Goal: Information Seeking & Learning: Learn about a topic

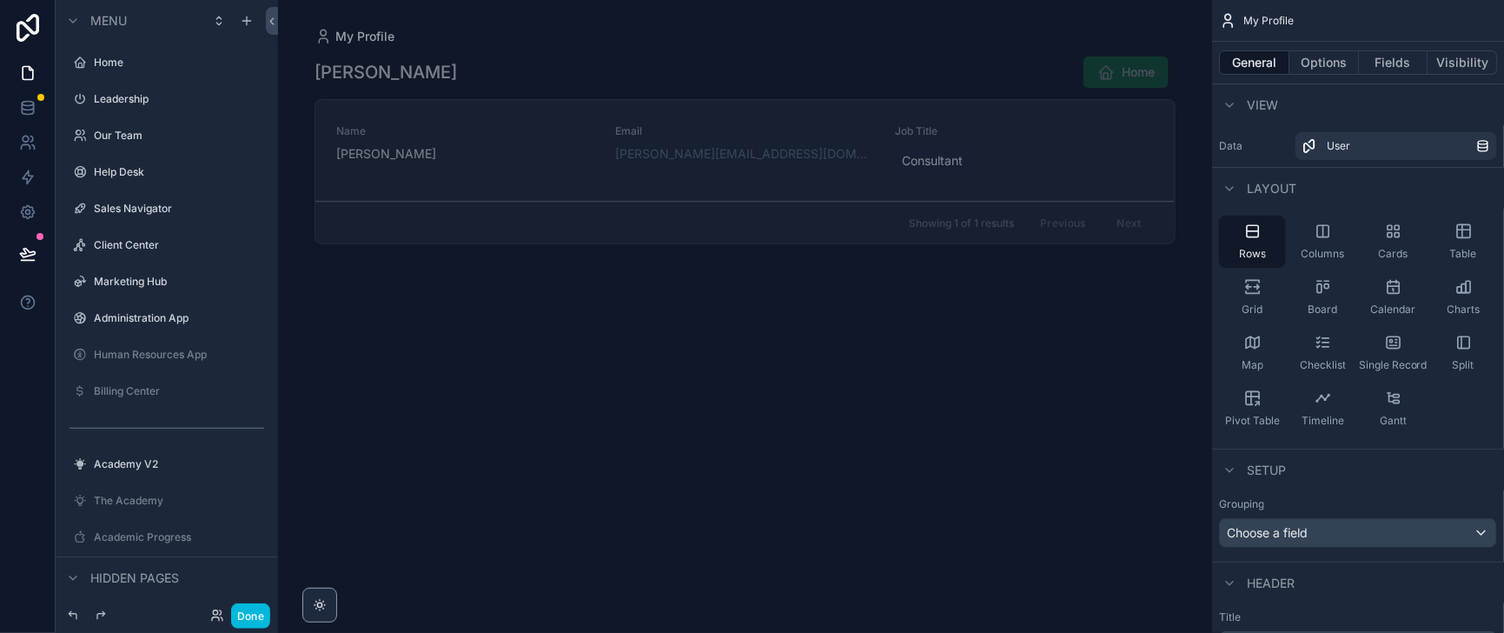
scroll to position [488, 0]
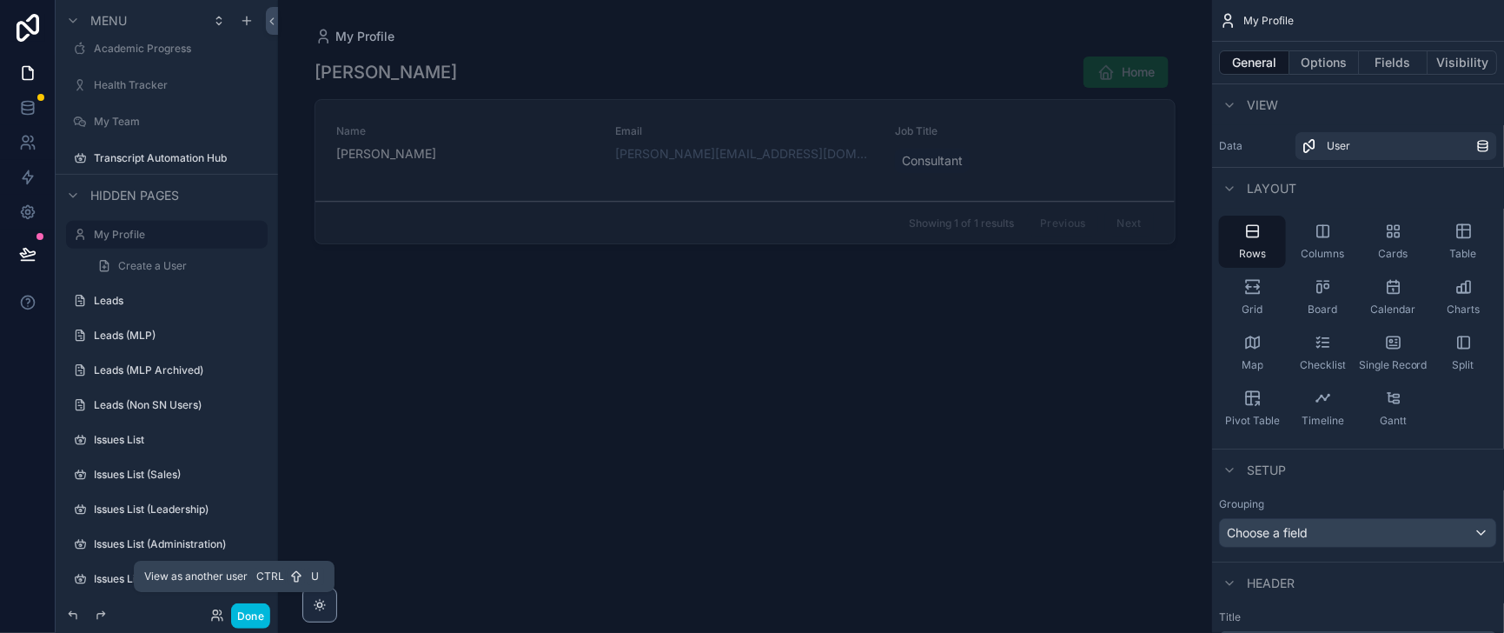
click at [217, 610] on icon at bounding box center [215, 612] width 4 height 4
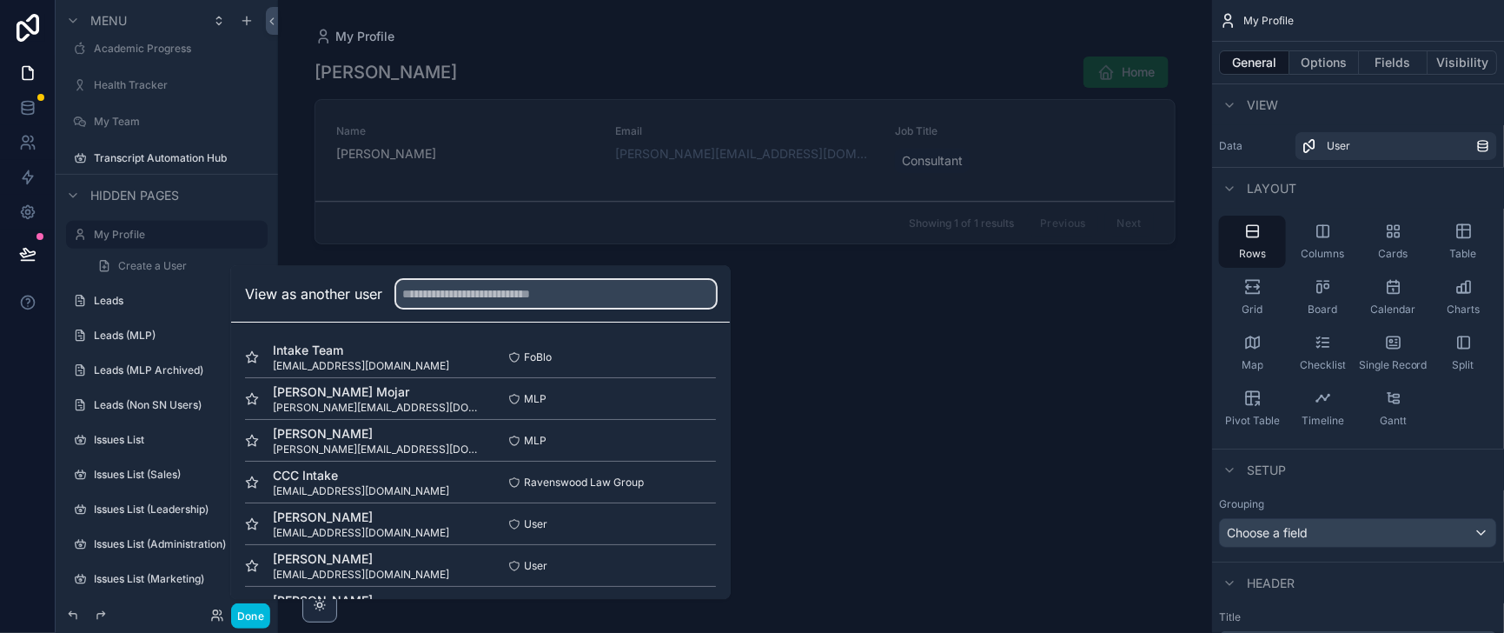
click at [474, 280] on input "text" at bounding box center [556, 294] width 320 height 28
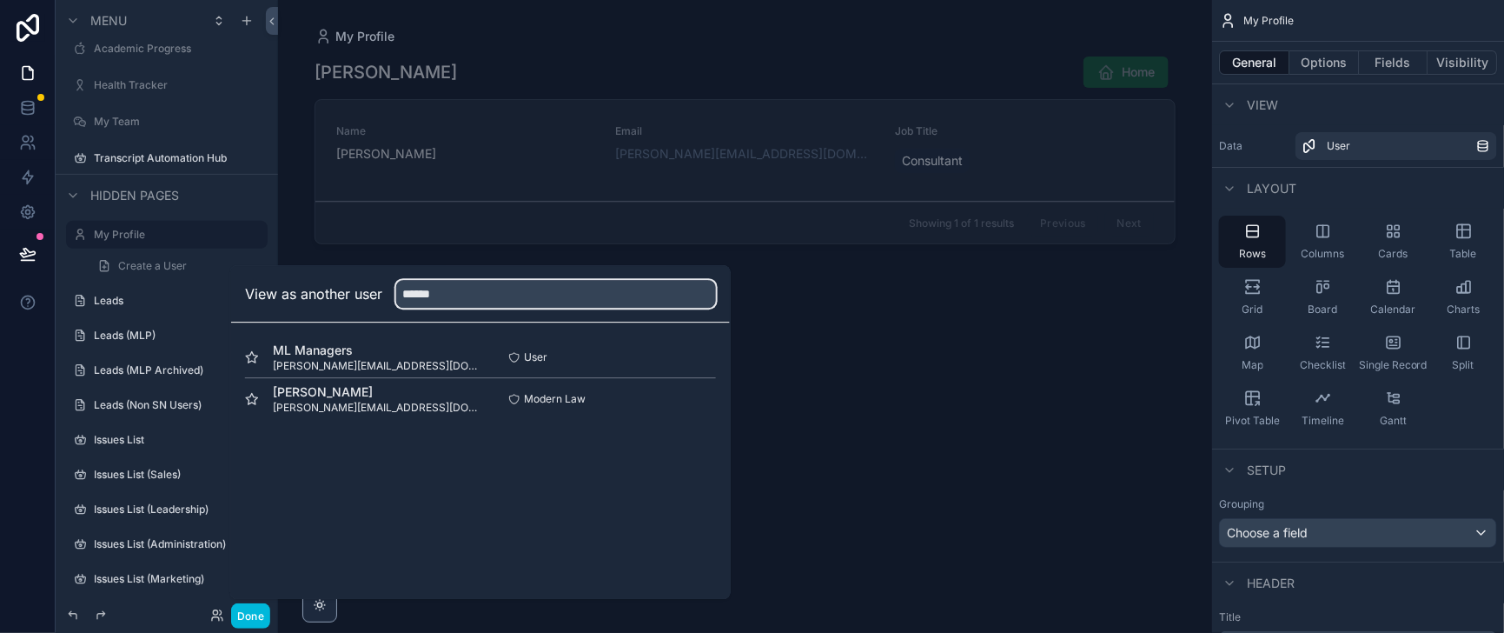
type input "******"
click at [0, 0] on button "Select" at bounding box center [0, 0] width 0 height 0
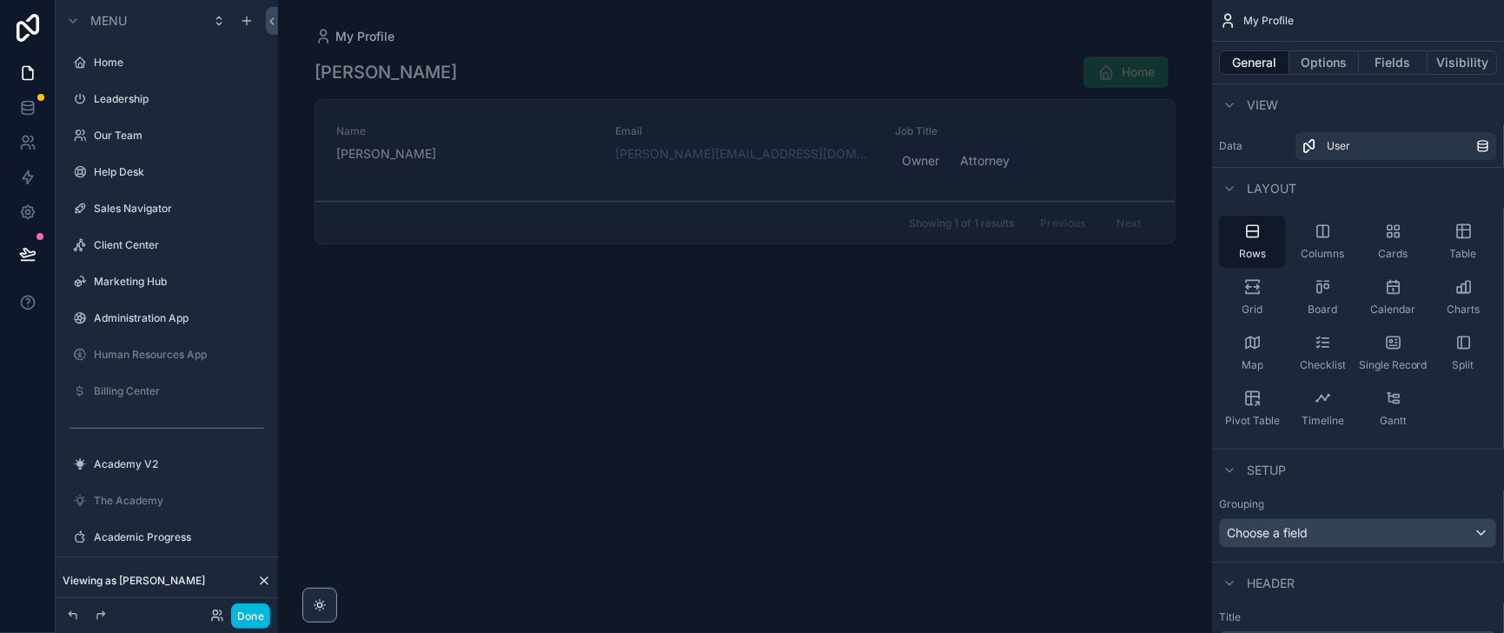
click at [155, 106] on label "Leadership" at bounding box center [175, 99] width 163 height 14
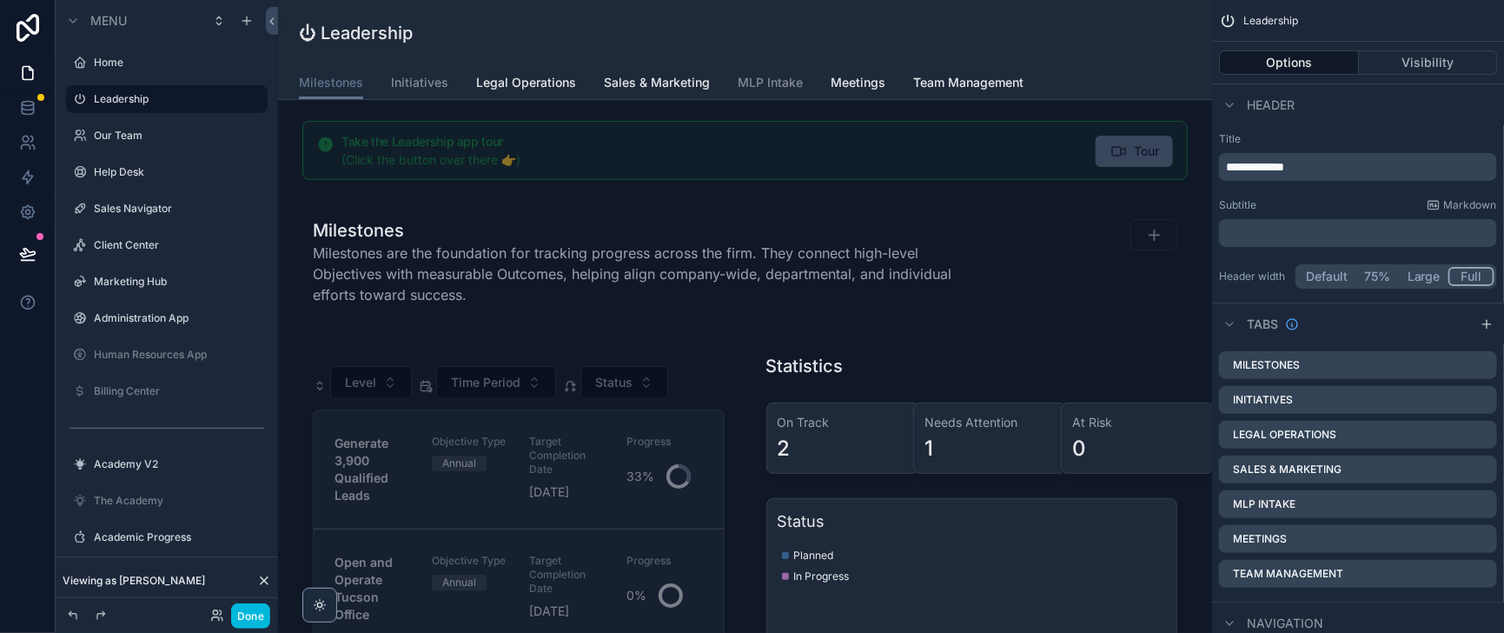
click at [561, 91] on span "Legal Operations" at bounding box center [526, 82] width 100 height 17
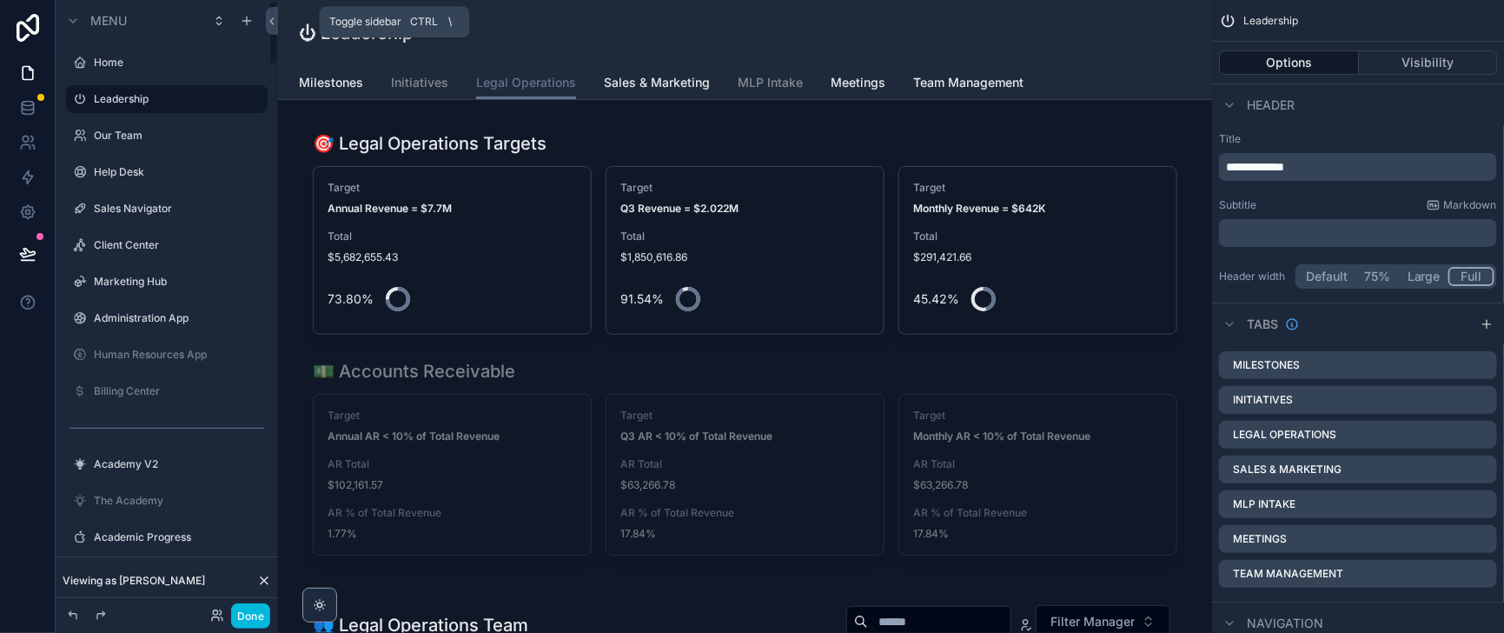
click at [278, 20] on icon at bounding box center [272, 21] width 12 height 13
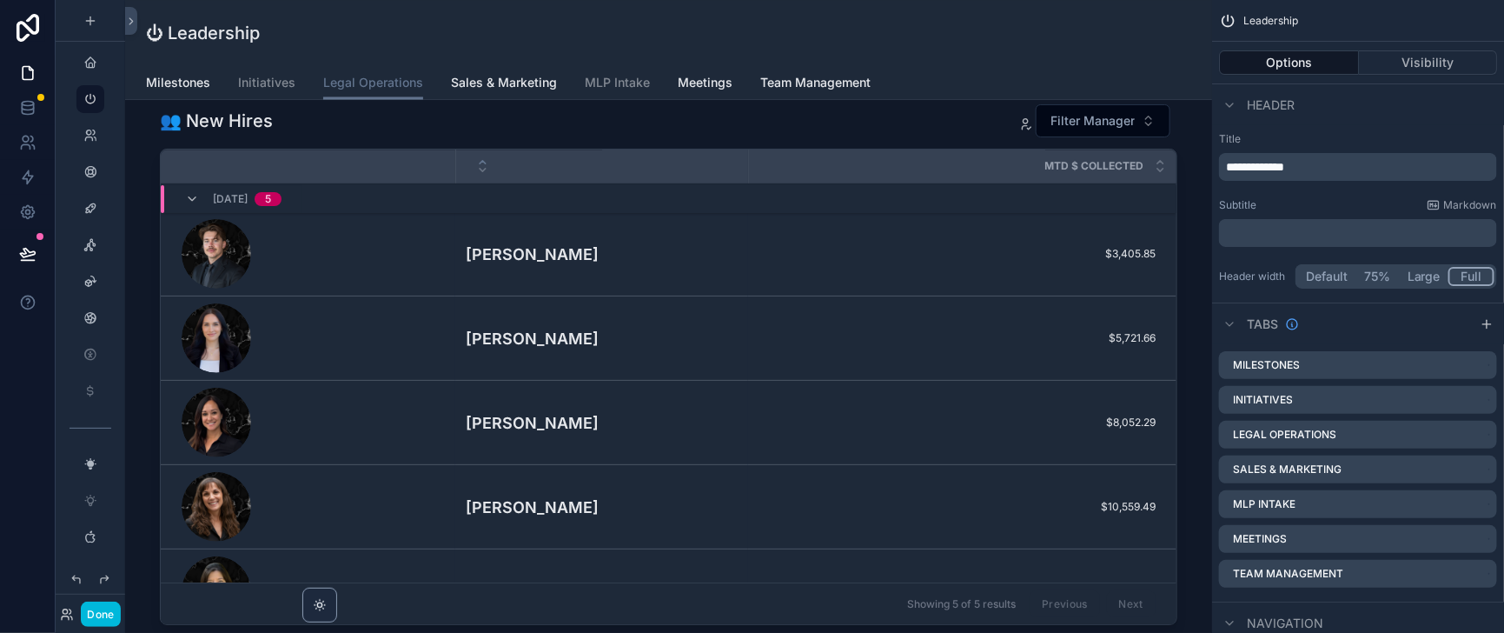
scroll to position [1738, 0]
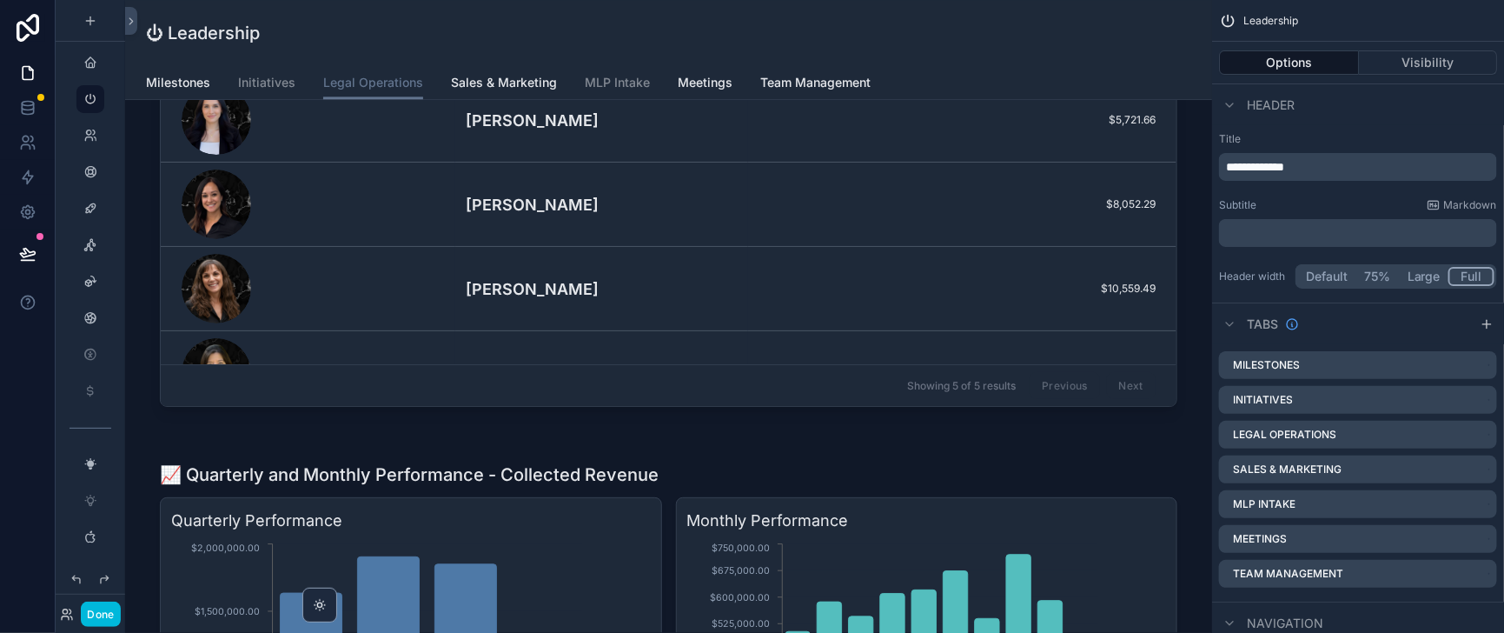
drag, startPoint x: 1113, startPoint y: 299, endPoint x: 1118, endPoint y: 329, distance: 30.9
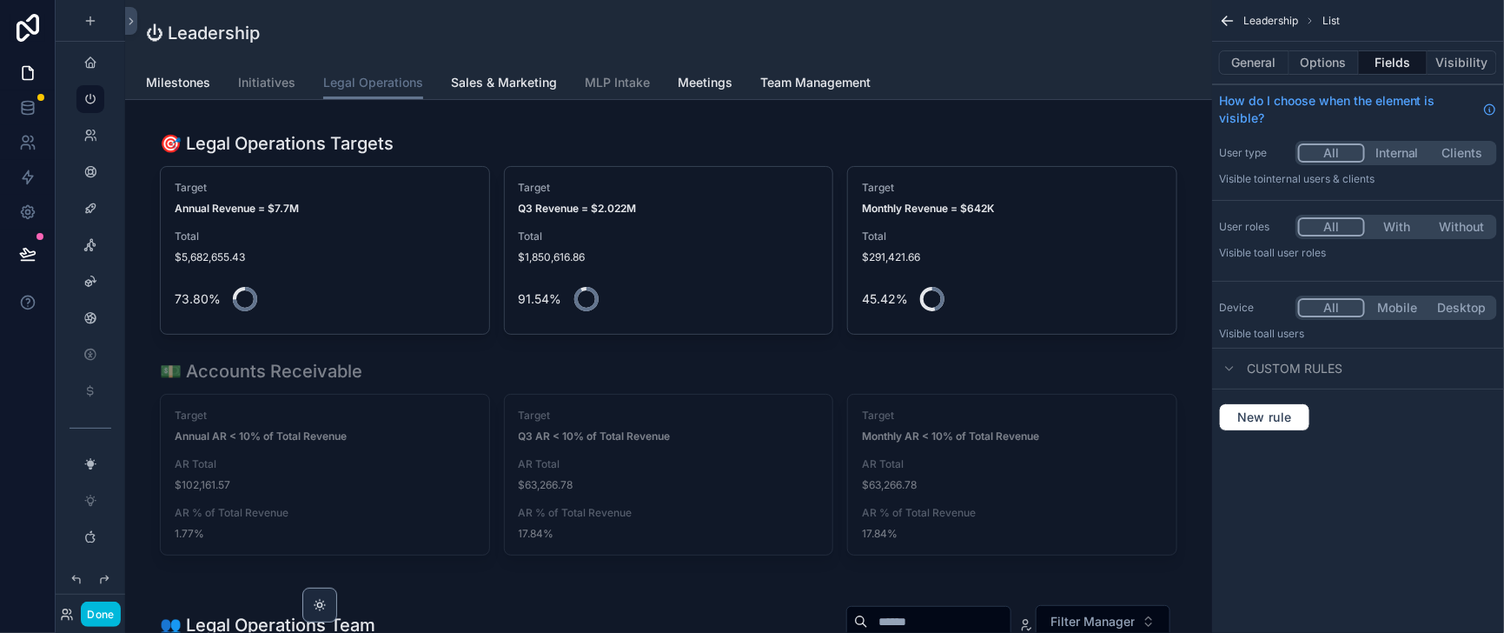
scroll to position [435, 0]
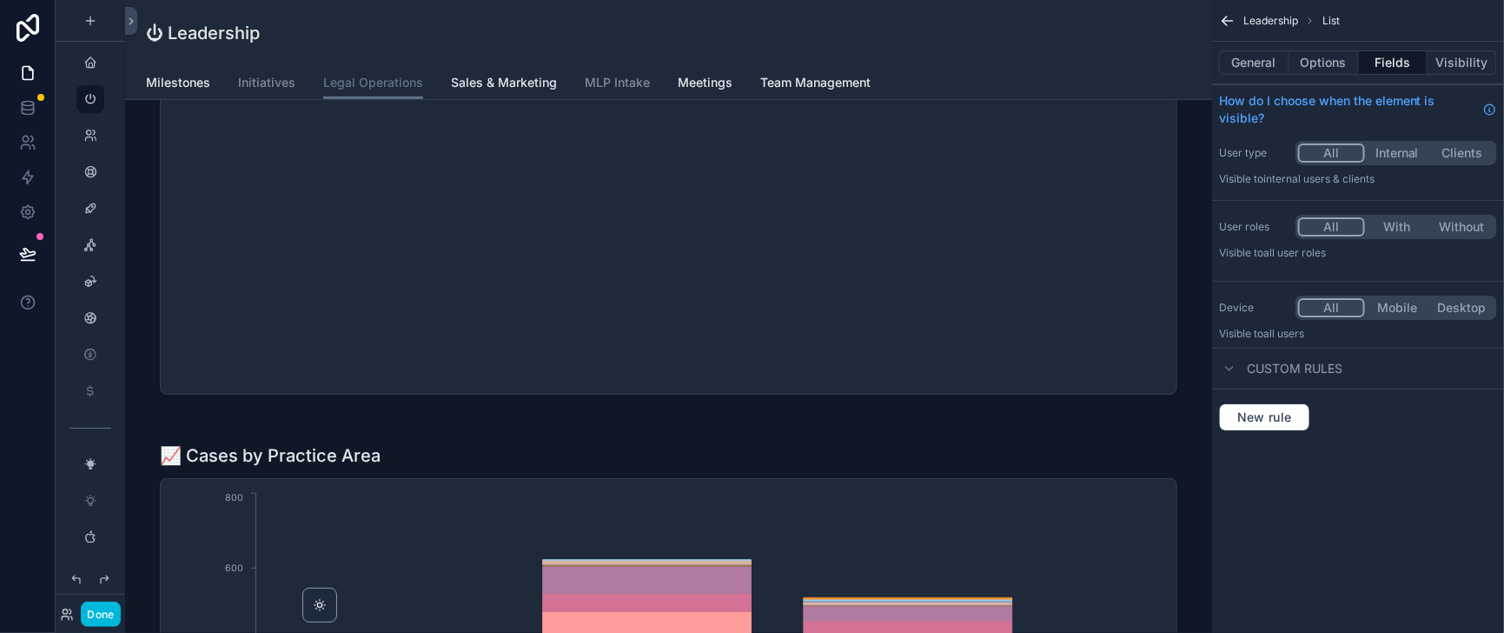
scroll to position [3042, 0]
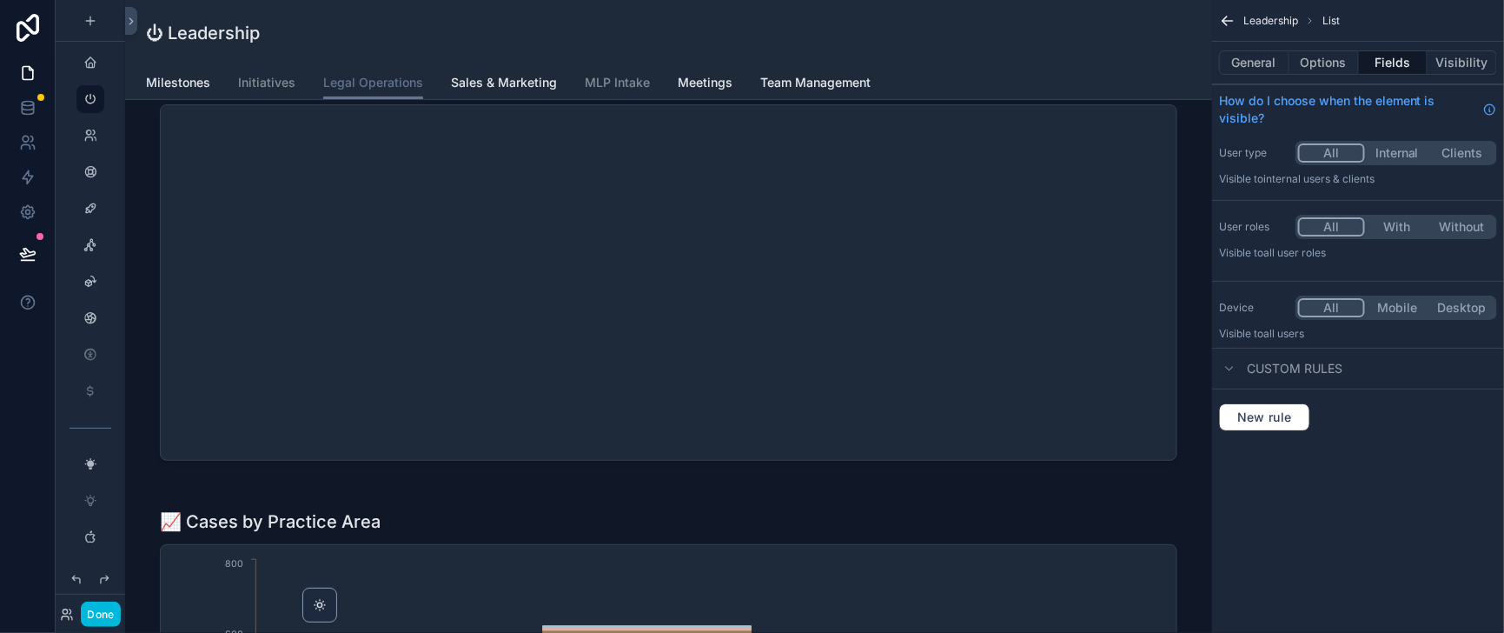
click at [899, 408] on div "scrollable content" at bounding box center [668, 265] width 1059 height 426
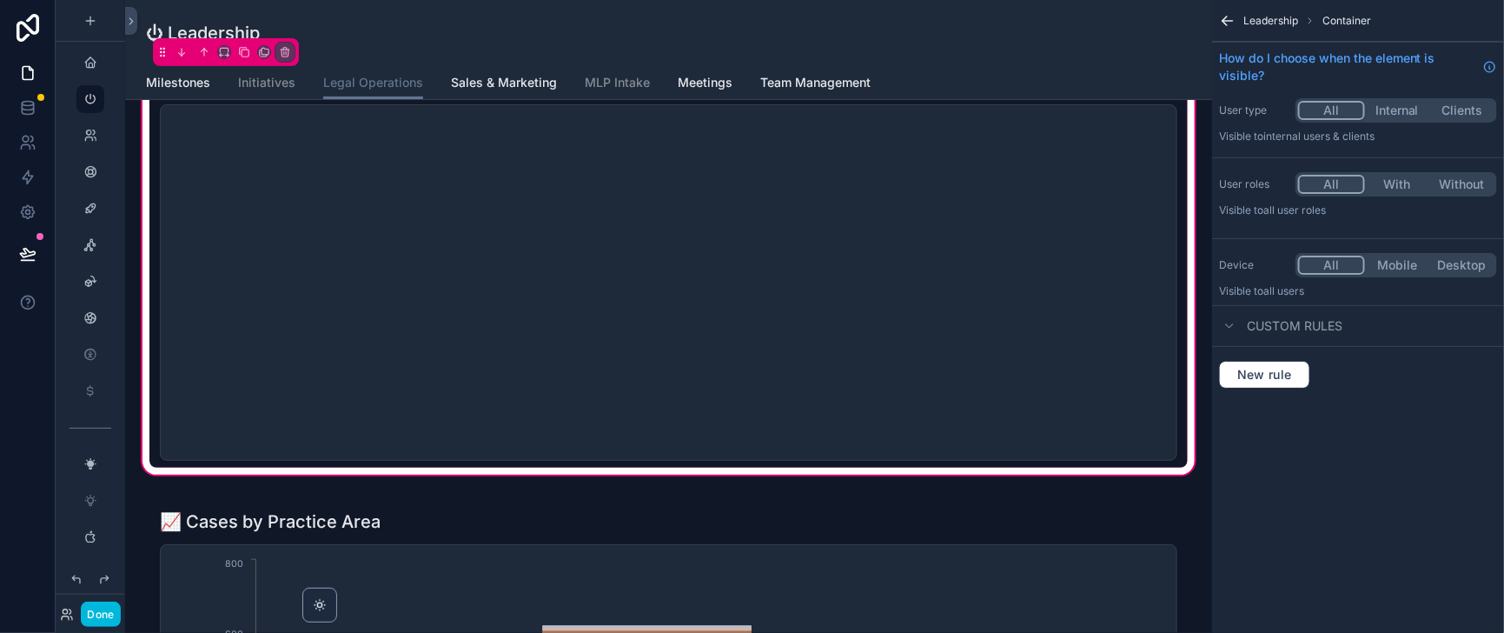
click at [899, 408] on div "scrollable content" at bounding box center [668, 265] width 1038 height 405
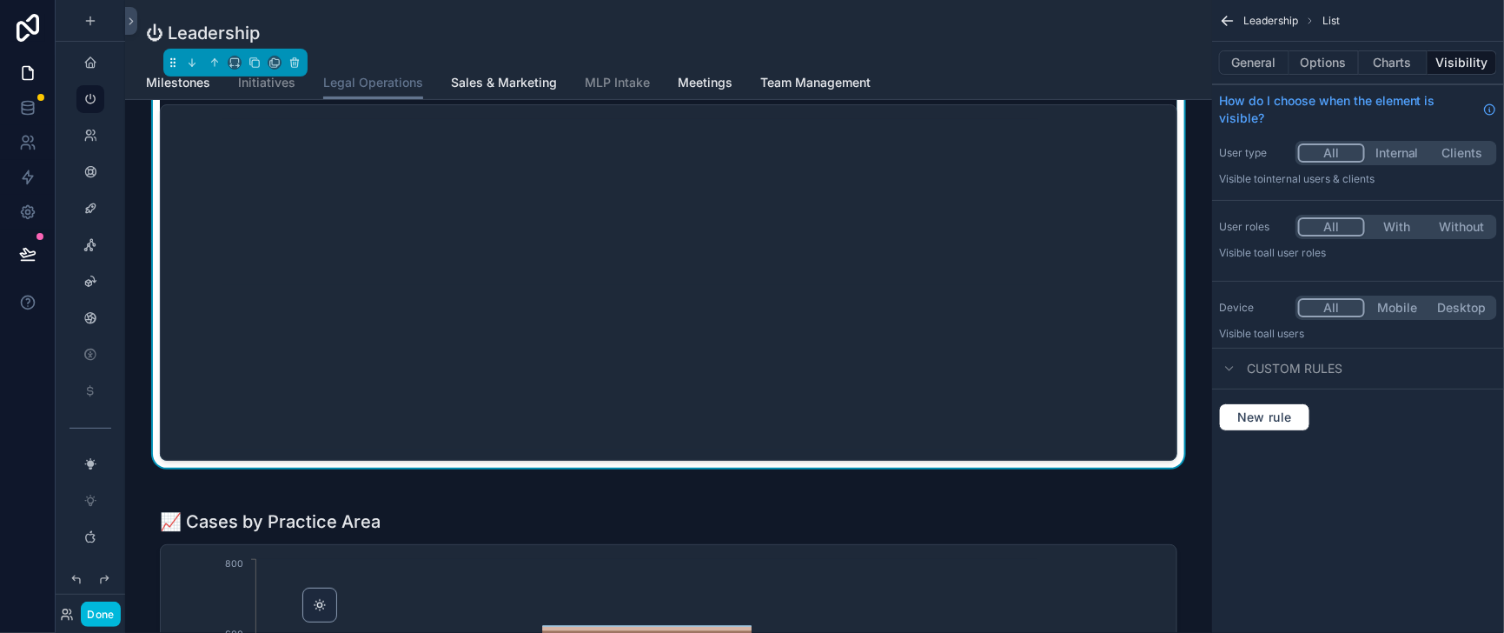
drag, startPoint x: 1284, startPoint y: 72, endPoint x: 1287, endPoint y: 83, distance: 11.6
click at [1290, 72] on button "Options" at bounding box center [1325, 62] width 70 height 24
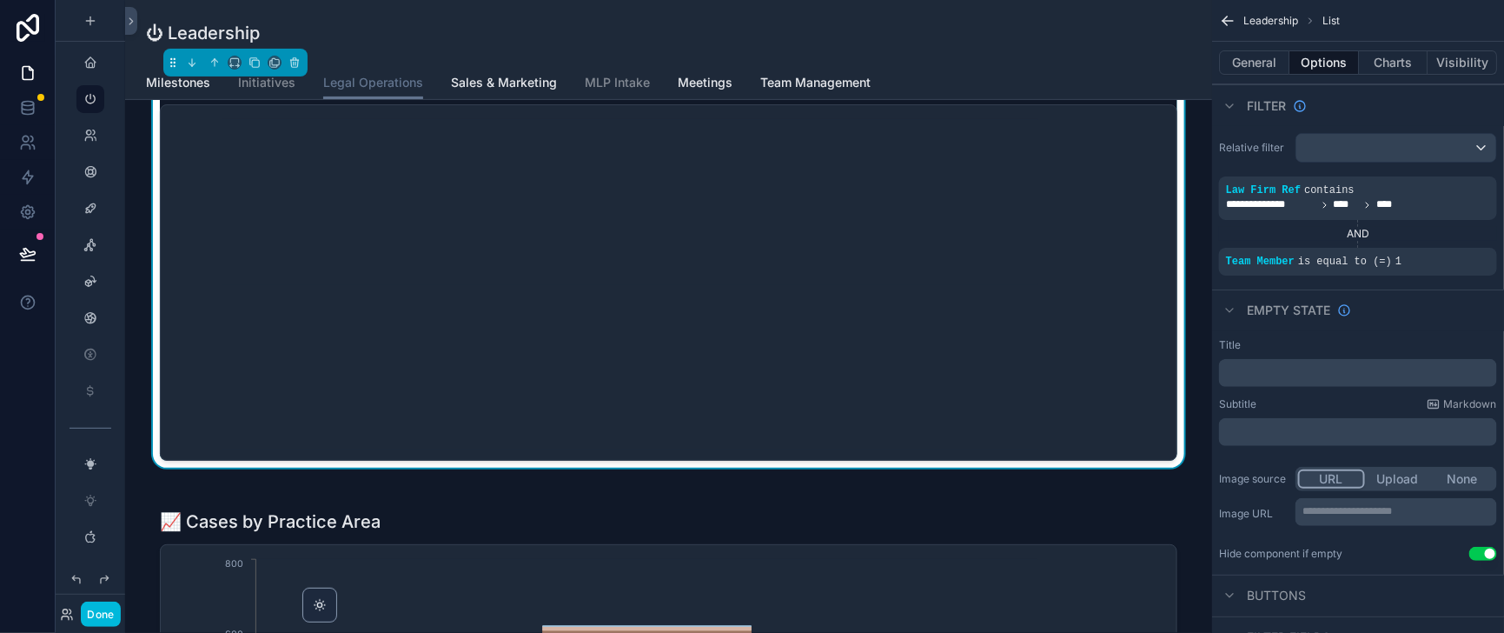
click at [1228, 75] on button "General" at bounding box center [1254, 62] width 70 height 24
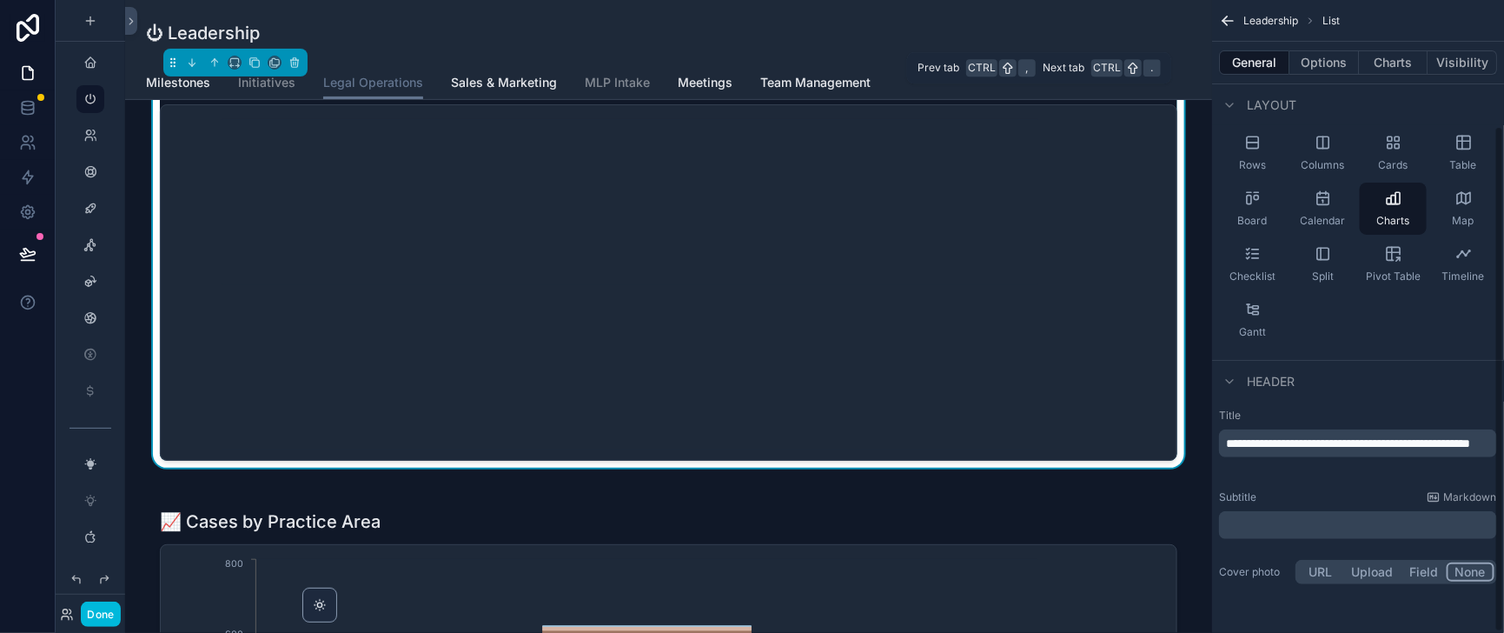
click at [1297, 67] on button "Options" at bounding box center [1325, 62] width 70 height 24
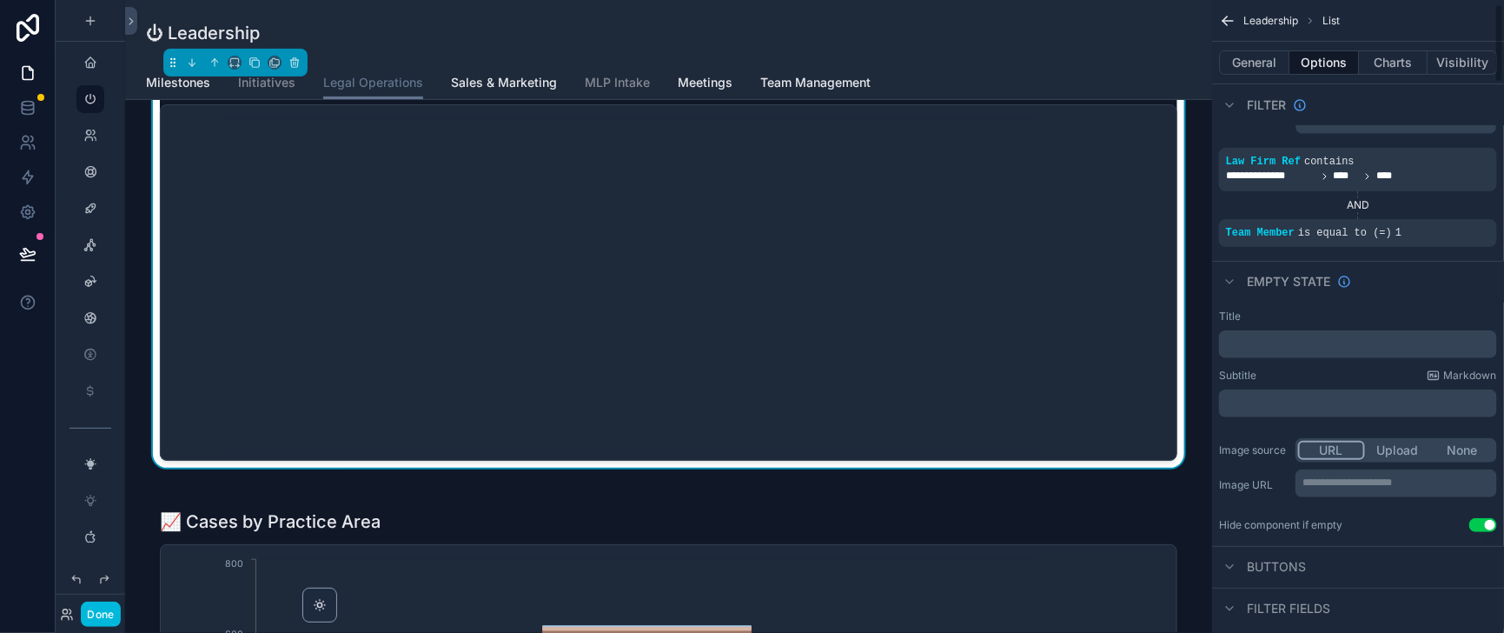
scroll to position [0, 0]
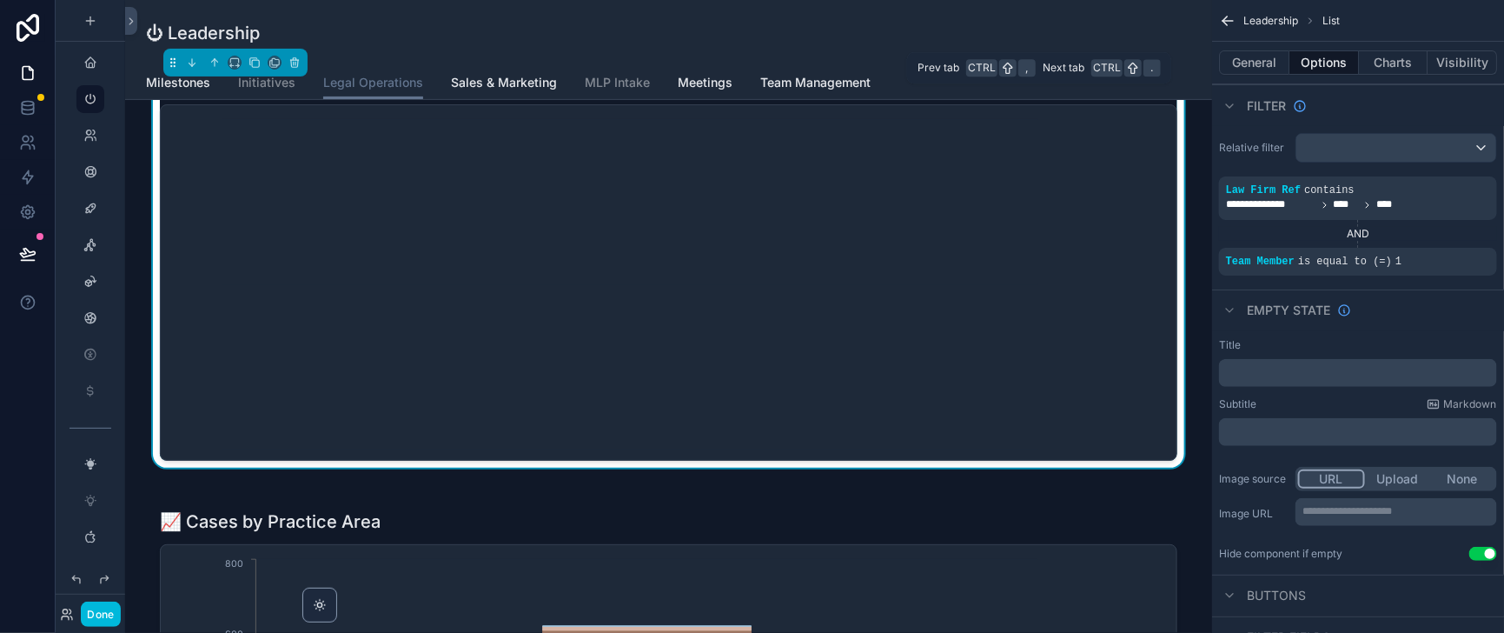
click at [1363, 70] on button "Charts" at bounding box center [1394, 62] width 70 height 24
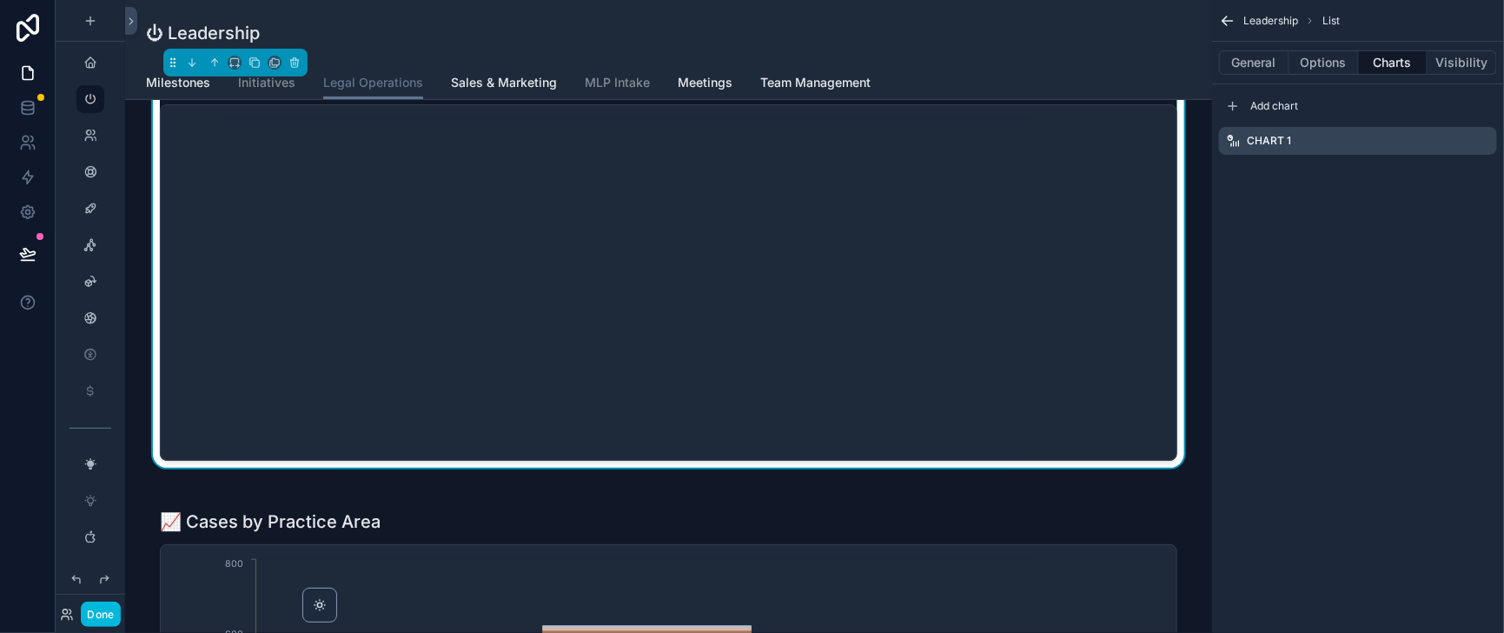
click at [0, 0] on icon "scrollable content" at bounding box center [0, 0] width 0 height 0
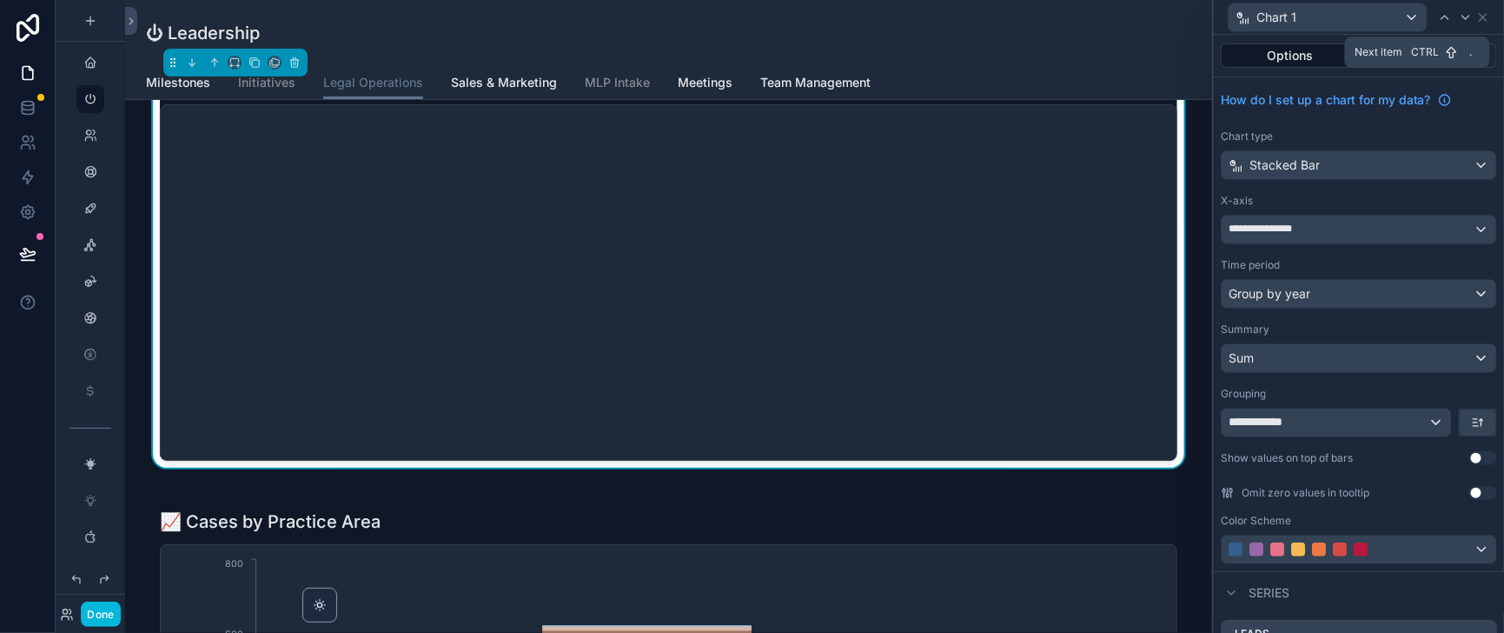
click at [1475, 16] on div "Chart 1" at bounding box center [1359, 17] width 276 height 34
click at [1480, 15] on icon at bounding box center [1483, 17] width 14 height 14
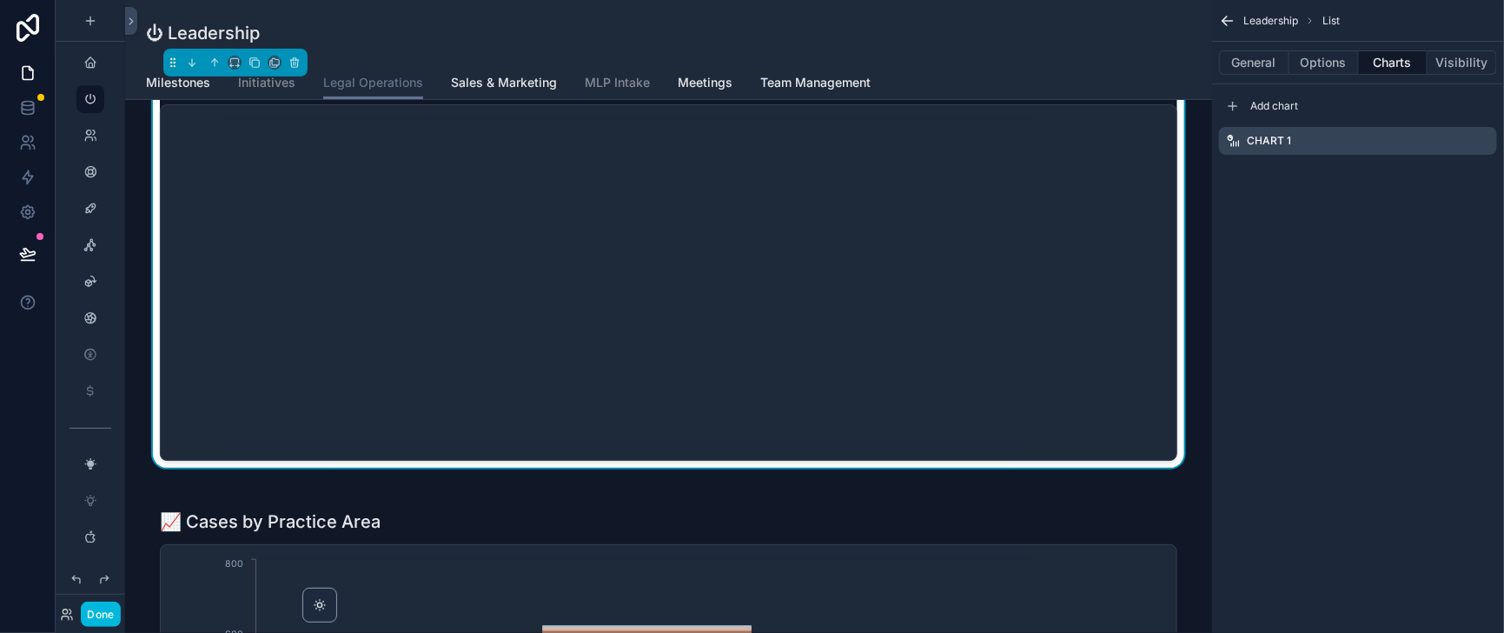
click at [1240, 62] on button "General" at bounding box center [1254, 62] width 70 height 24
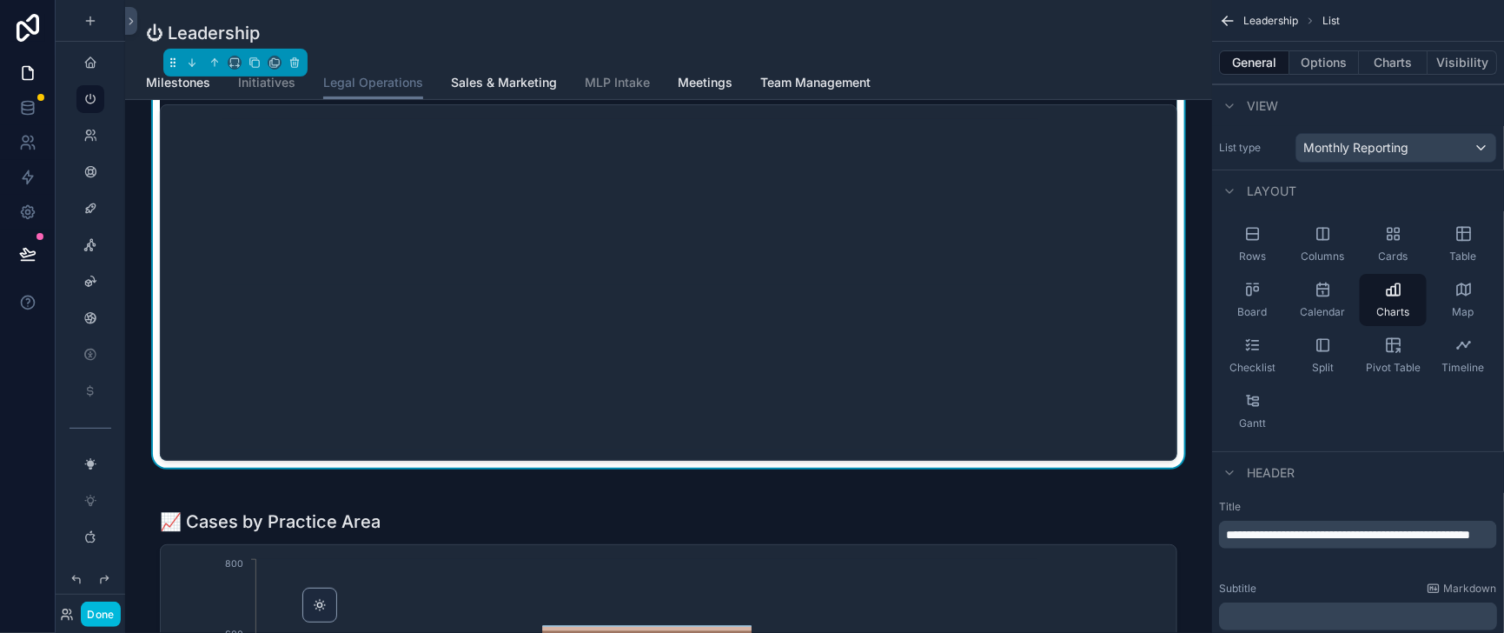
click at [999, 94] on div "Year-to-Year Comparison - Leads, Appointments, and Hires" at bounding box center [669, 82] width 1018 height 24
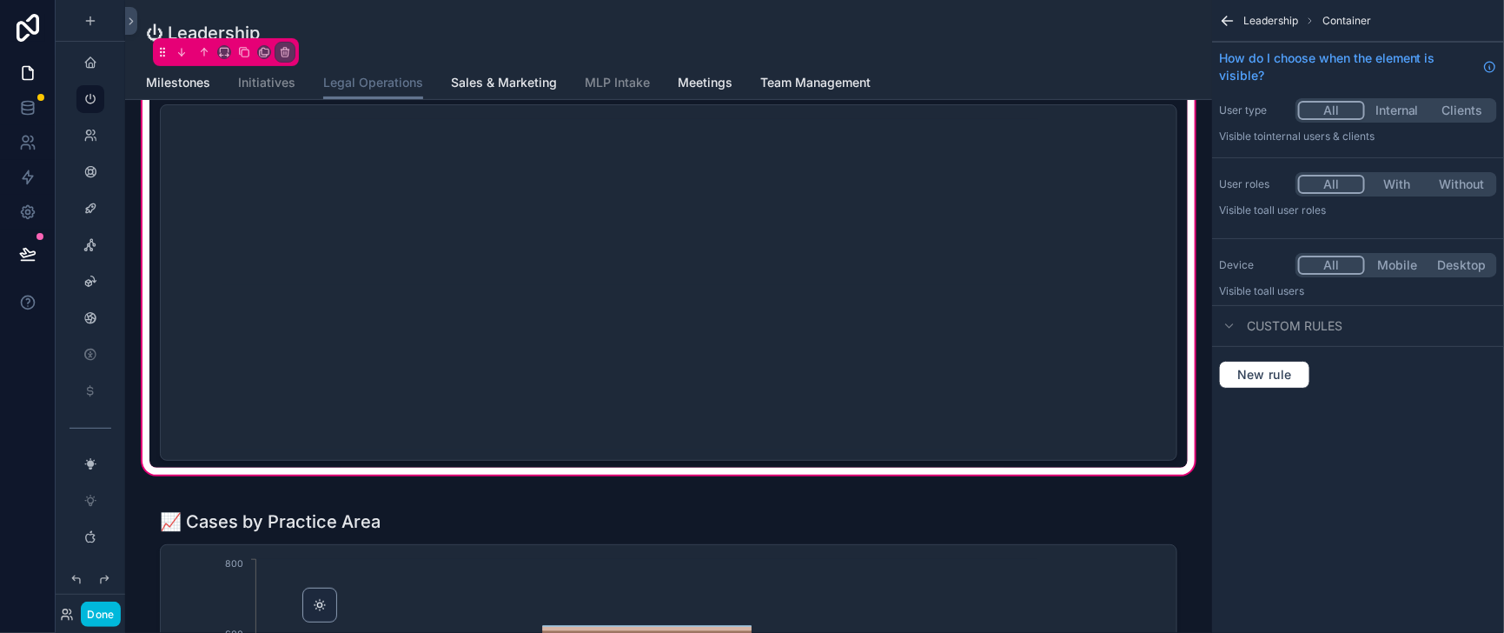
click at [1379, 120] on button "Internal" at bounding box center [1397, 110] width 65 height 19
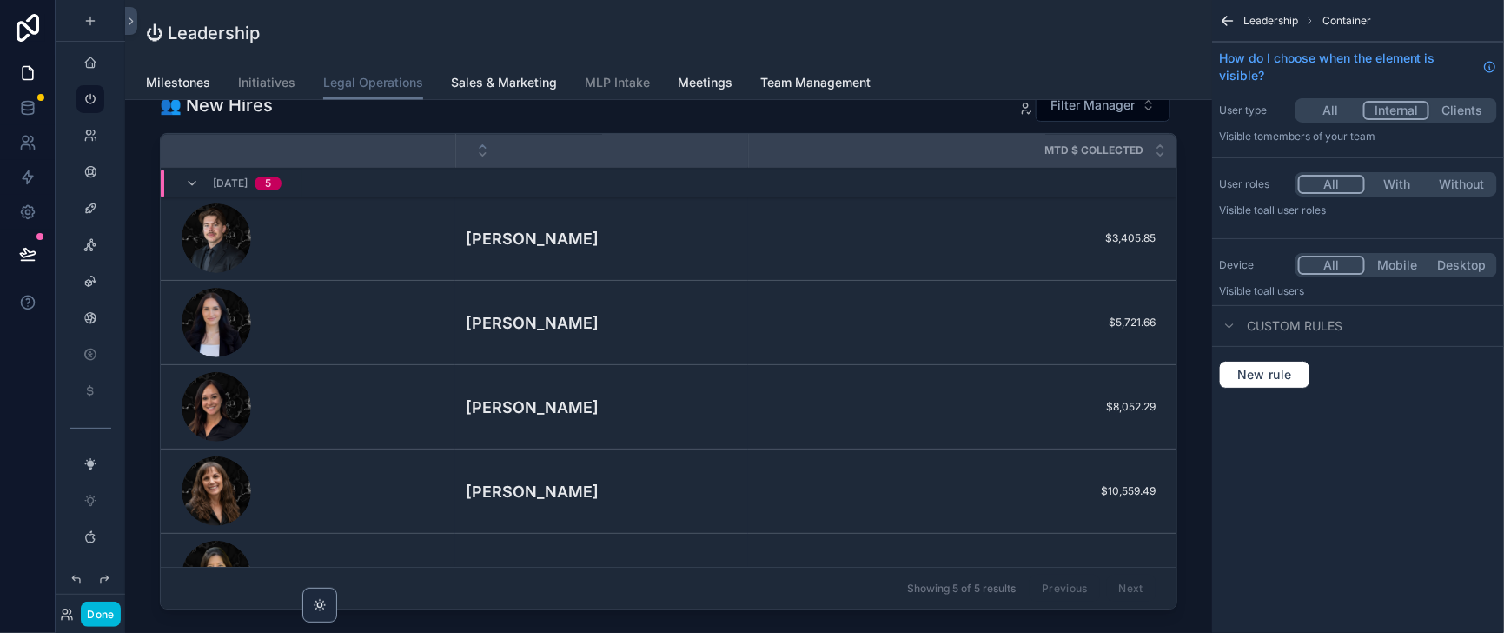
scroll to position [1520, 0]
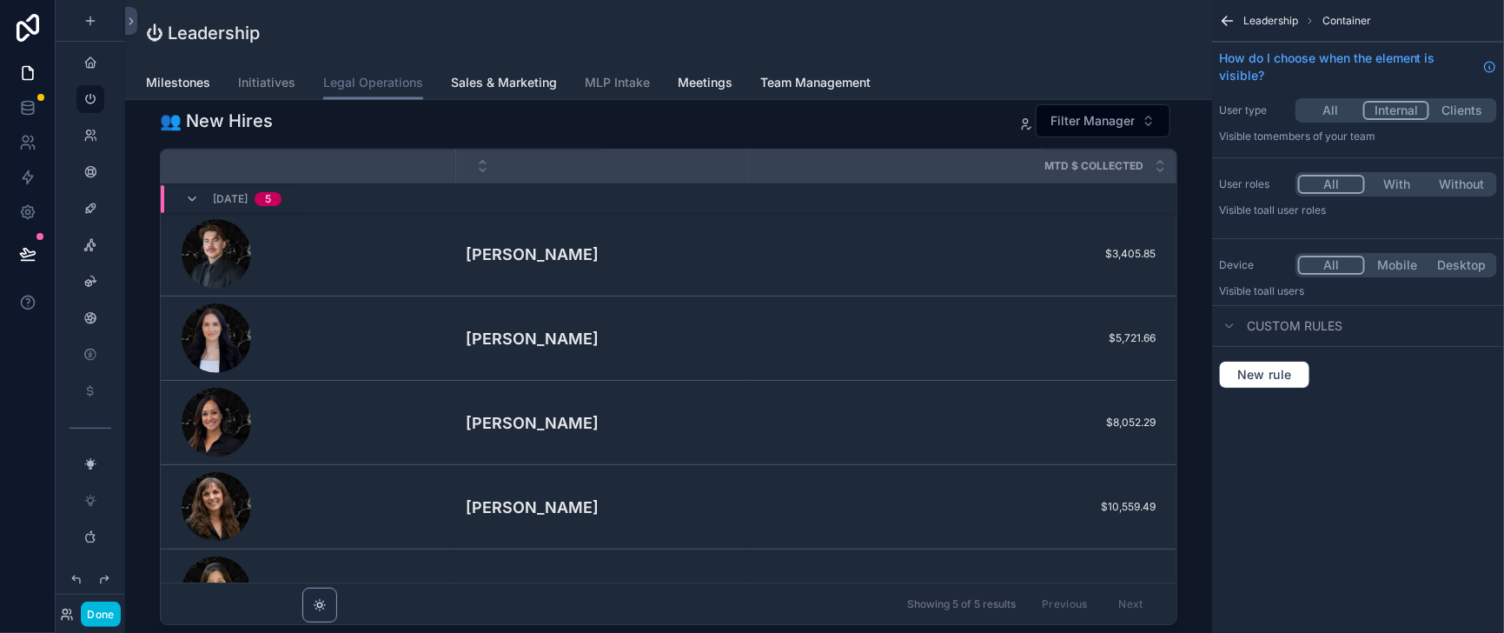
click at [766, 276] on div "scrollable content" at bounding box center [668, 150] width 1059 height 999
click at [793, 213] on div "Within 90 Days 5" at bounding box center [669, 199] width 1016 height 28
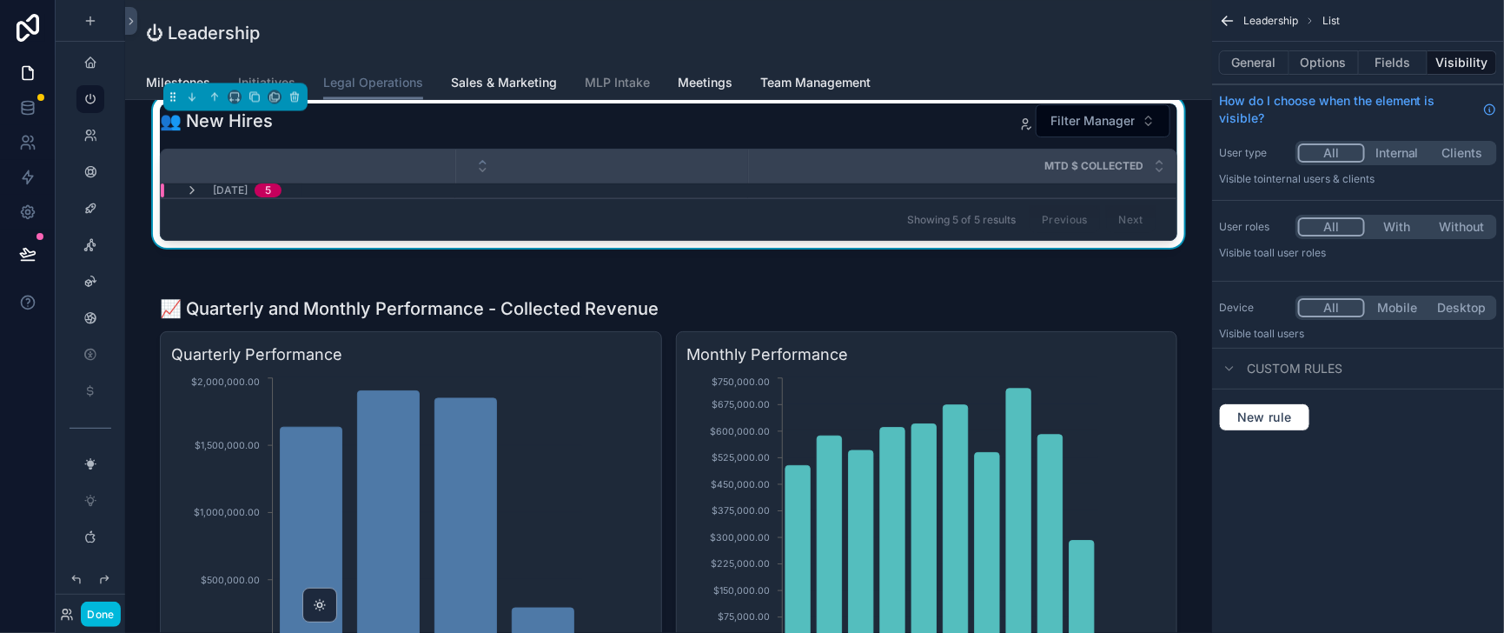
click at [1311, 71] on button "Options" at bounding box center [1325, 62] width 70 height 24
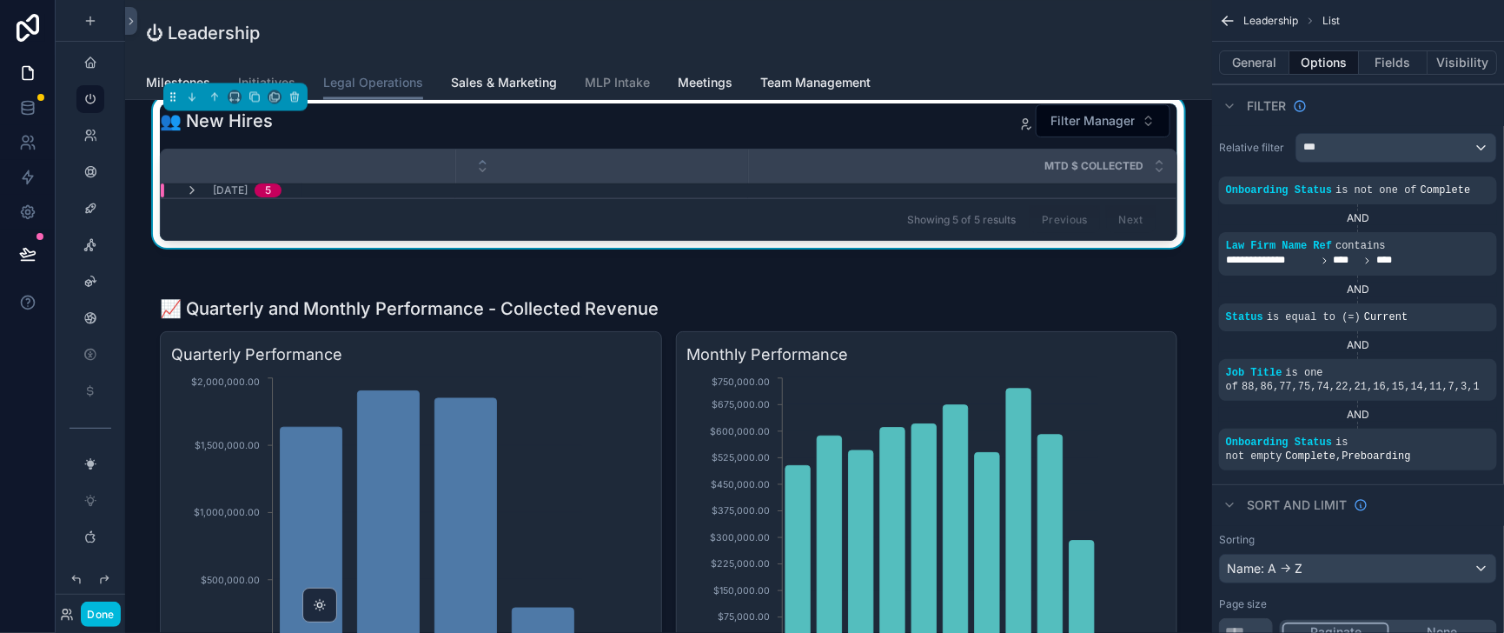
click at [0, 0] on icon "scrollable content" at bounding box center [0, 0] width 0 height 0
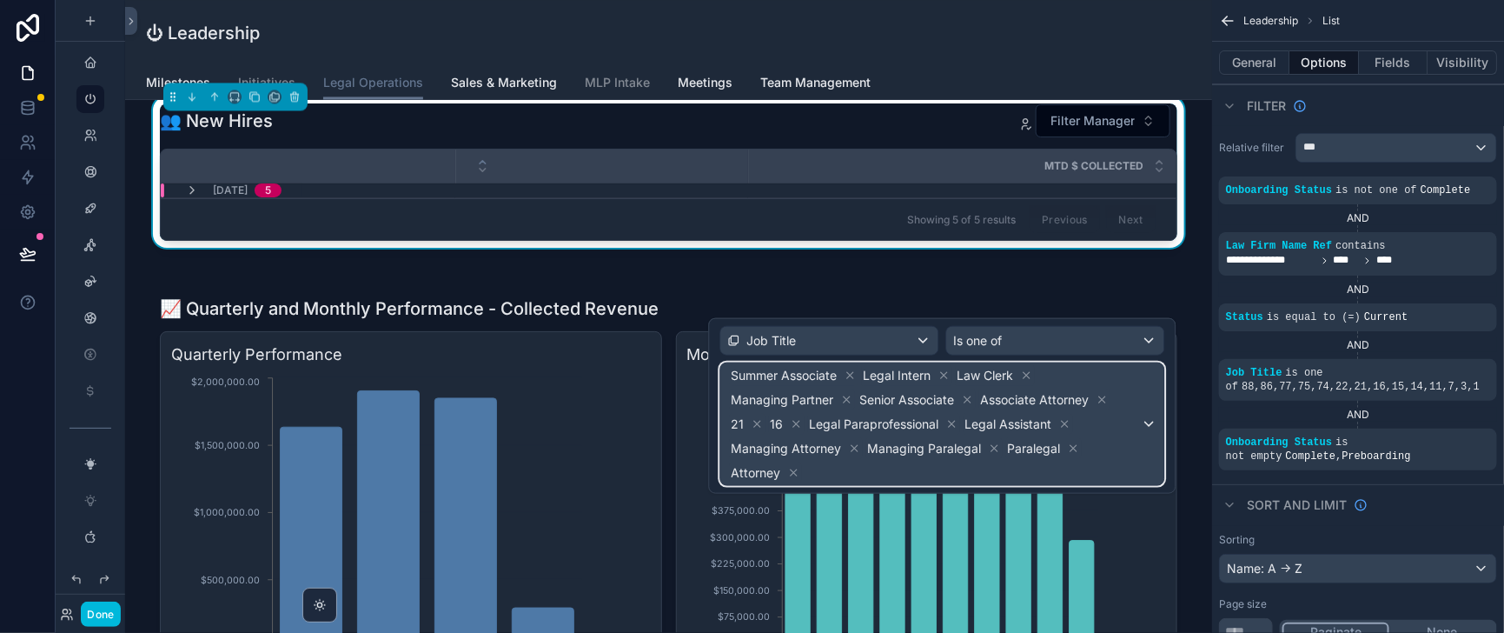
click at [839, 485] on span "Summer Associate Legal Intern Law Clerk Managing Partner Senior Associate Assoc…" at bounding box center [935, 424] width 414 height 122
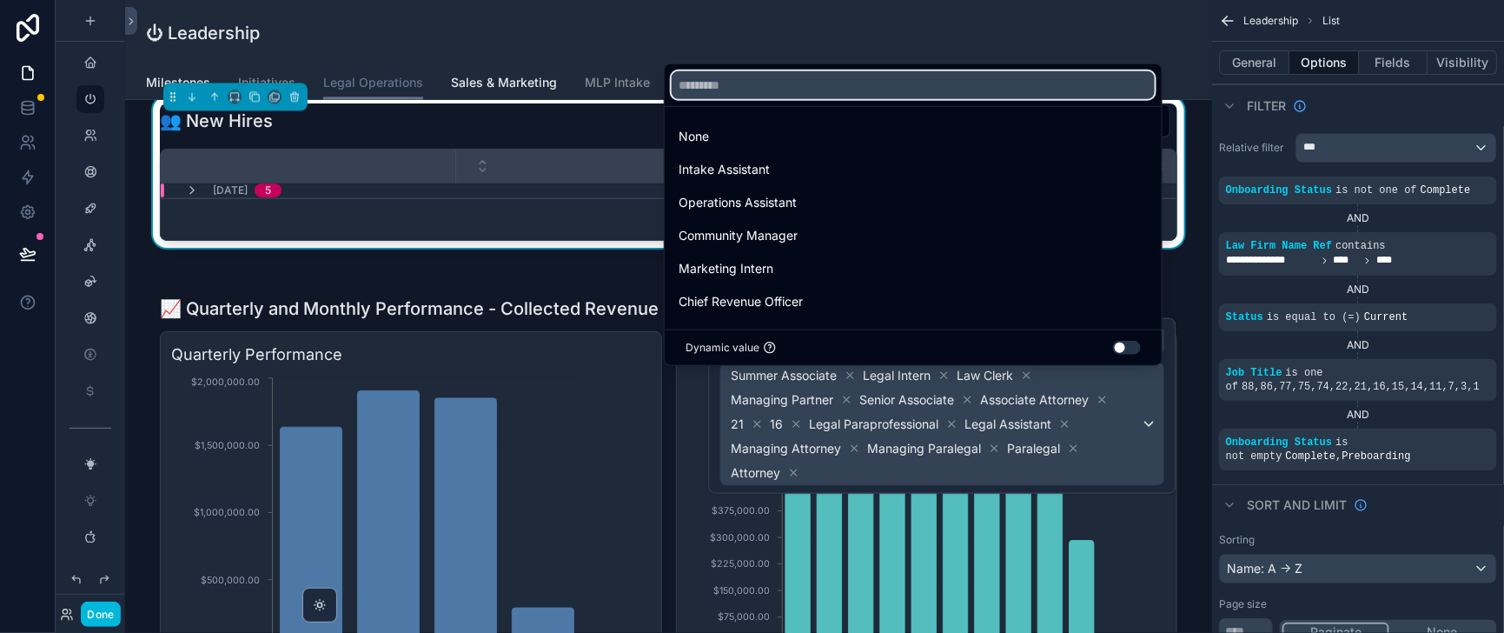
click at [715, 71] on input "text" at bounding box center [913, 85] width 483 height 28
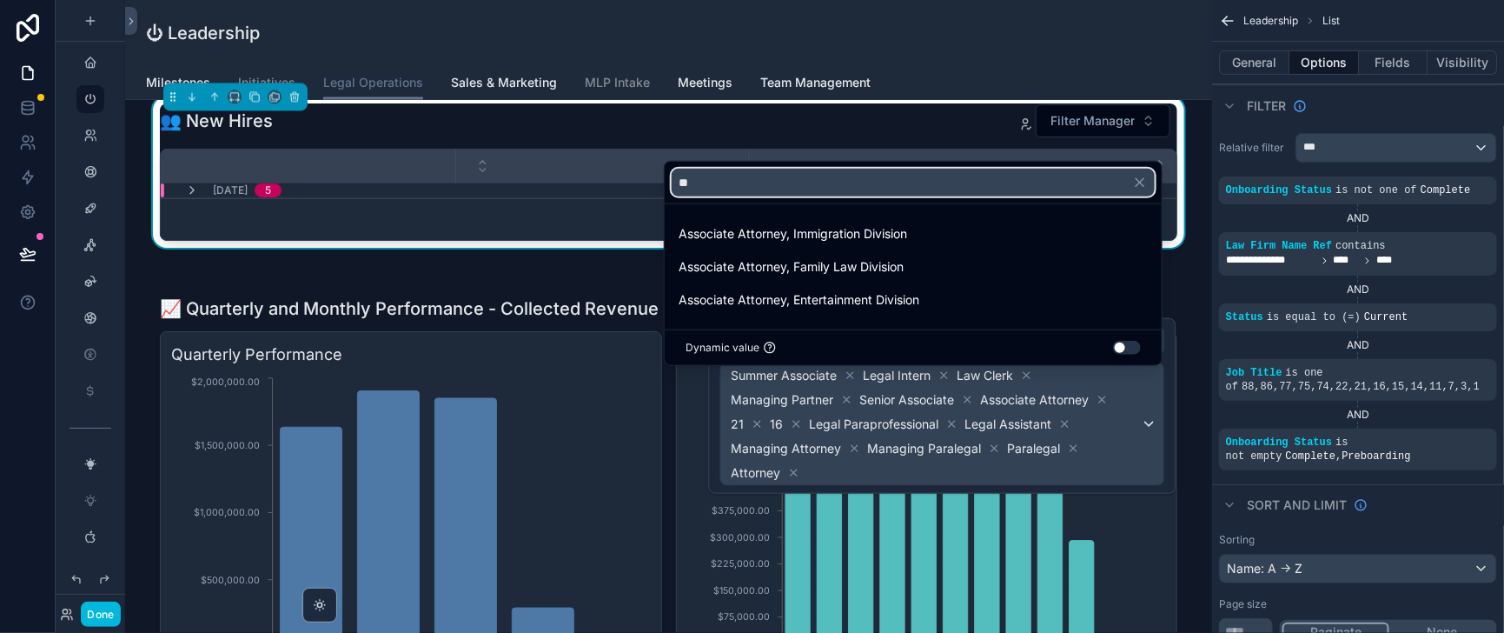
type input "*"
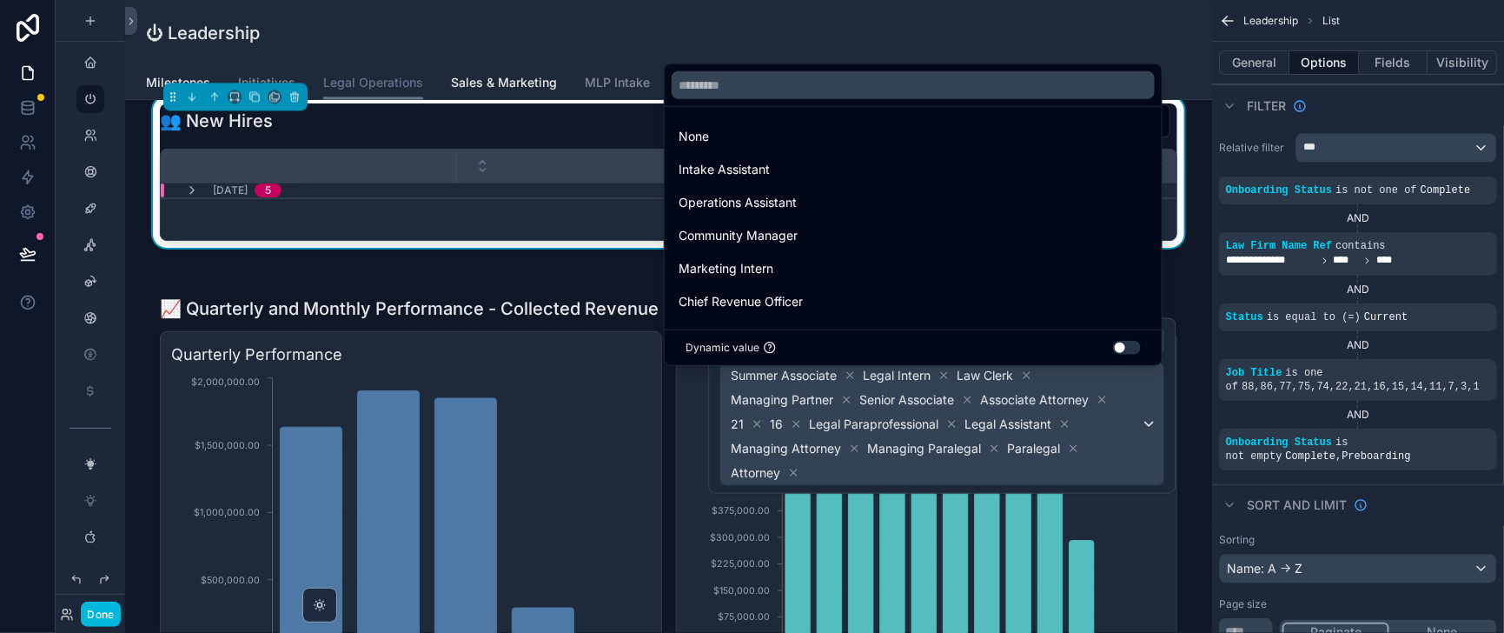
click at [909, 482] on div at bounding box center [943, 406] width 468 height 176
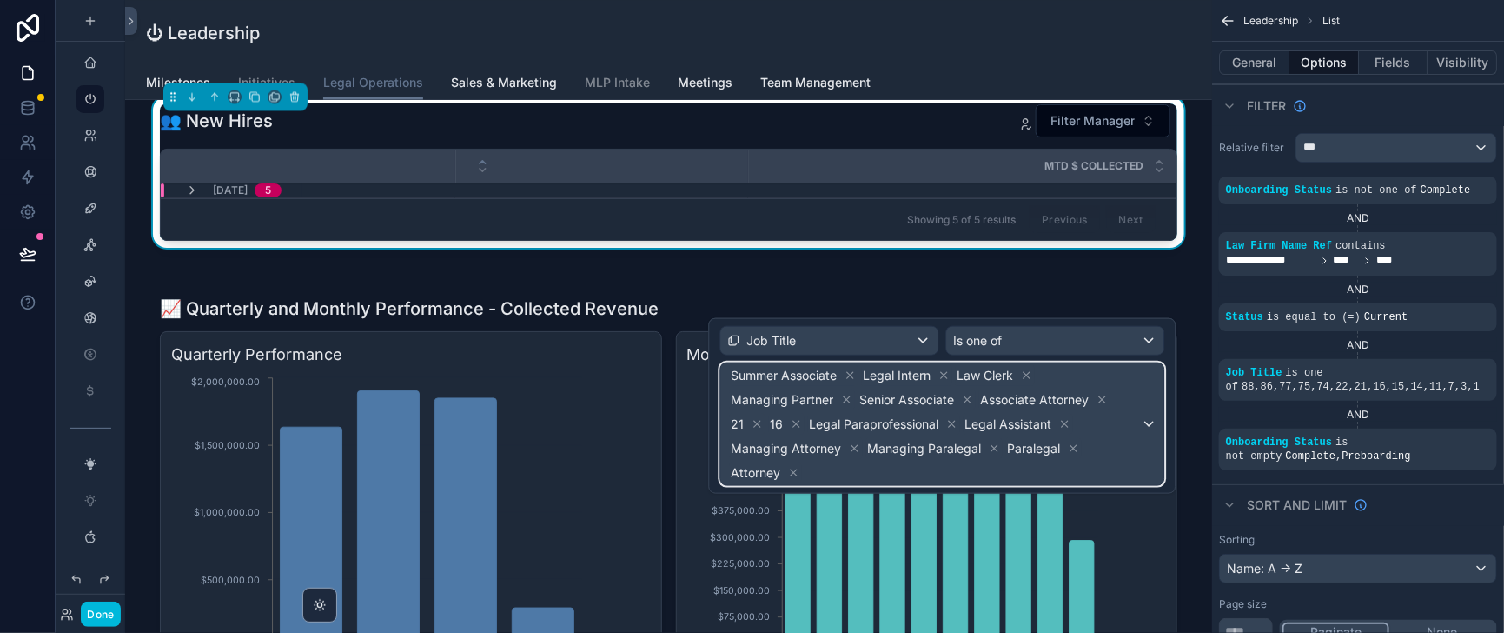
click at [806, 485] on span "Summer Associate Legal Intern Law Clerk Managing Partner Senior Associate Assoc…" at bounding box center [935, 424] width 414 height 122
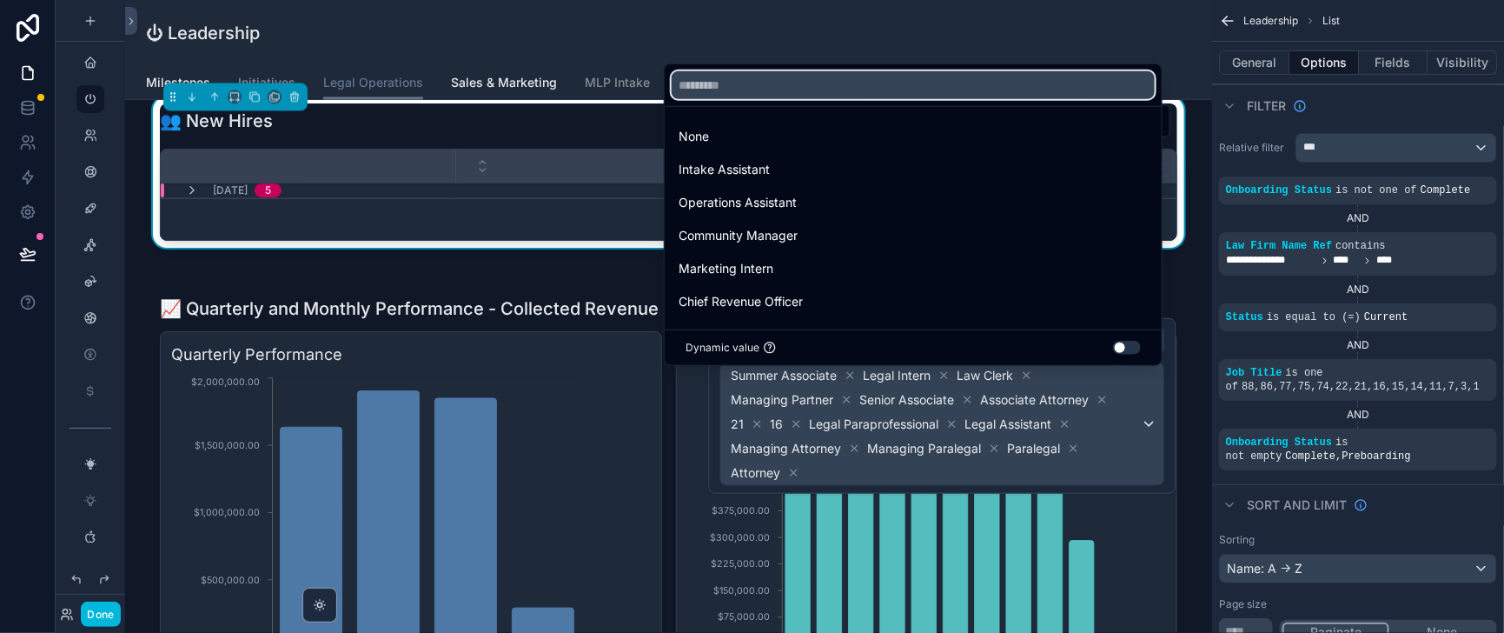
click at [743, 71] on input "text" at bounding box center [913, 85] width 483 height 28
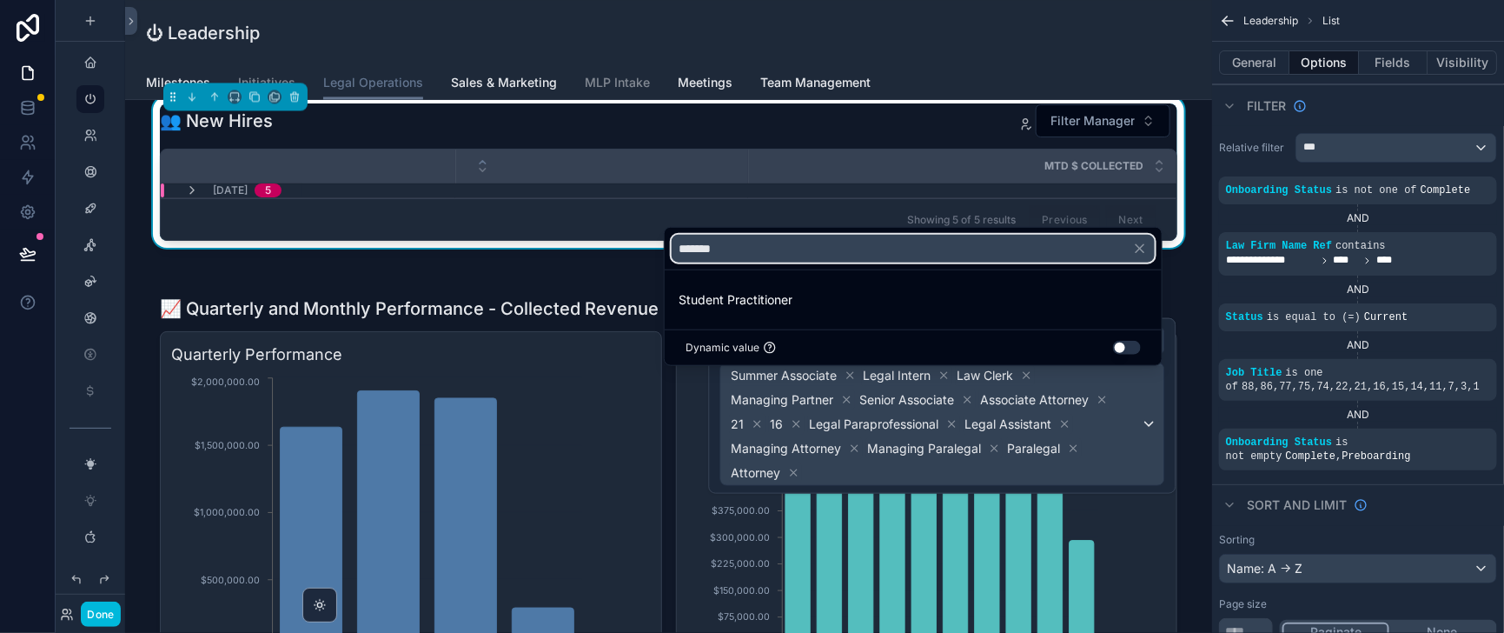
type input "*******"
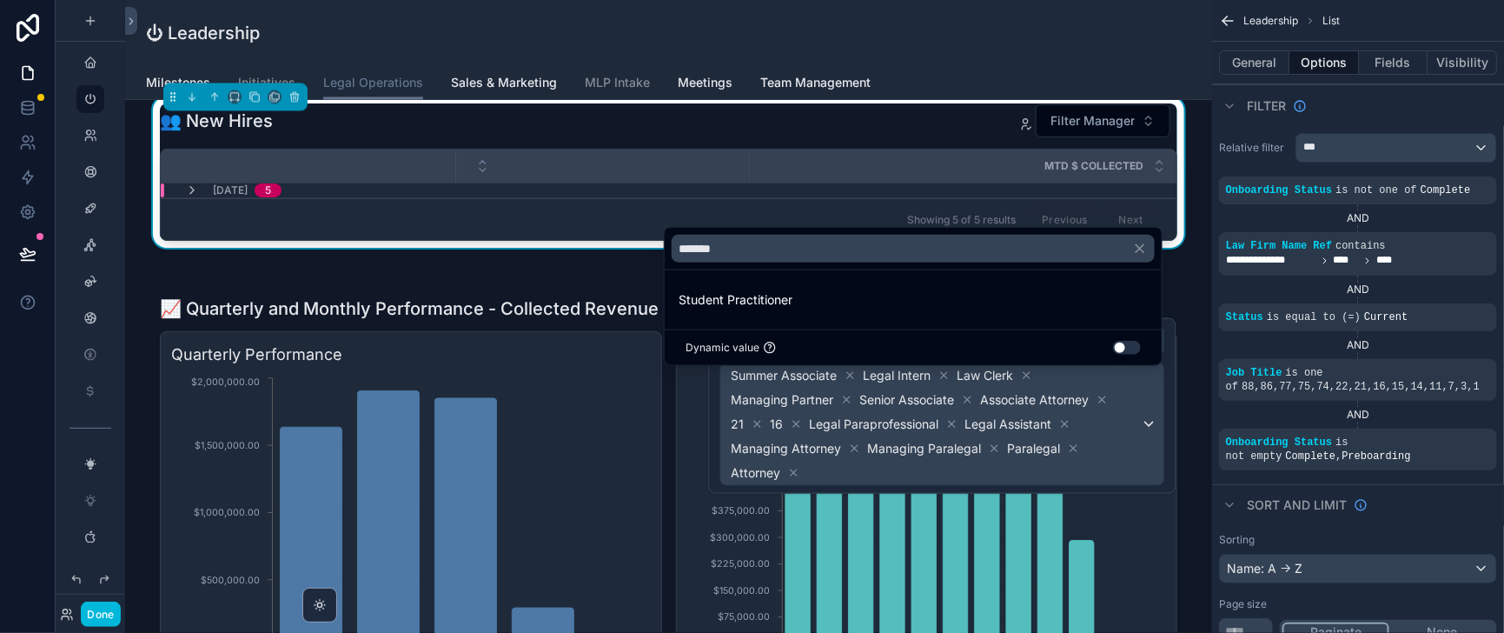
click at [772, 289] on span "Student Practitioner" at bounding box center [736, 299] width 114 height 21
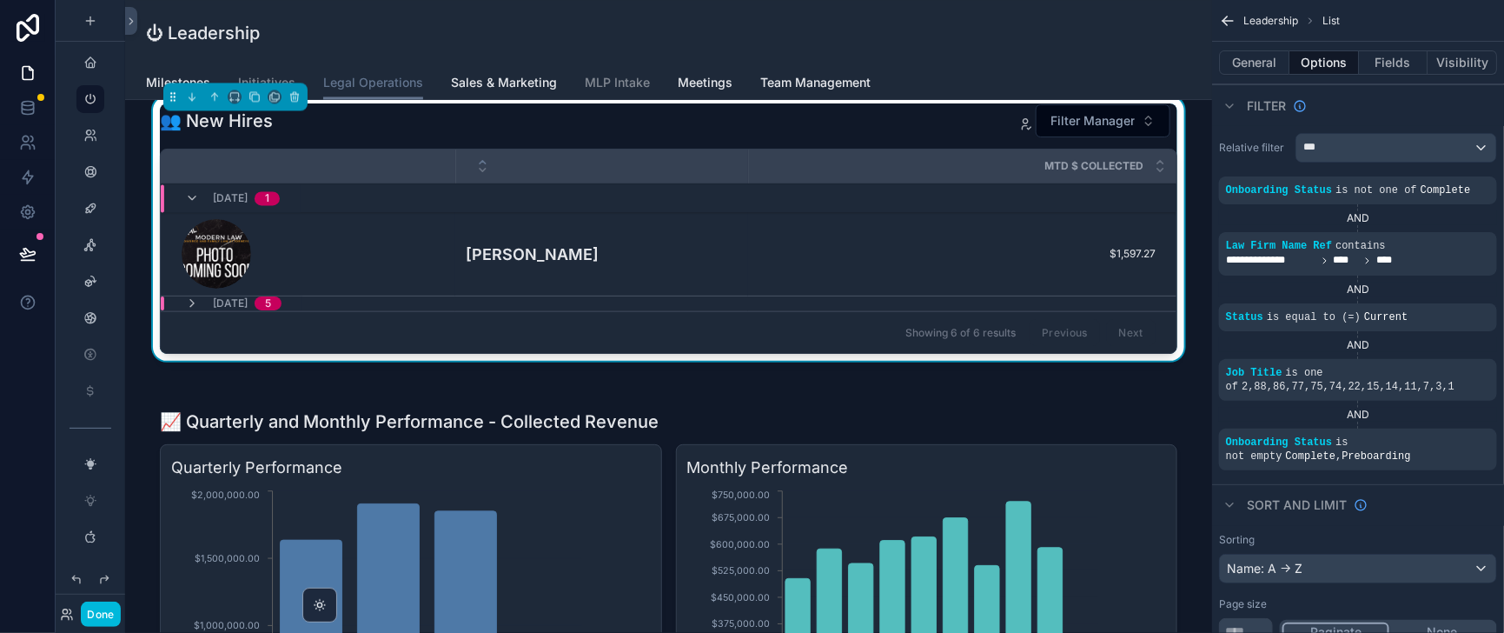
click at [972, 213] on div "Within 60 Days 1" at bounding box center [669, 199] width 1016 height 28
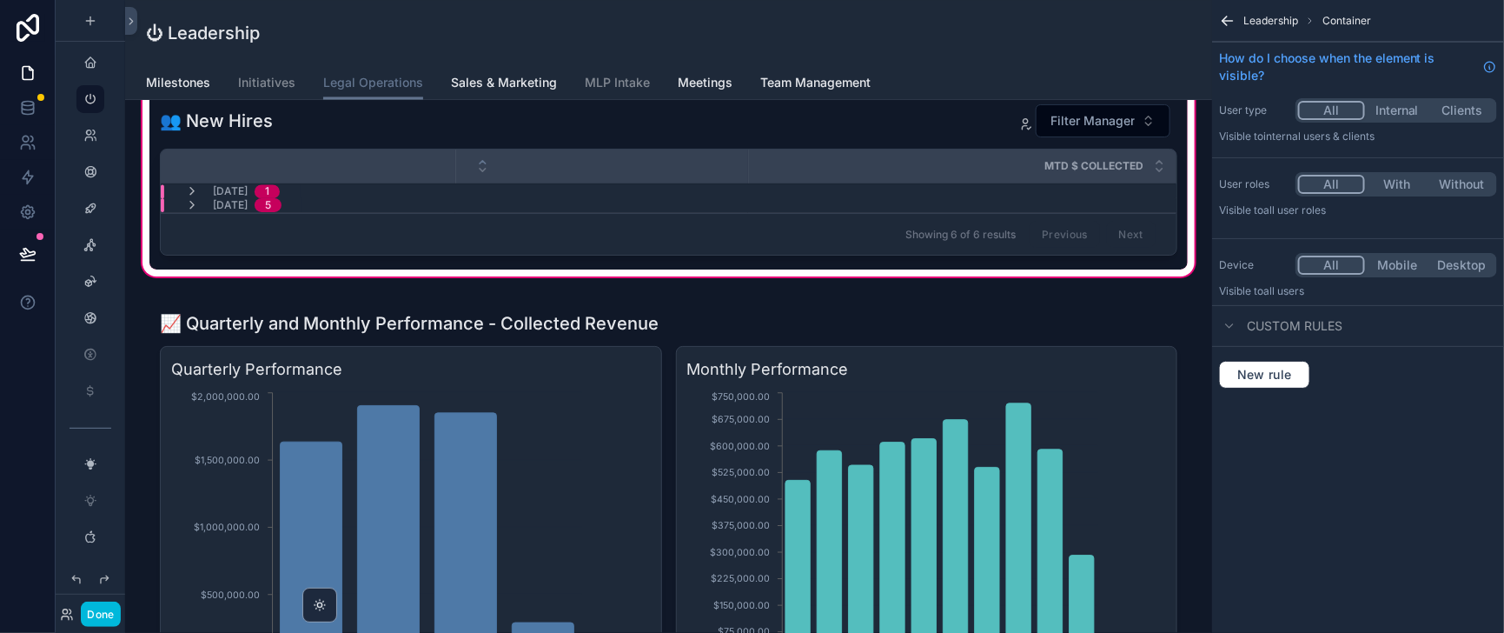
click at [837, 269] on div "scrollable content" at bounding box center [668, 182] width 1038 height 173
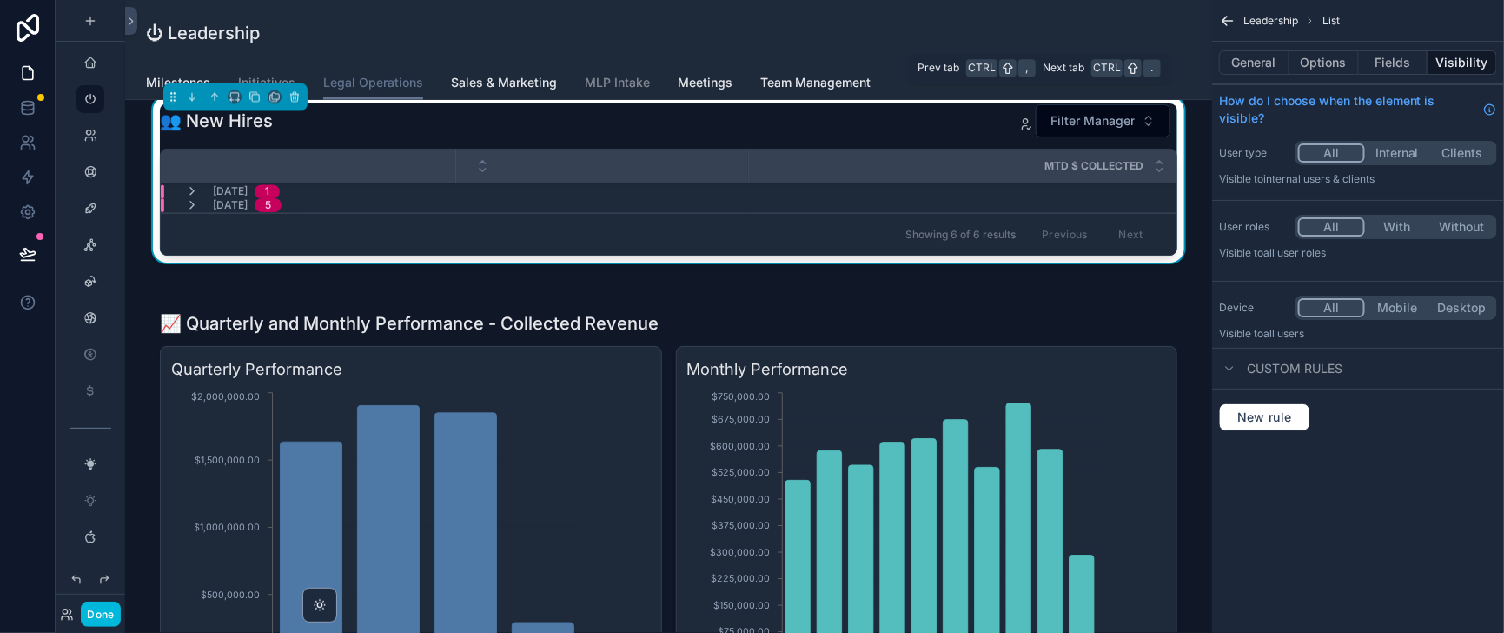
click at [1374, 75] on button "Fields" at bounding box center [1394, 62] width 70 height 24
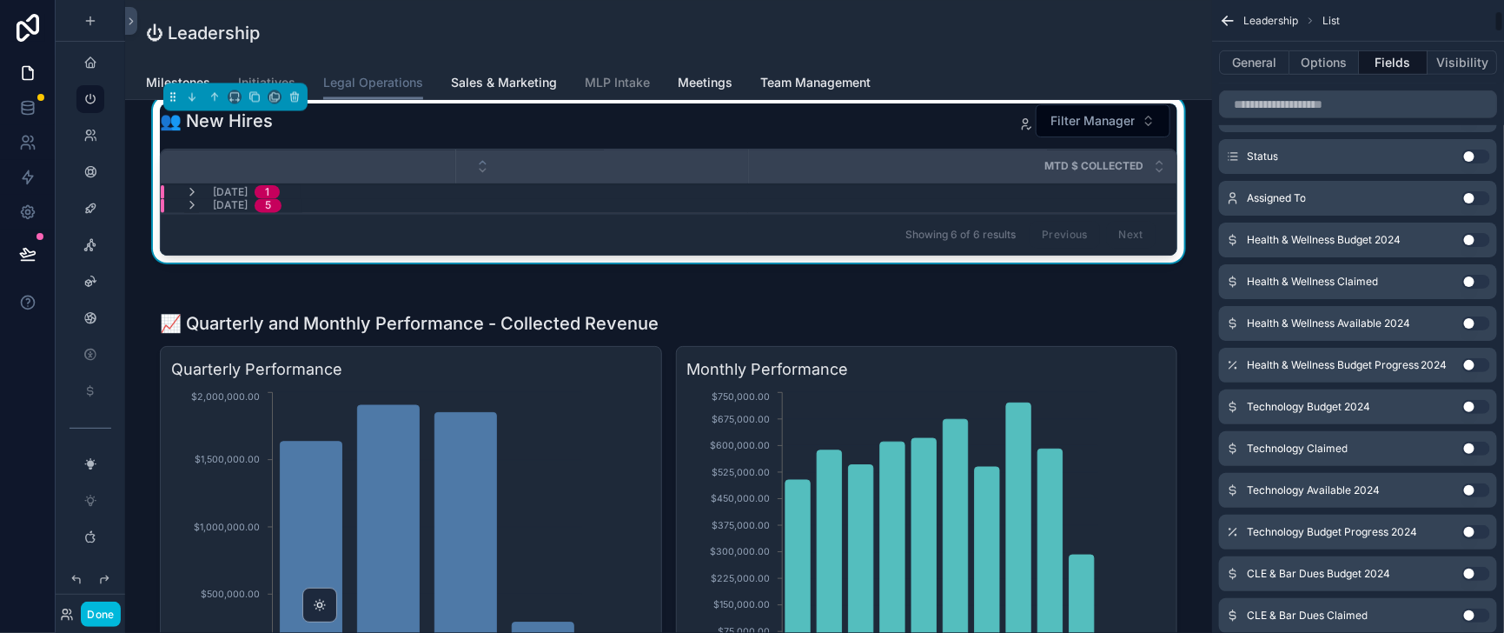
scroll to position [0, 0]
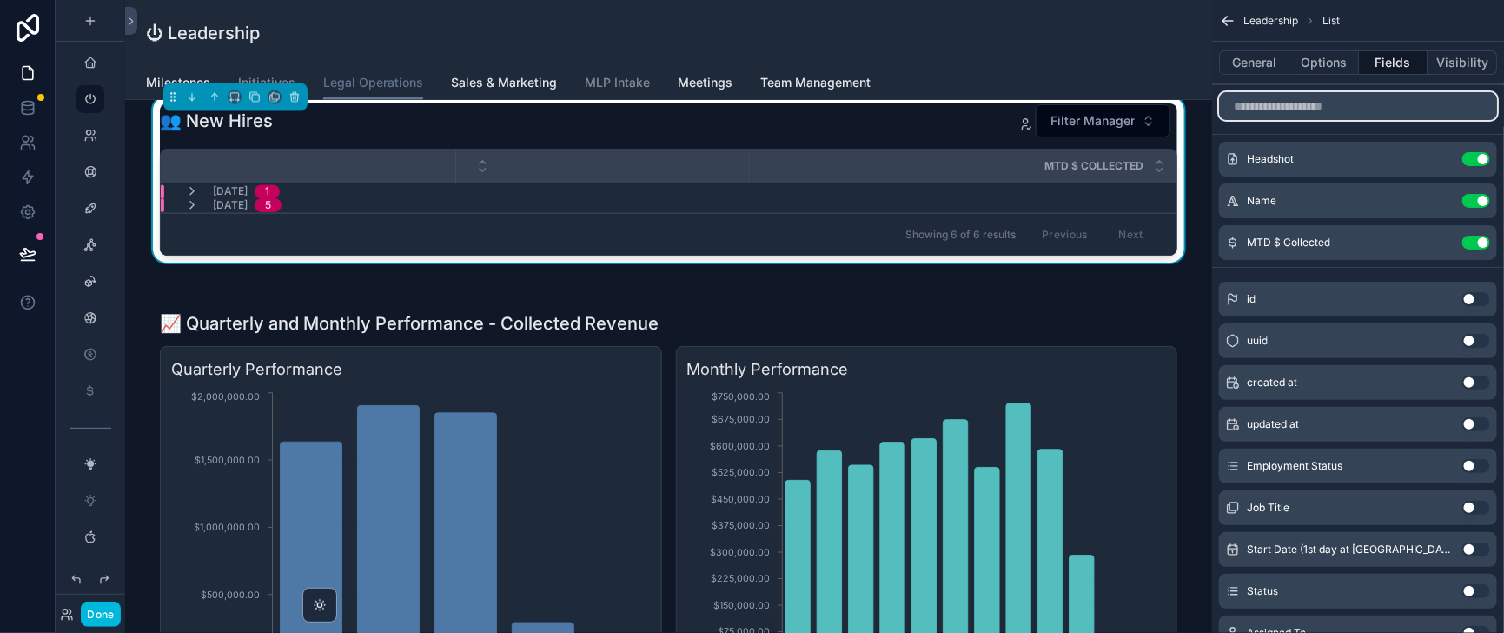
click at [1247, 116] on input "scrollable content" at bounding box center [1358, 106] width 278 height 28
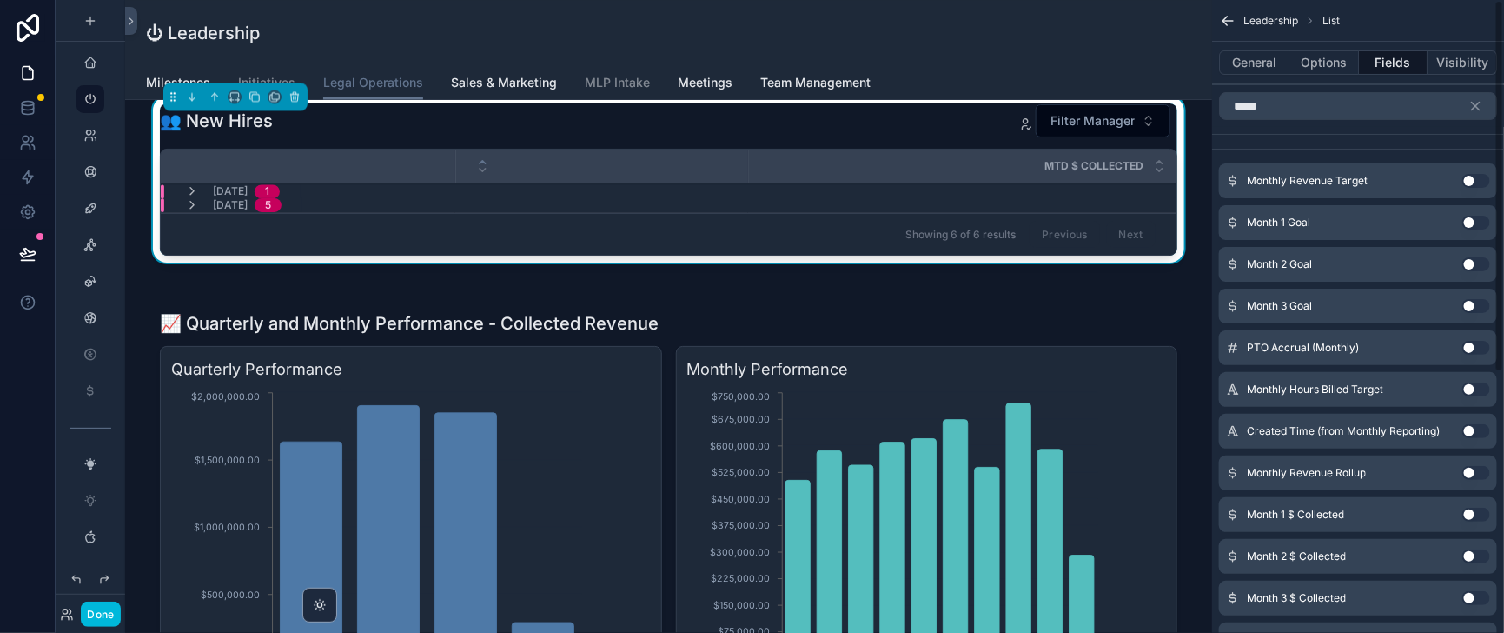
click at [1470, 188] on button "Use setting" at bounding box center [1477, 181] width 28 height 14
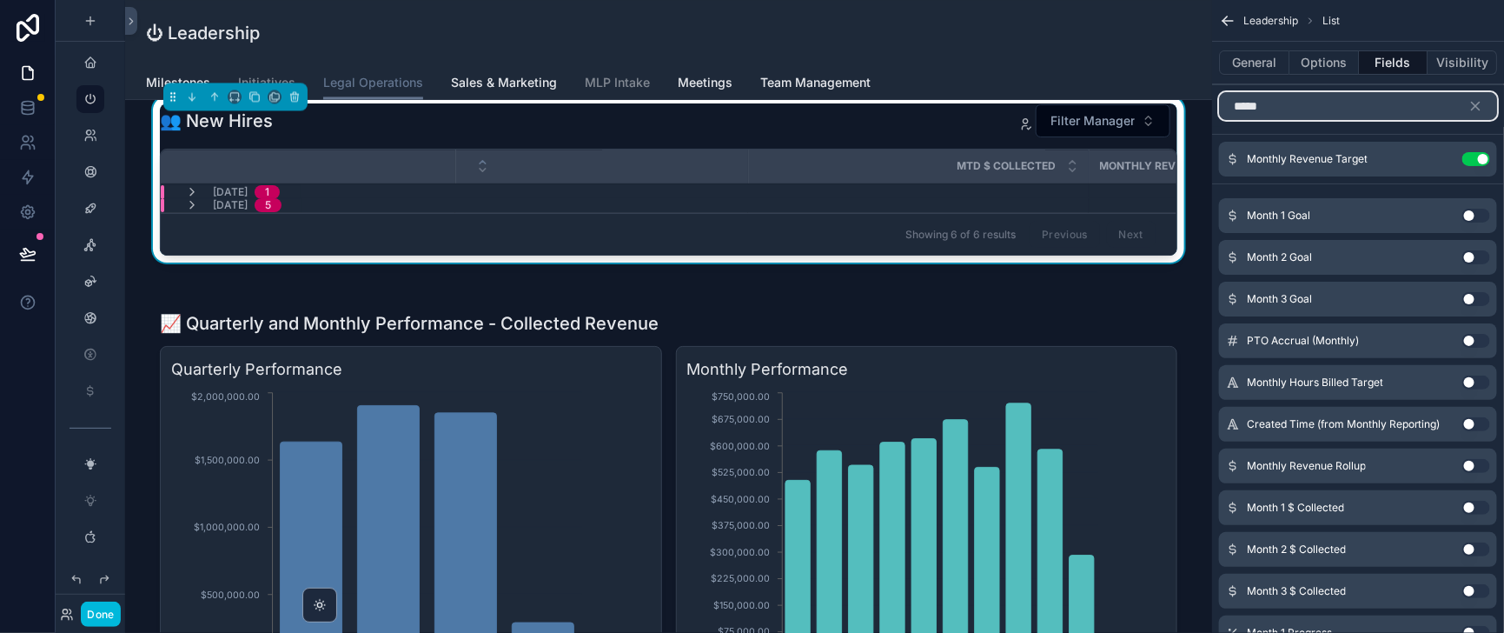
drag, startPoint x: 1256, startPoint y: 115, endPoint x: 1192, endPoint y: 119, distance: 63.6
click at [1219, 119] on input "*****" at bounding box center [1358, 106] width 278 height 28
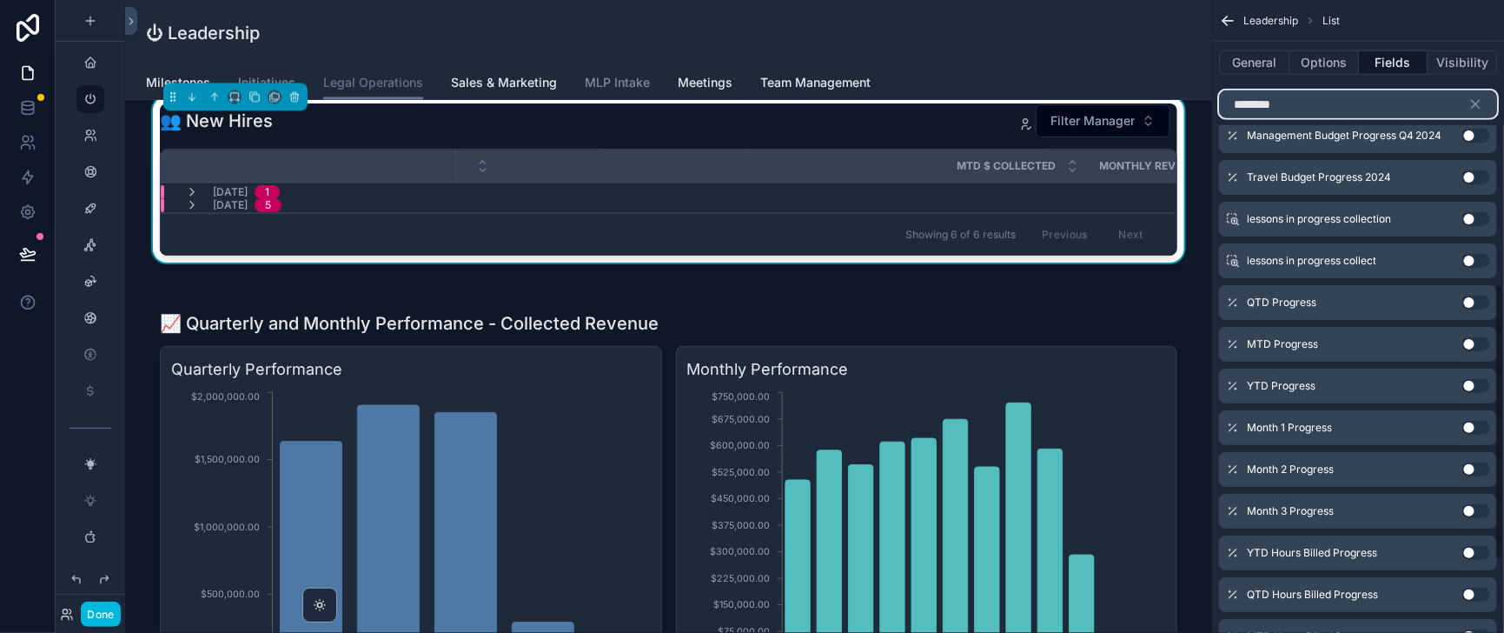
scroll to position [651, 0]
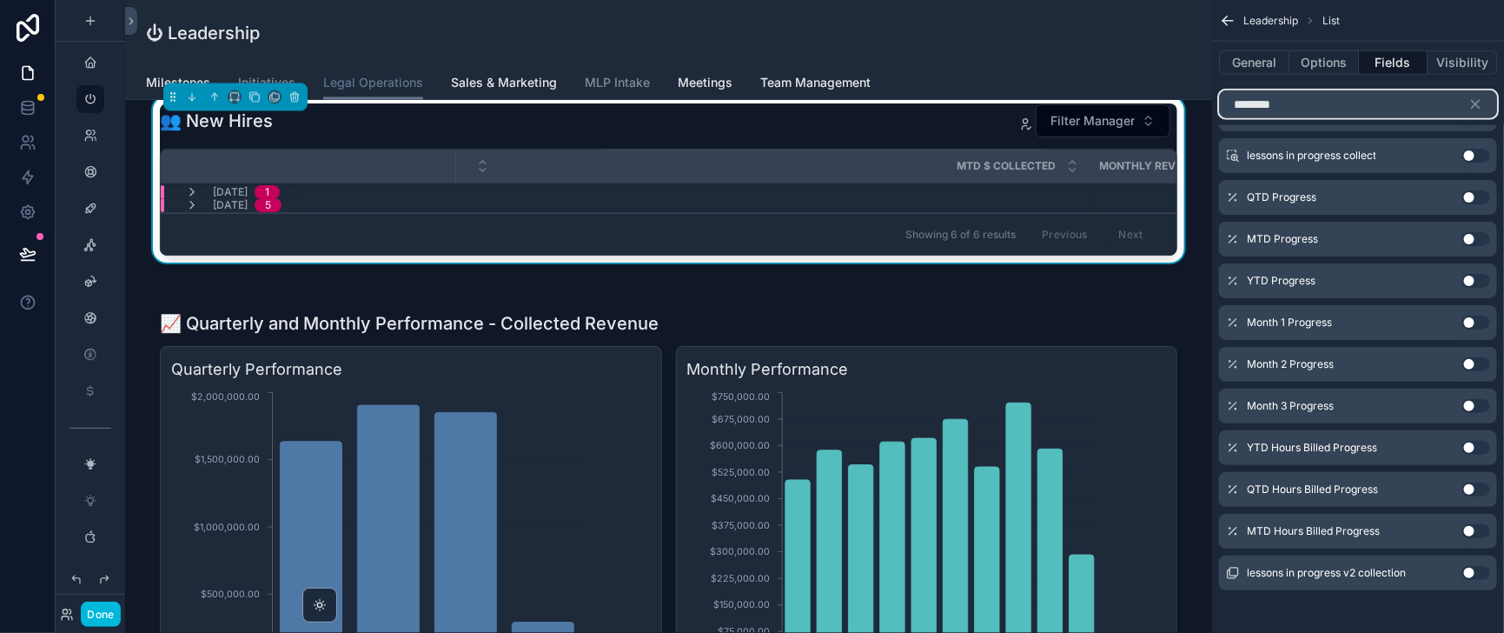
type input "********"
click at [1464, 246] on button "Use setting" at bounding box center [1477, 239] width 28 height 14
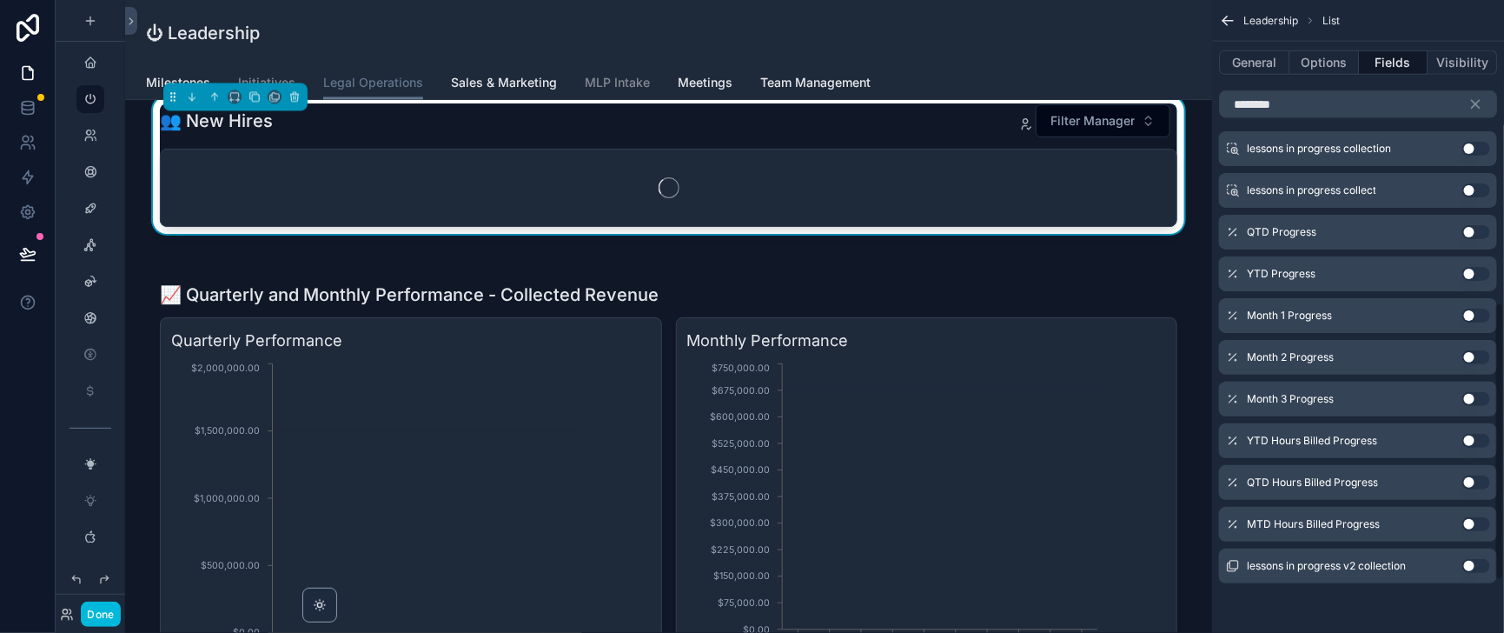
scroll to position [690, 0]
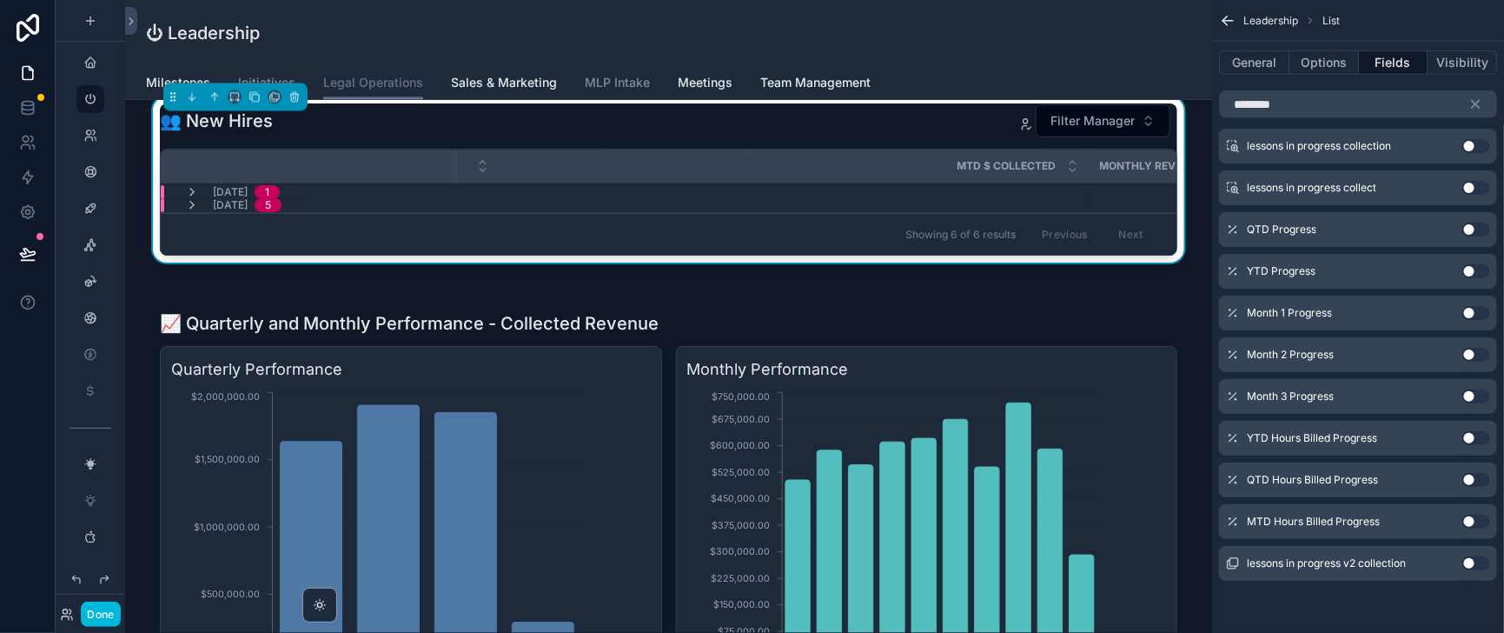
click at [199, 212] on icon "scrollable content" at bounding box center [192, 205] width 14 height 14
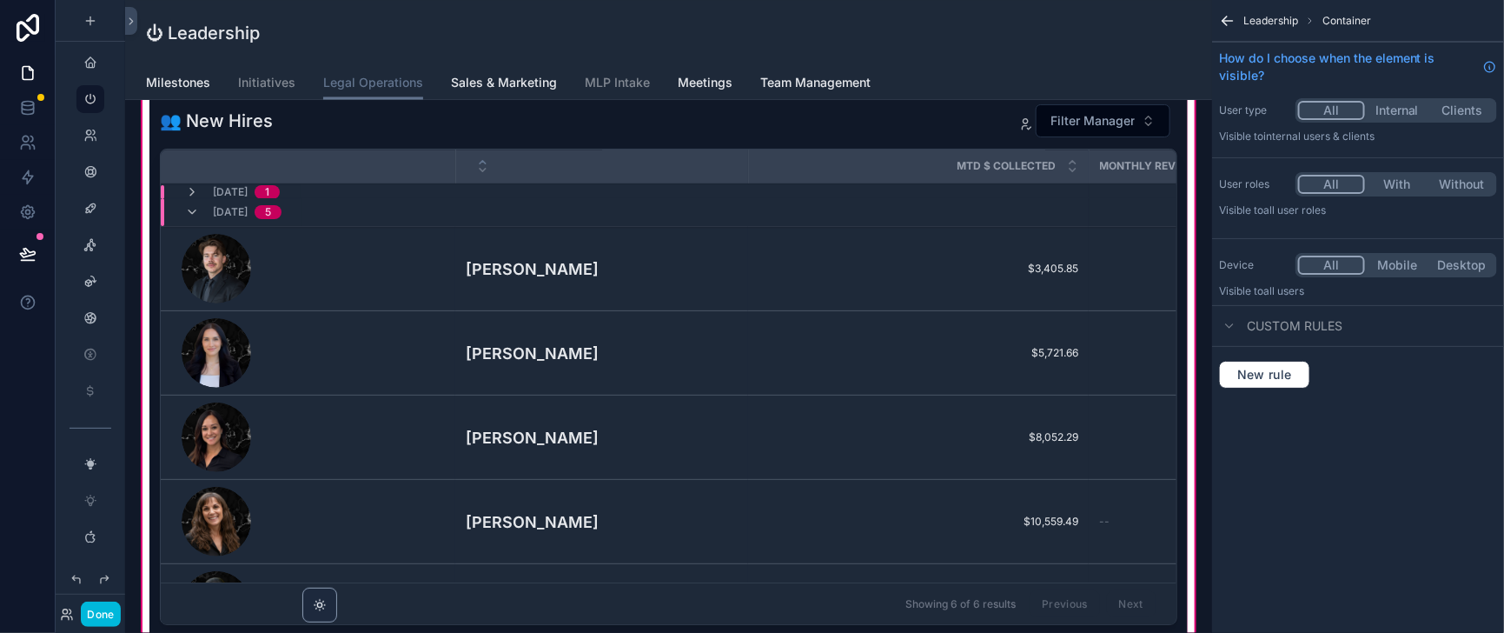
scroll to position [0, 0]
click at [199, 199] on icon "scrollable content" at bounding box center [192, 192] width 14 height 14
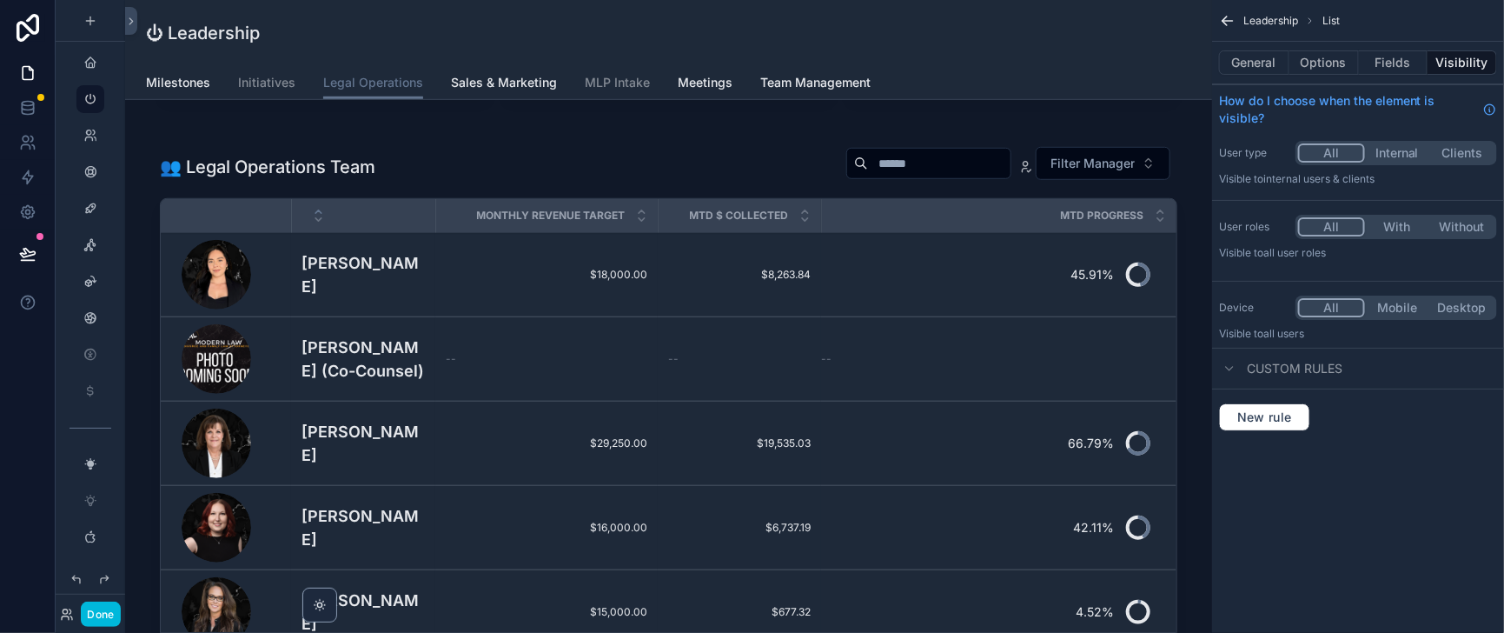
scroll to position [435, 0]
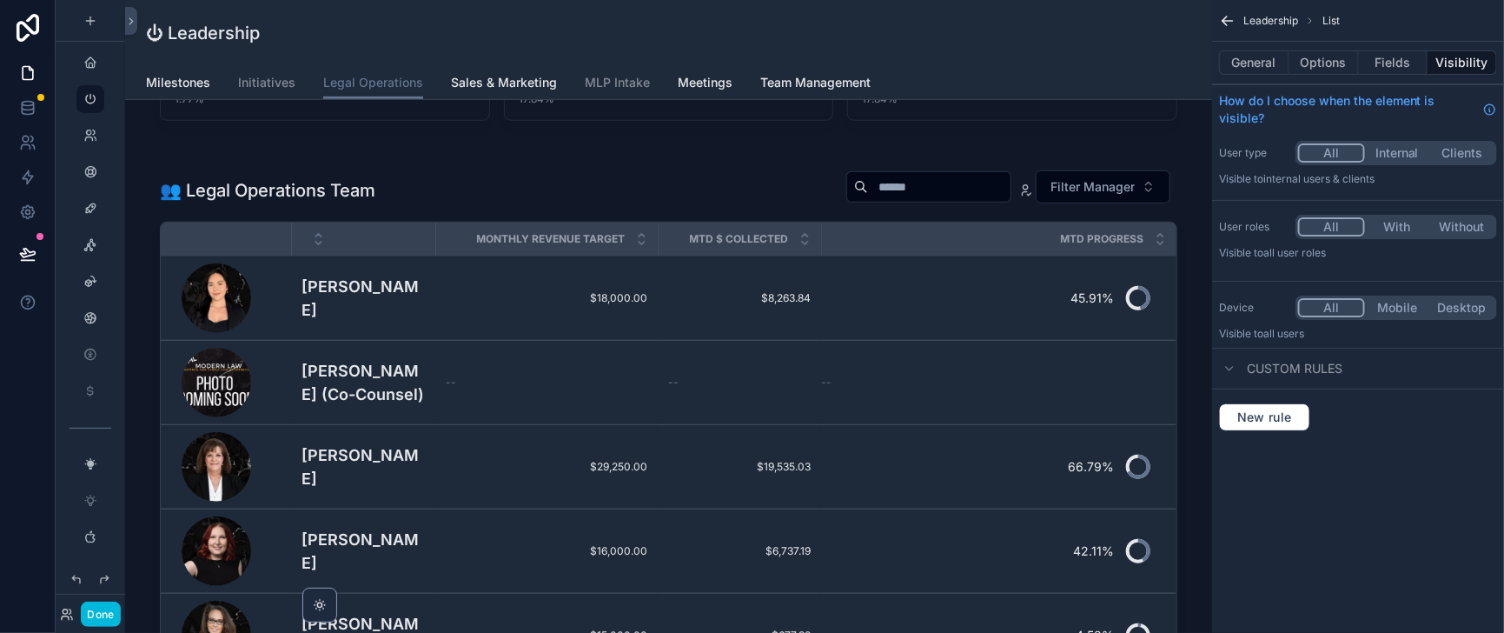
click at [844, 351] on div "scrollable content" at bounding box center [668, 437] width 1059 height 570
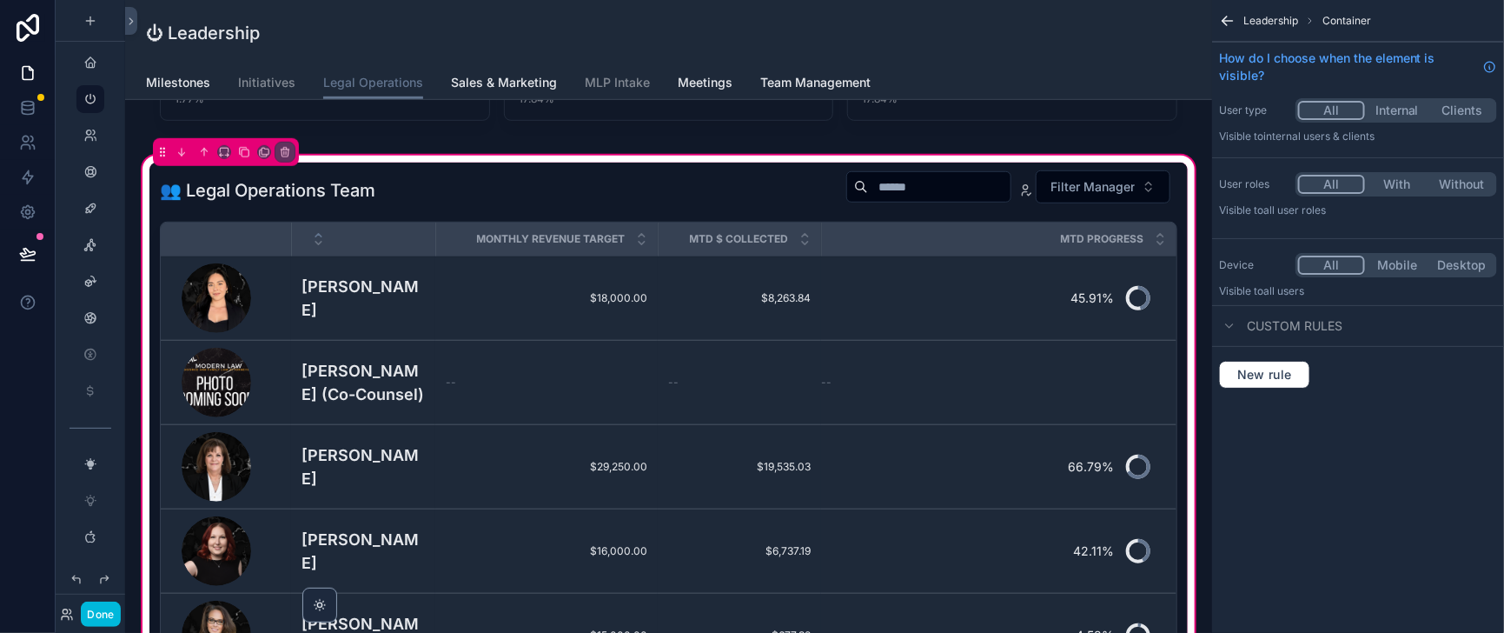
click at [844, 351] on div "scrollable content" at bounding box center [668, 437] width 1038 height 549
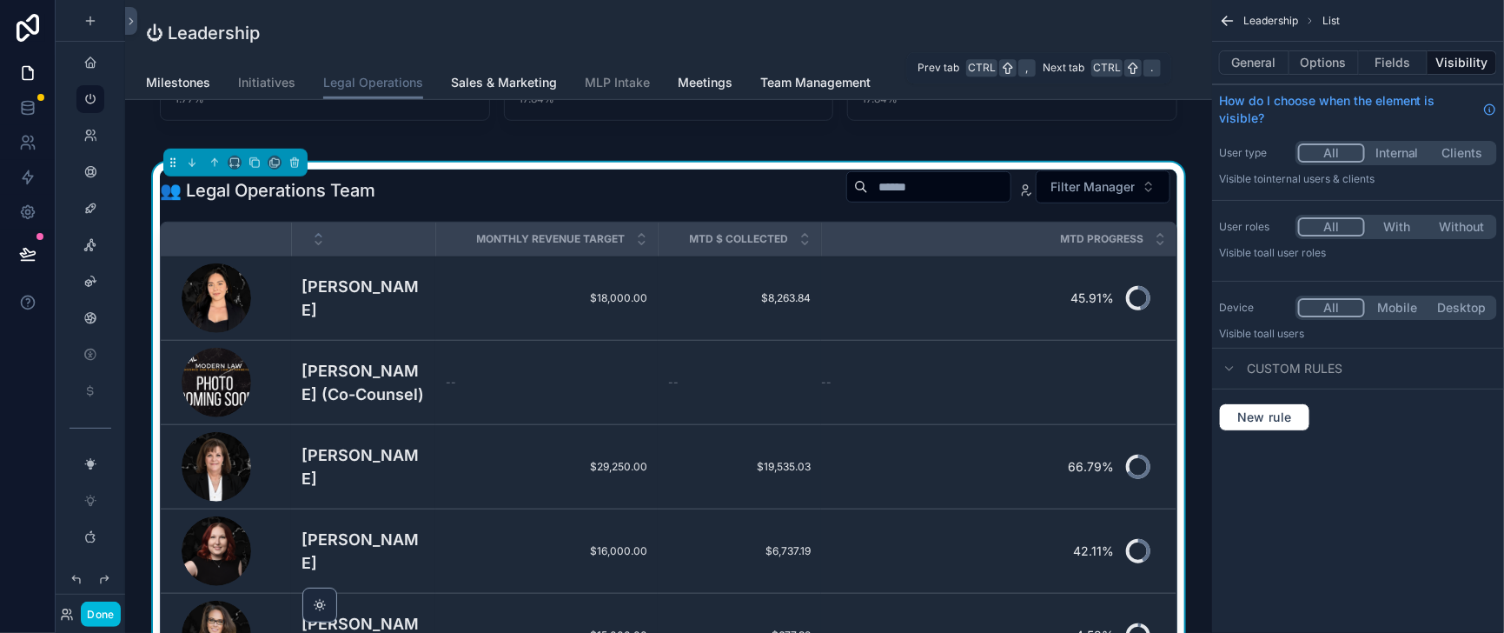
click at [1219, 65] on button "General" at bounding box center [1254, 62] width 70 height 24
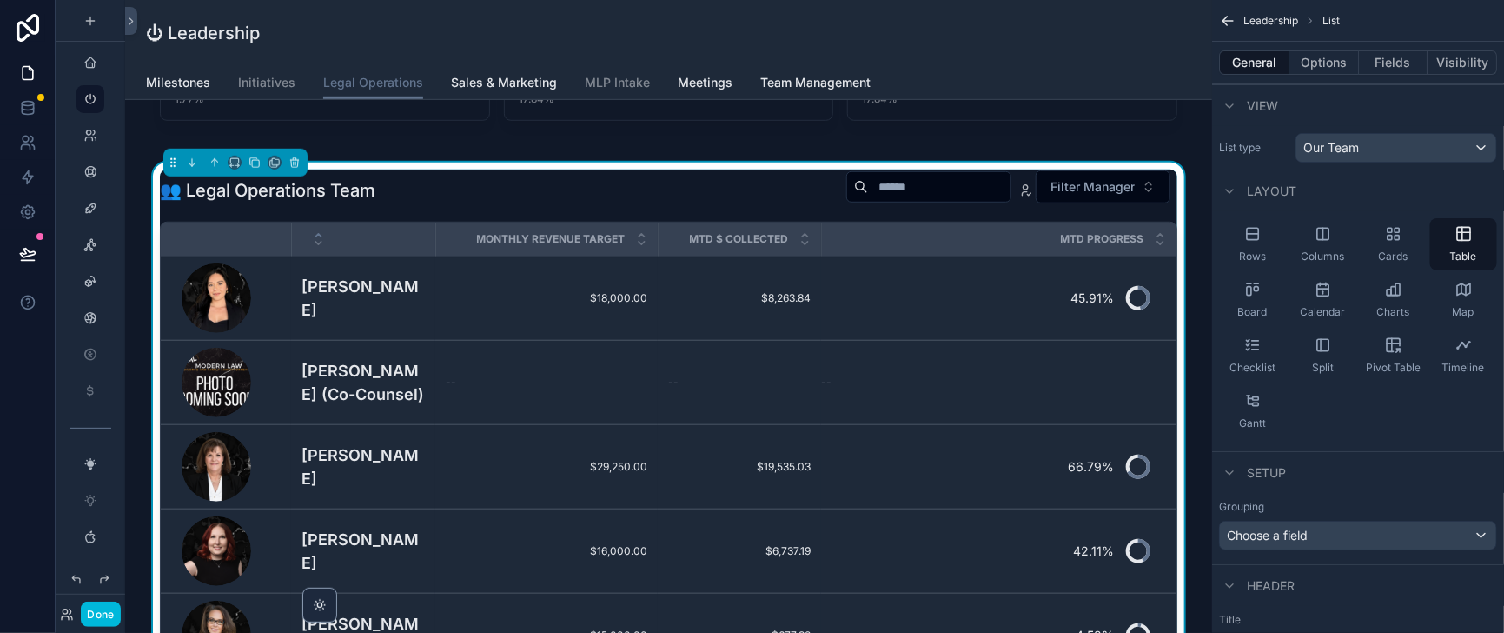
click at [1373, 70] on button "Fields" at bounding box center [1394, 62] width 70 height 24
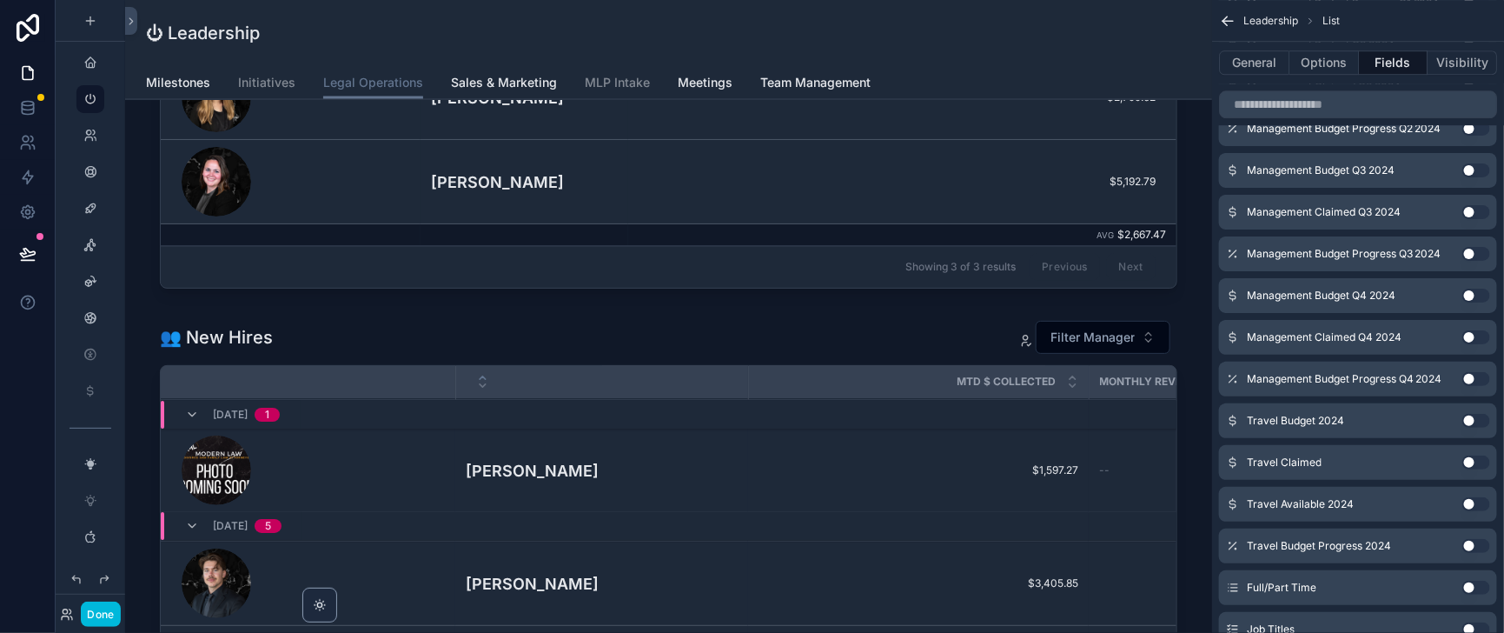
scroll to position [1520, 0]
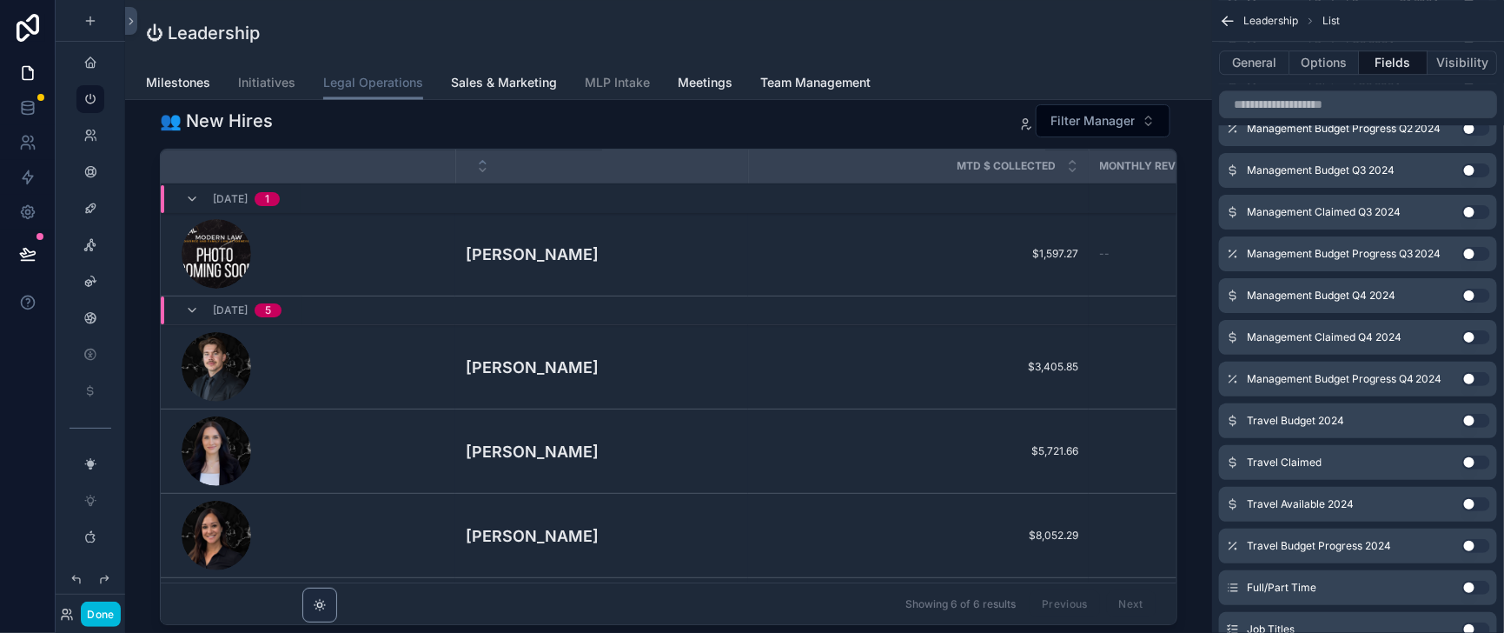
click at [782, 213] on div "Within 60 Days 1" at bounding box center [625, 199] width 928 height 28
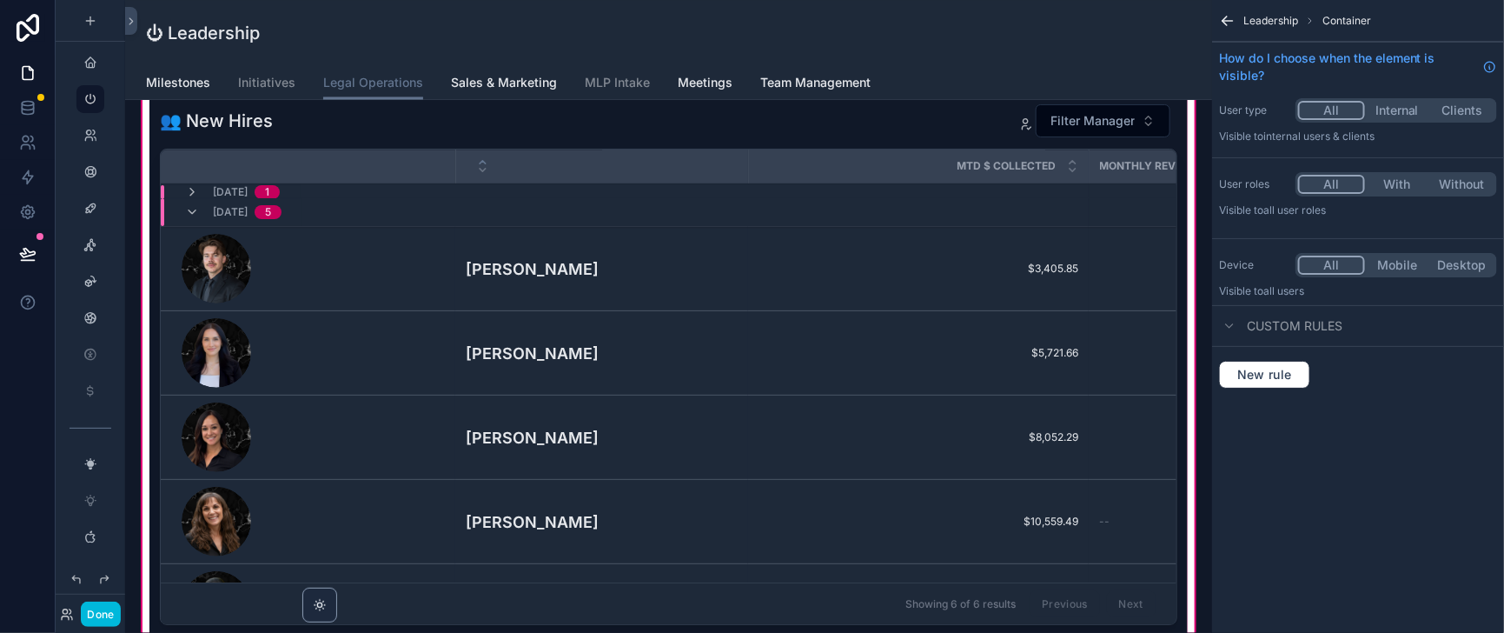
scroll to position [0, 0]
click at [782, 226] on div "Within 90 Days 5" at bounding box center [625, 212] width 928 height 28
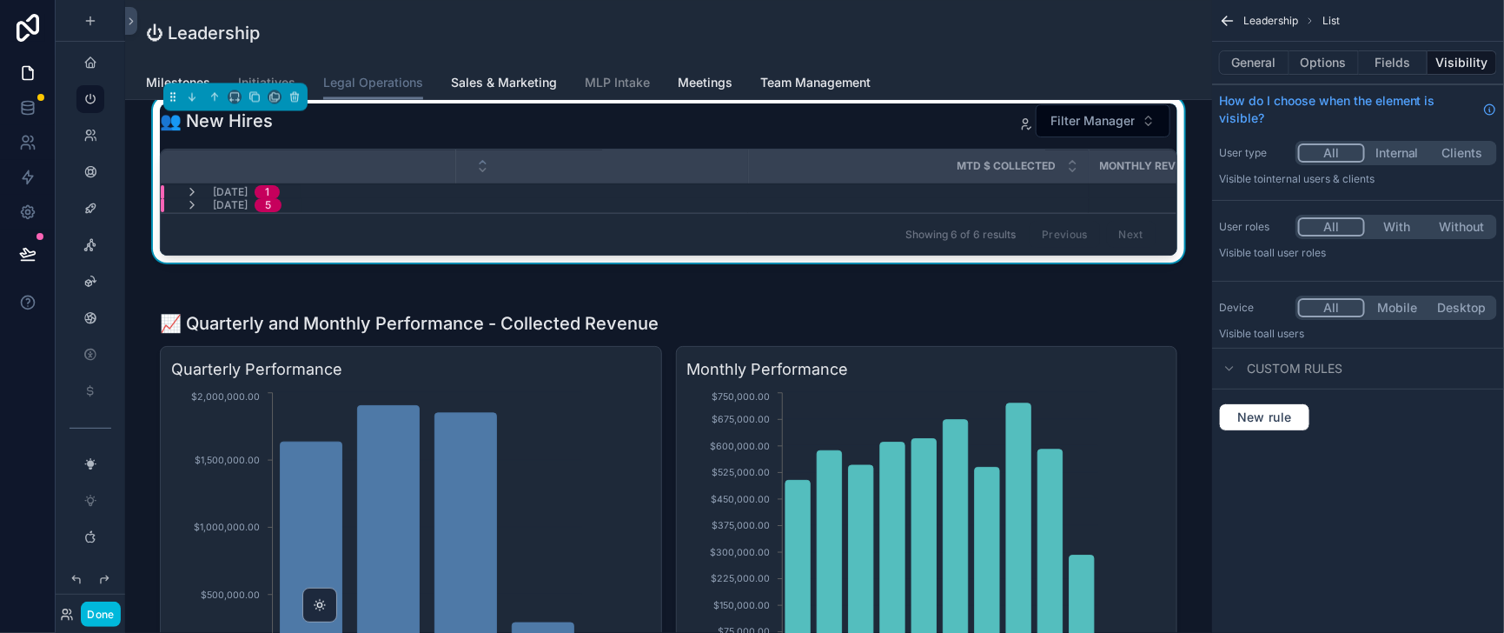
click at [1386, 74] on button "Fields" at bounding box center [1394, 62] width 70 height 24
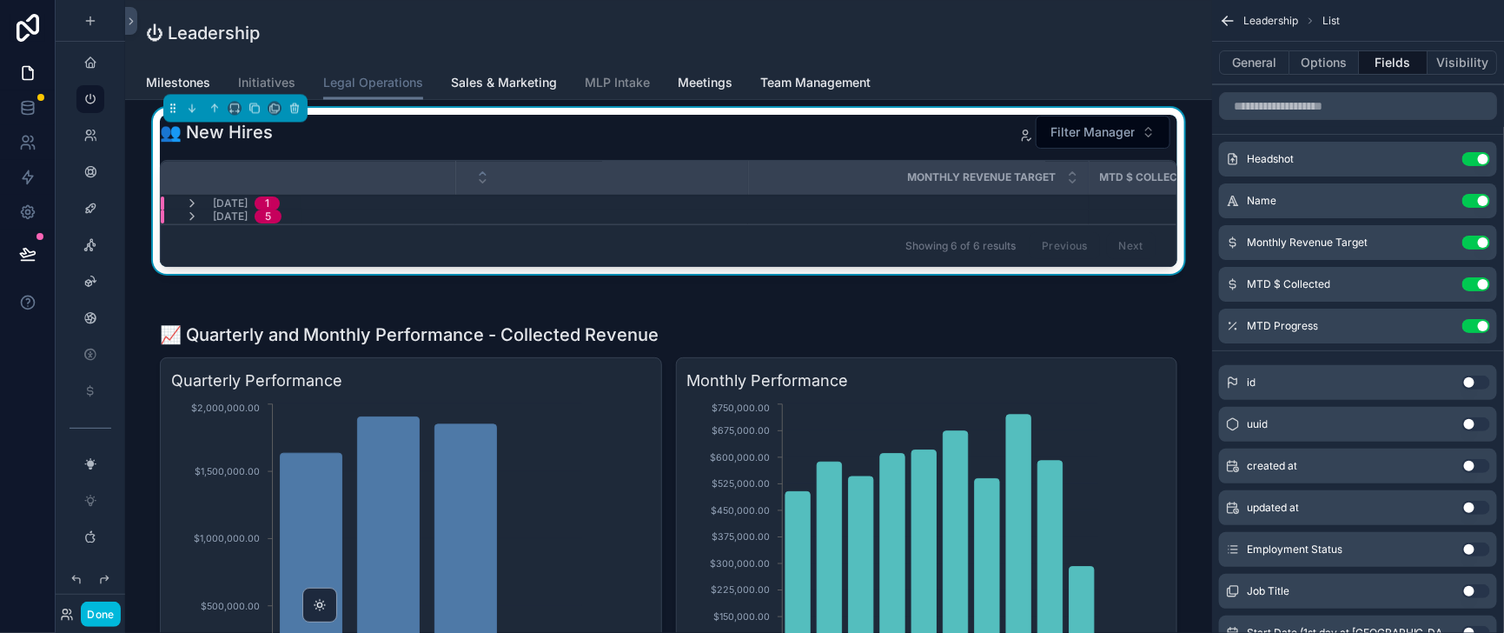
scroll to position [1520, 0]
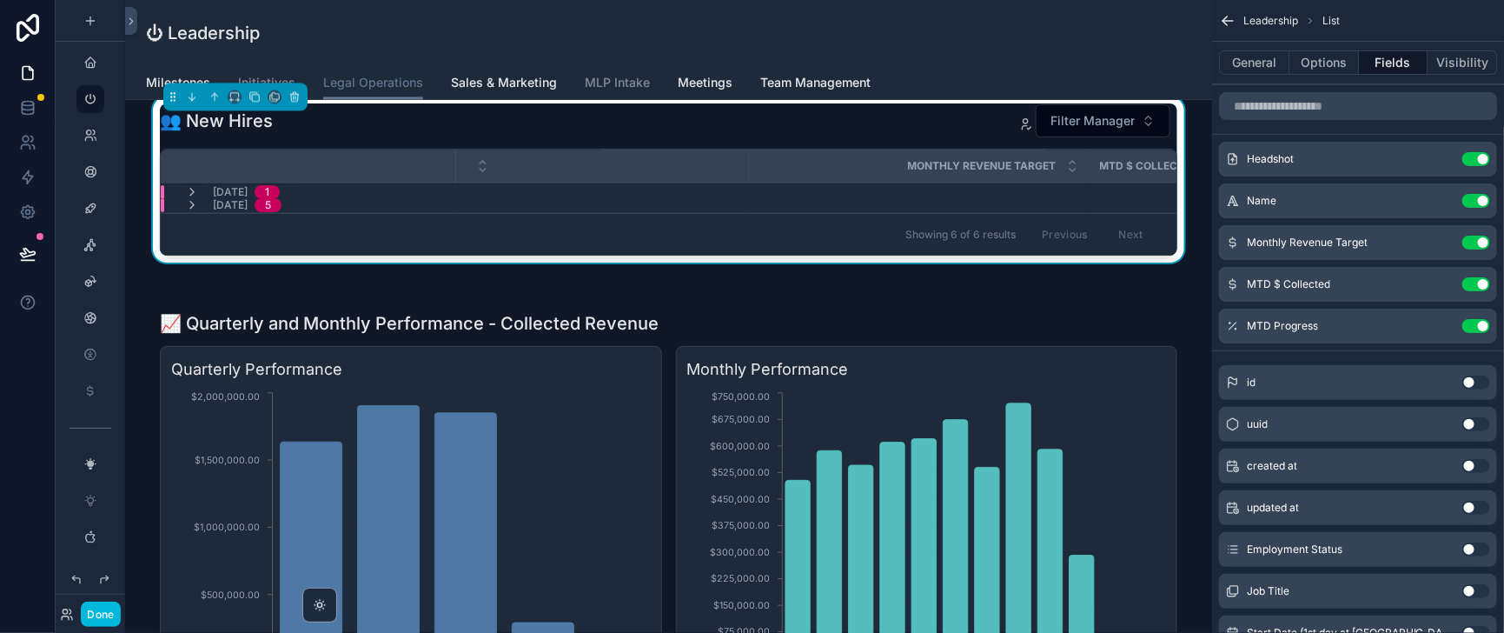
click at [0, 0] on icon "scrollable content" at bounding box center [0, 0] width 0 height 0
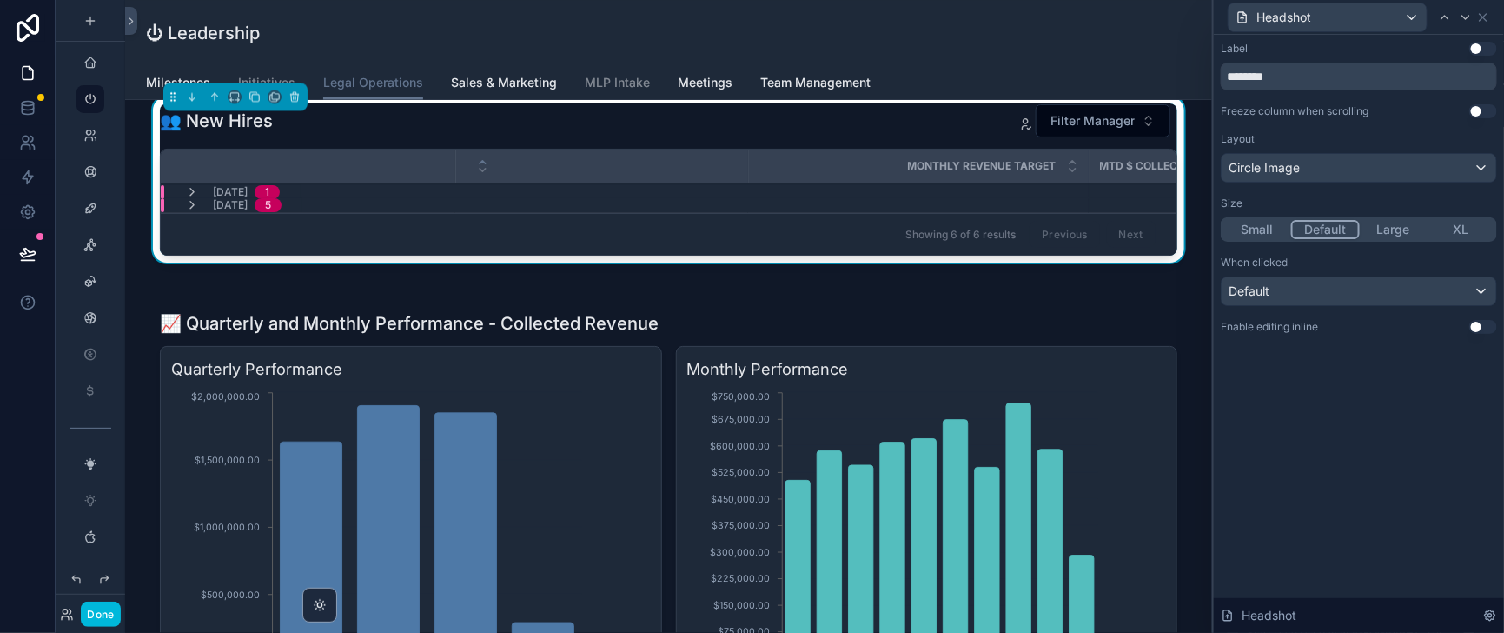
click at [1309, 239] on button "Default" at bounding box center [1326, 229] width 70 height 19
click at [1463, 23] on icon at bounding box center [1466, 17] width 14 height 14
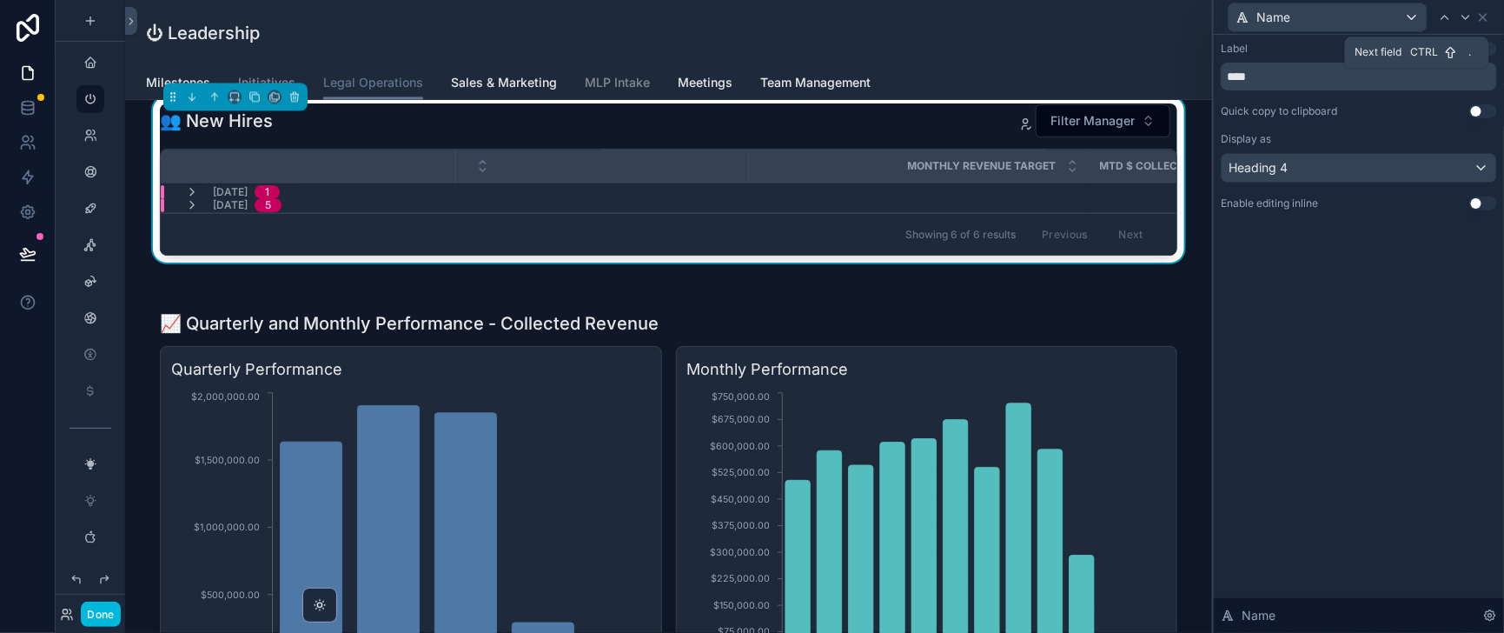
click at [1463, 18] on icon at bounding box center [1466, 17] width 14 height 14
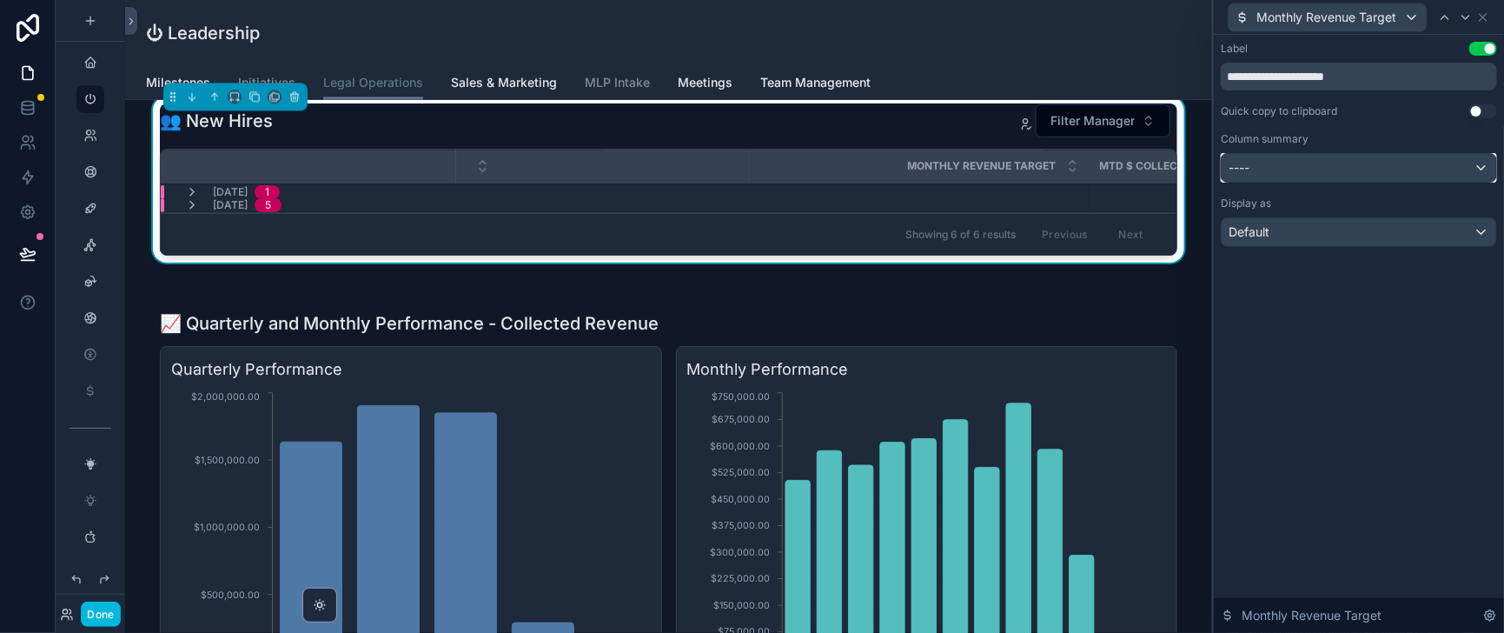
click at [1345, 182] on div "----" at bounding box center [1359, 168] width 275 height 28
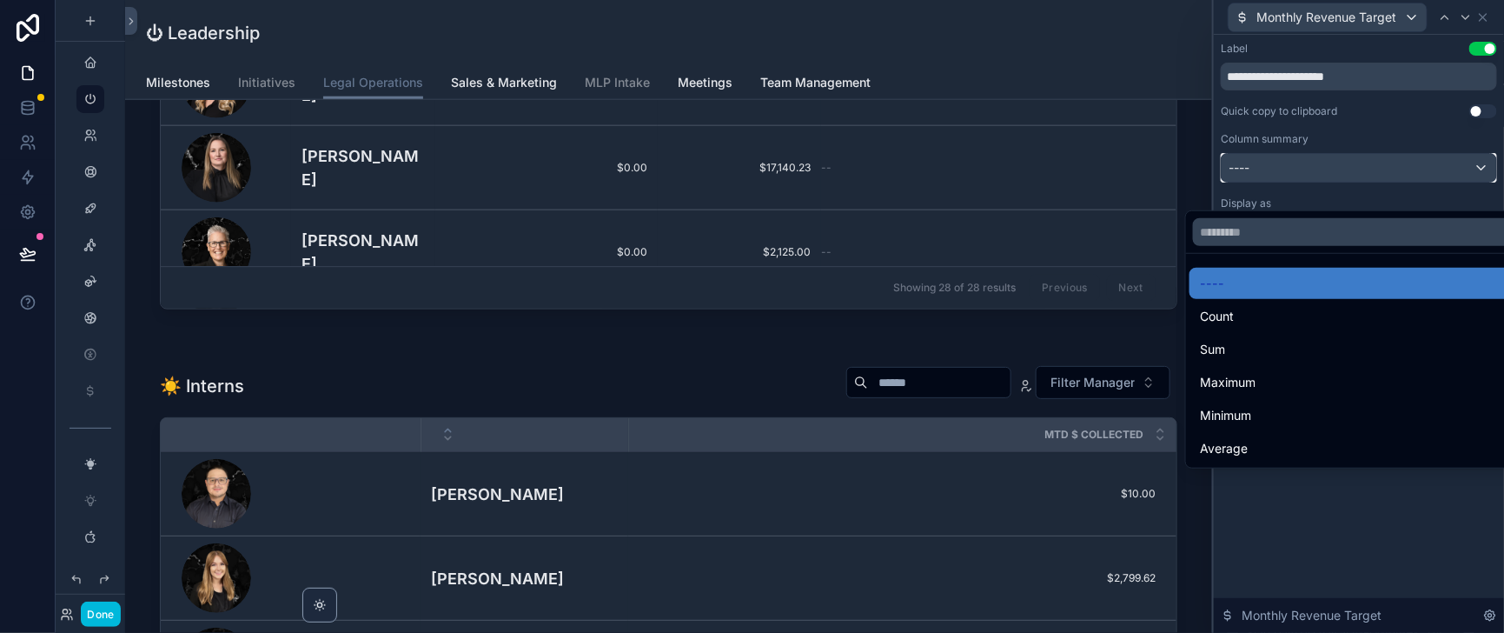
scroll to position [869, 0]
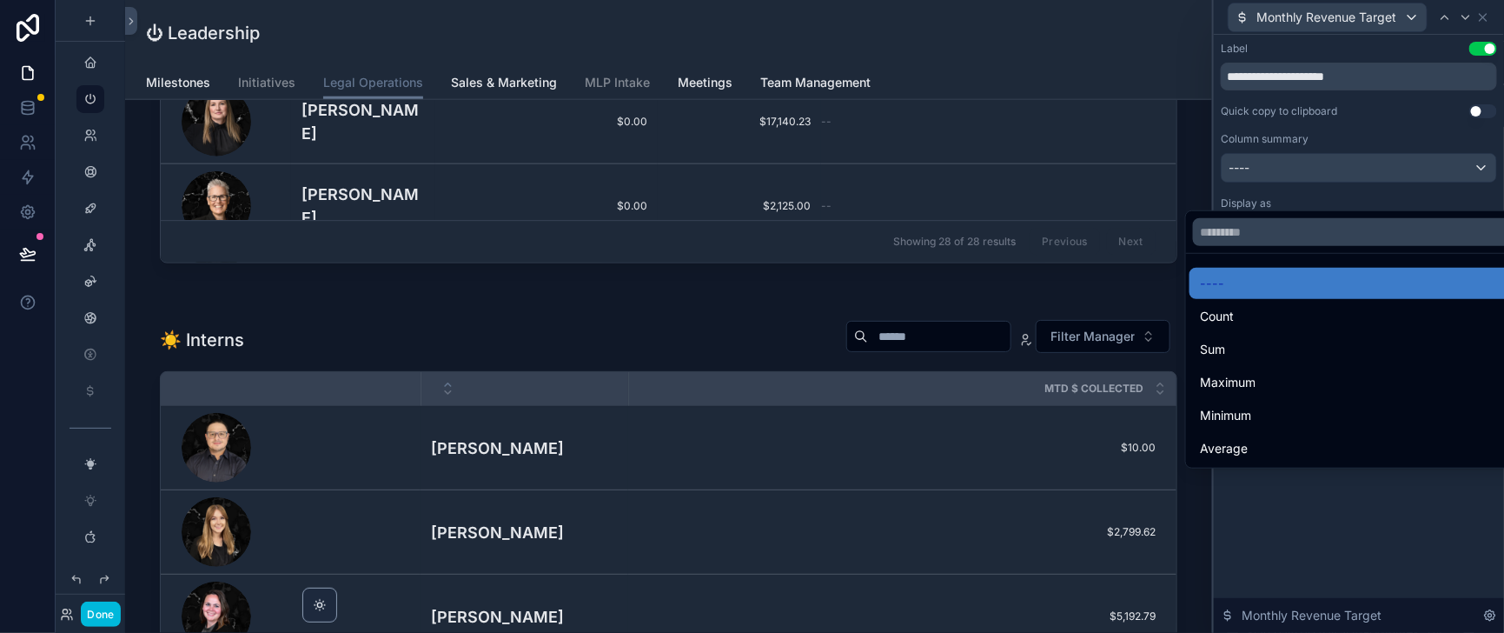
click at [1463, 17] on div at bounding box center [1359, 316] width 290 height 633
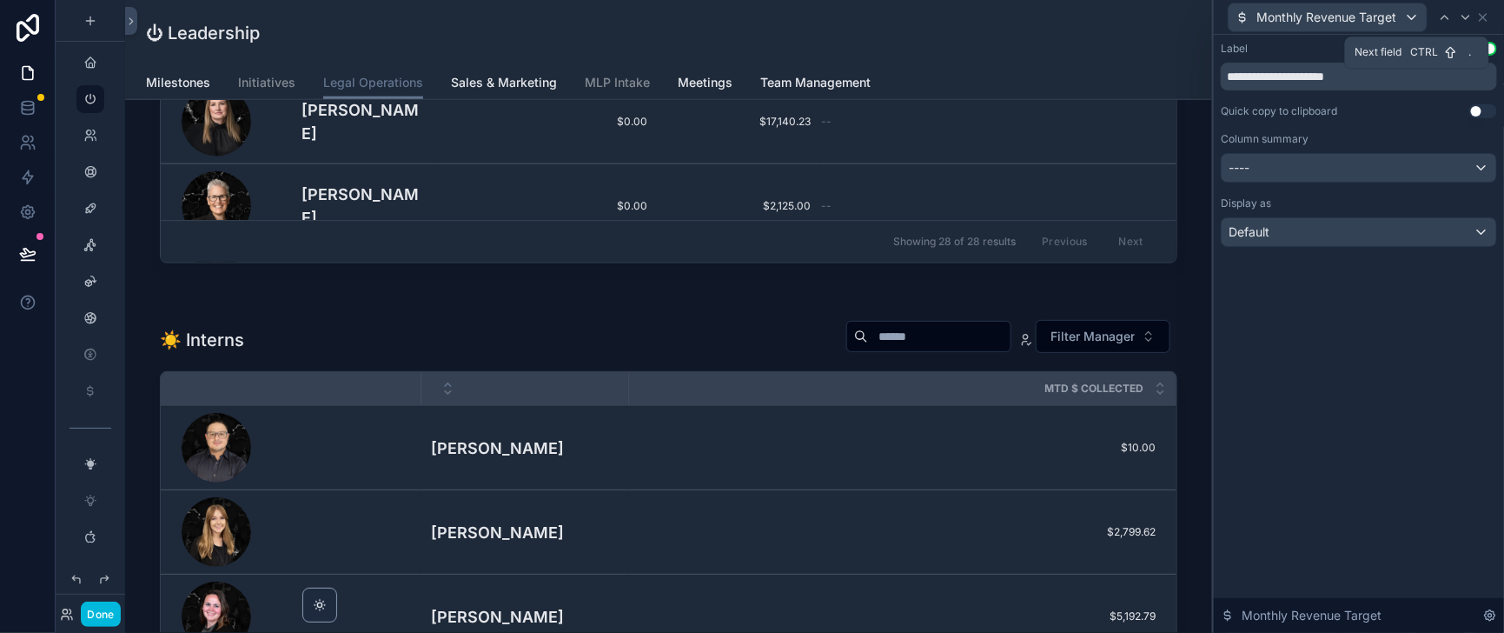
click at [1463, 17] on icon at bounding box center [1466, 17] width 14 height 14
click at [1324, 182] on div "----" at bounding box center [1359, 168] width 275 height 28
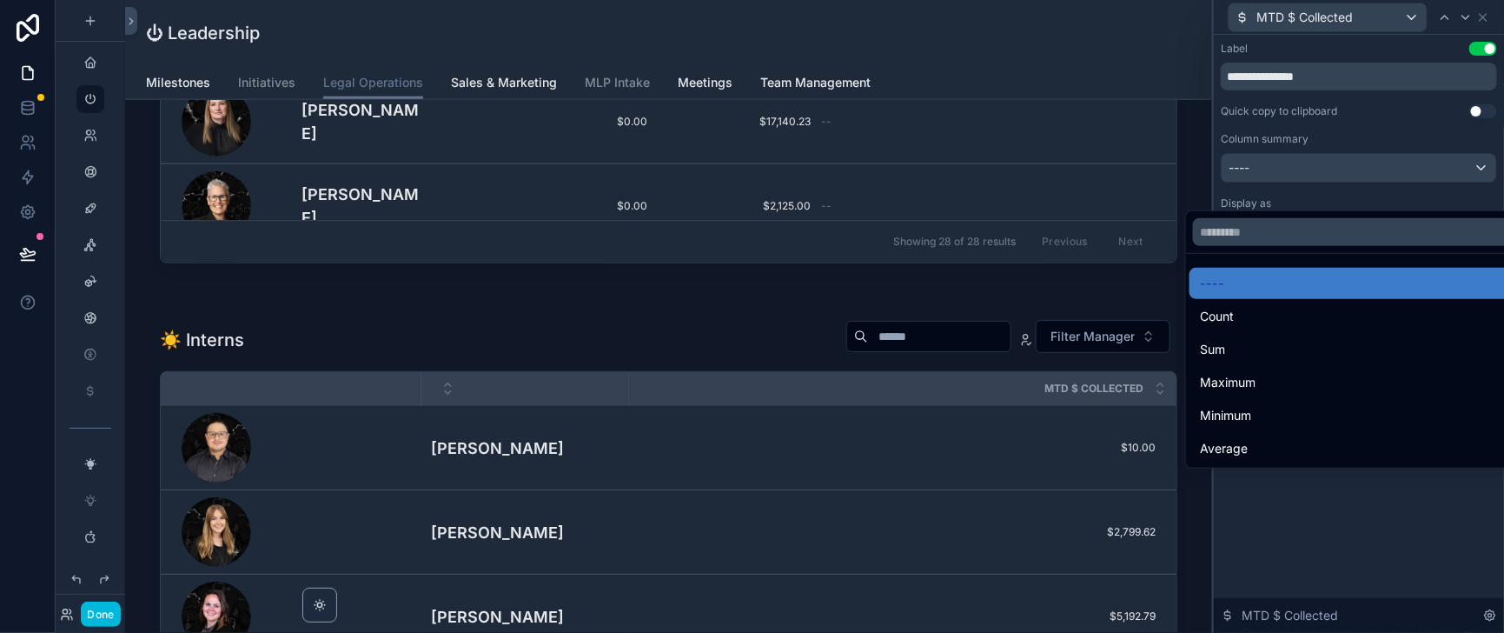
click at [1442, 17] on div at bounding box center [1359, 316] width 290 height 633
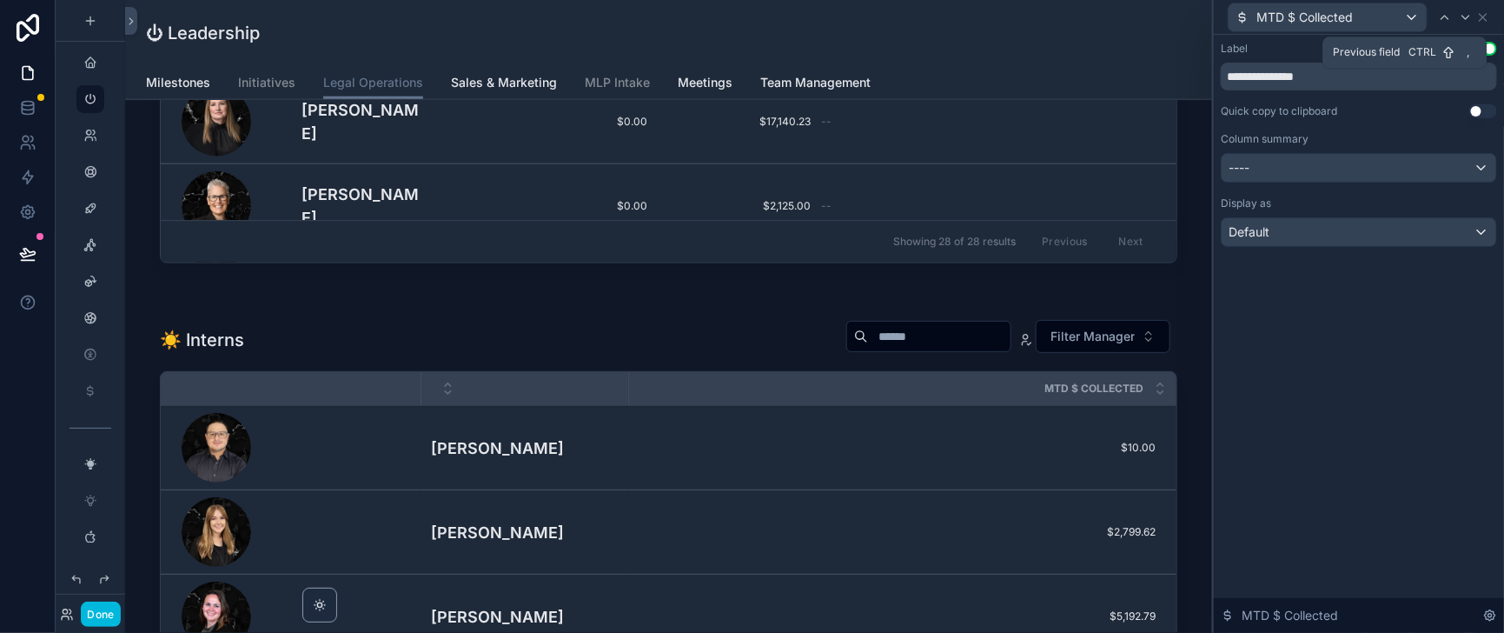
click at [1442, 17] on icon at bounding box center [1445, 17] width 14 height 14
click at [1465, 18] on icon at bounding box center [1466, 17] width 14 height 14
click at [1464, 19] on icon at bounding box center [1466, 17] width 7 height 3
click at [1366, 182] on div "----" at bounding box center [1359, 168] width 275 height 28
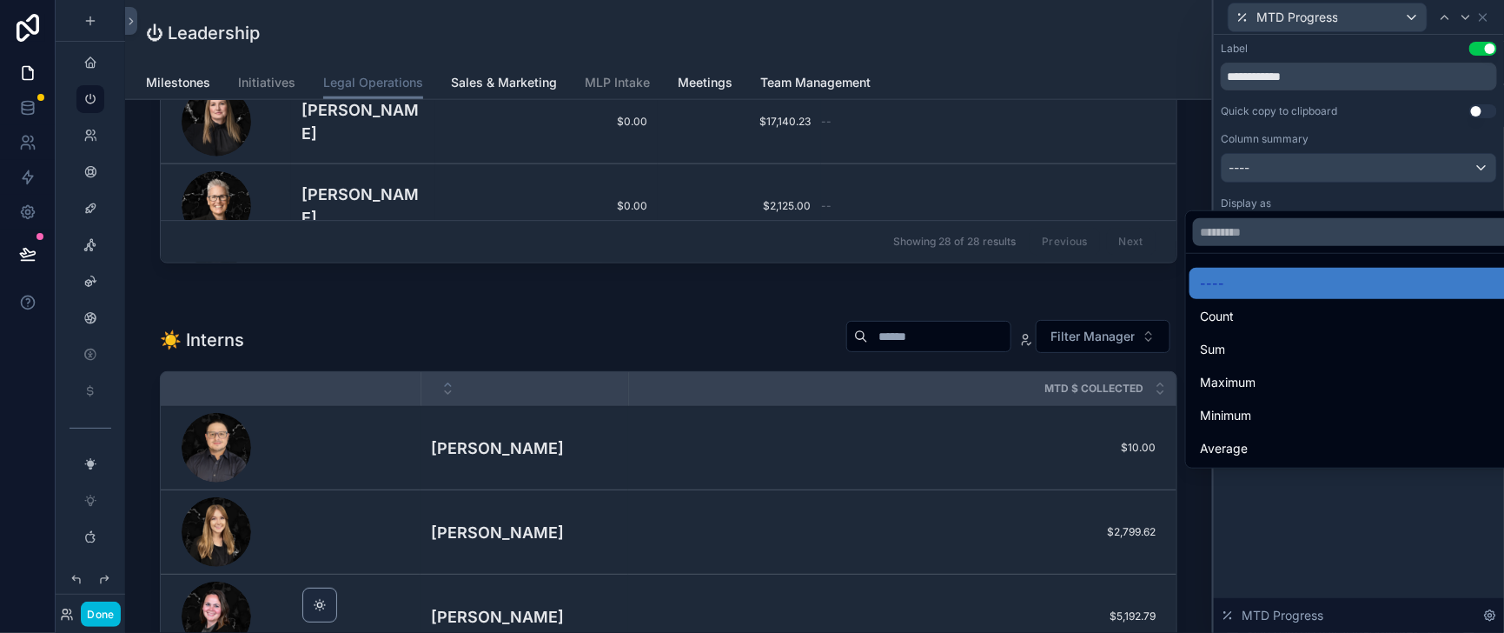
click at [1366, 183] on div at bounding box center [1359, 316] width 290 height 633
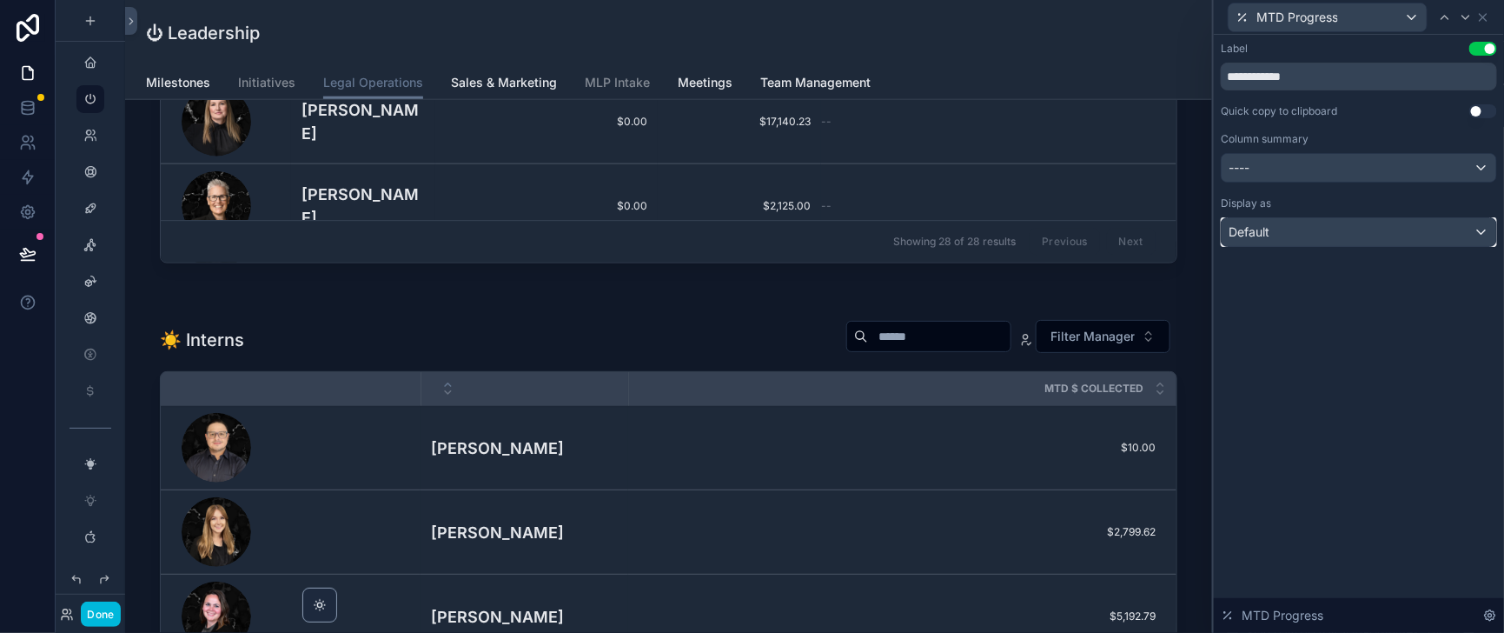
click at [1318, 246] on div "Default" at bounding box center [1359, 232] width 275 height 28
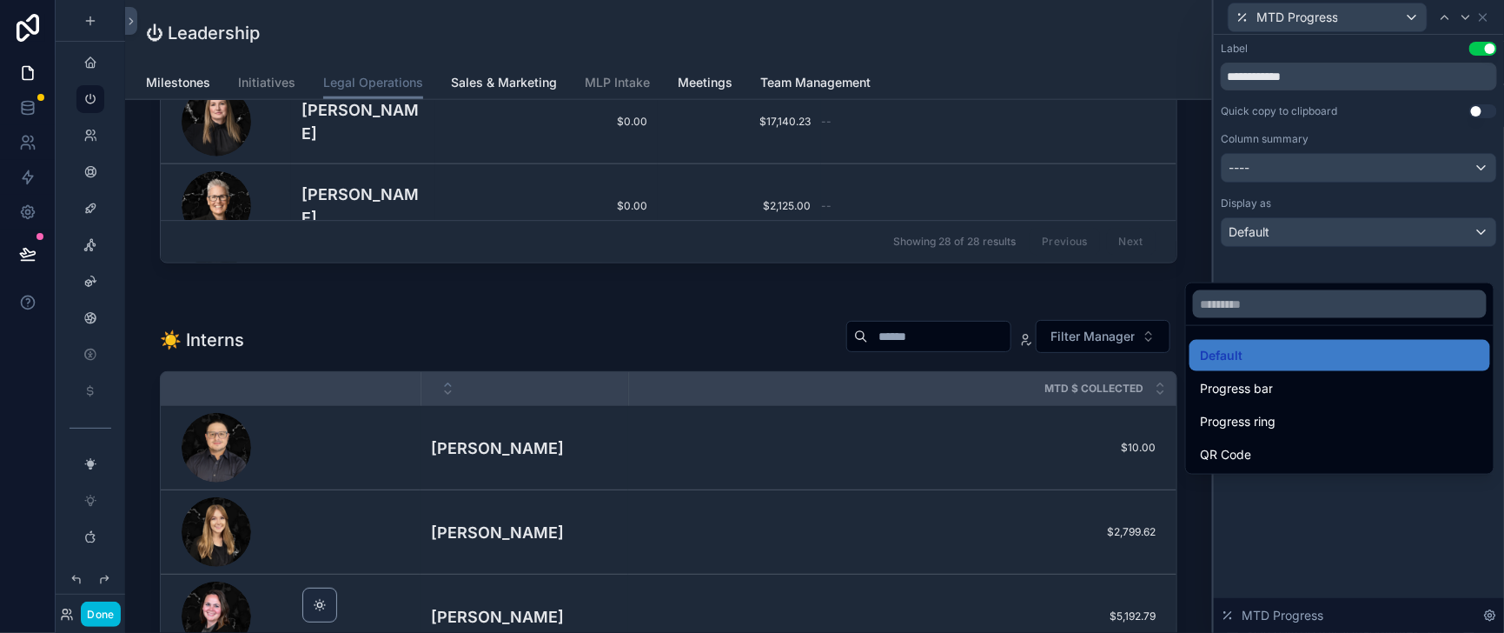
click at [1264, 399] on span "Progress bar" at bounding box center [1236, 388] width 73 height 21
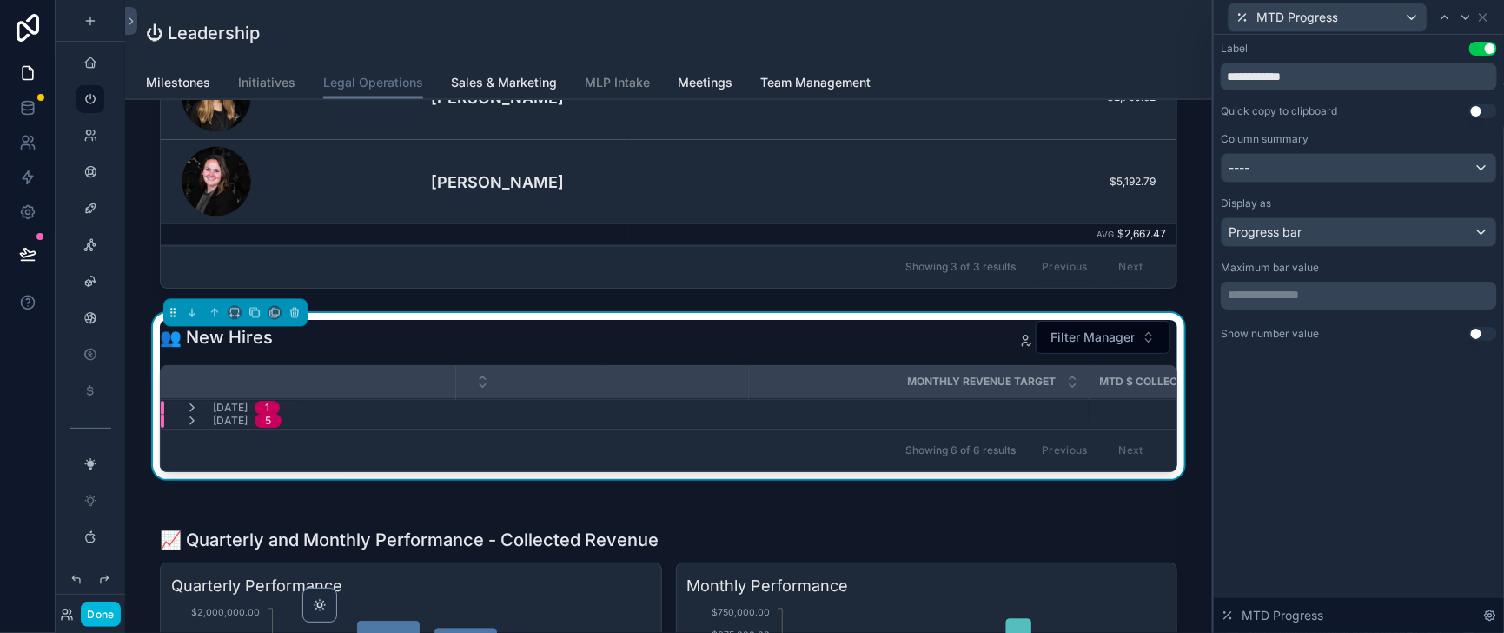
scroll to position [1520, 0]
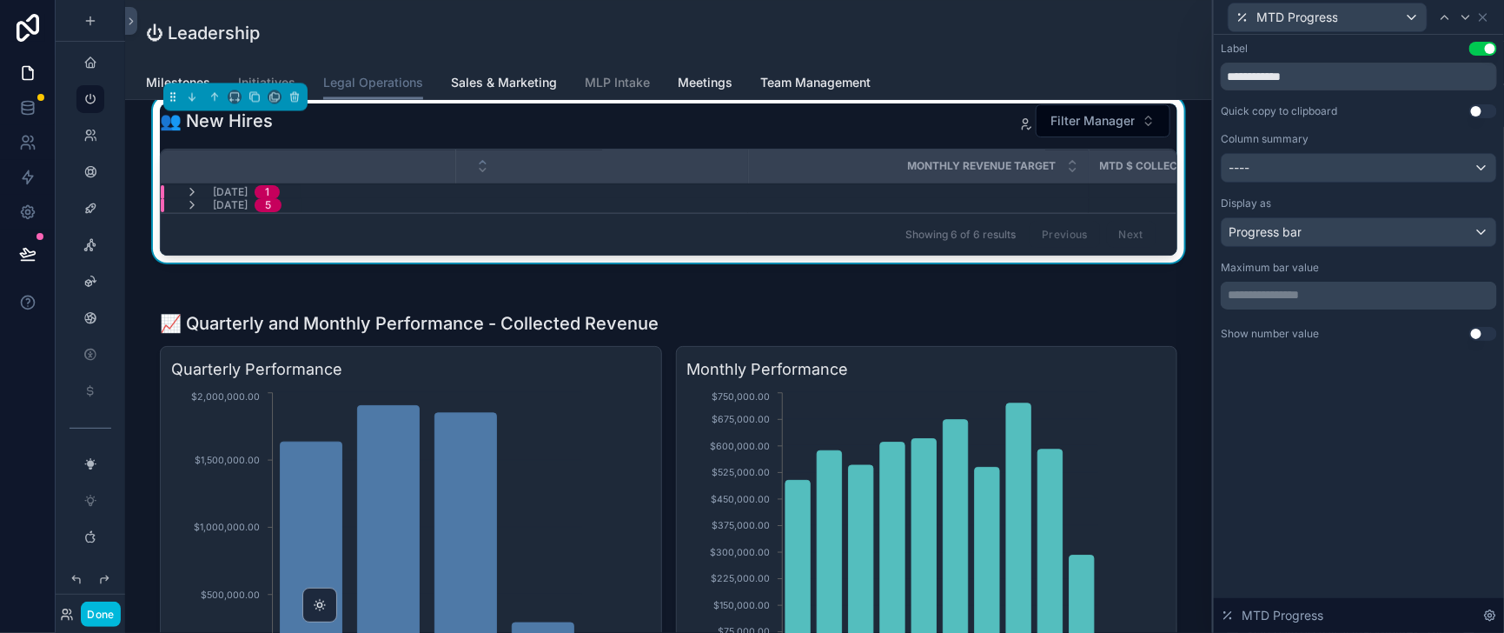
click at [488, 176] on icon "scrollable content" at bounding box center [482, 169] width 11 height 11
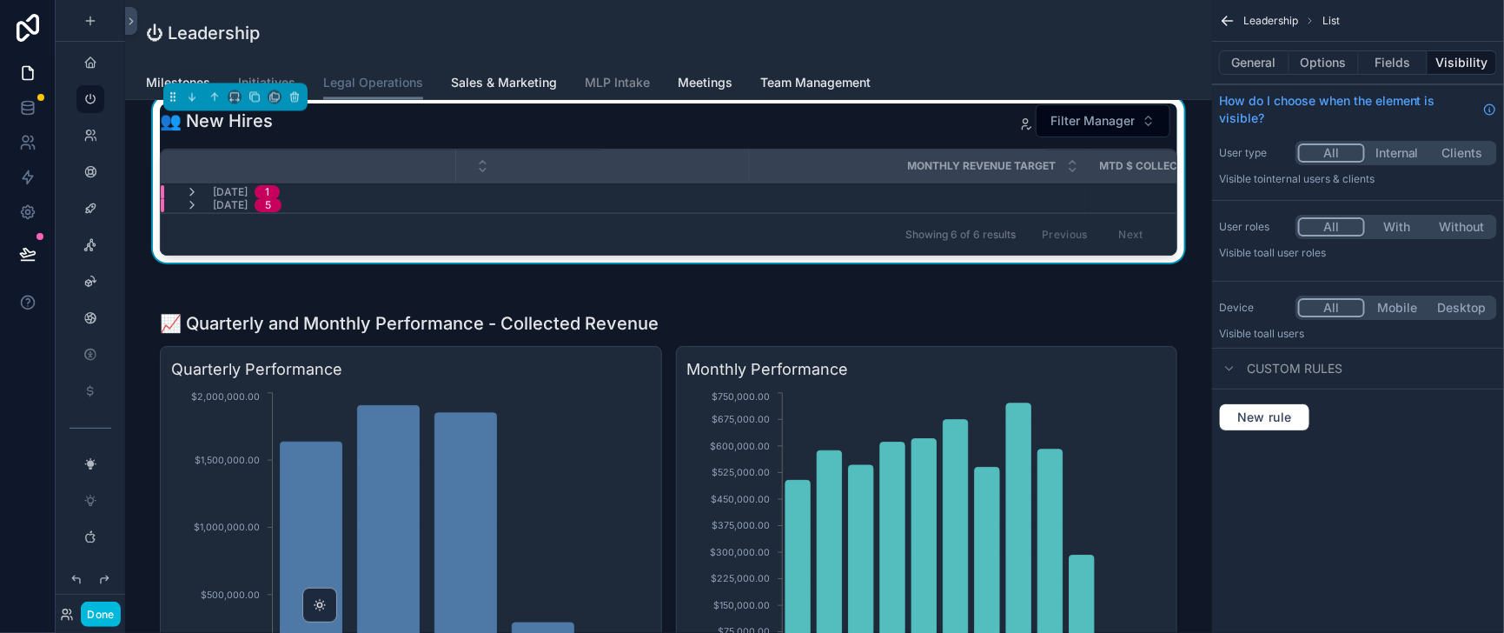
click at [199, 199] on icon "scrollable content" at bounding box center [192, 192] width 14 height 14
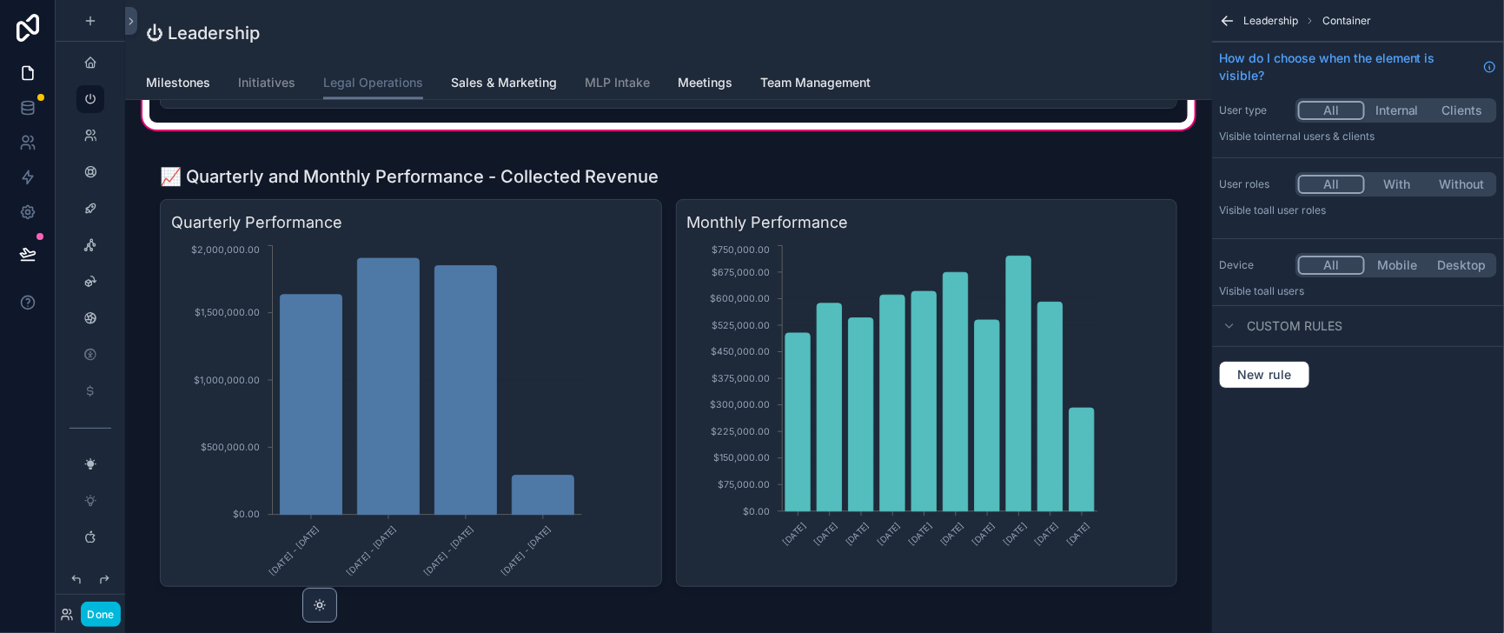
scroll to position [1520, 0]
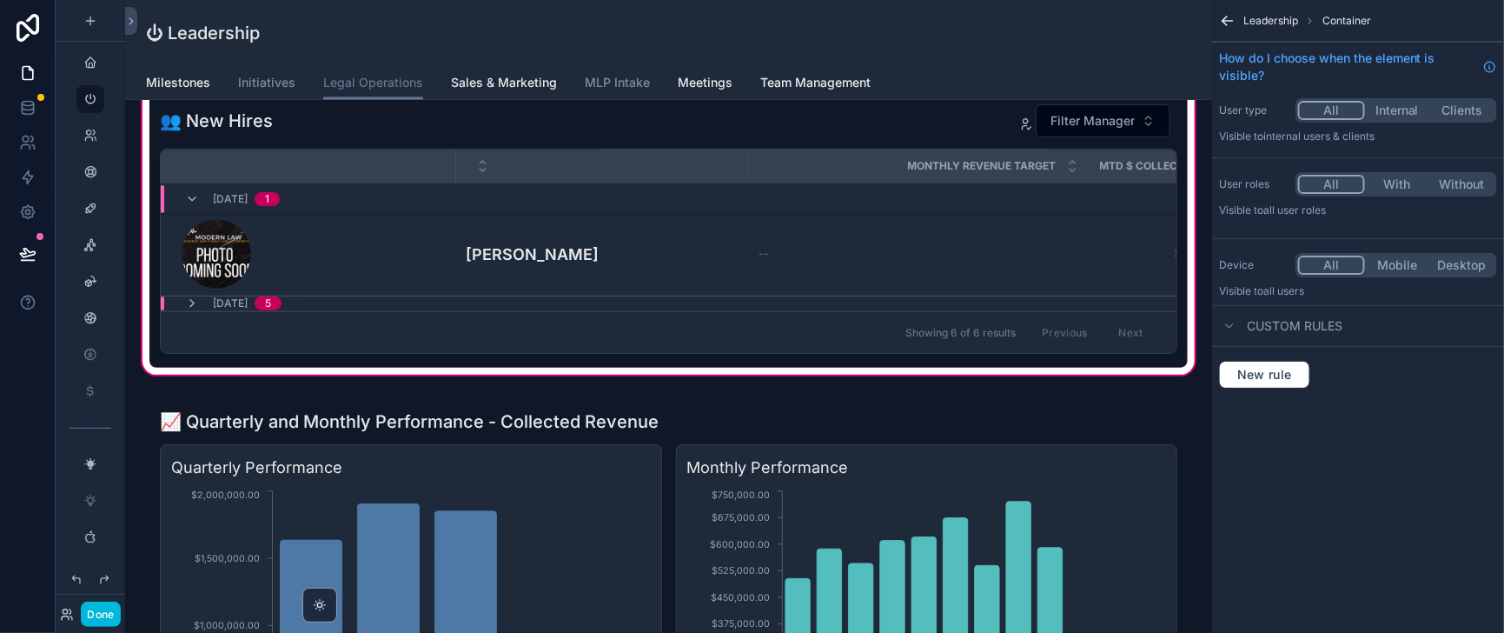
click at [199, 310] on icon "scrollable content" at bounding box center [192, 303] width 14 height 14
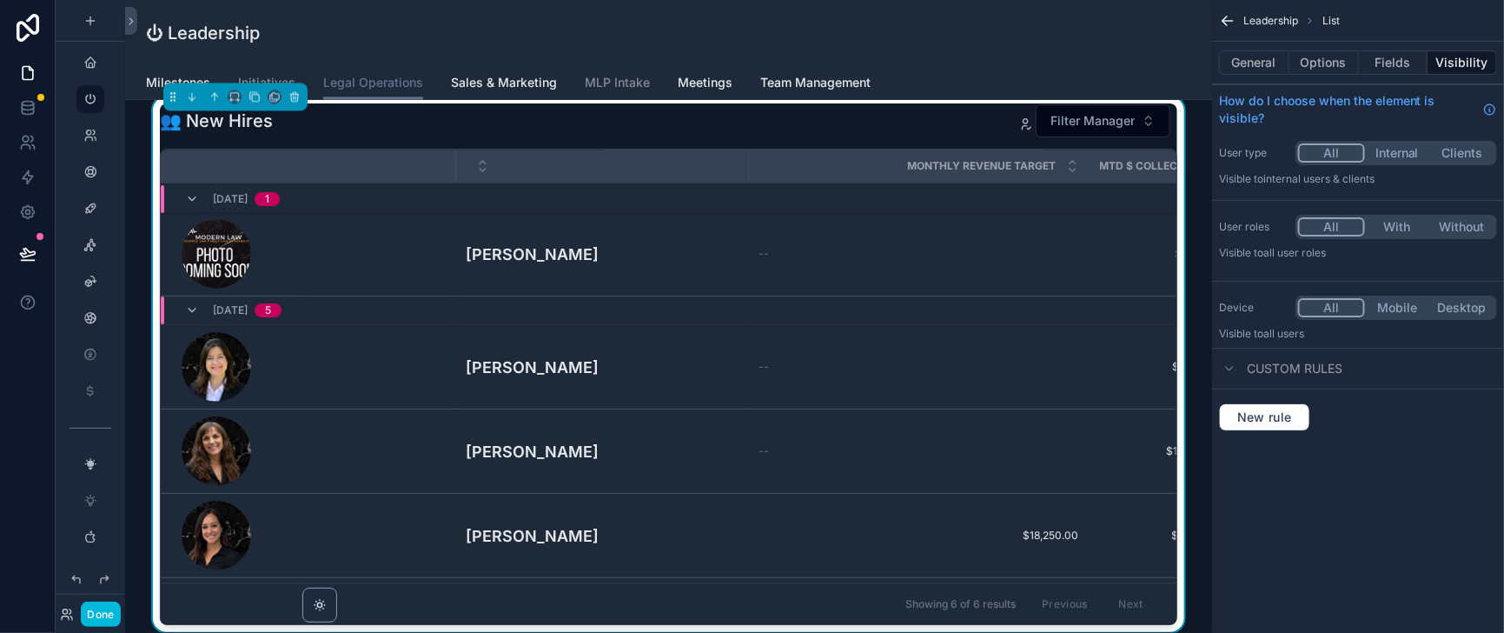
click at [1380, 68] on button "Fields" at bounding box center [1394, 62] width 70 height 24
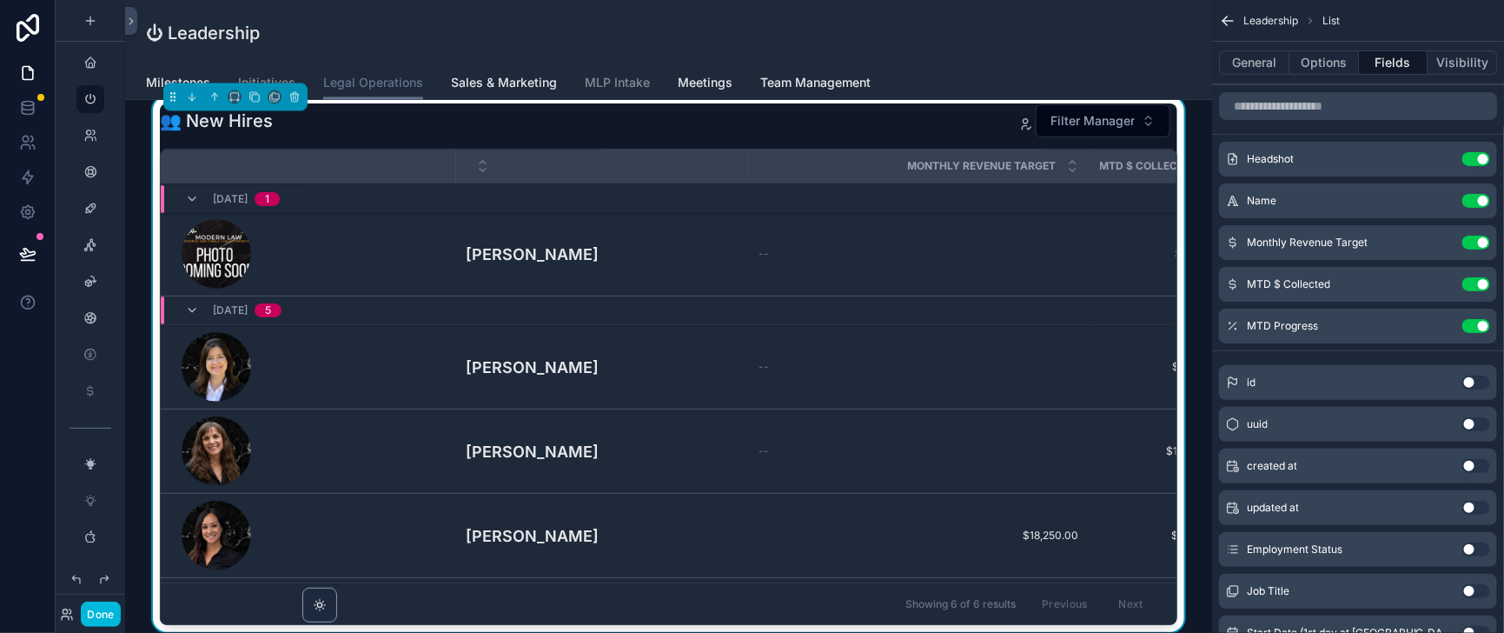
click at [0, 0] on icon "scrollable content" at bounding box center [0, 0] width 0 height 0
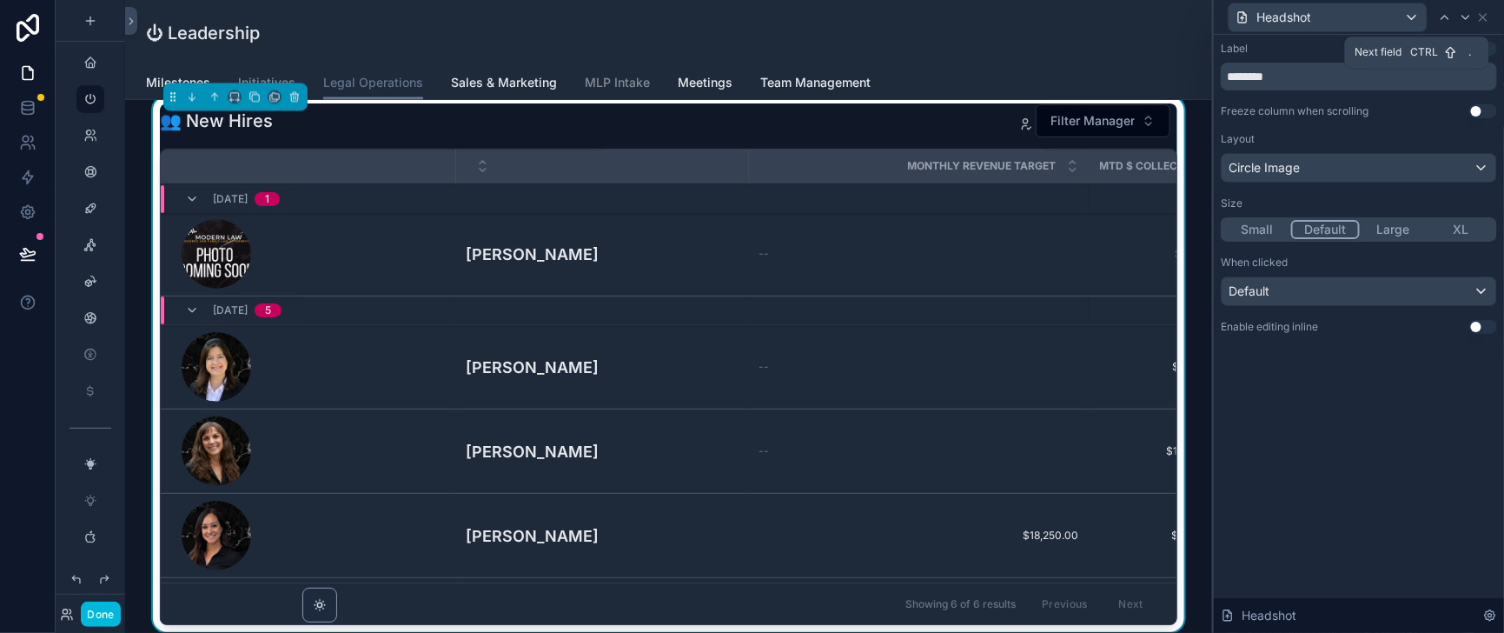
click at [1463, 18] on icon at bounding box center [1466, 17] width 14 height 14
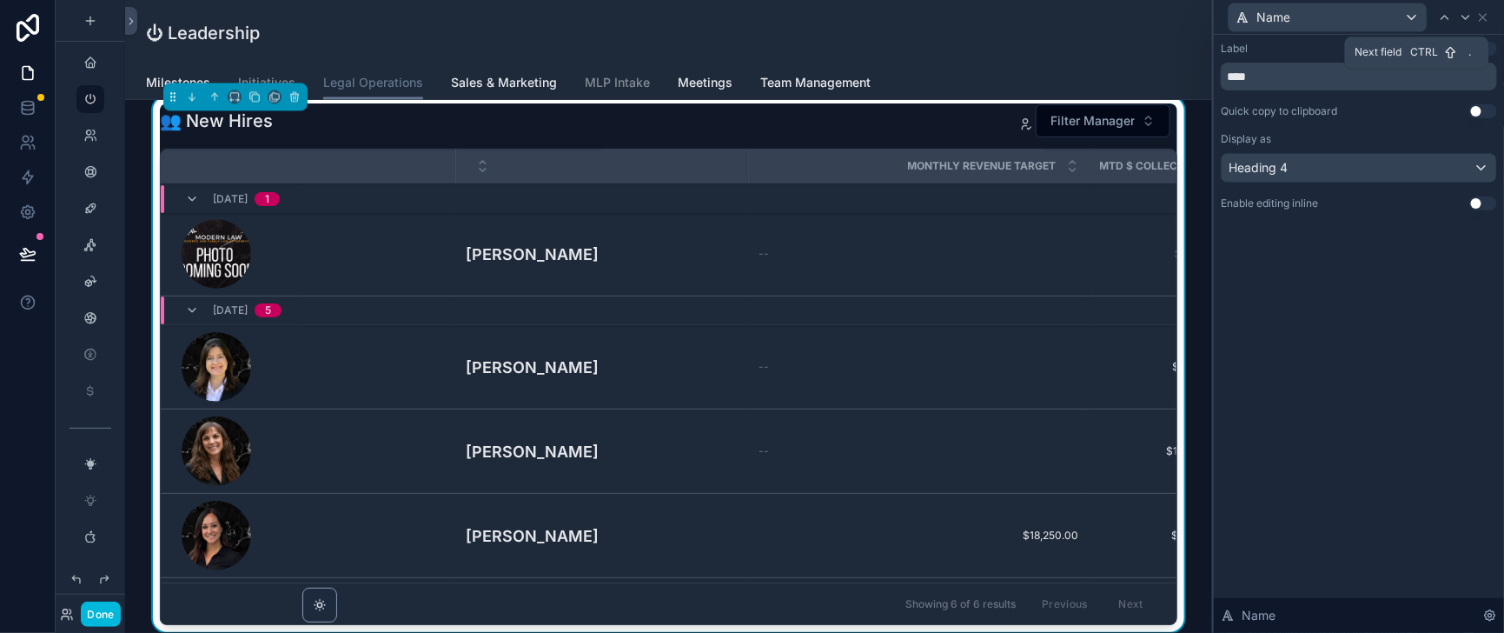
click at [1461, 19] on icon at bounding box center [1466, 17] width 14 height 14
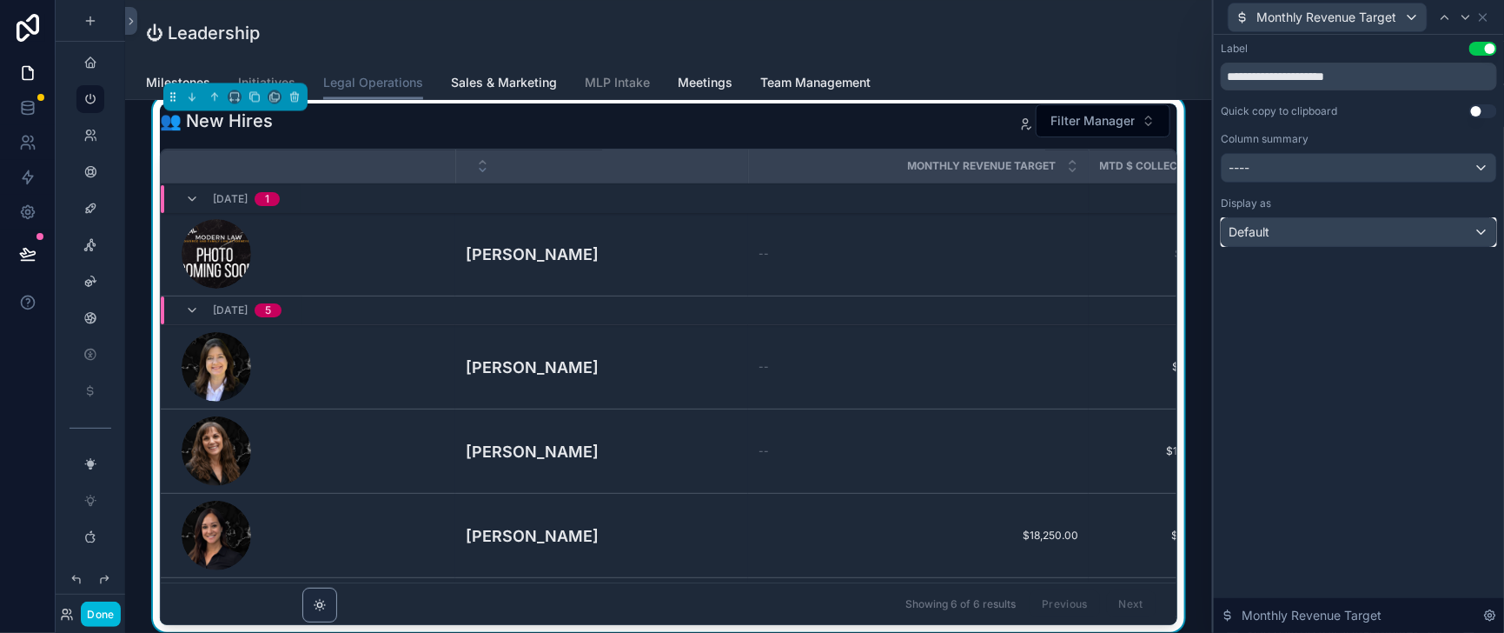
click at [1337, 246] on div "Default" at bounding box center [1359, 232] width 275 height 28
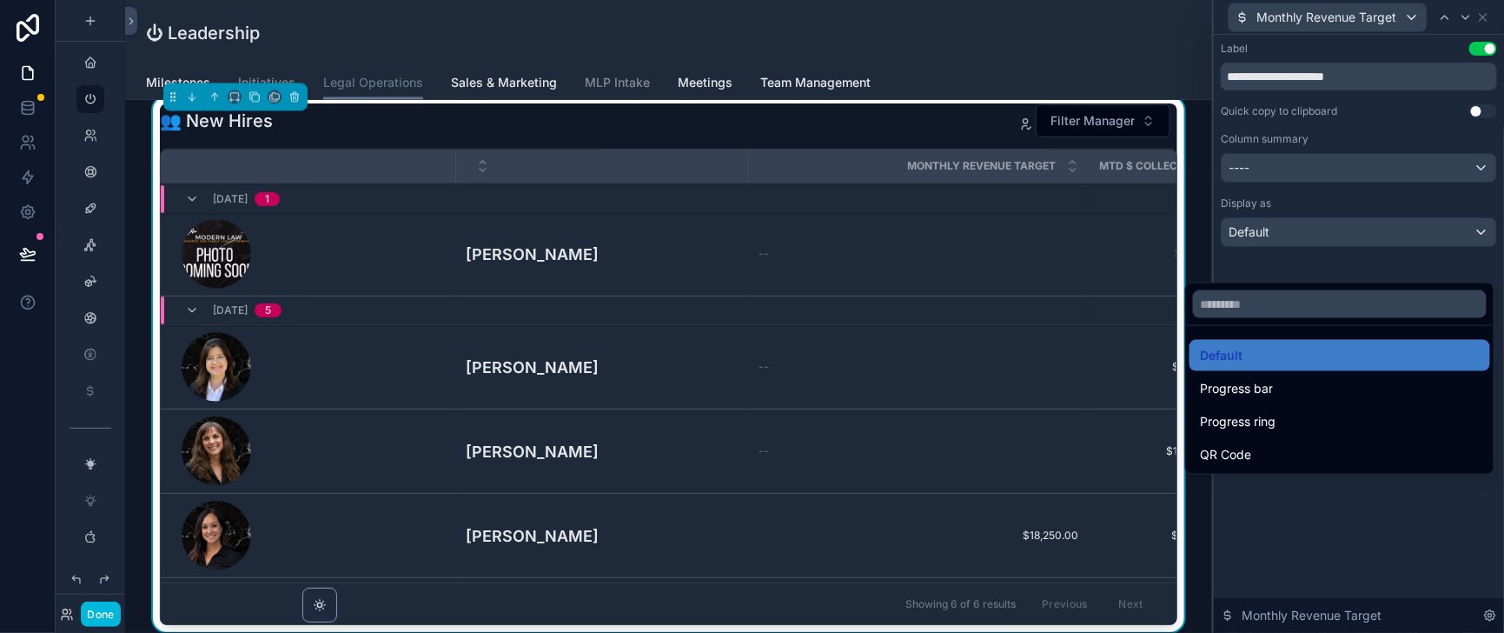
click at [1337, 258] on div at bounding box center [1359, 316] width 290 height 633
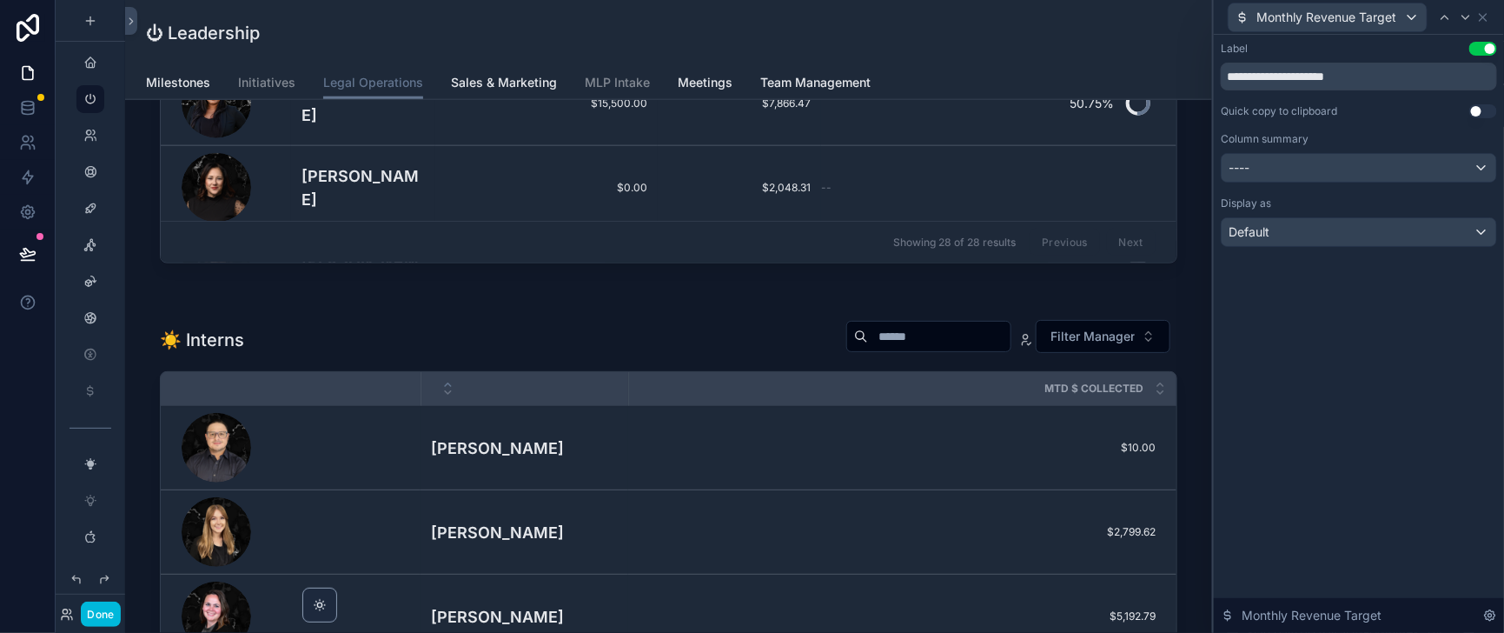
scroll to position [435, 0]
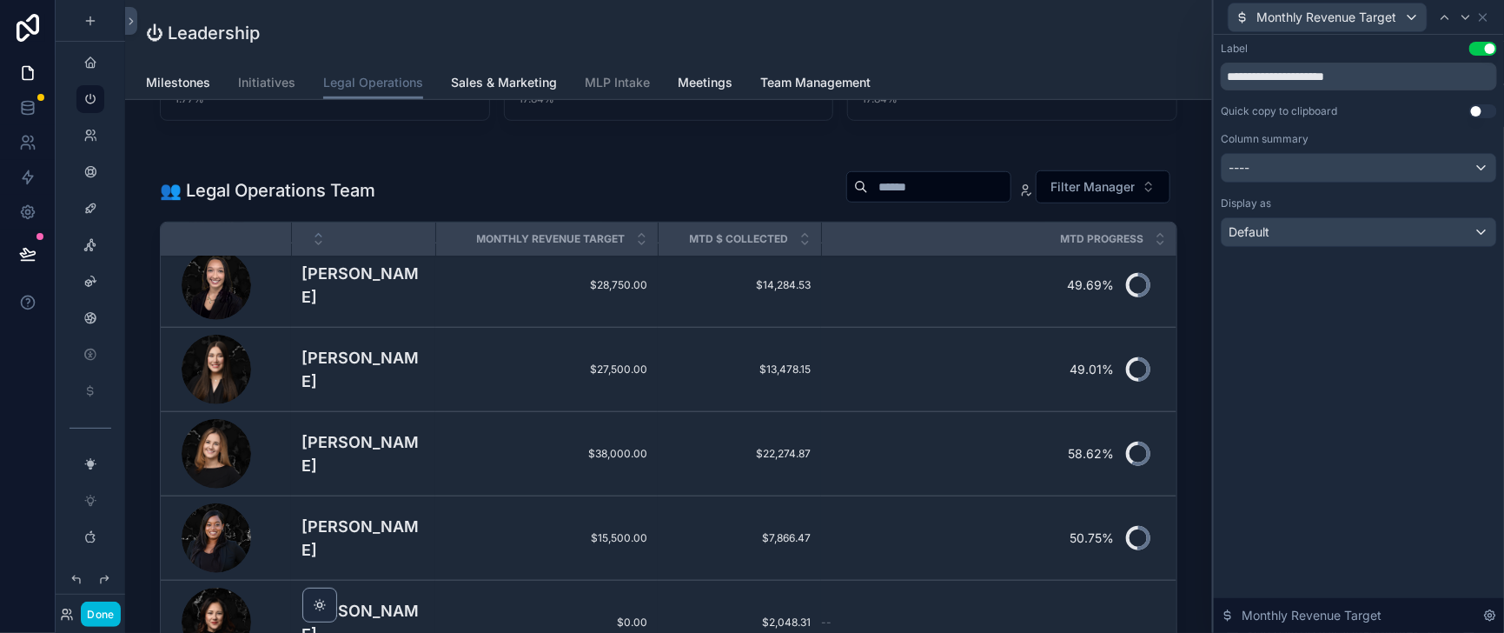
click at [1013, 256] on th "MTD Progress" at bounding box center [998, 239] width 355 height 34
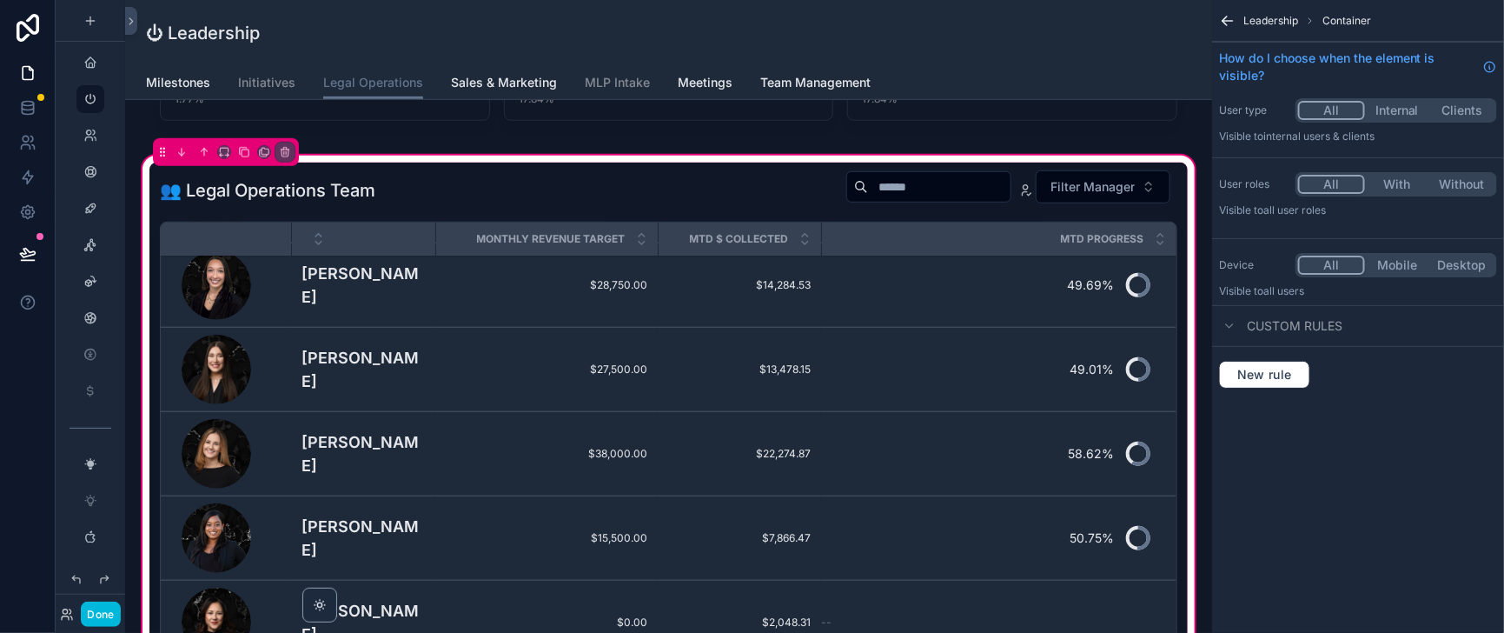
click at [1005, 349] on div "scrollable content" at bounding box center [668, 437] width 1038 height 549
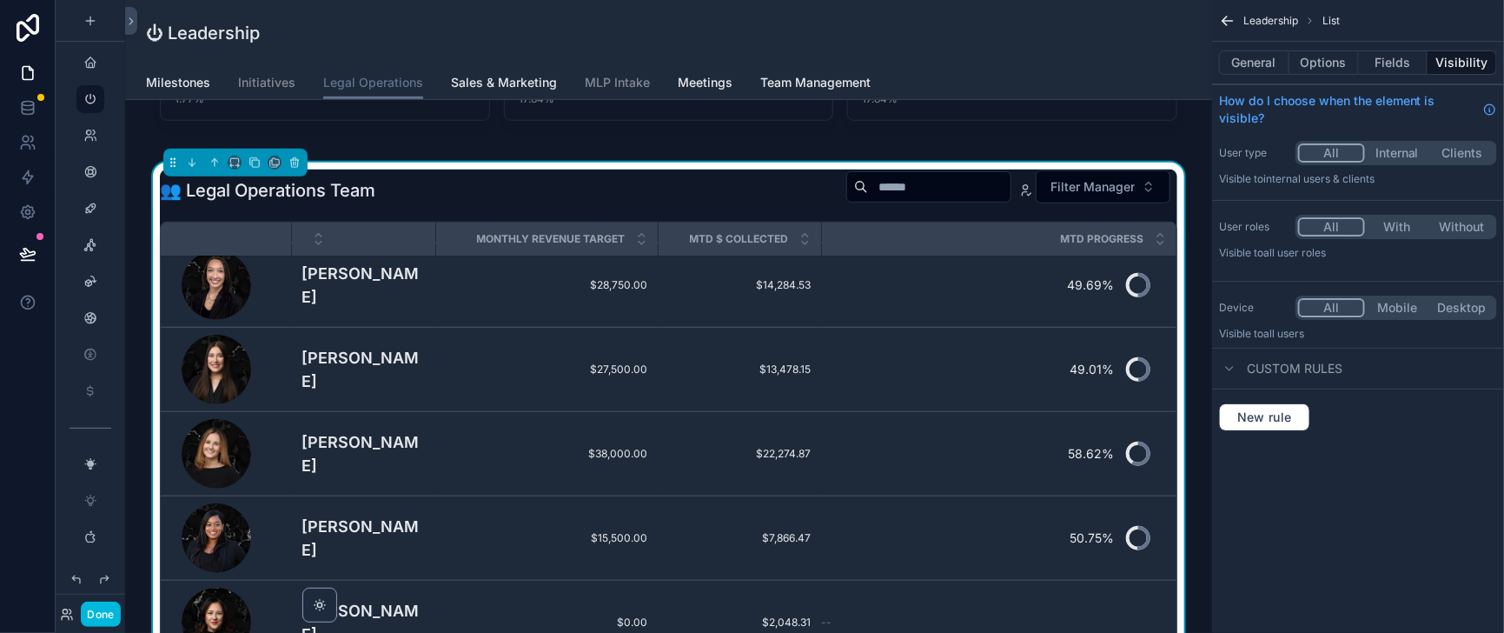
click at [1239, 67] on button "General" at bounding box center [1254, 62] width 70 height 24
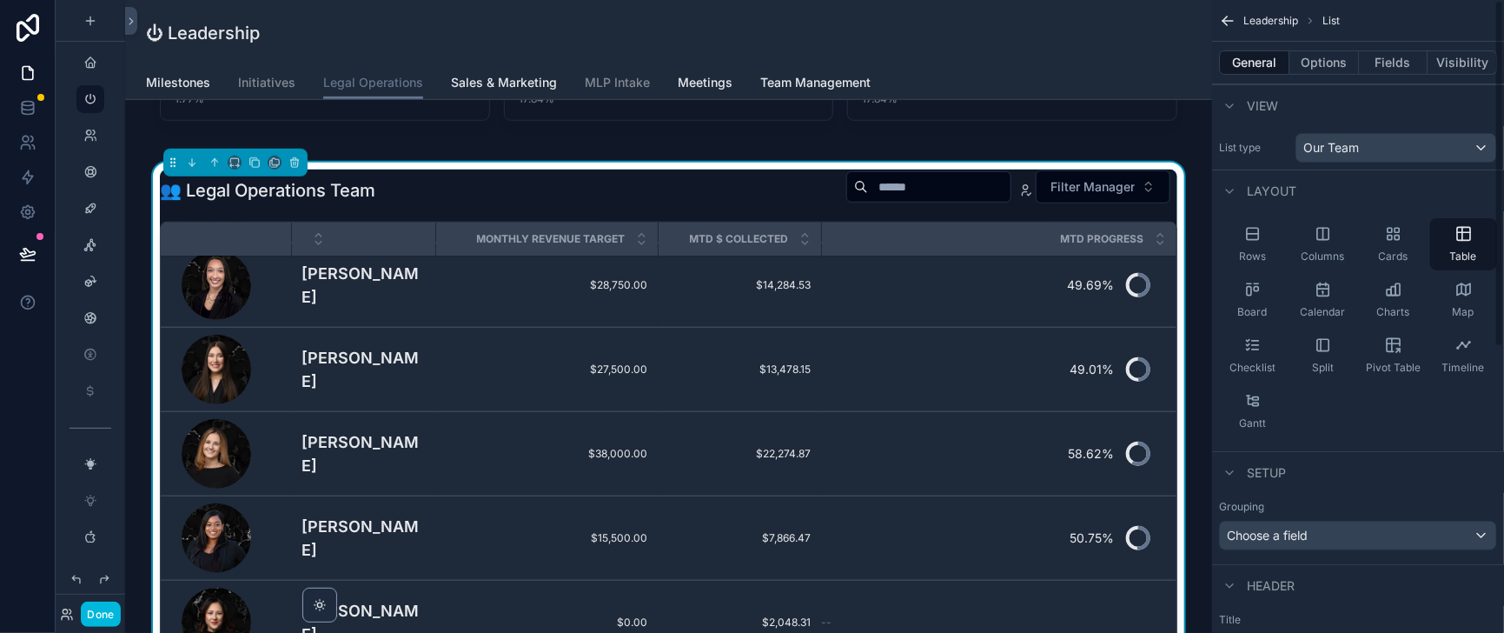
click at [1382, 71] on button "Fields" at bounding box center [1394, 62] width 70 height 24
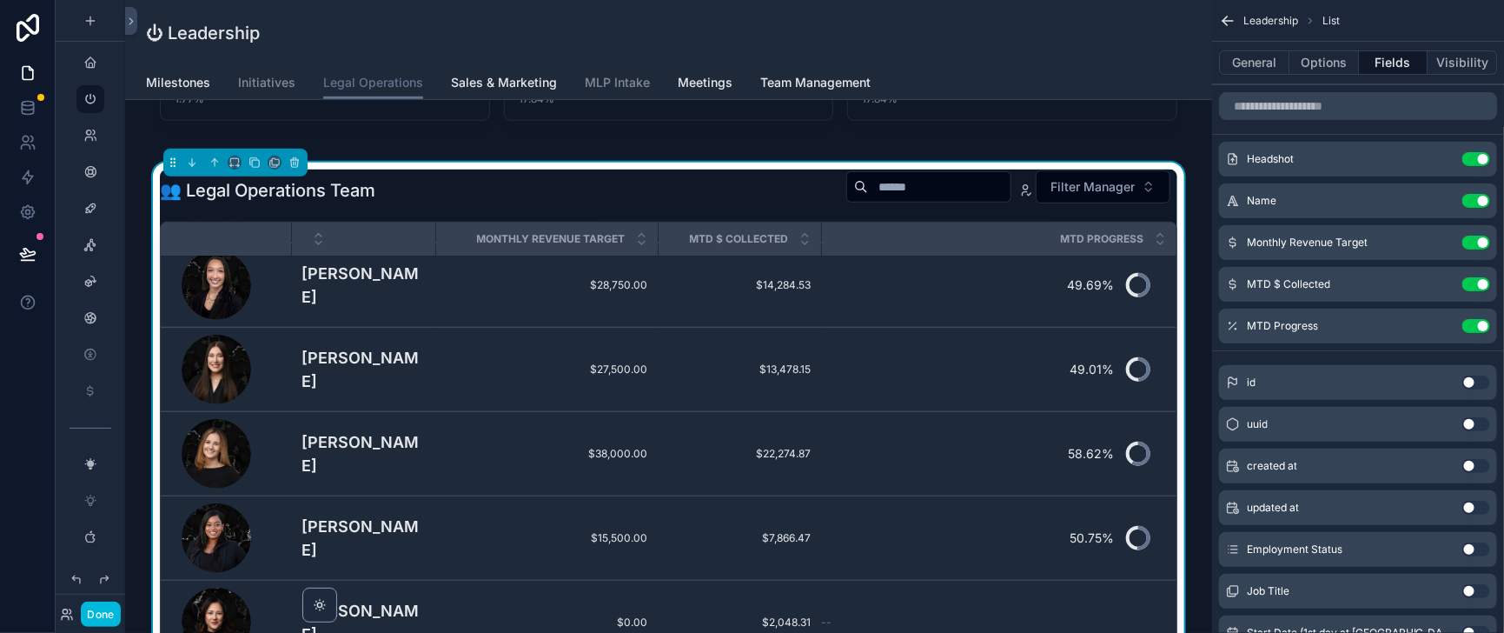
click at [0, 0] on icon "scrollable content" at bounding box center [0, 0] width 0 height 0
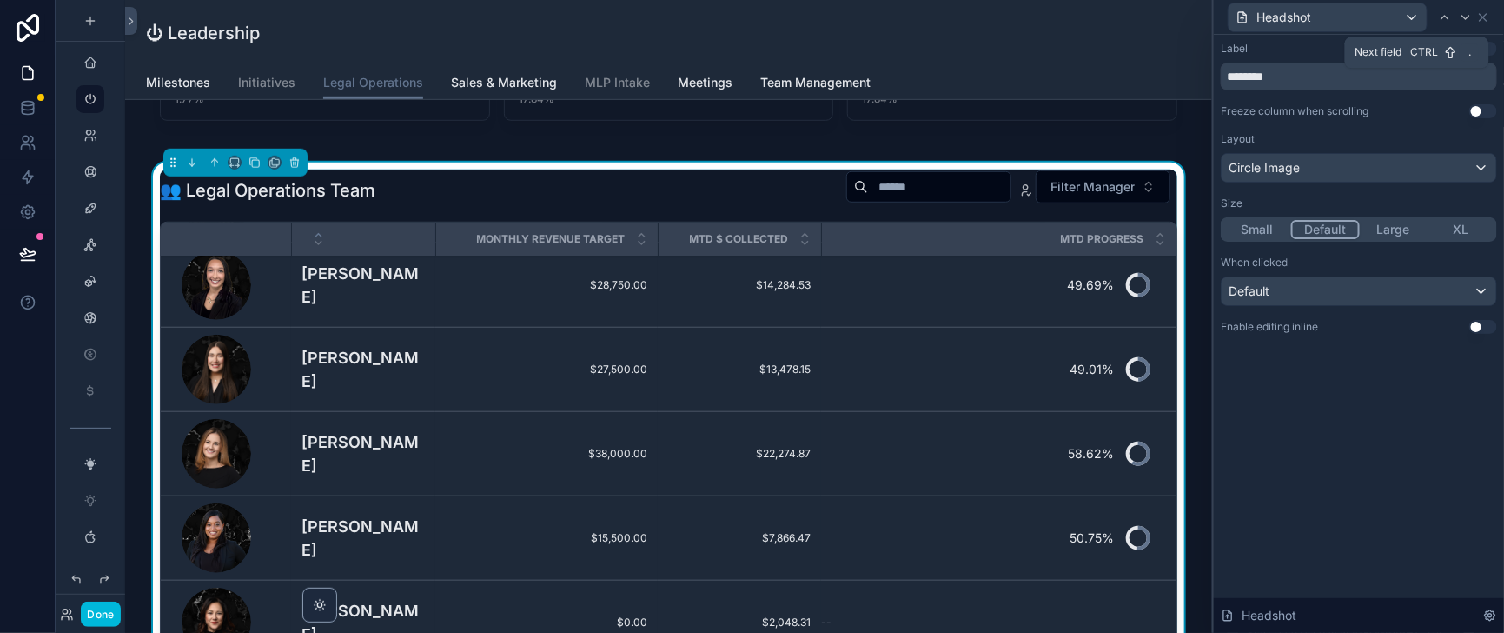
click at [1459, 17] on icon at bounding box center [1466, 17] width 14 height 14
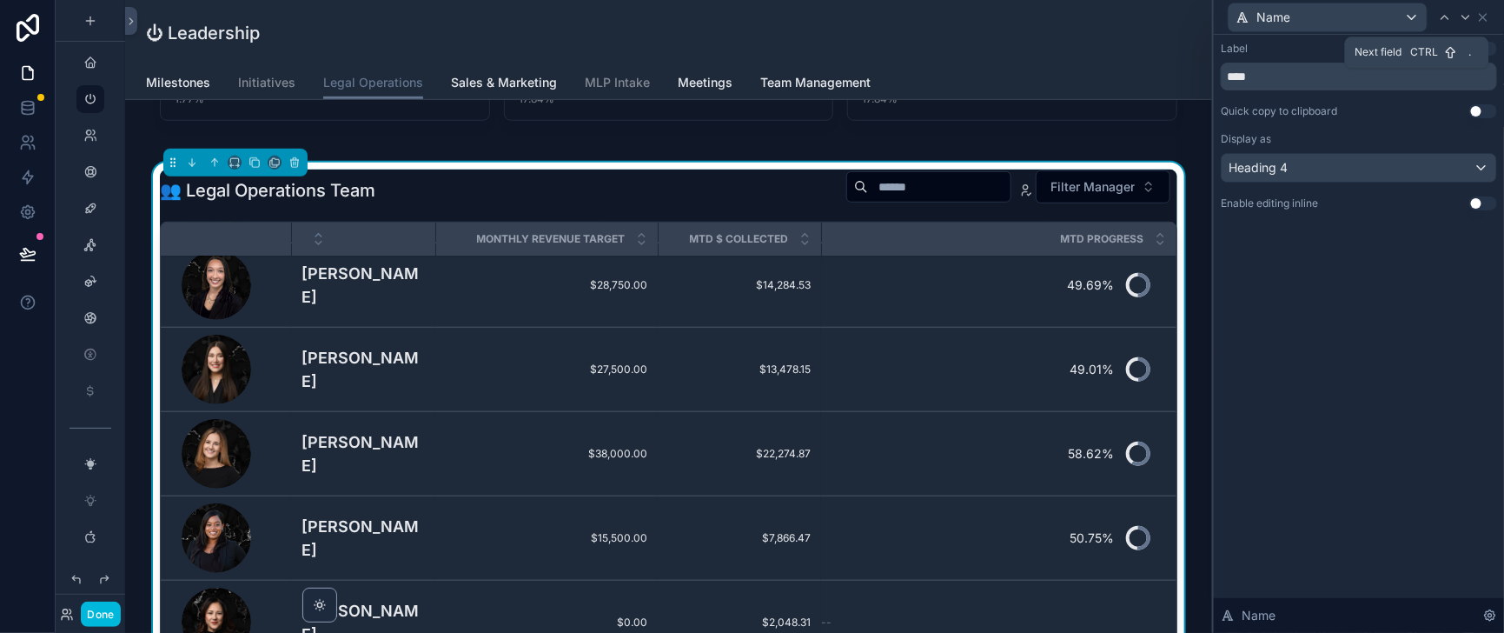
click at [1459, 17] on icon at bounding box center [1466, 17] width 14 height 14
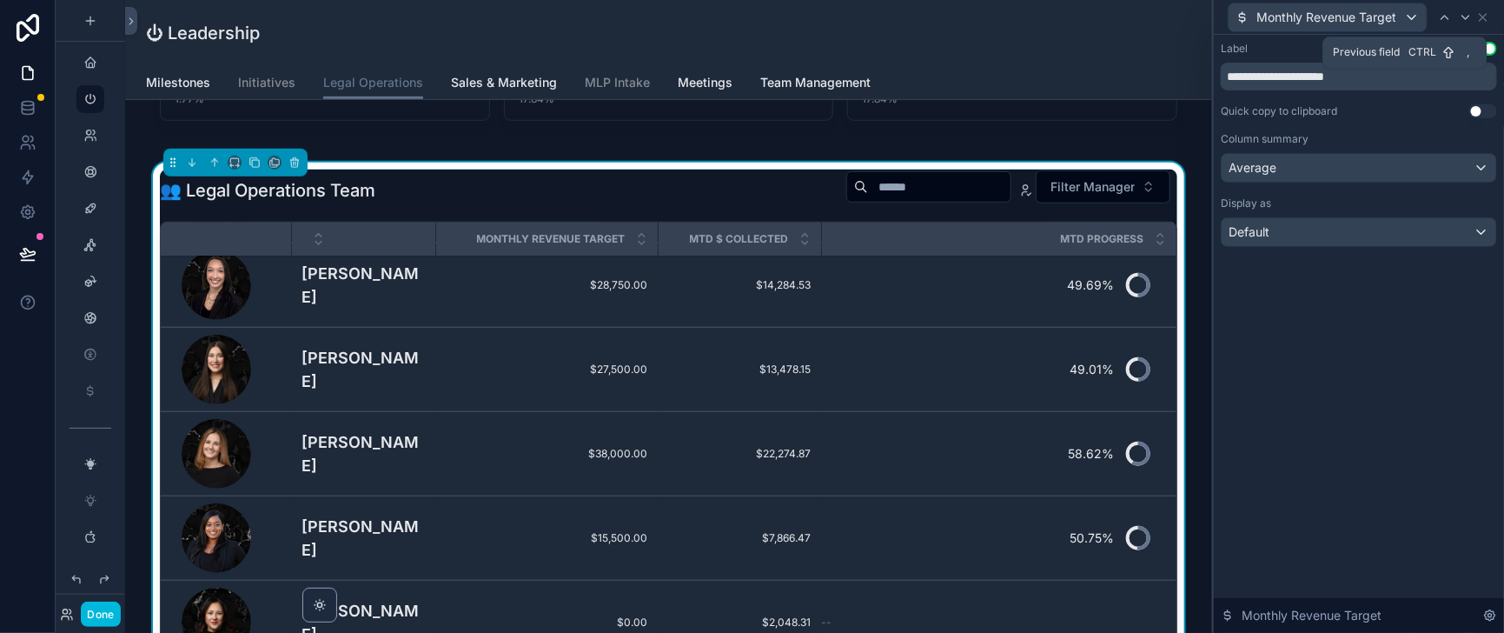
click at [1453, 25] on div at bounding box center [1445, 17] width 21 height 21
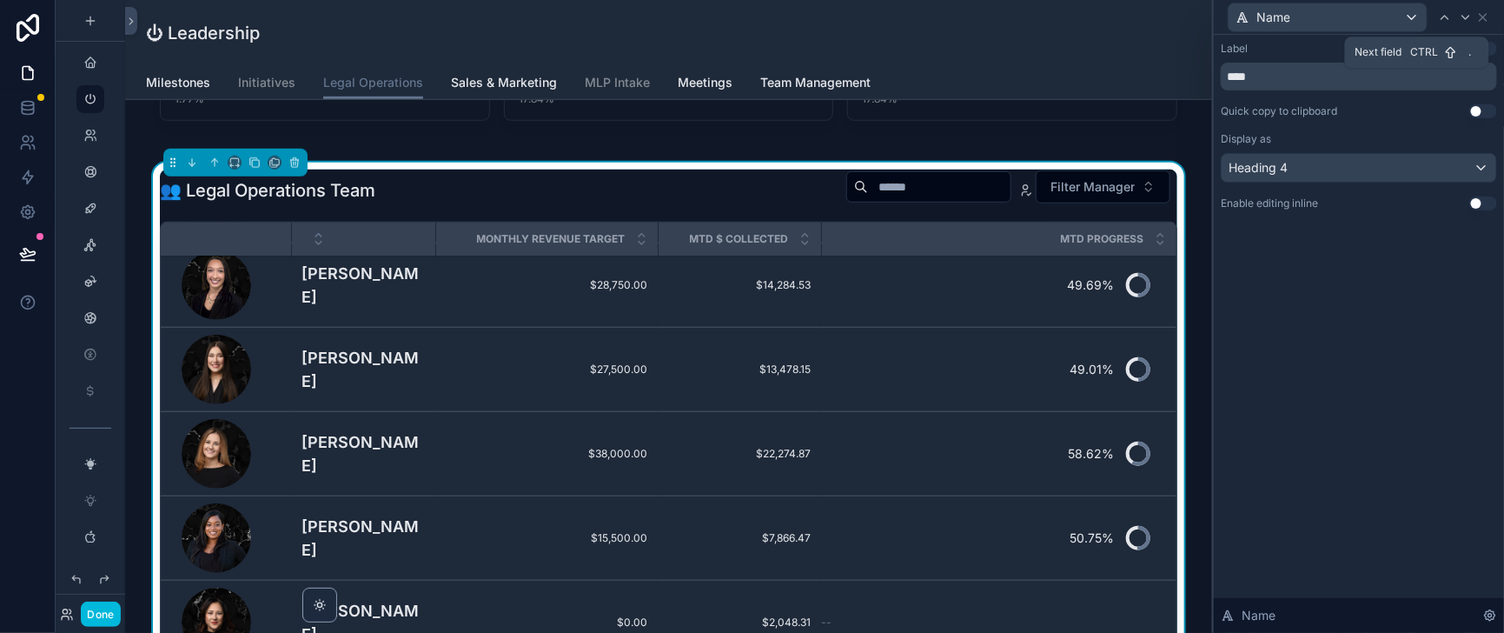
click at [1461, 21] on icon at bounding box center [1466, 17] width 14 height 14
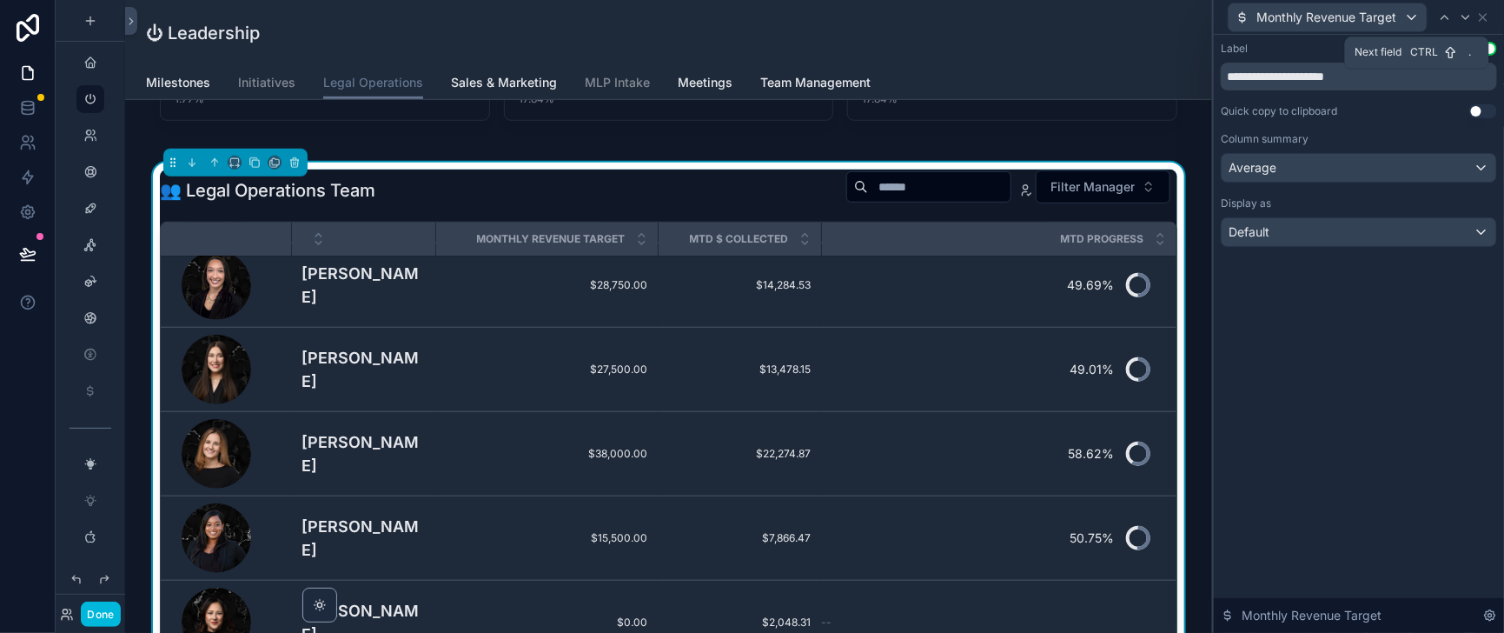
click at [1461, 23] on icon at bounding box center [1466, 17] width 14 height 14
click at [1461, 28] on div at bounding box center [1466, 17] width 21 height 21
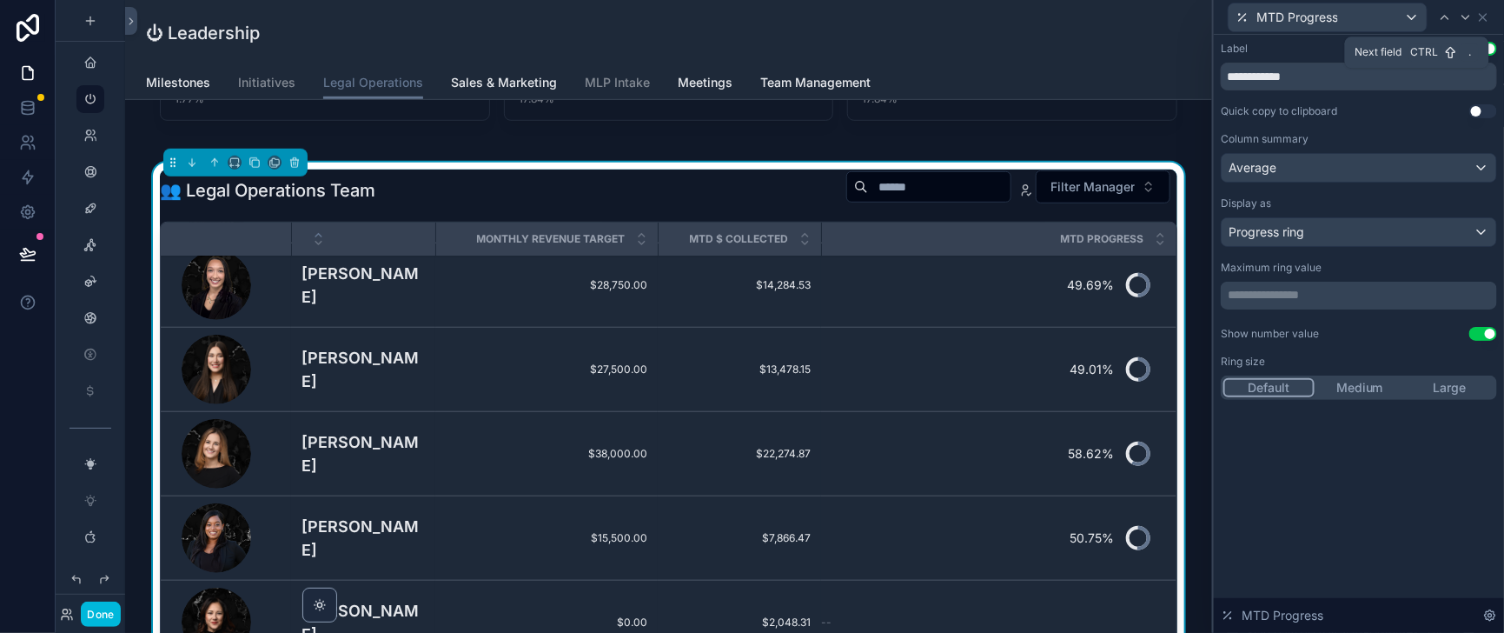
click at [1461, 19] on icon at bounding box center [1466, 17] width 14 height 14
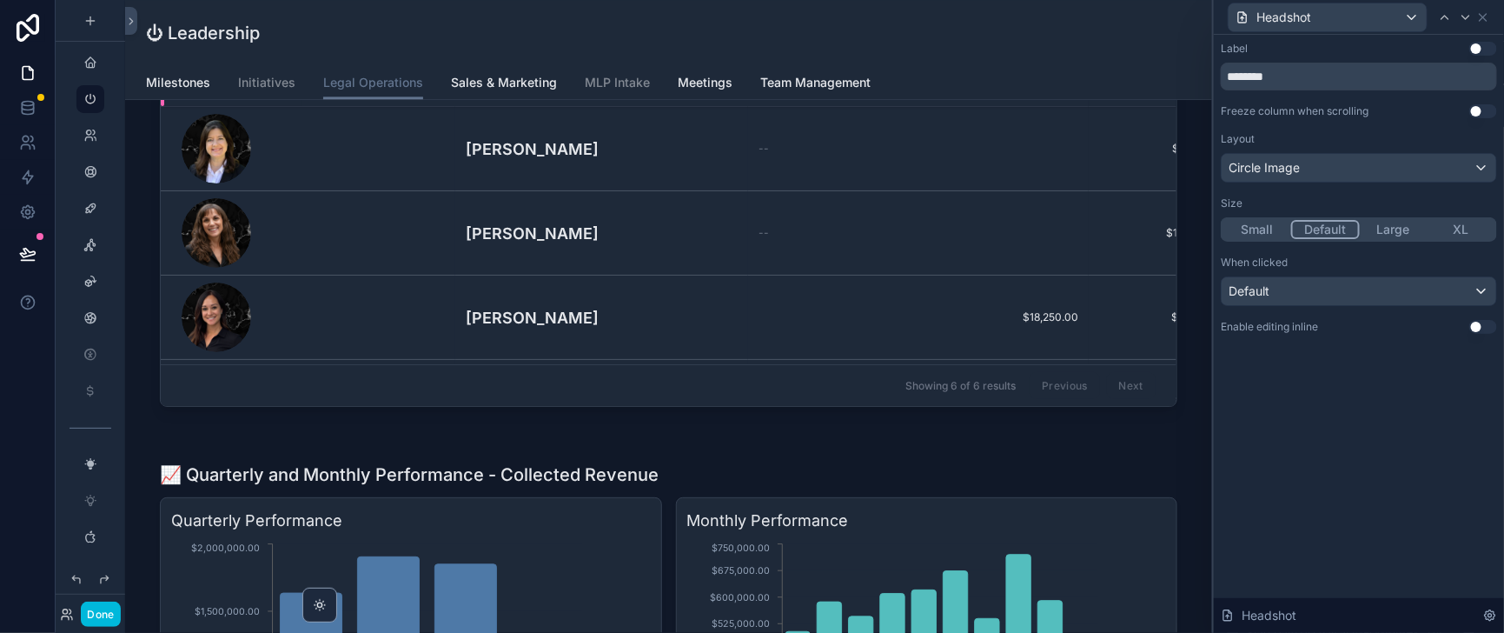
scroll to position [1520, 0]
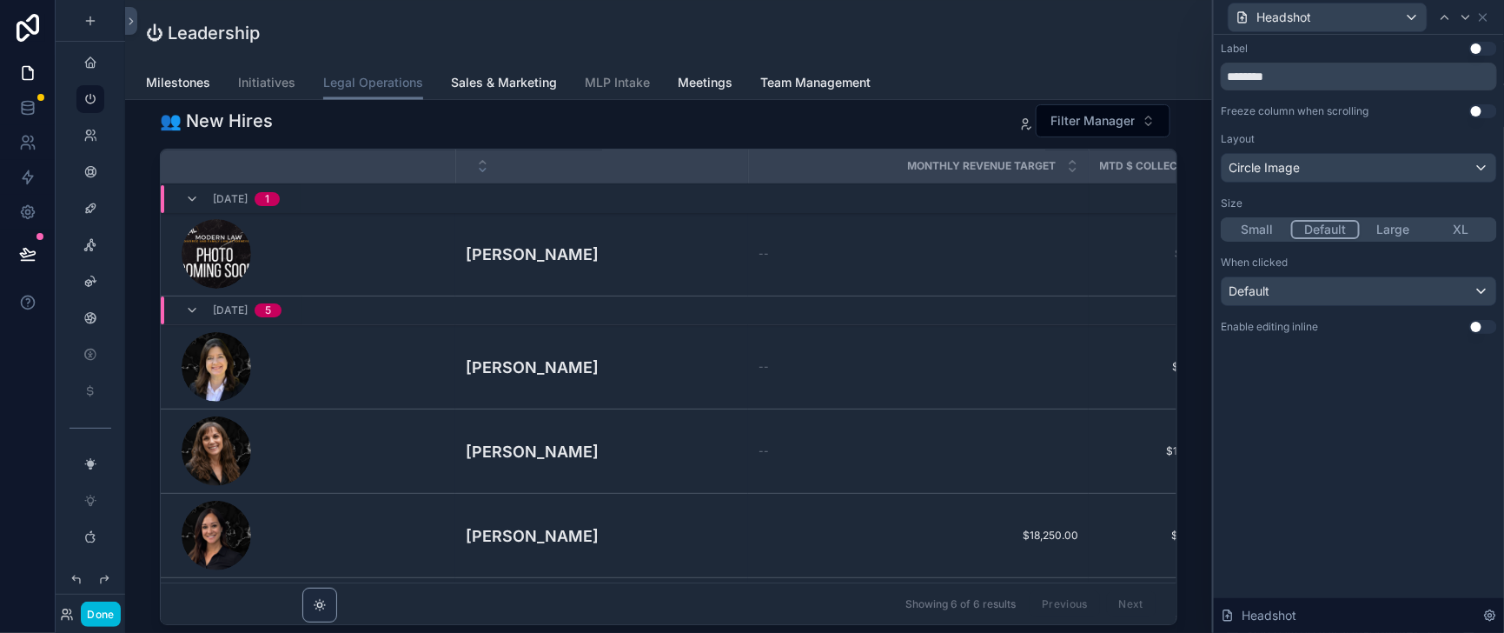
click at [856, 262] on div "scrollable content" at bounding box center [668, 150] width 1059 height 999
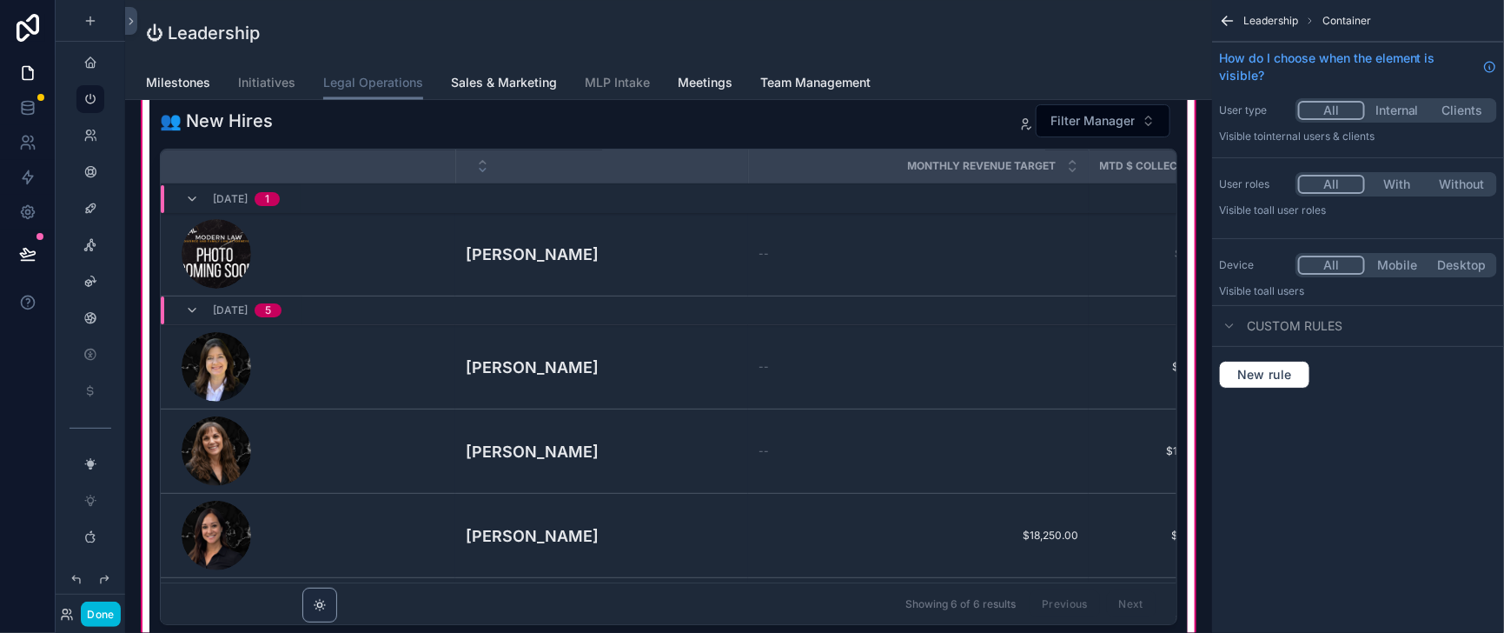
click at [1117, 353] on div "scrollable content" at bounding box center [668, 367] width 1038 height 542
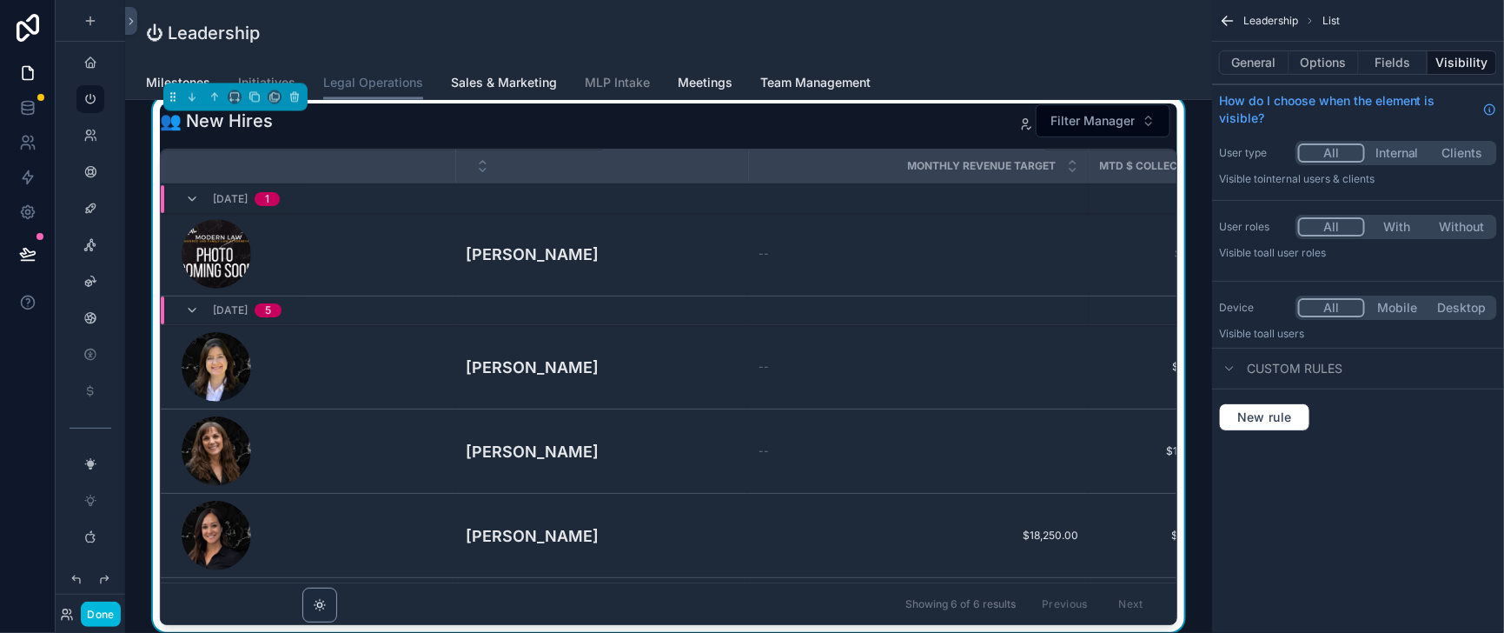
click at [1393, 63] on button "Fields" at bounding box center [1394, 62] width 70 height 24
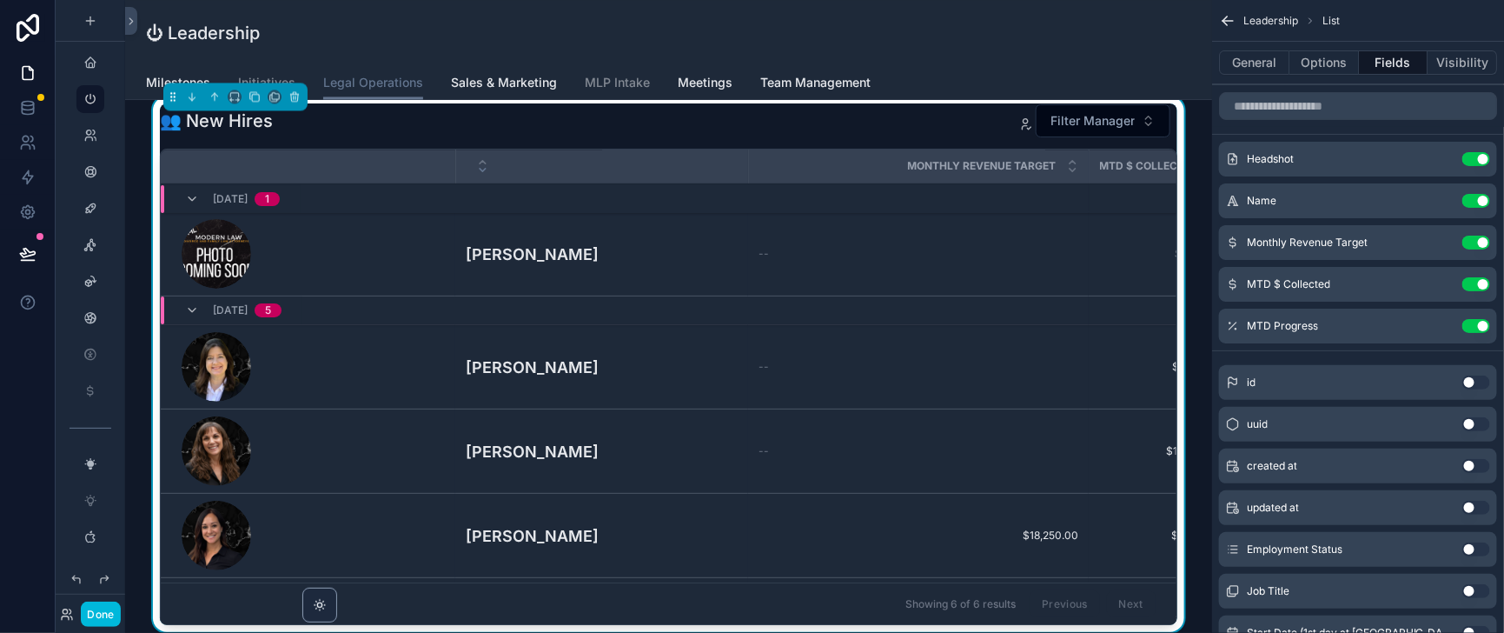
click at [0, 0] on icon "scrollable content" at bounding box center [0, 0] width 0 height 0
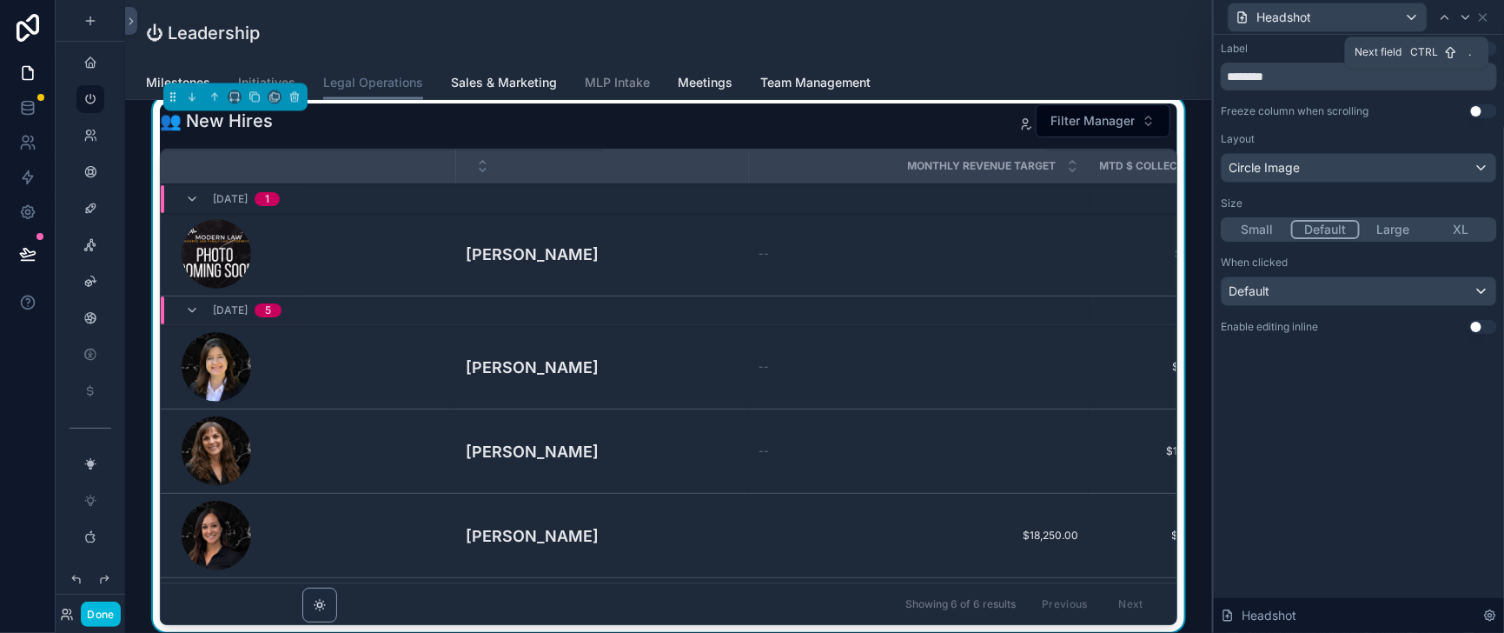
click at [1459, 20] on icon at bounding box center [1466, 17] width 14 height 14
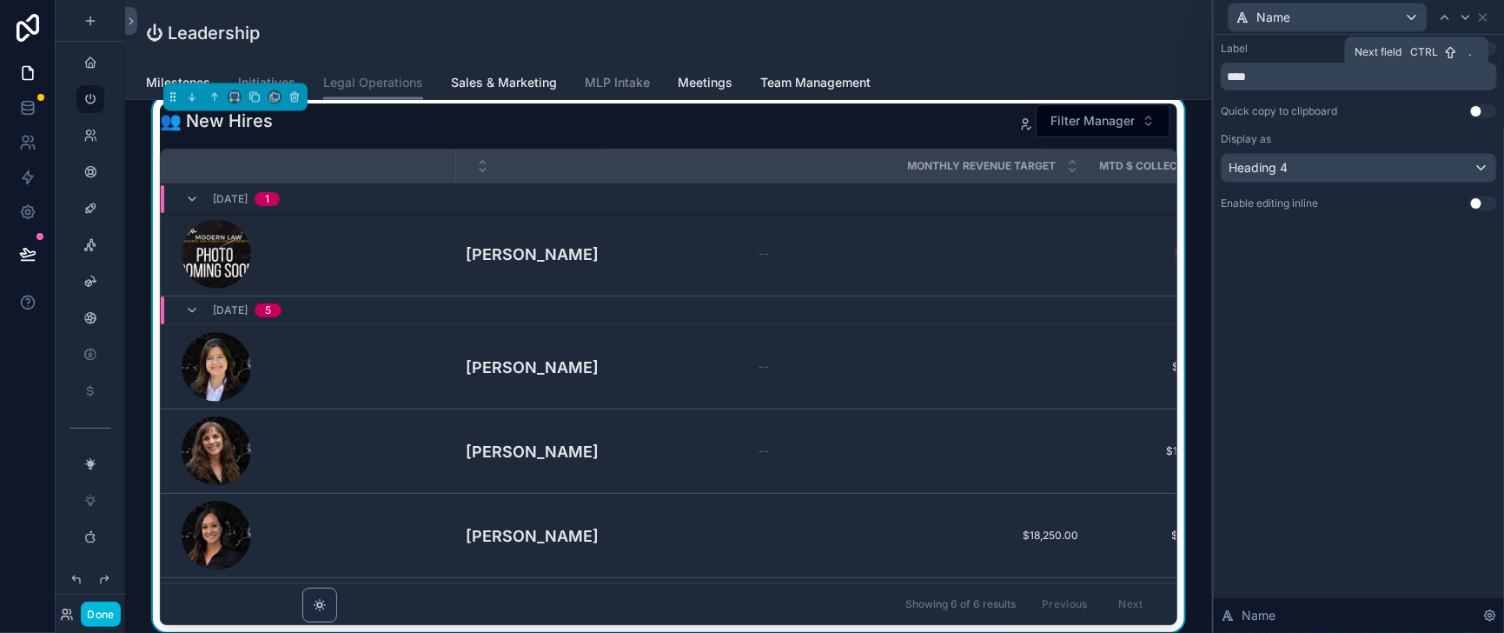
click at [1462, 17] on icon at bounding box center [1466, 17] width 14 height 14
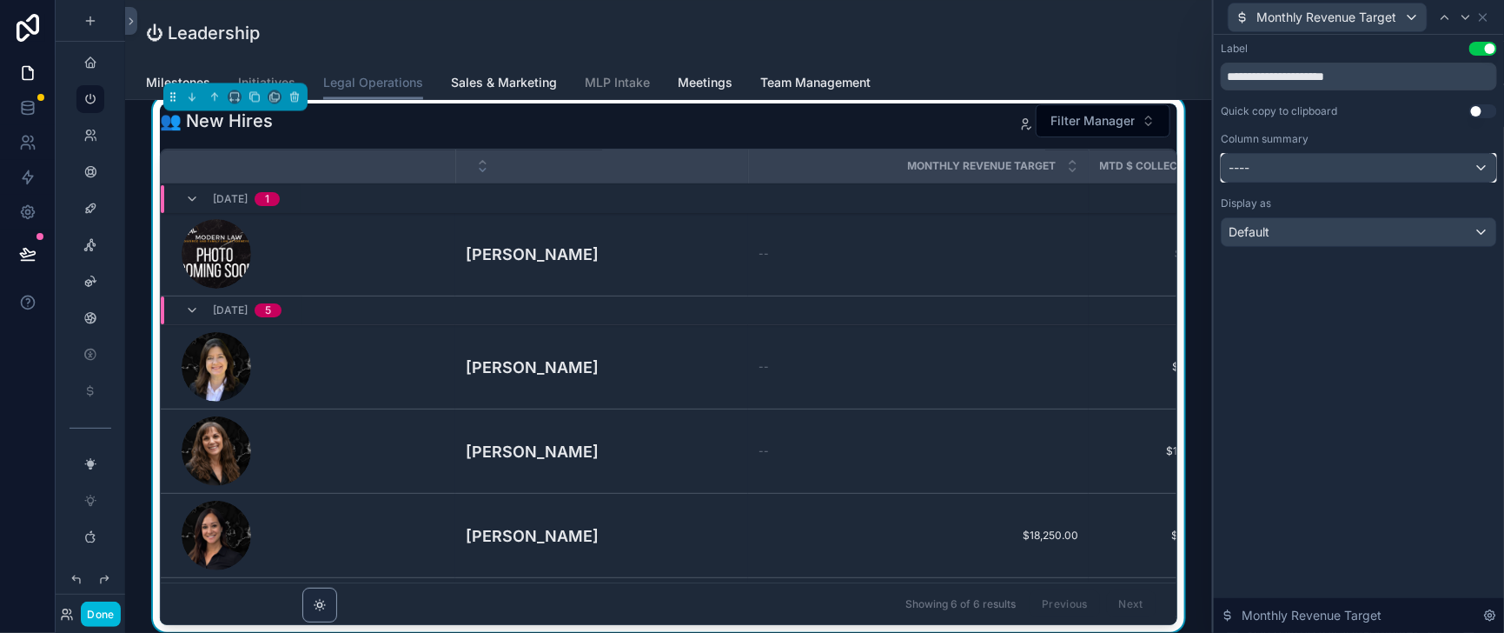
click at [1364, 176] on div "----" at bounding box center [1359, 168] width 275 height 28
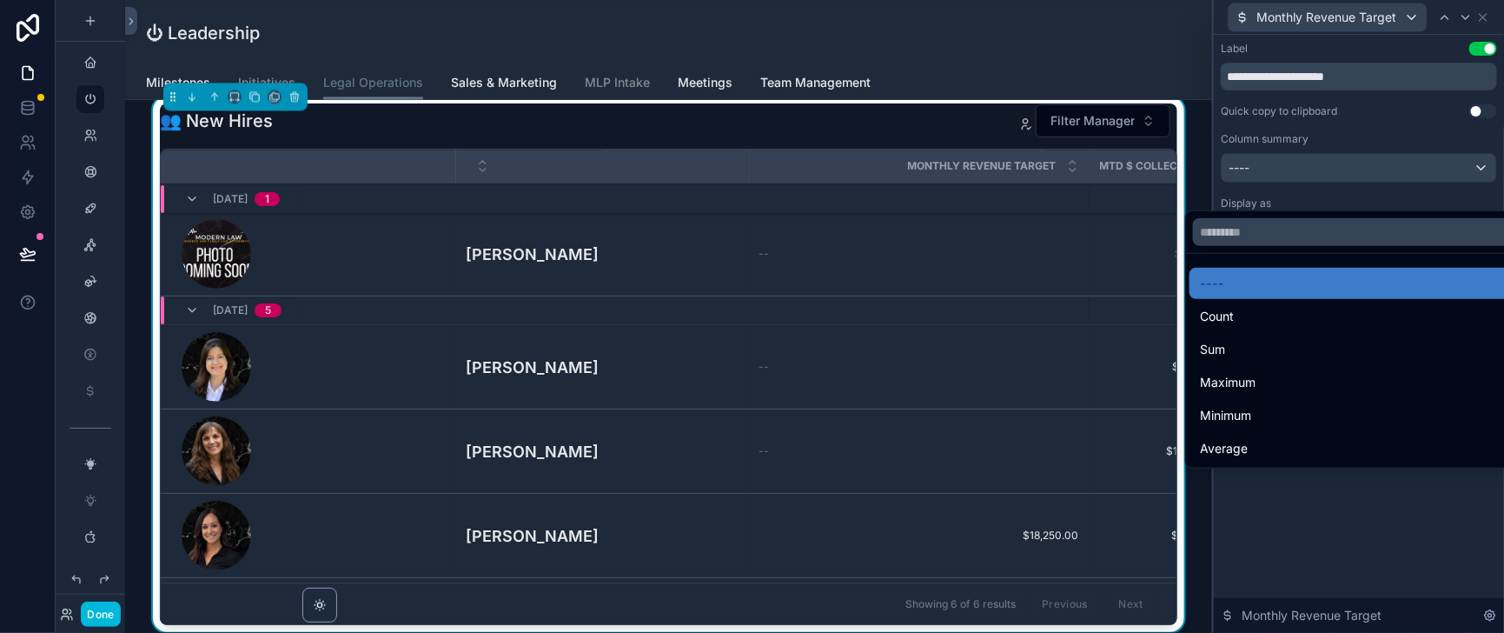
click at [1264, 459] on div "Average" at bounding box center [1361, 448] width 322 height 21
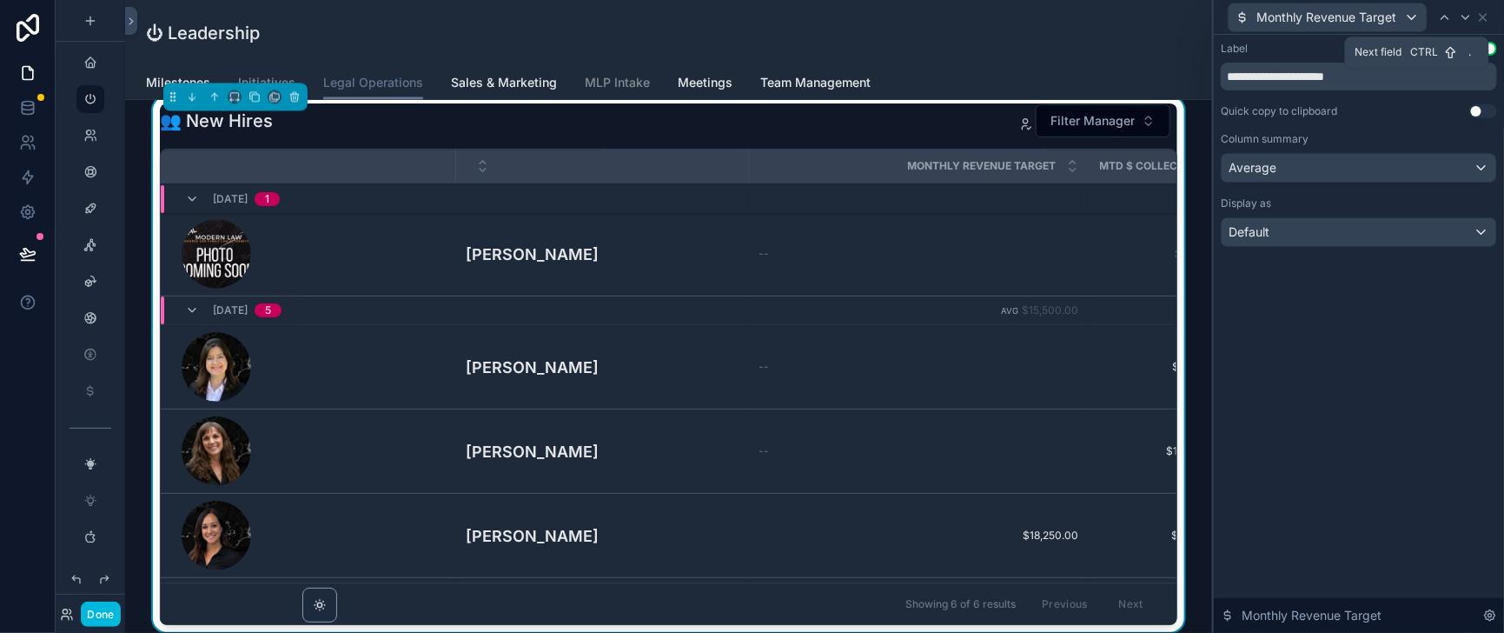
click at [1468, 20] on icon at bounding box center [1466, 17] width 14 height 14
click at [1369, 182] on div "----" at bounding box center [1359, 168] width 275 height 28
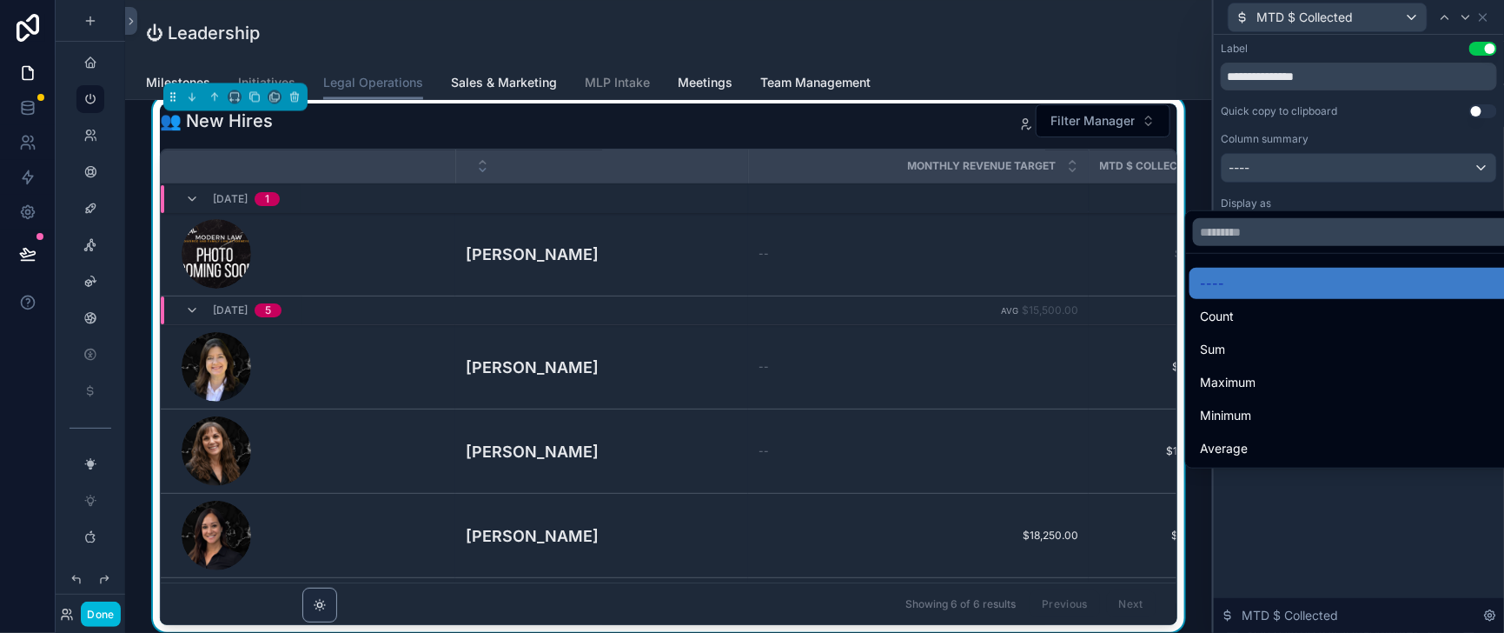
drag, startPoint x: 1240, startPoint y: 479, endPoint x: 1395, endPoint y: 115, distance: 395.6
click at [1241, 459] on span "Average" at bounding box center [1224, 448] width 48 height 21
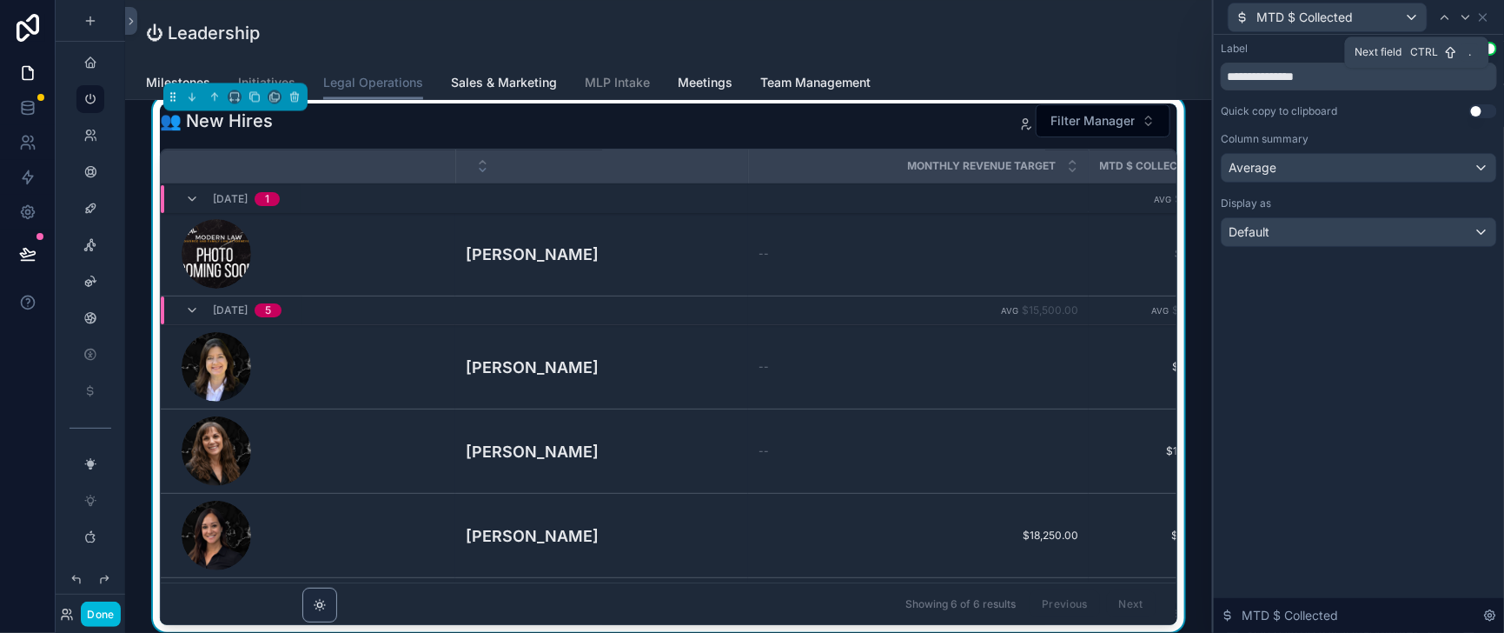
click at [1462, 17] on icon at bounding box center [1466, 17] width 14 height 14
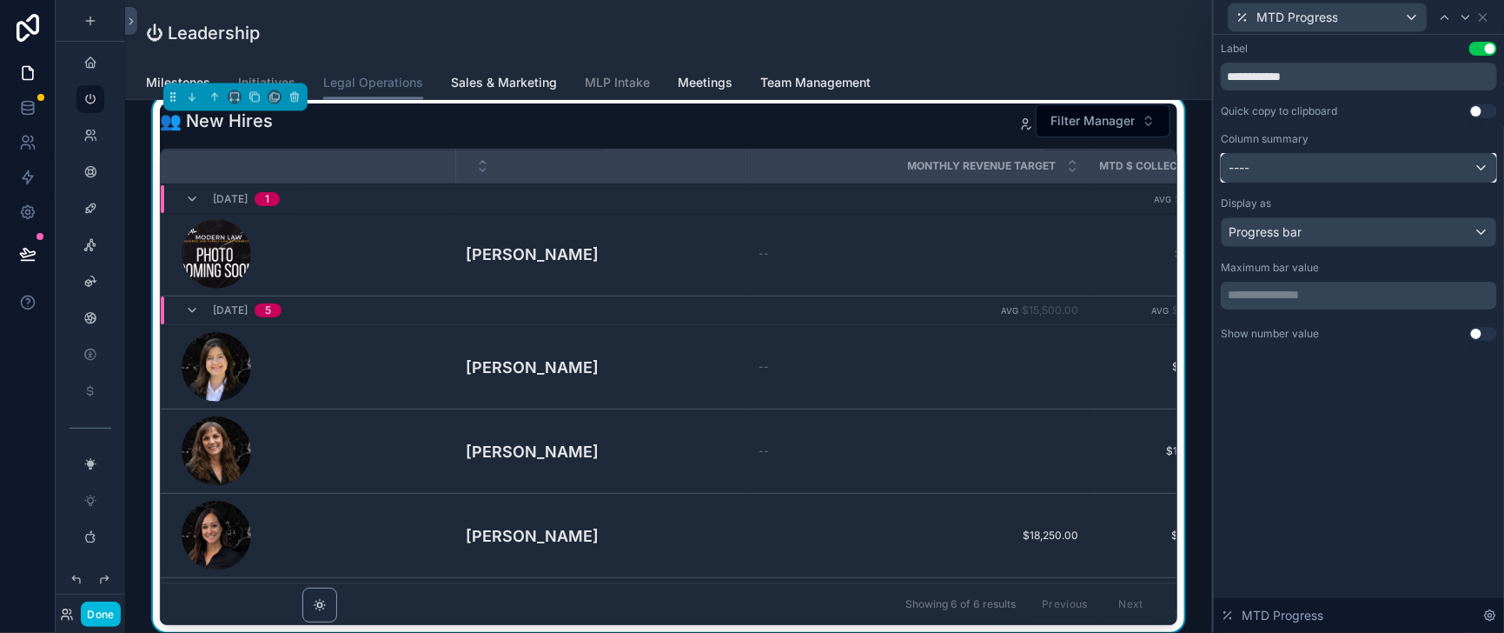
click at [1356, 182] on div "----" at bounding box center [1359, 168] width 275 height 28
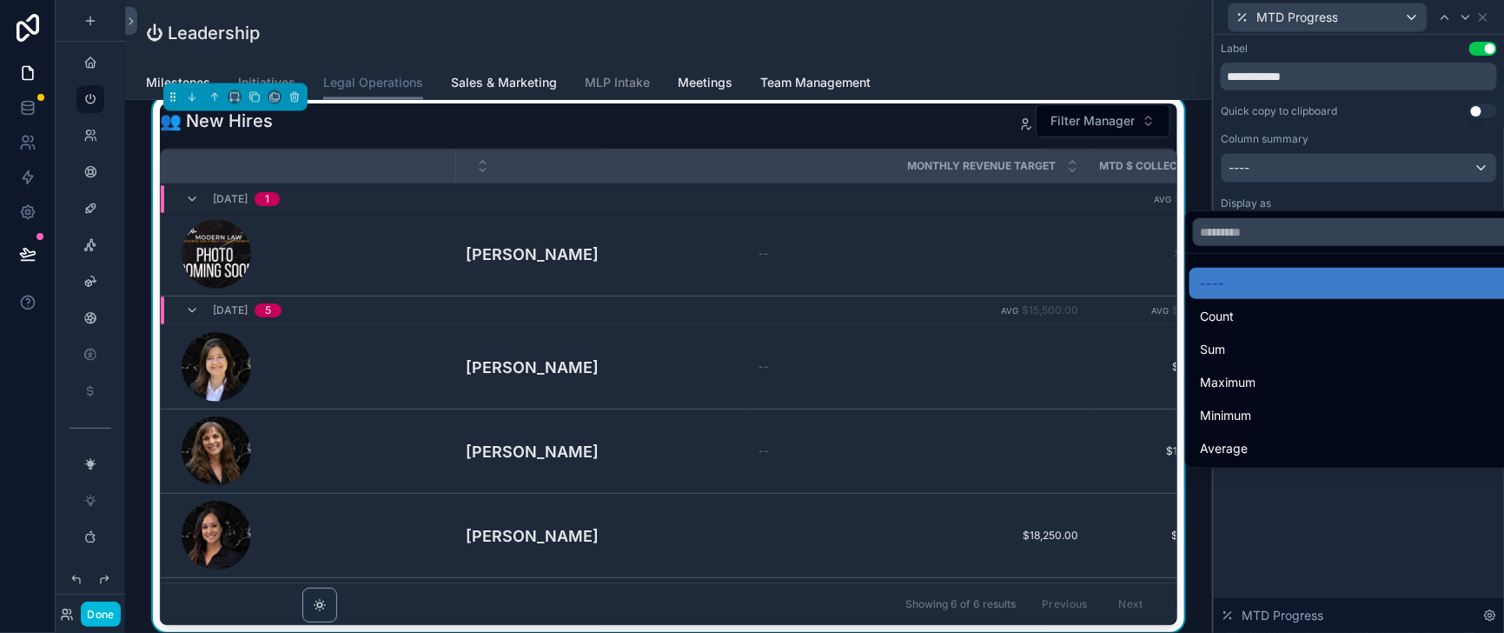
click at [1237, 459] on span "Average" at bounding box center [1224, 448] width 48 height 21
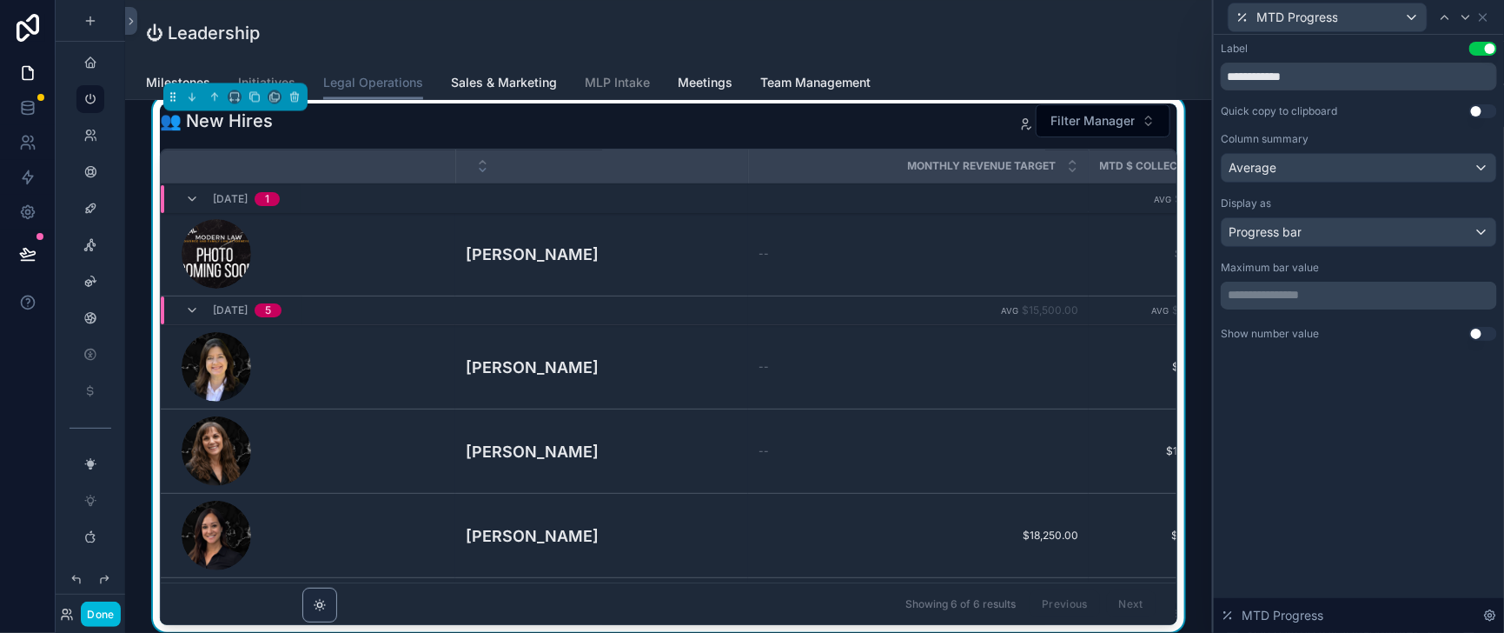
click at [1306, 303] on p "**********" at bounding box center [1361, 294] width 266 height 17
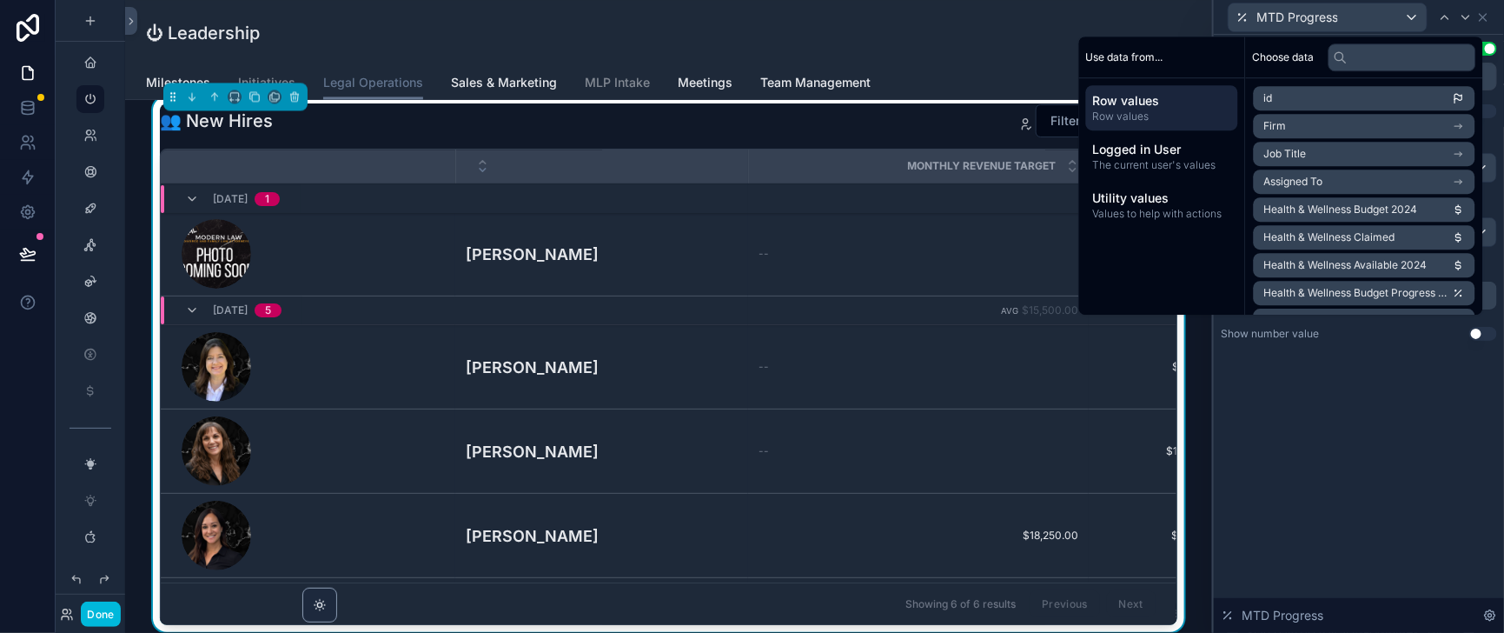
click at [1304, 382] on div "**********" at bounding box center [1359, 209] width 290 height 348
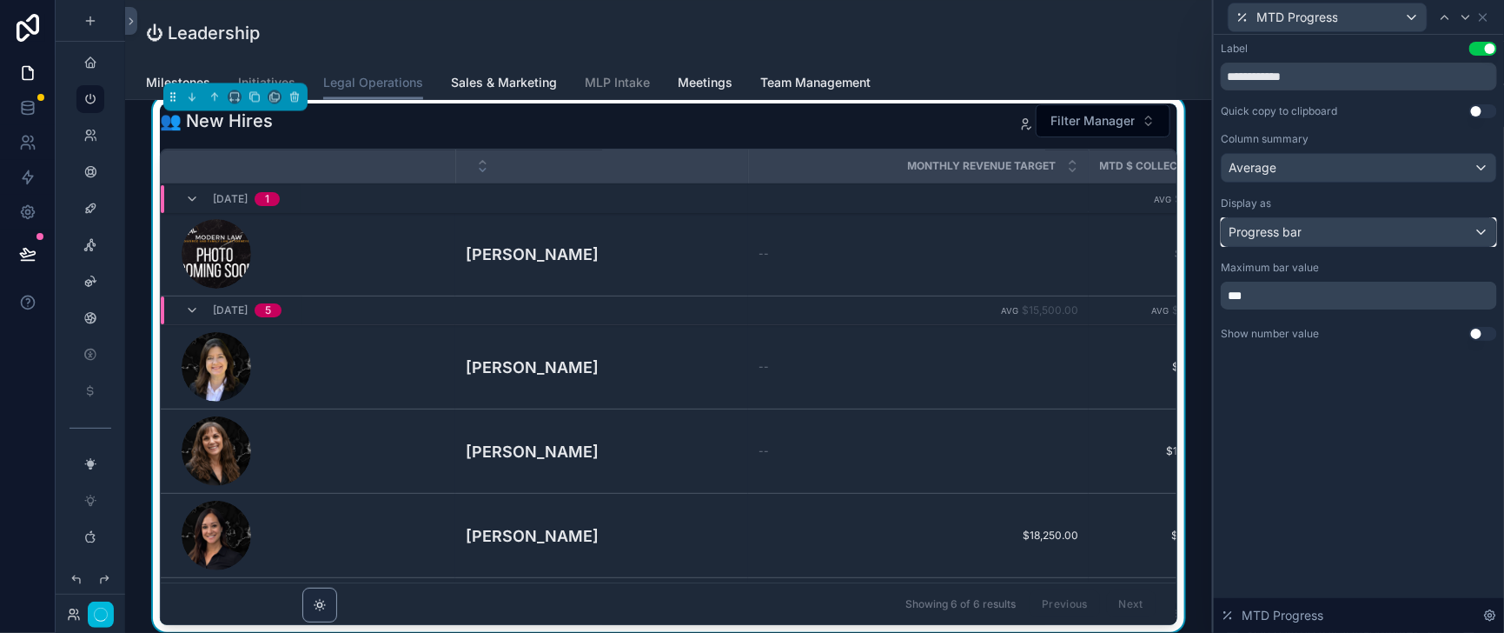
click at [1477, 246] on div "Progress bar" at bounding box center [1359, 232] width 275 height 28
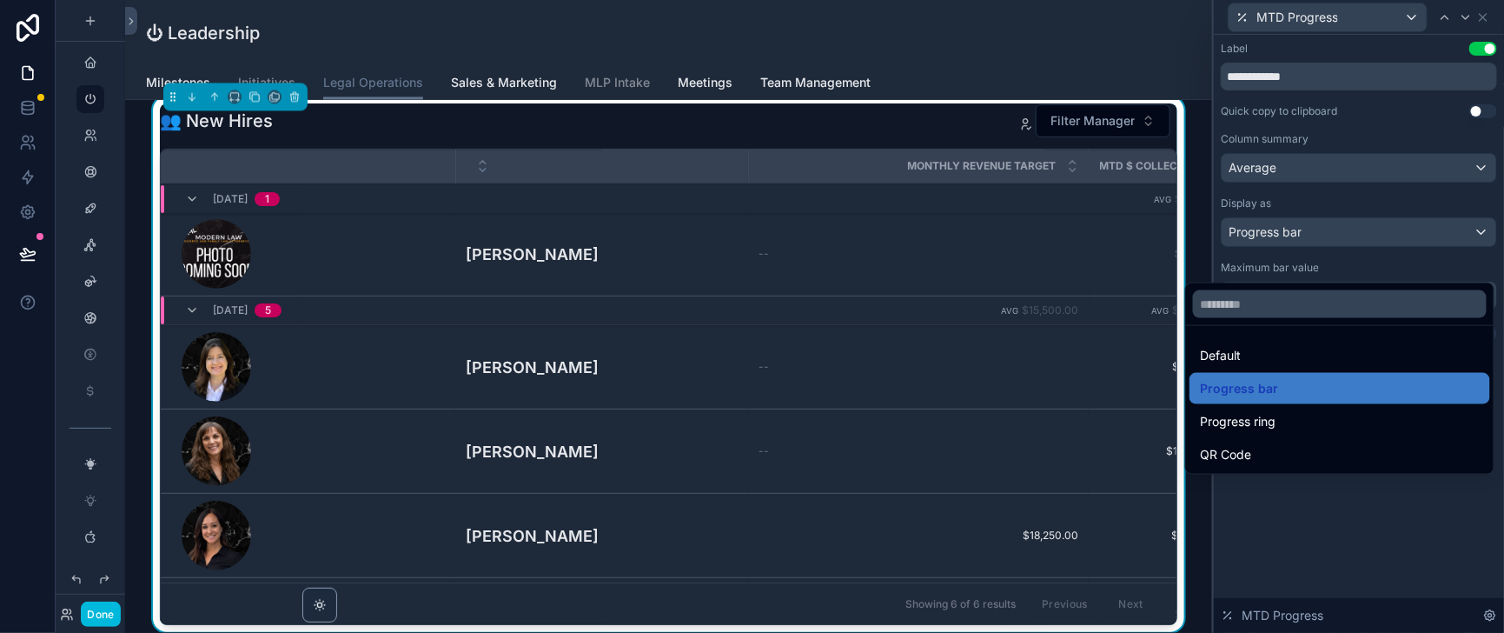
click at [1252, 432] on span "Progress ring" at bounding box center [1238, 421] width 76 height 21
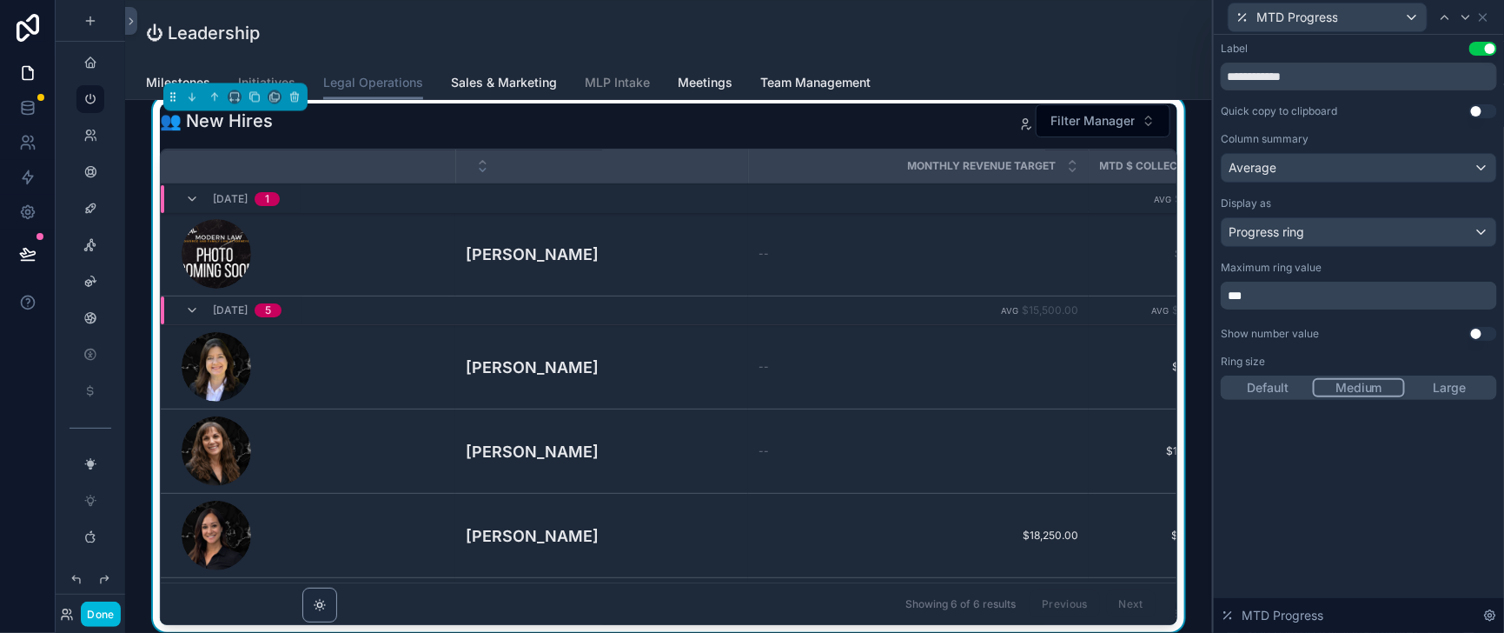
click at [1245, 397] on button "Default" at bounding box center [1269, 387] width 90 height 19
click at [1481, 341] on button "Use setting" at bounding box center [1484, 334] width 28 height 14
click at [1485, 19] on icon at bounding box center [1483, 17] width 14 height 14
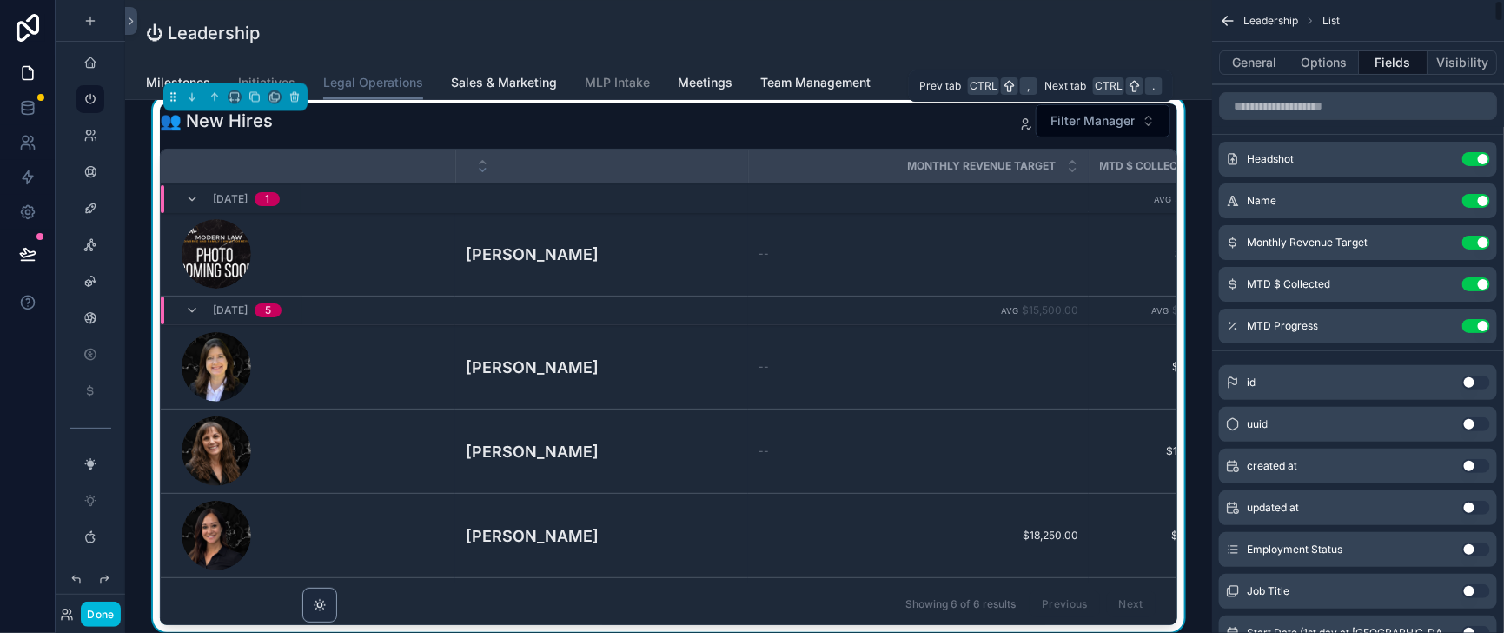
click at [1237, 70] on button "General" at bounding box center [1254, 62] width 70 height 24
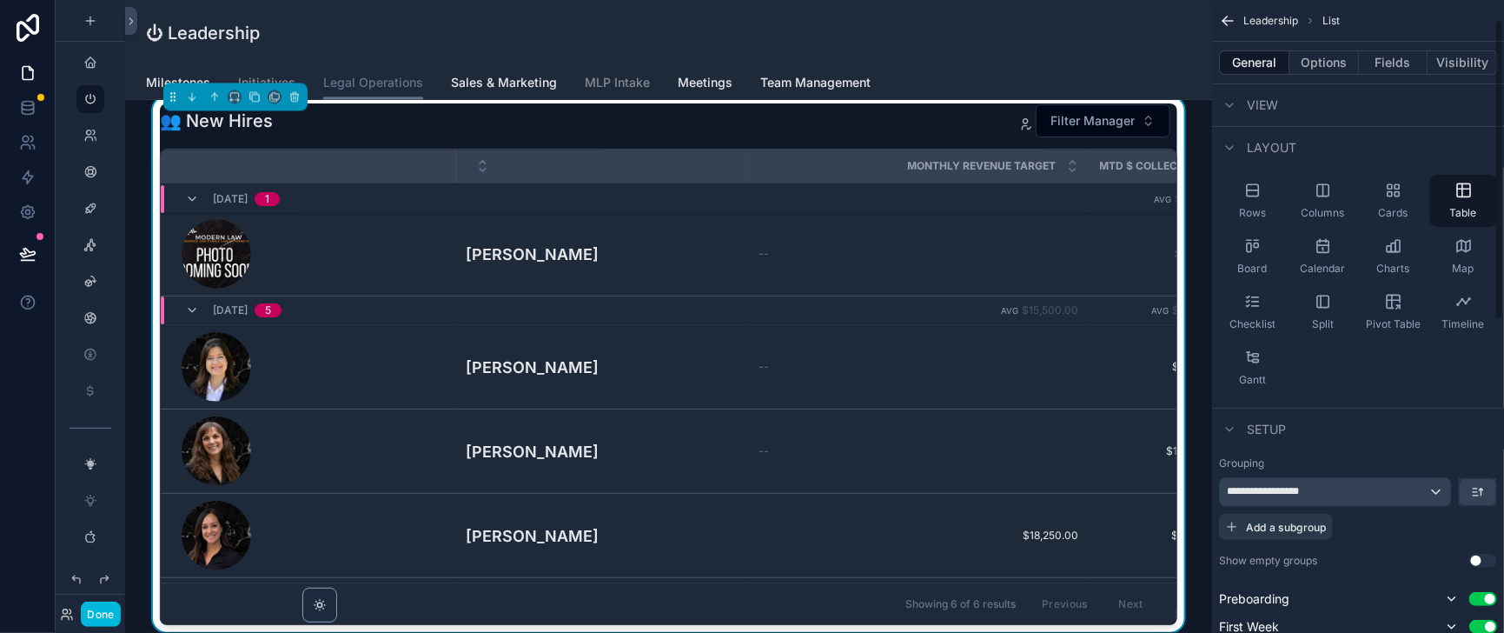
scroll to position [0, 0]
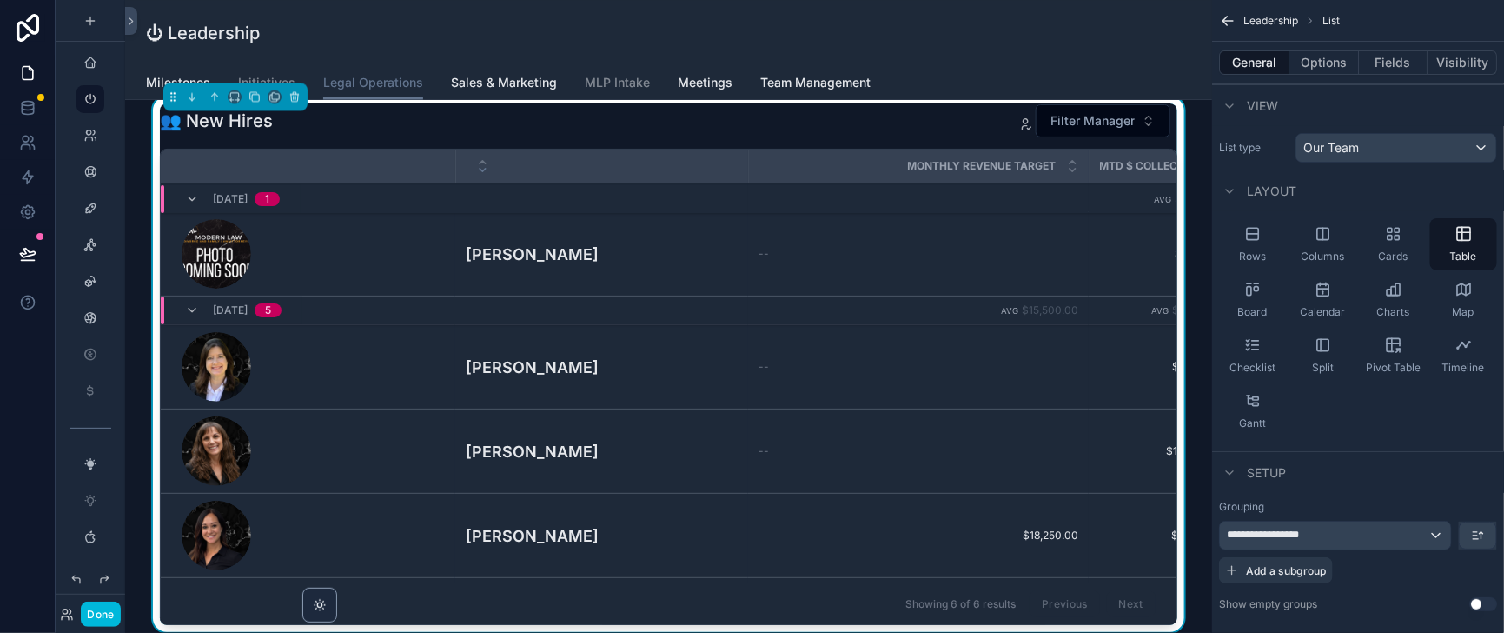
click at [1306, 74] on button "Options" at bounding box center [1325, 62] width 70 height 24
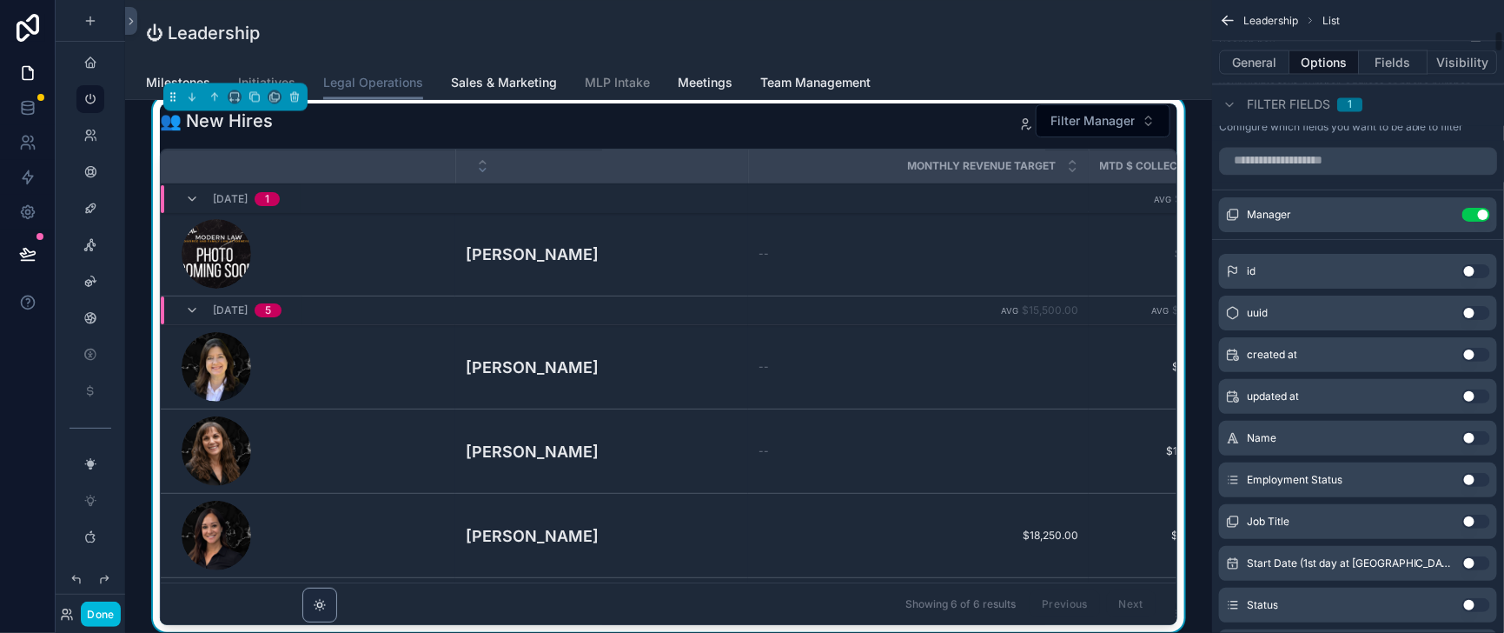
scroll to position [1304, 0]
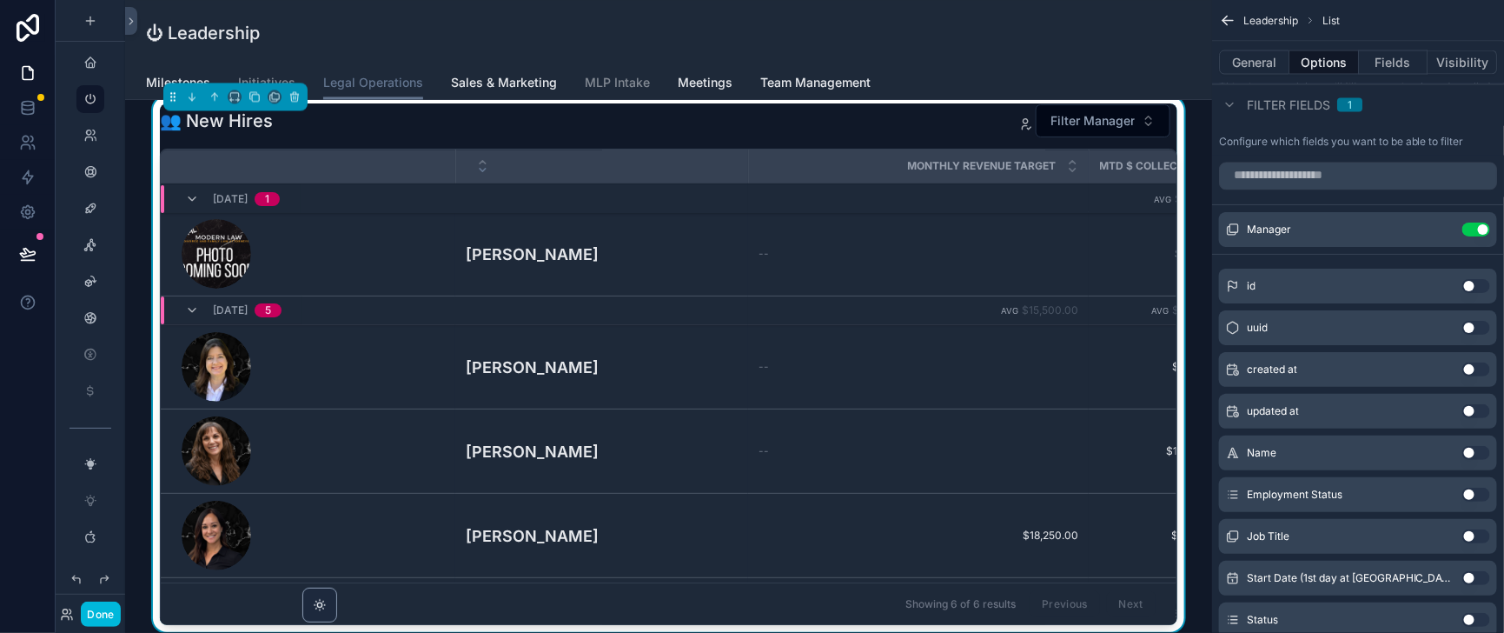
click at [0, 0] on icon "scrollable content" at bounding box center [0, 0] width 0 height 0
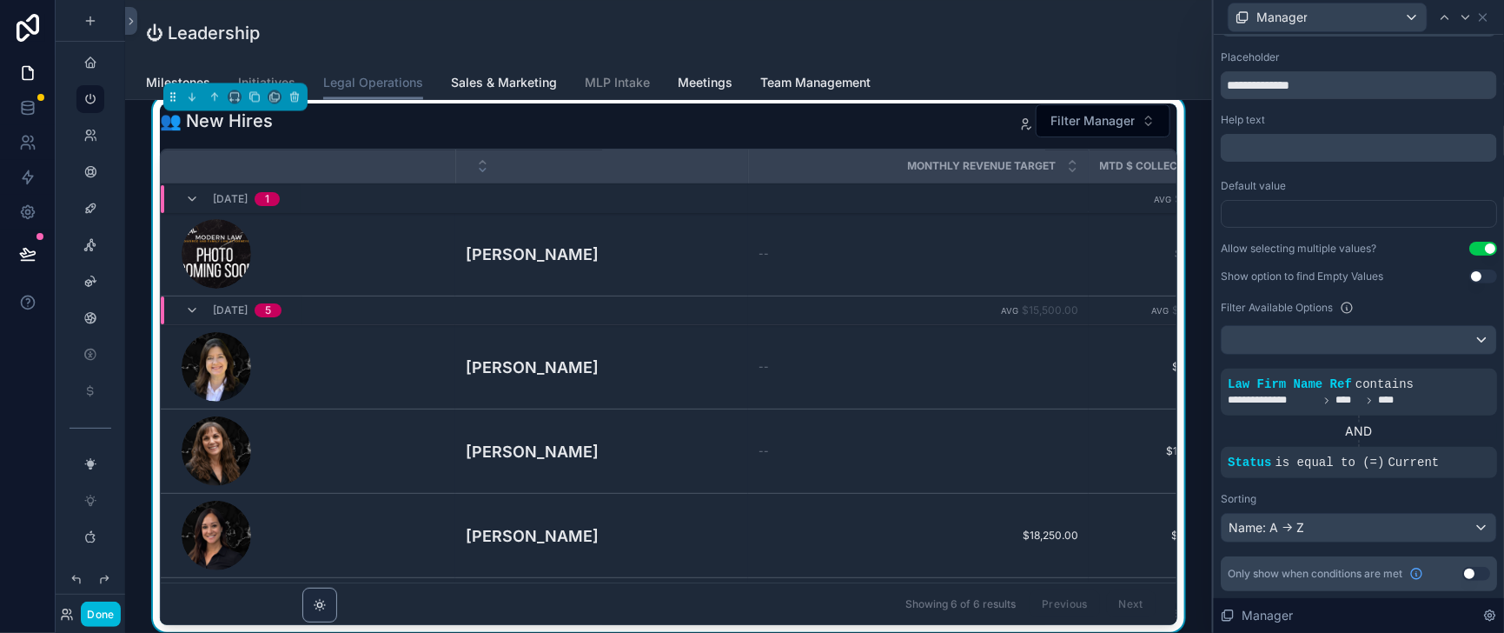
scroll to position [0, 0]
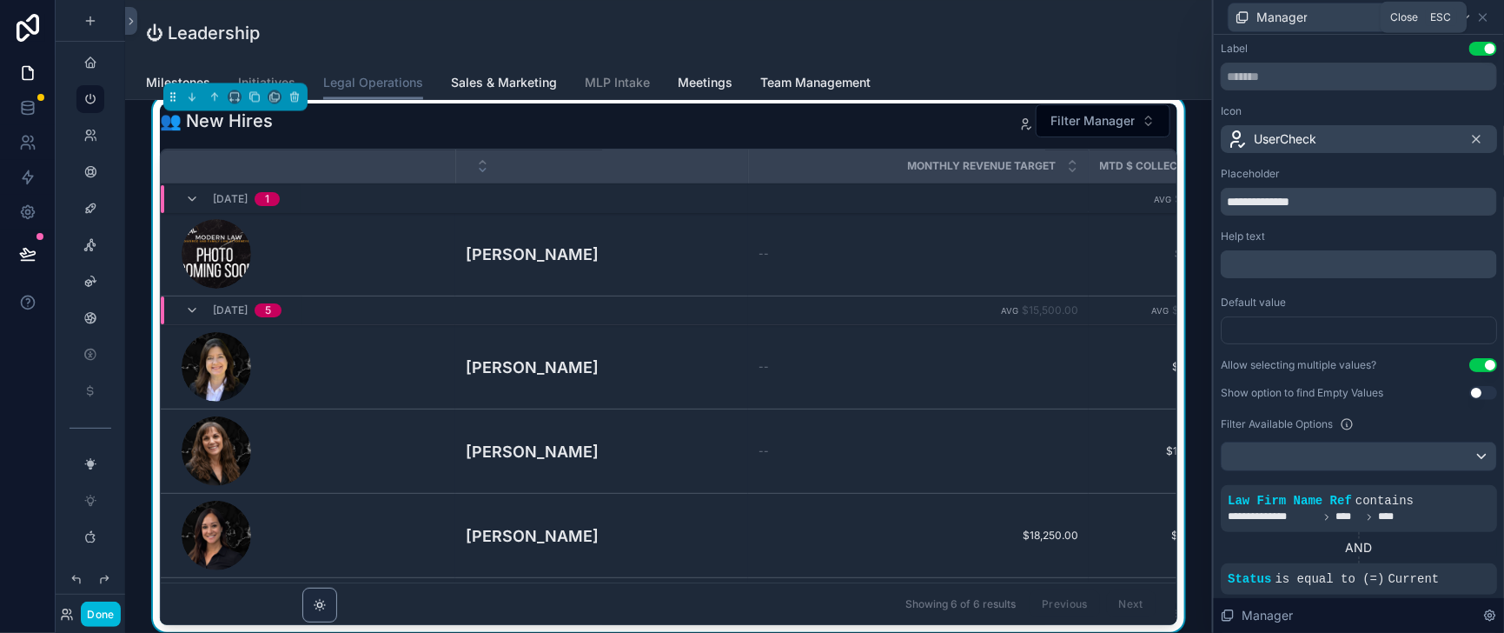
click at [1482, 24] on icon at bounding box center [1483, 17] width 14 height 14
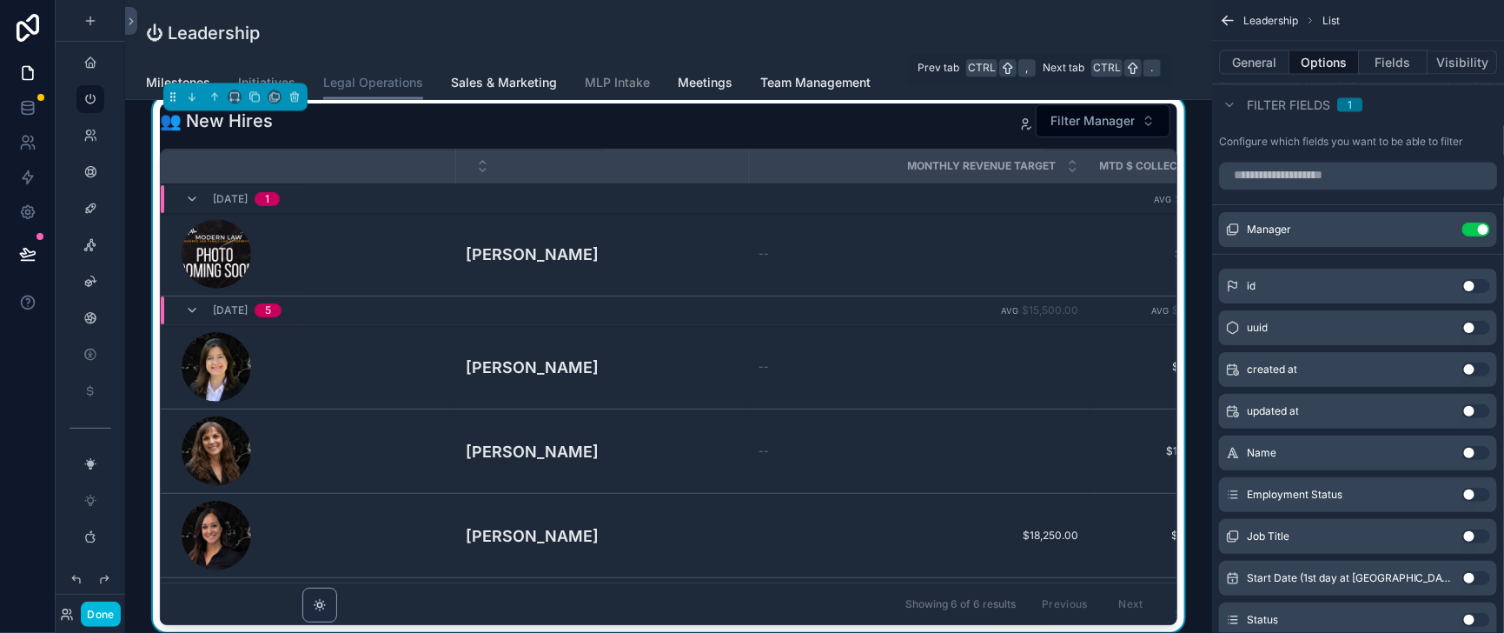
click at [1393, 66] on button "Fields" at bounding box center [1394, 62] width 70 height 24
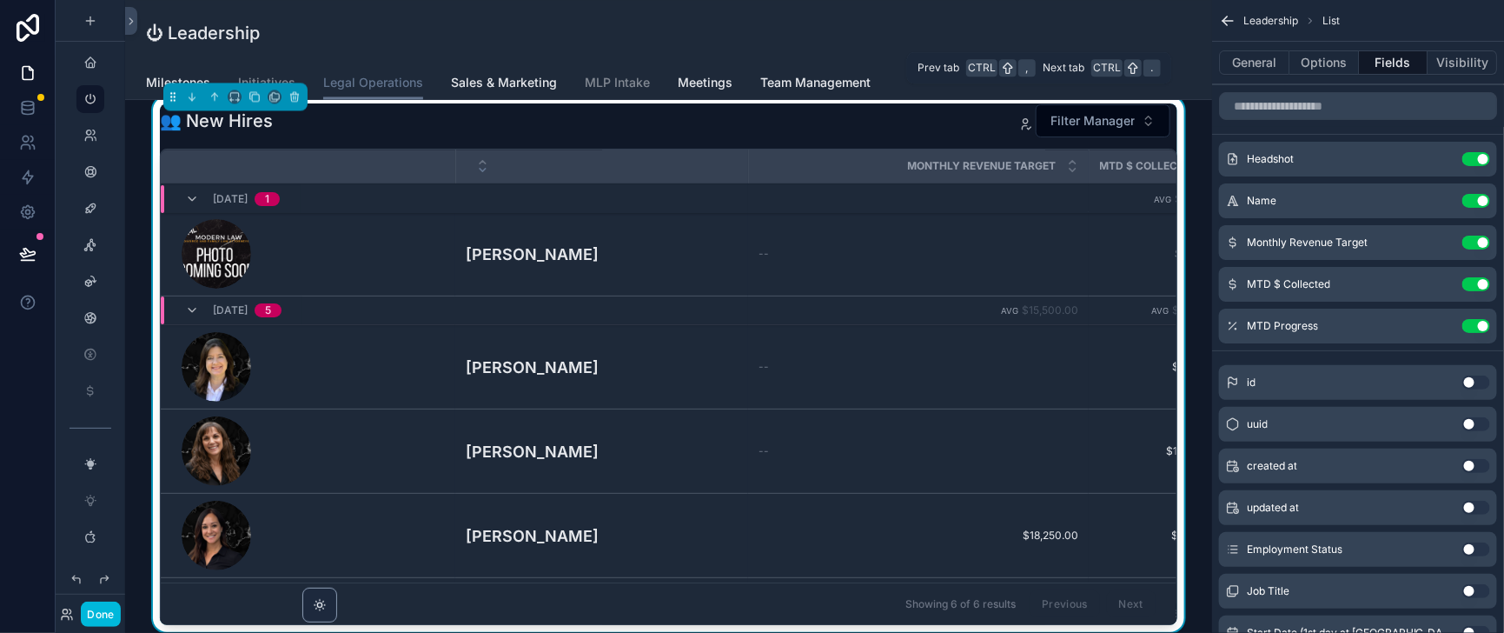
click at [1452, 70] on button "Visibility" at bounding box center [1463, 62] width 70 height 24
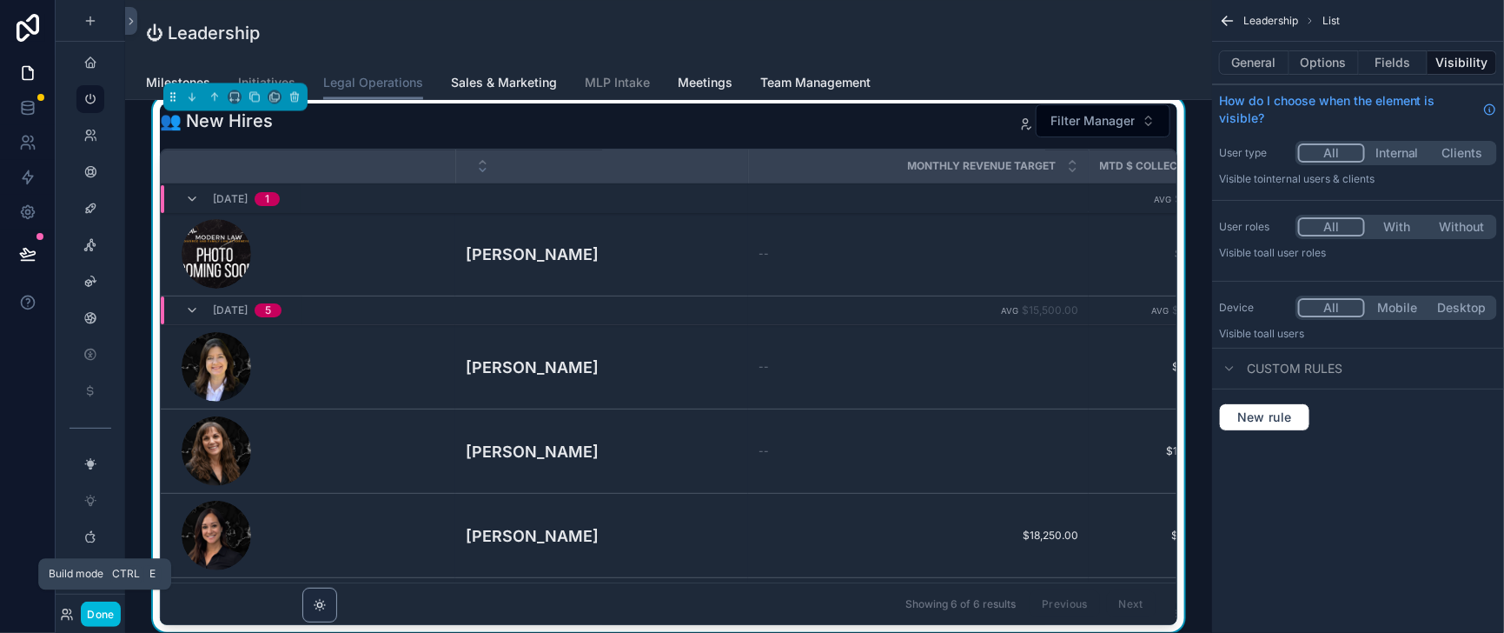
click at [120, 608] on button "Done" at bounding box center [100, 613] width 39 height 25
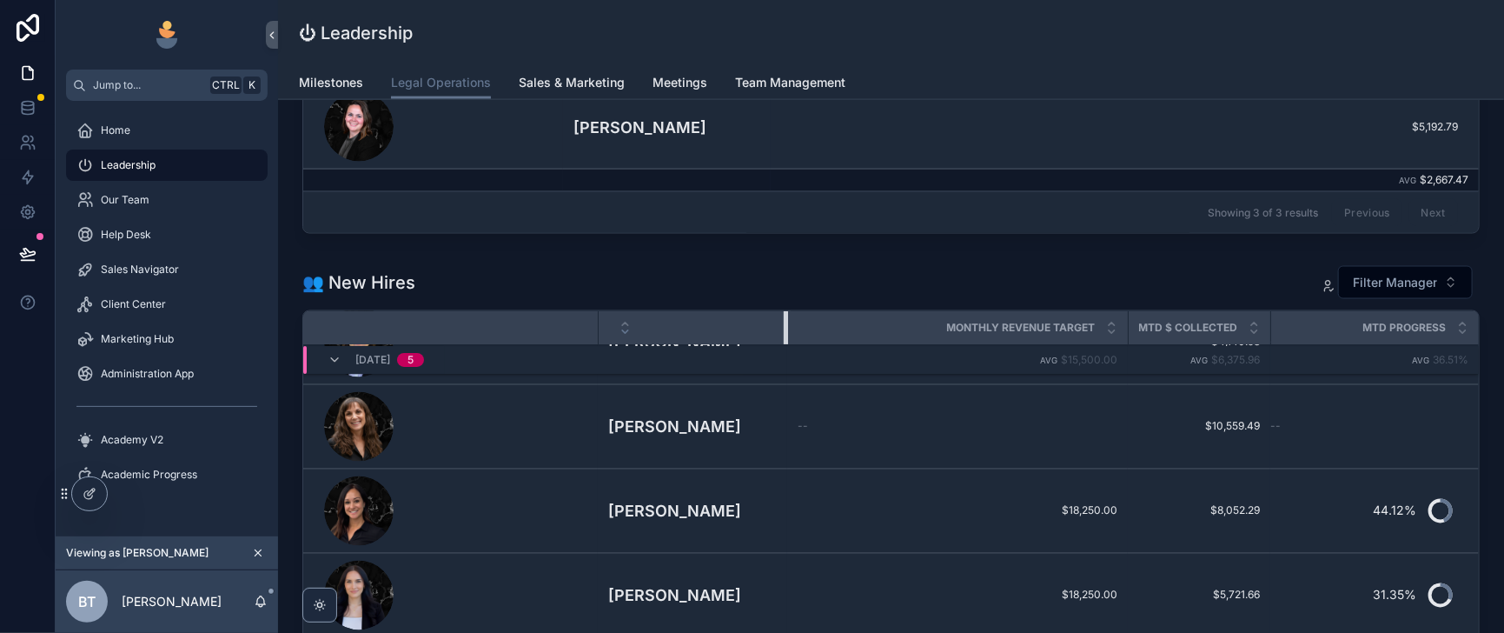
scroll to position [262, 0]
drag, startPoint x: 925, startPoint y: 430, endPoint x: 781, endPoint y: 446, distance: 144.2
click at [755, 344] on div "scrollable content" at bounding box center [751, 327] width 7 height 33
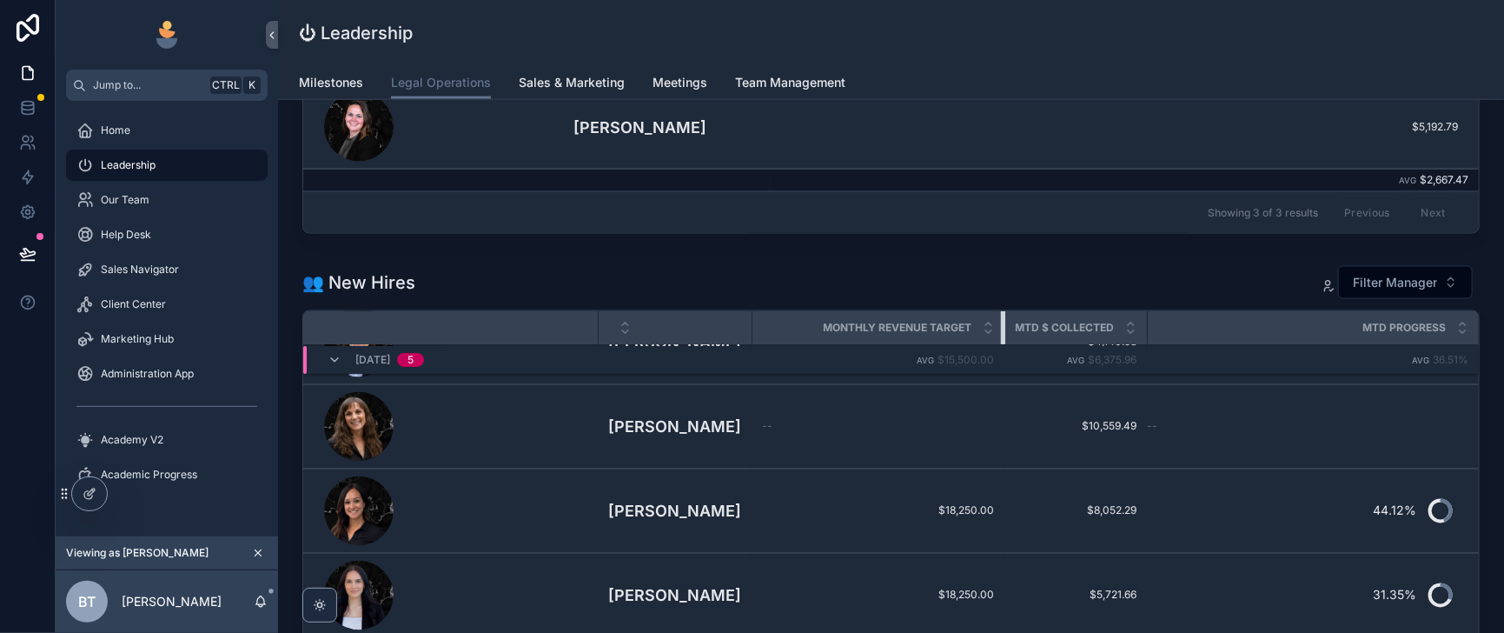
drag, startPoint x: 1125, startPoint y: 432, endPoint x: 1037, endPoint y: 447, distance: 89.0
click at [1008, 344] on div "scrollable content" at bounding box center [1004, 327] width 7 height 33
drag, startPoint x: 1194, startPoint y: 430, endPoint x: 1218, endPoint y: 430, distance: 24.3
click at [1218, 345] on tr "Monthly Revenue Target MTD $ Collected MTD Progress" at bounding box center [891, 328] width 1176 height 34
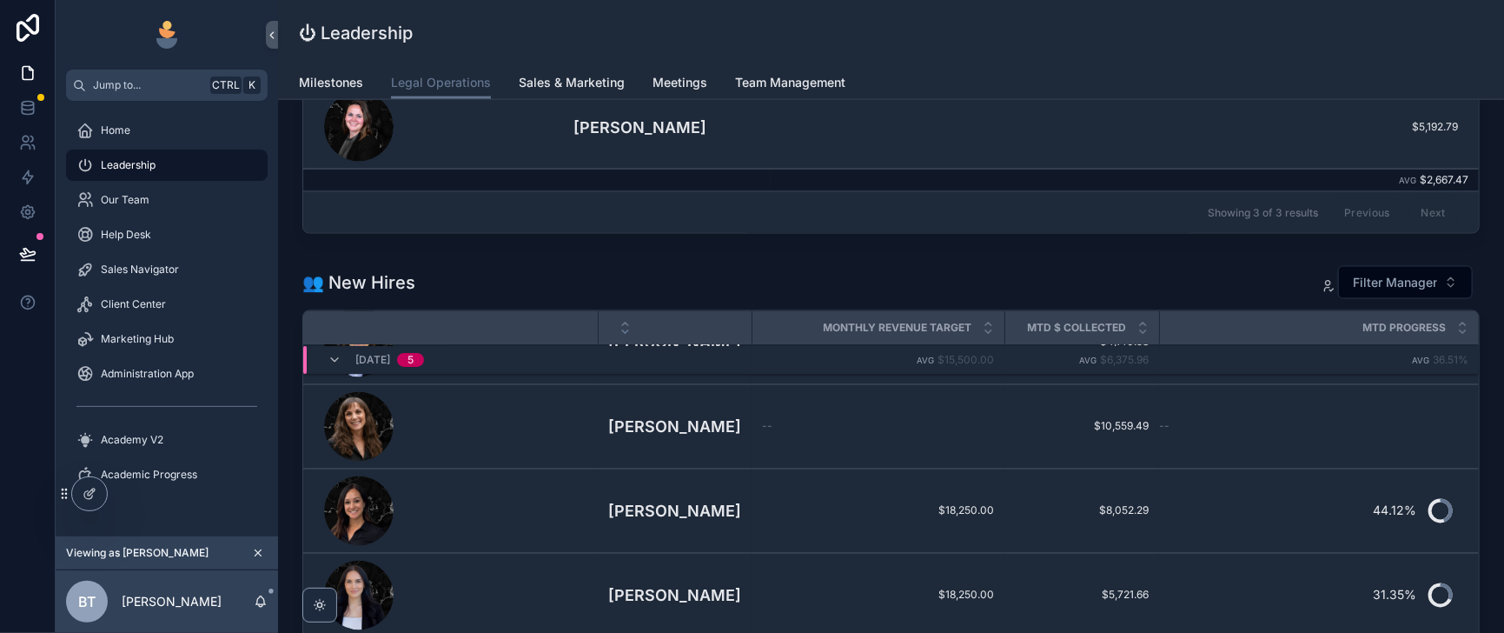
drag, startPoint x: 1192, startPoint y: 430, endPoint x: 1248, endPoint y: 435, distance: 55.8
click at [1248, 345] on tr "Monthly Revenue Target MTD $ Collected MTD Progress" at bounding box center [891, 328] width 1176 height 34
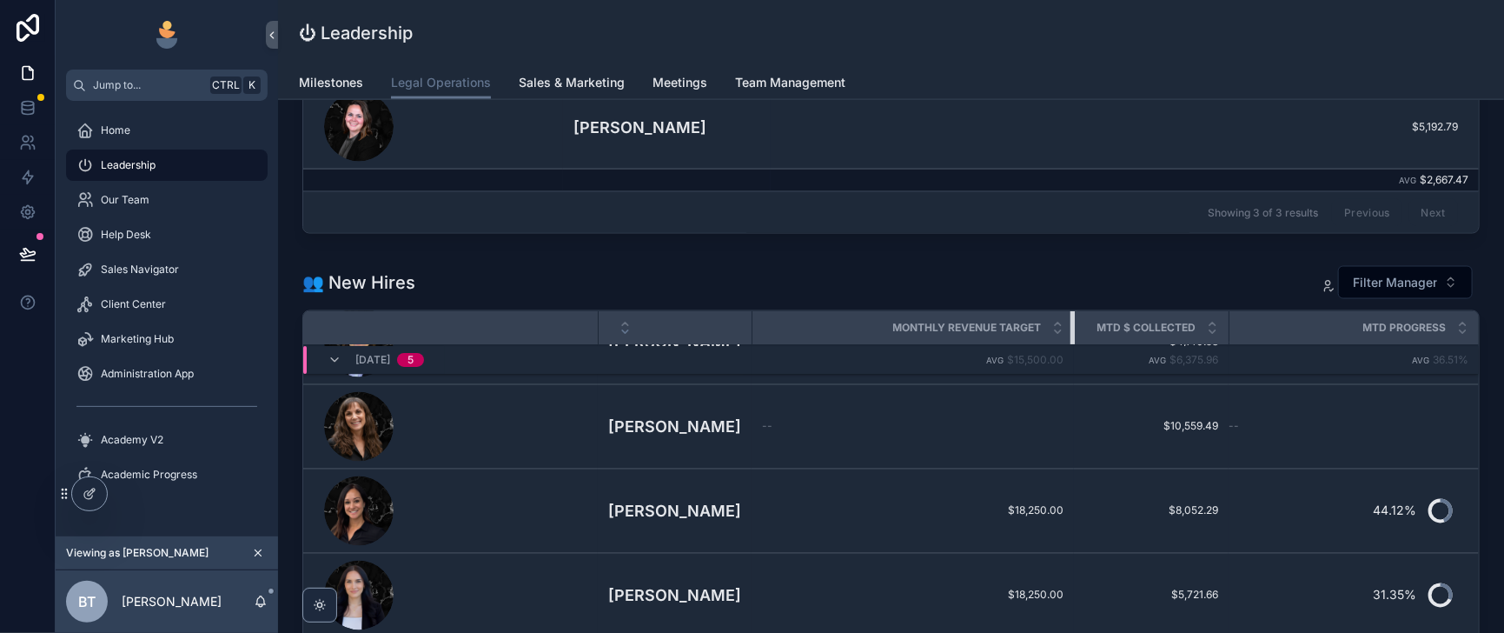
drag, startPoint x: 1037, startPoint y: 430, endPoint x: 1106, endPoint y: 430, distance: 69.5
click at [1078, 344] on div "scrollable content" at bounding box center [1074, 327] width 7 height 33
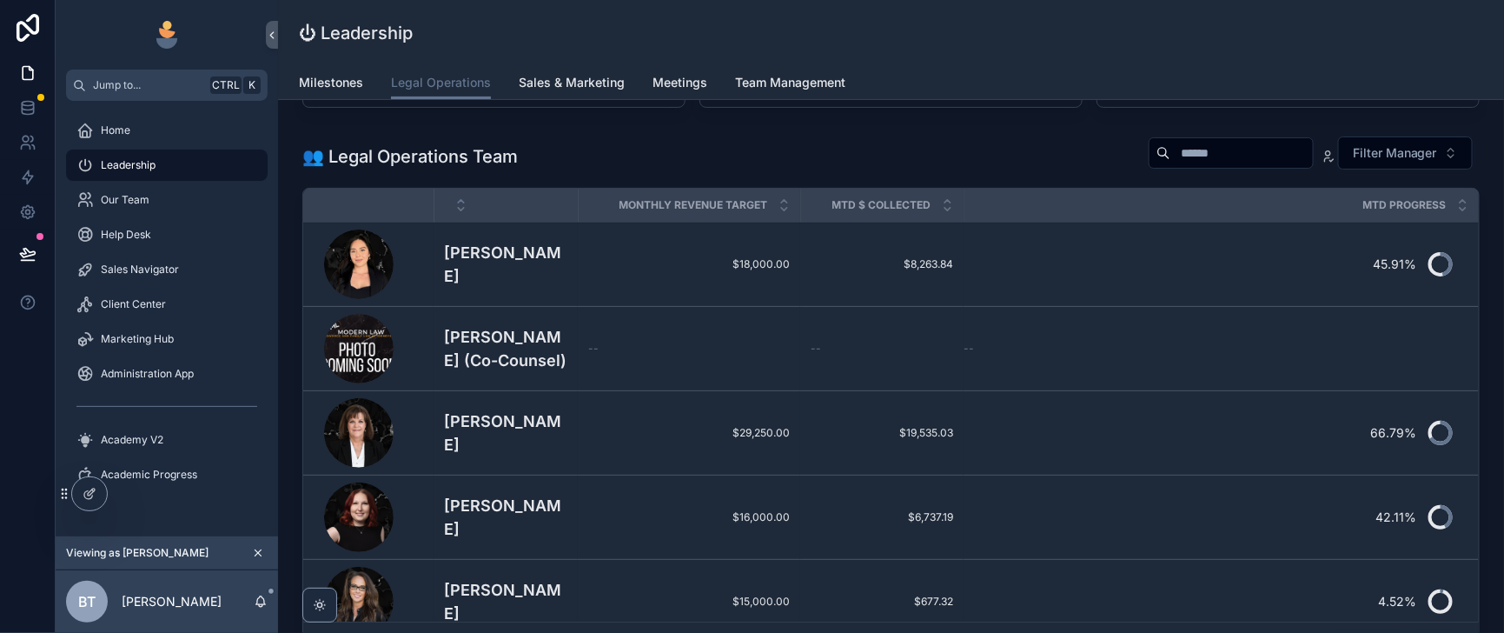
scroll to position [216, 0]
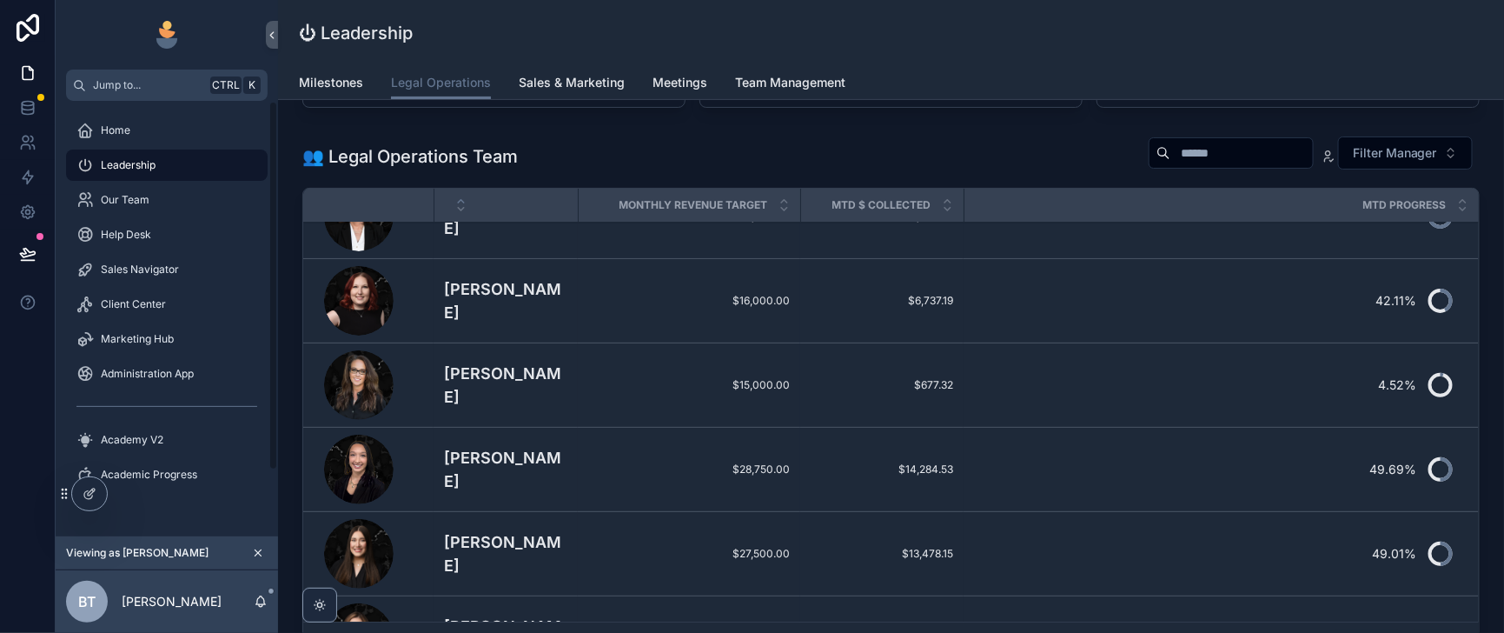
click at [92, 500] on icon at bounding box center [90, 494] width 14 height 14
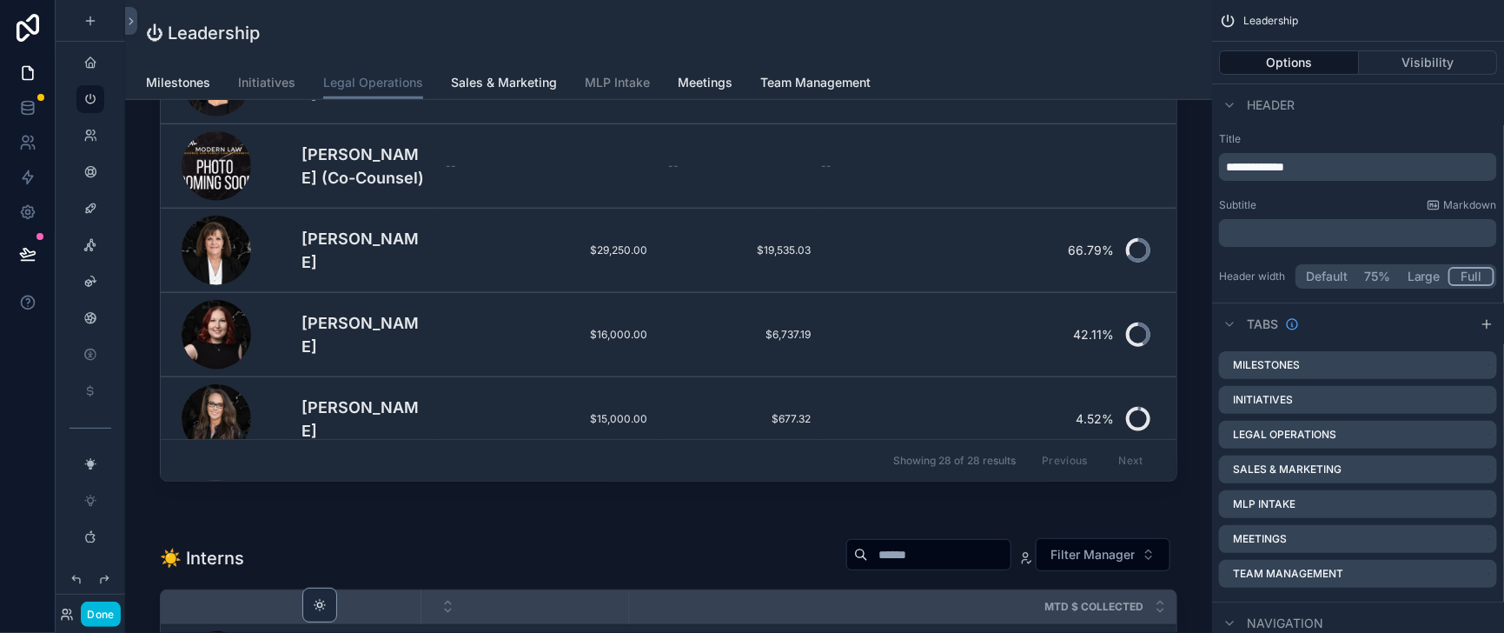
scroll to position [435, 0]
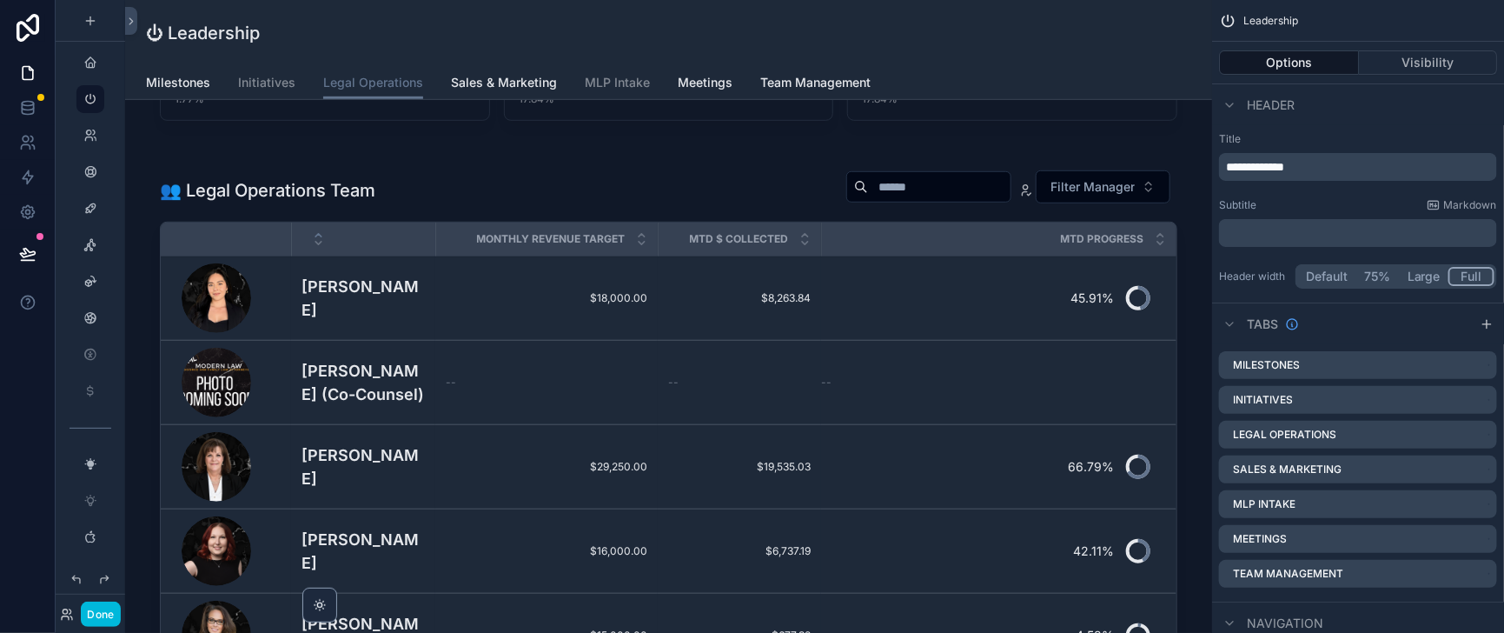
click at [806, 444] on div "scrollable content" at bounding box center [668, 437] width 1059 height 570
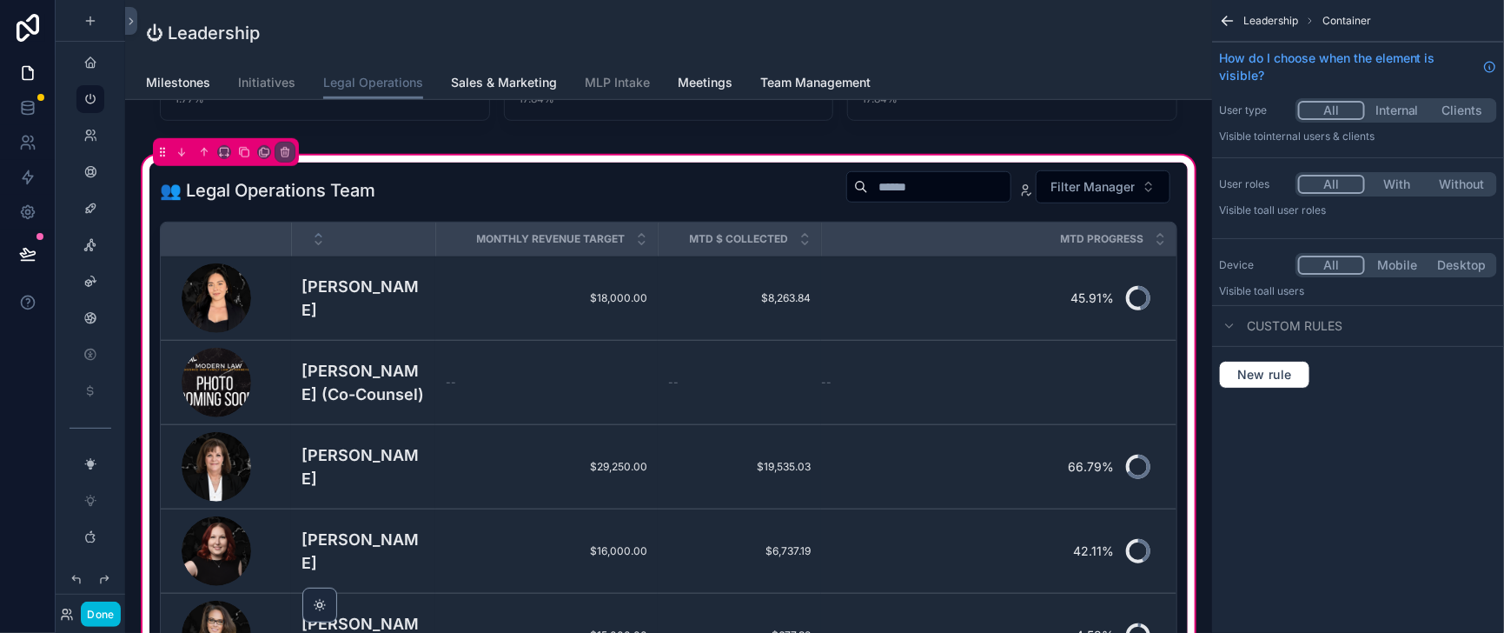
click at [806, 444] on div "scrollable content" at bounding box center [668, 437] width 1038 height 549
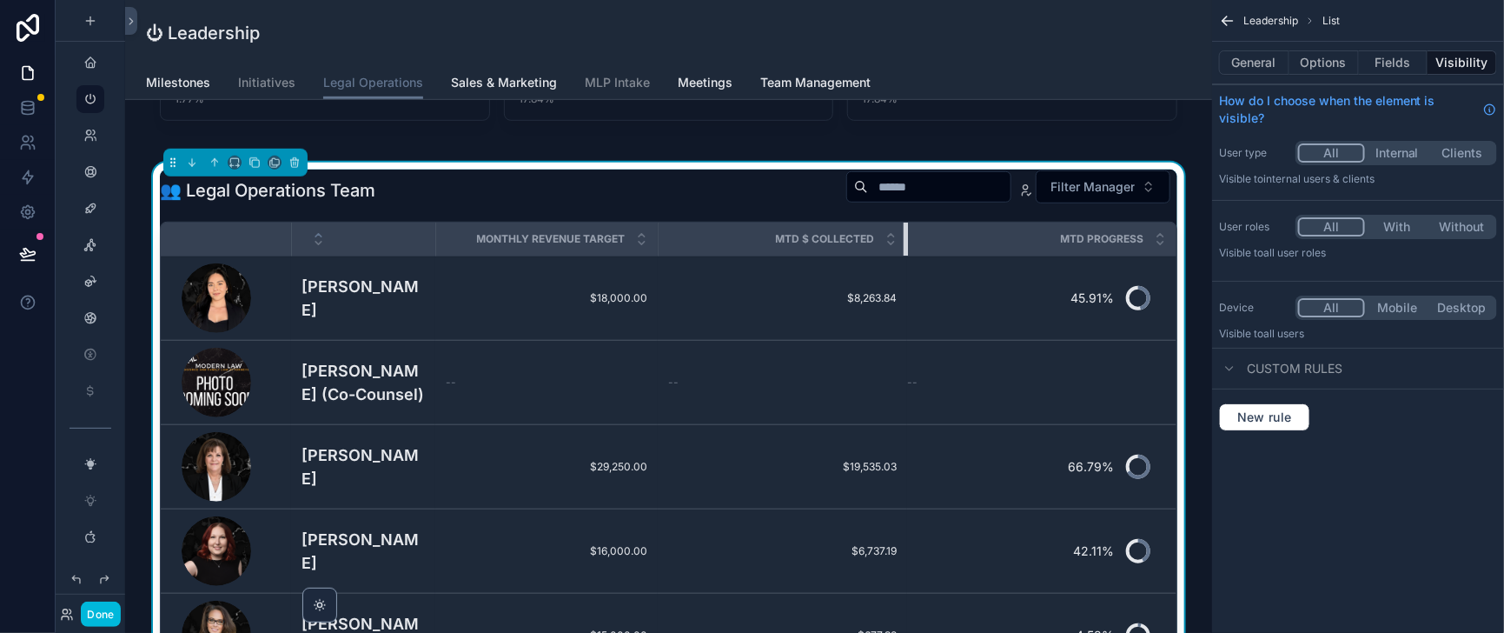
drag, startPoint x: 826, startPoint y: 308, endPoint x: 911, endPoint y: 315, distance: 85.4
click at [911, 255] on div "scrollable content" at bounding box center [907, 238] width 7 height 33
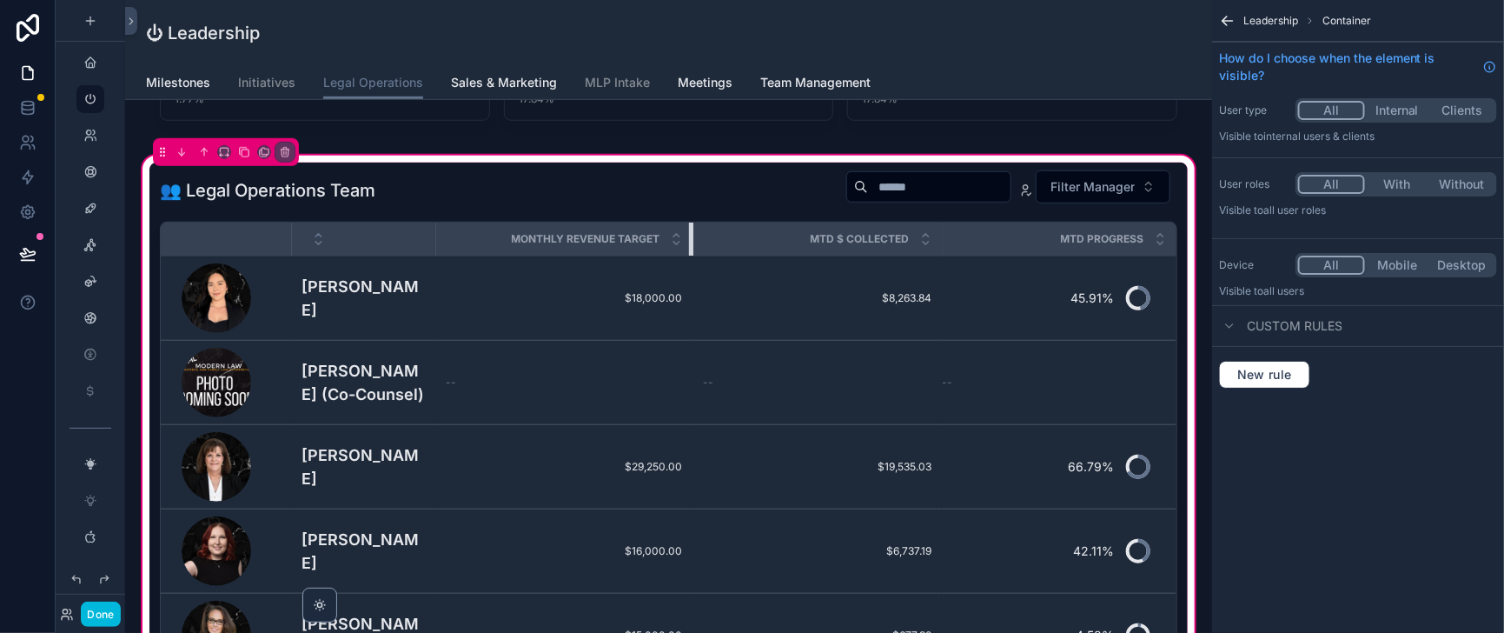
drag, startPoint x: 660, startPoint y: 311, endPoint x: 694, endPoint y: 314, distance: 34.0
click at [694, 255] on div "scrollable content" at bounding box center [692, 238] width 7 height 33
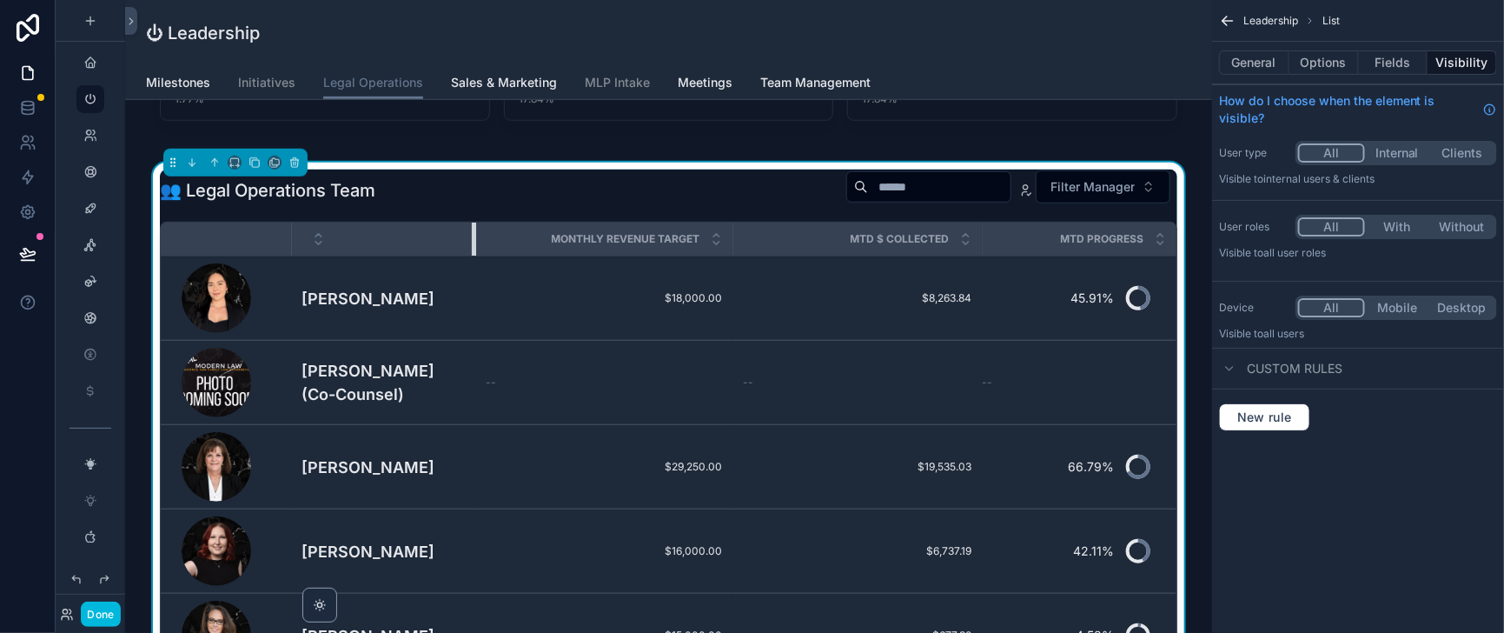
drag, startPoint x: 438, startPoint y: 320, endPoint x: 492, endPoint y: 327, distance: 54.3
click at [479, 255] on div "scrollable content" at bounding box center [475, 238] width 7 height 33
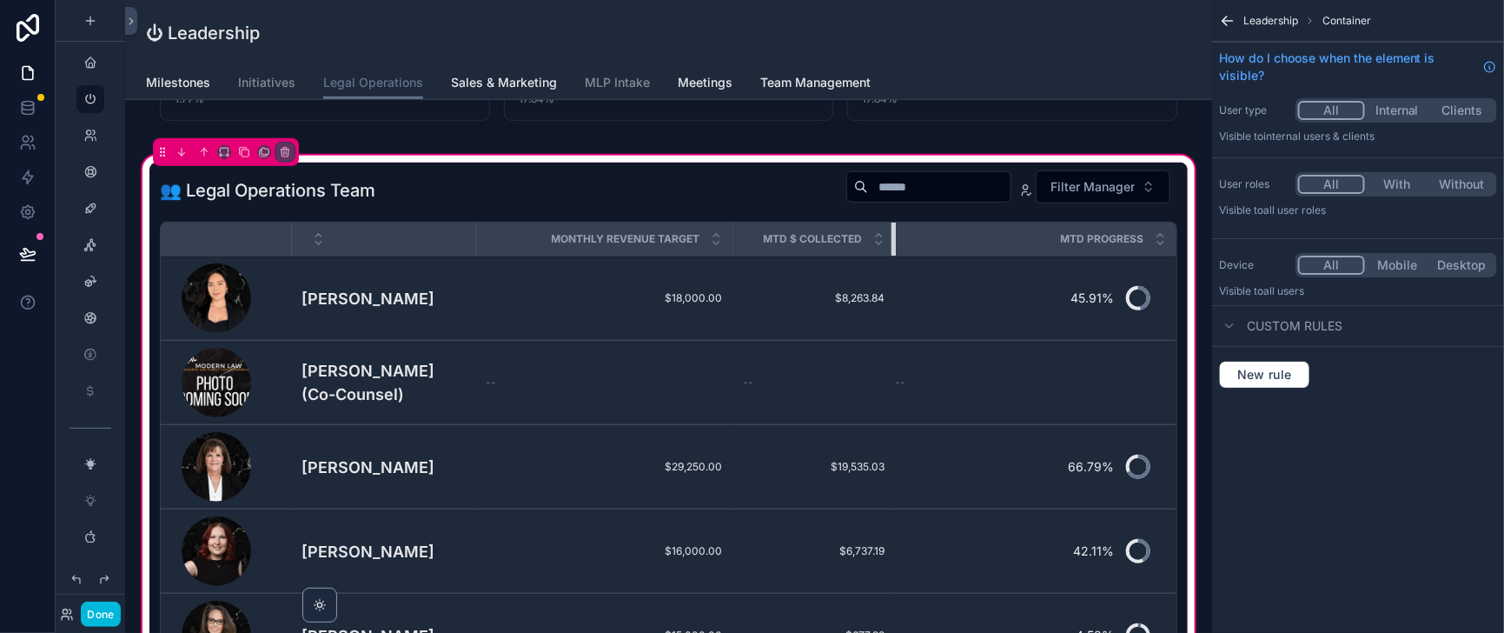
drag, startPoint x: 999, startPoint y: 320, endPoint x: 912, endPoint y: 322, distance: 86.9
click at [899, 255] on div "scrollable content" at bounding box center [895, 238] width 7 height 33
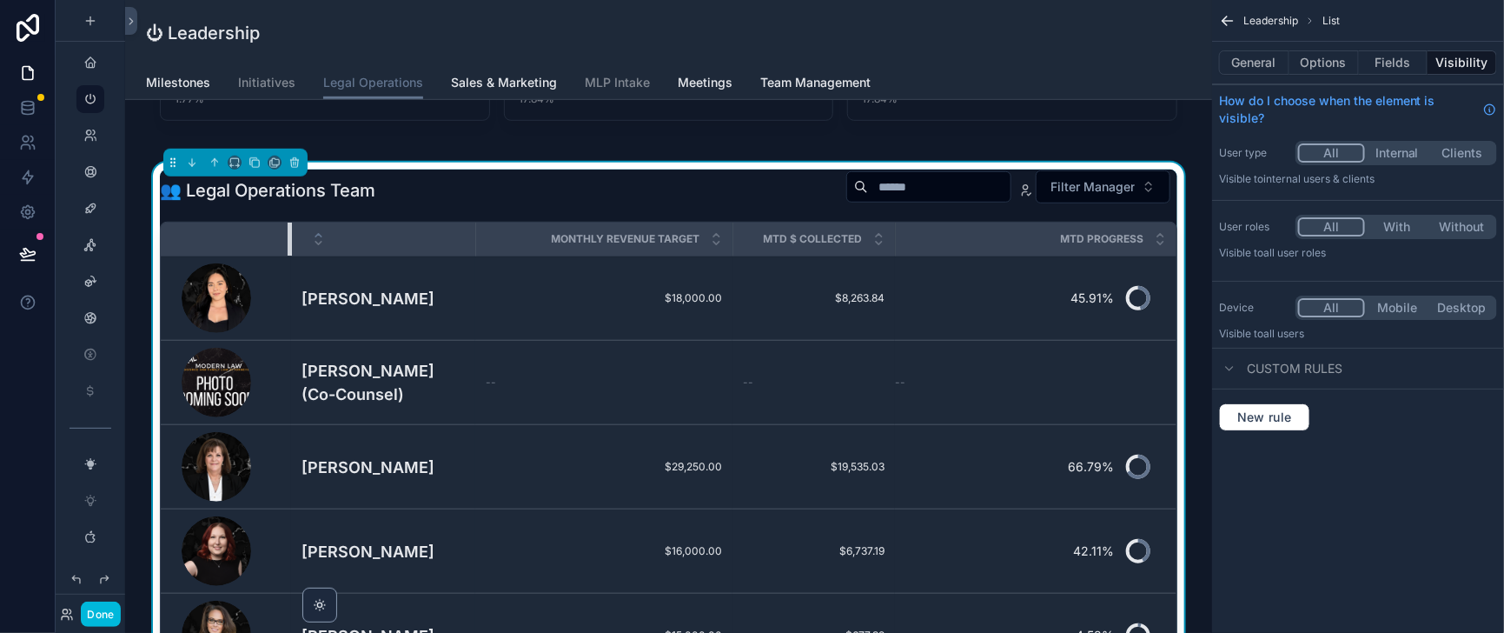
click at [295, 255] on div "scrollable content" at bounding box center [291, 238] width 7 height 33
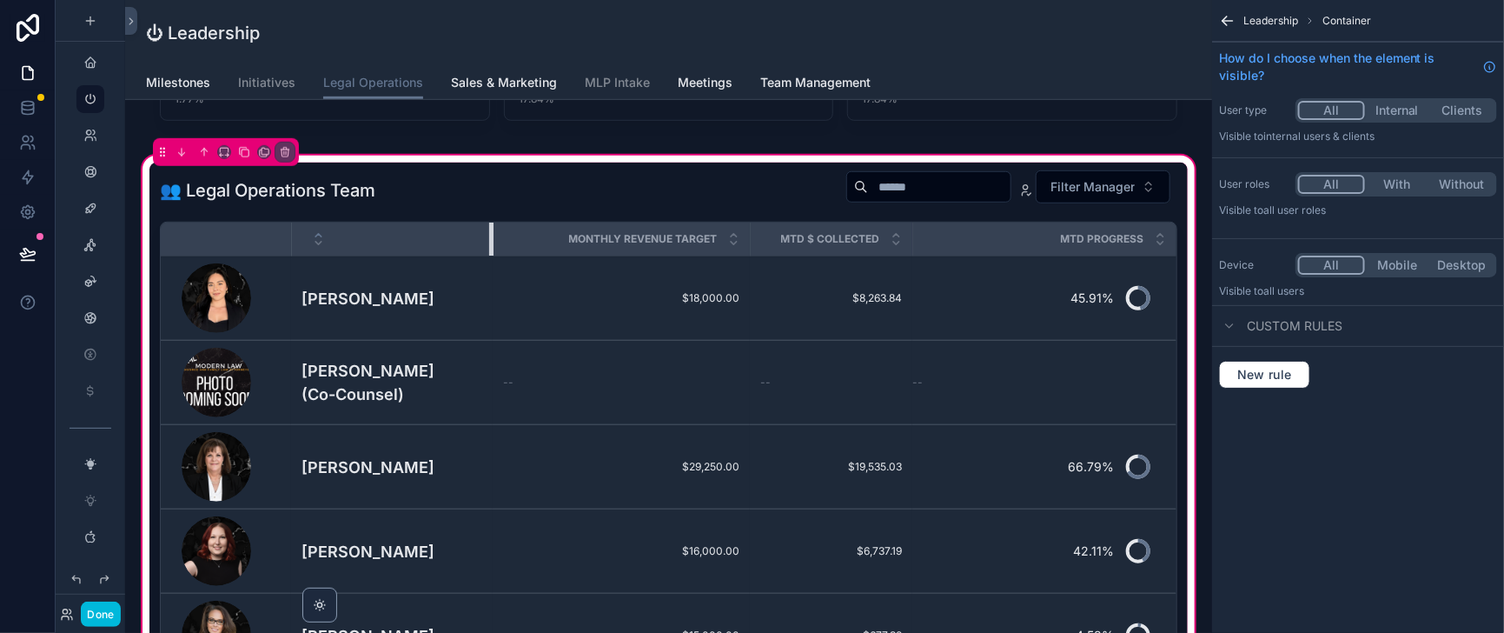
drag, startPoint x: 493, startPoint y: 311, endPoint x: 511, endPoint y: 320, distance: 20.2
click at [496, 255] on div "scrollable content" at bounding box center [492, 238] width 7 height 33
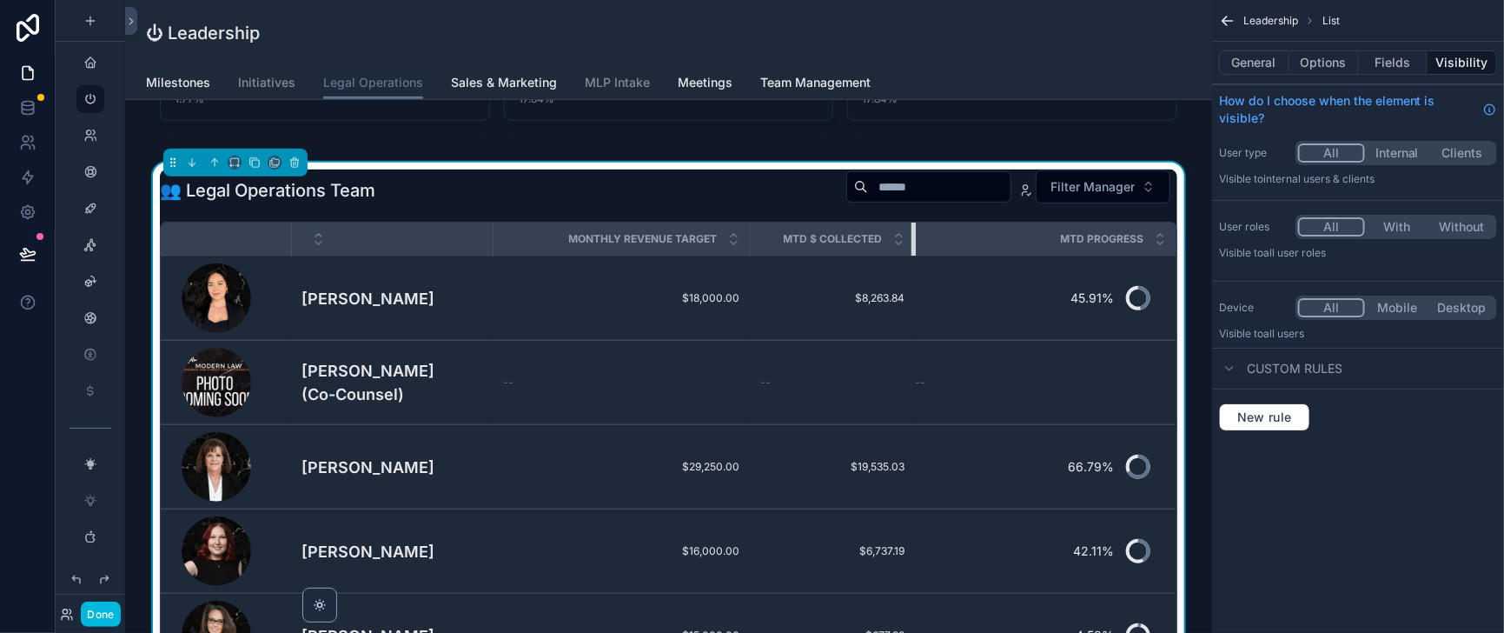
click at [919, 255] on div "scrollable content" at bounding box center [915, 238] width 7 height 33
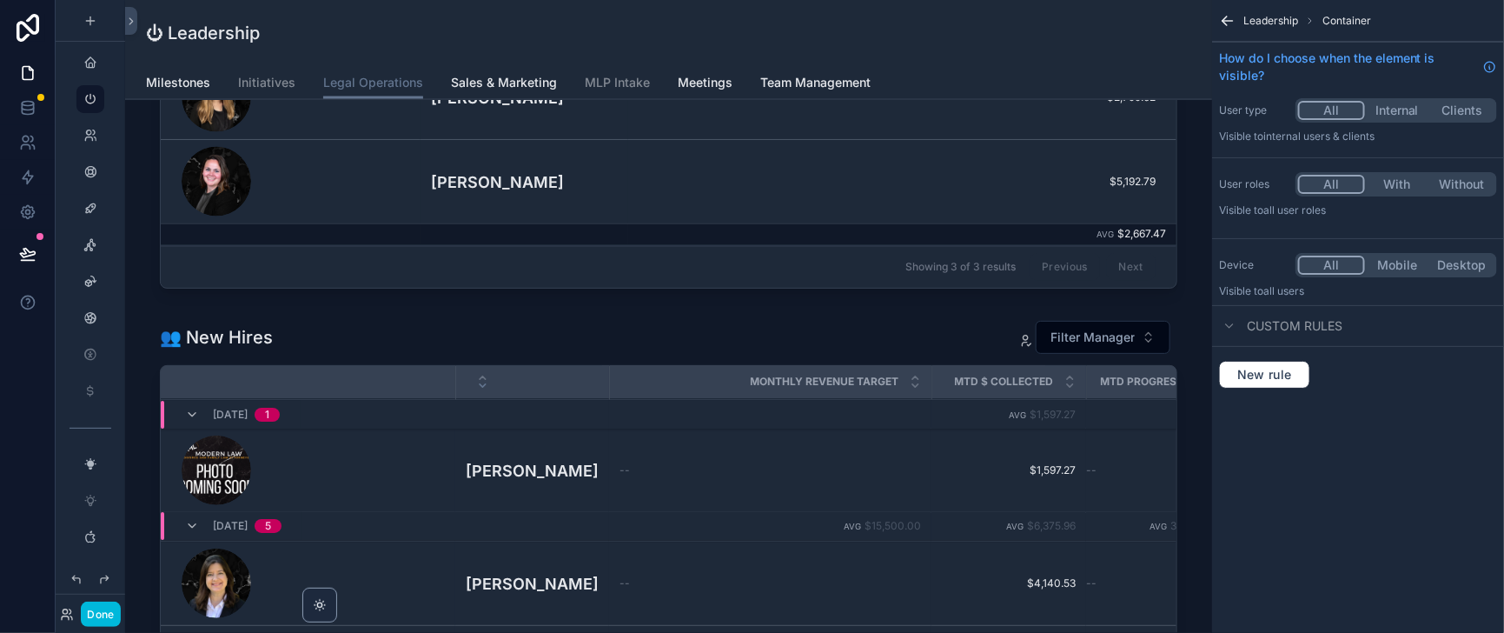
scroll to position [1520, 0]
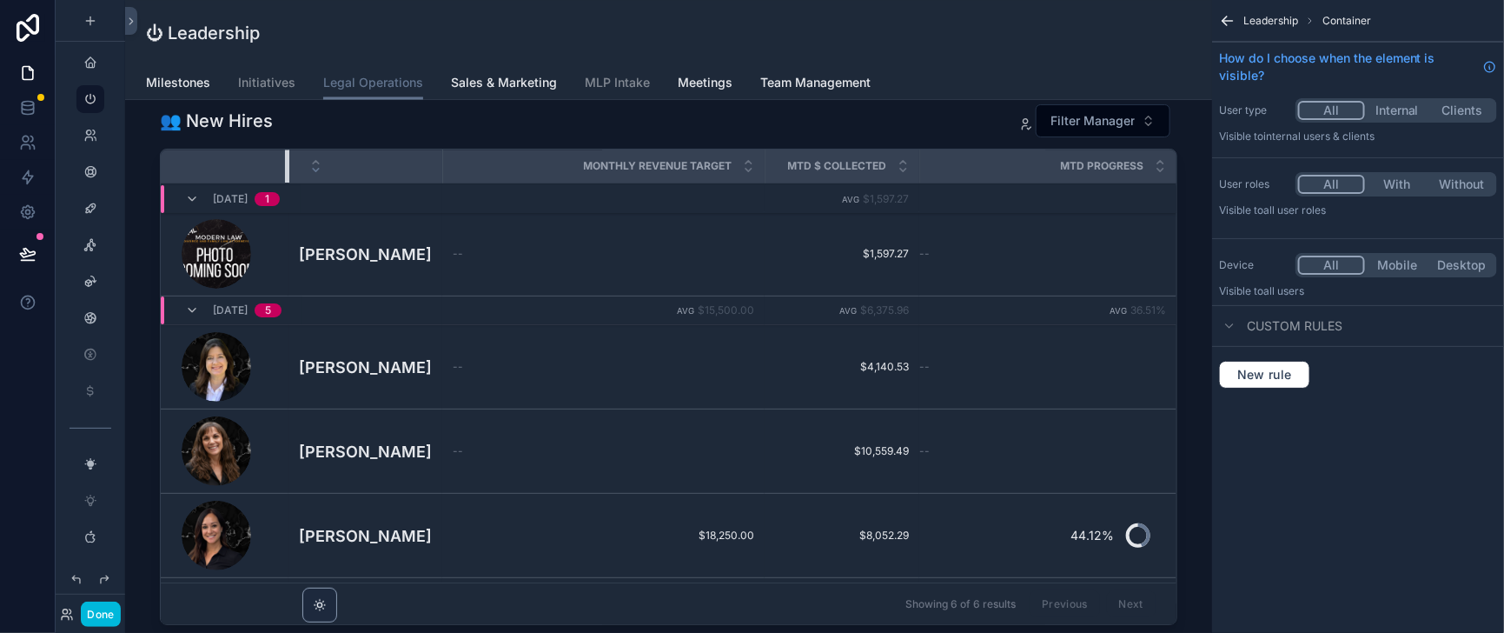
drag, startPoint x: 471, startPoint y: 307, endPoint x: 304, endPoint y: 324, distance: 167.8
click at [304, 324] on div "☀️ Interns Filter Manager MTD $ Collected Michael Cohen $10.00 $10.00 Mikayla J…" at bounding box center [668, 150] width 1038 height 978
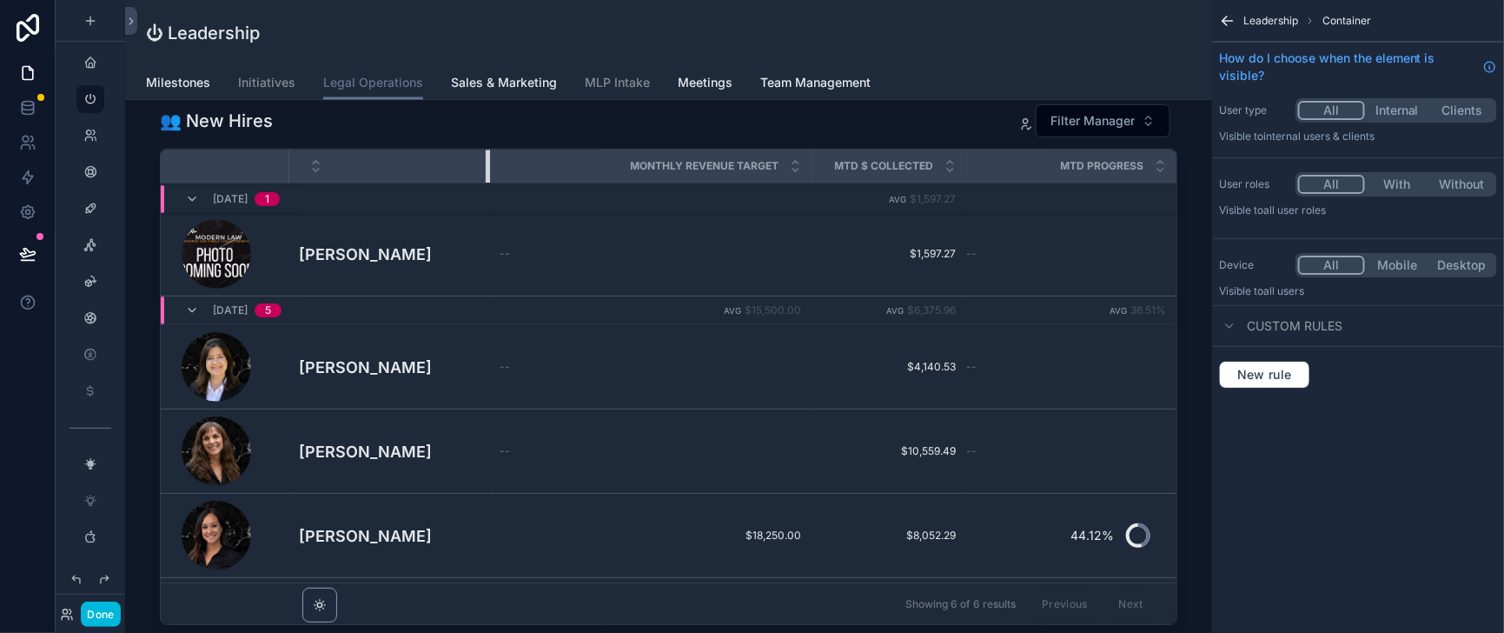
drag, startPoint x: 454, startPoint y: 306, endPoint x: 505, endPoint y: 310, distance: 51.5
click at [493, 182] on div "scrollable content" at bounding box center [489, 165] width 7 height 33
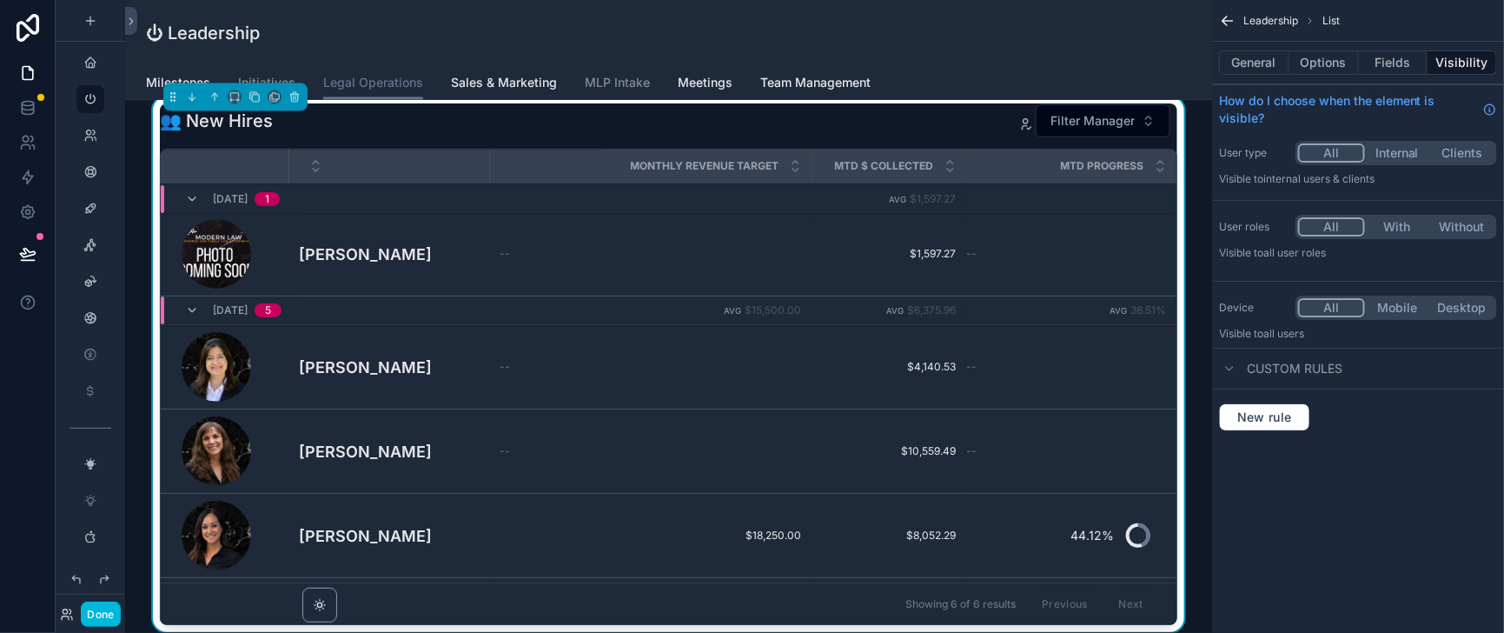
click at [832, 182] on div "MTD $ Collected" at bounding box center [890, 165] width 154 height 33
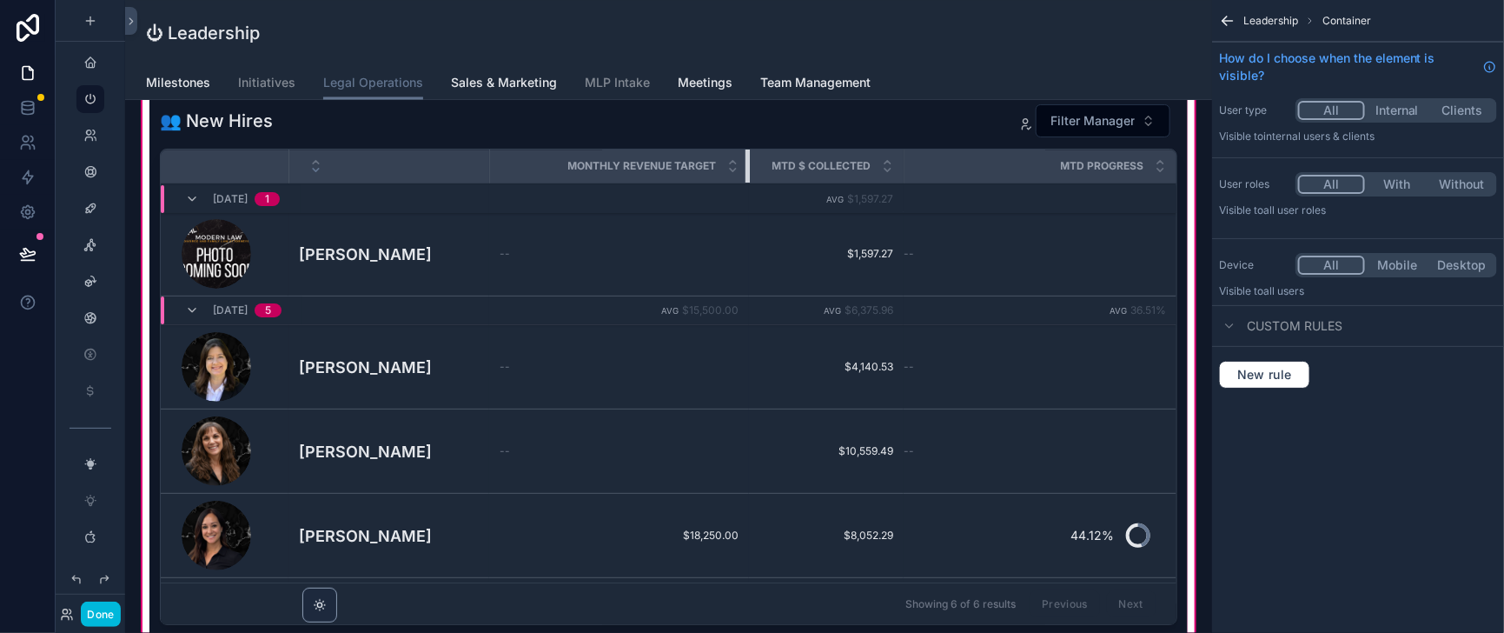
drag, startPoint x: 828, startPoint y: 299, endPoint x: 766, endPoint y: 304, distance: 62.8
click at [753, 182] on div "scrollable content" at bounding box center [749, 165] width 7 height 33
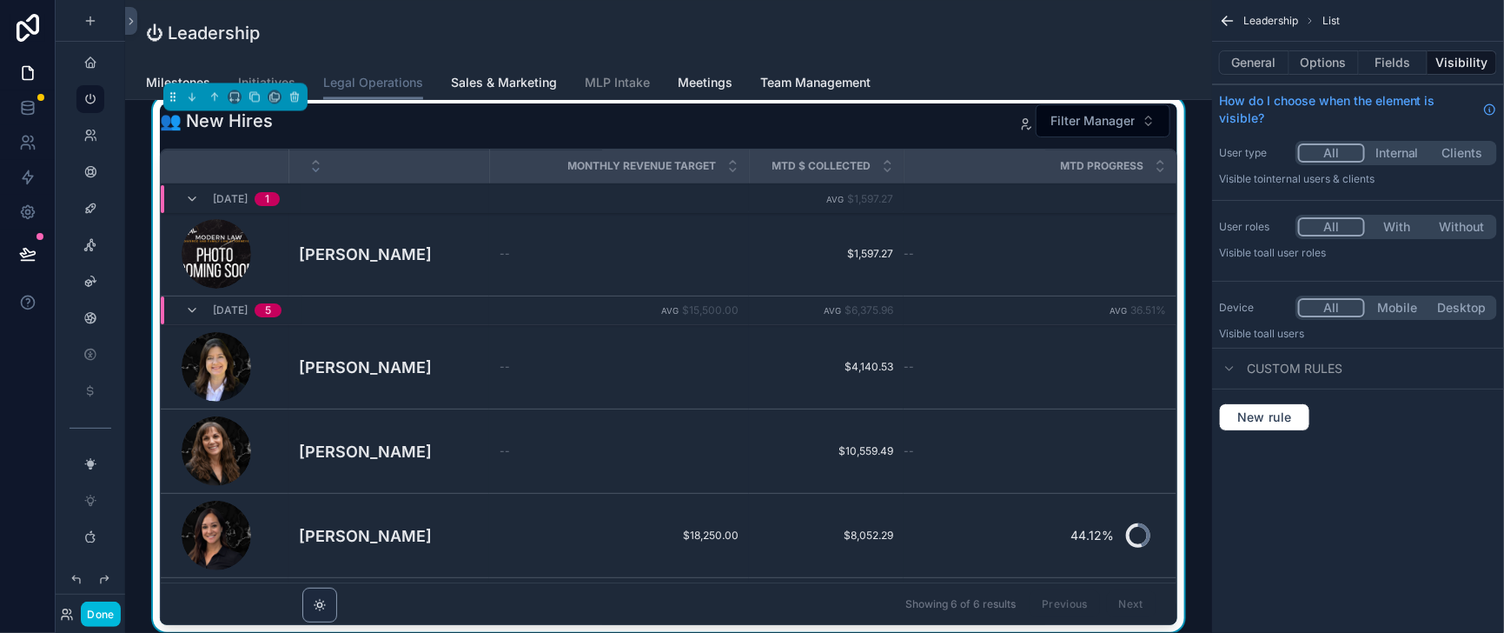
click at [113, 609] on button "Done" at bounding box center [100, 613] width 39 height 25
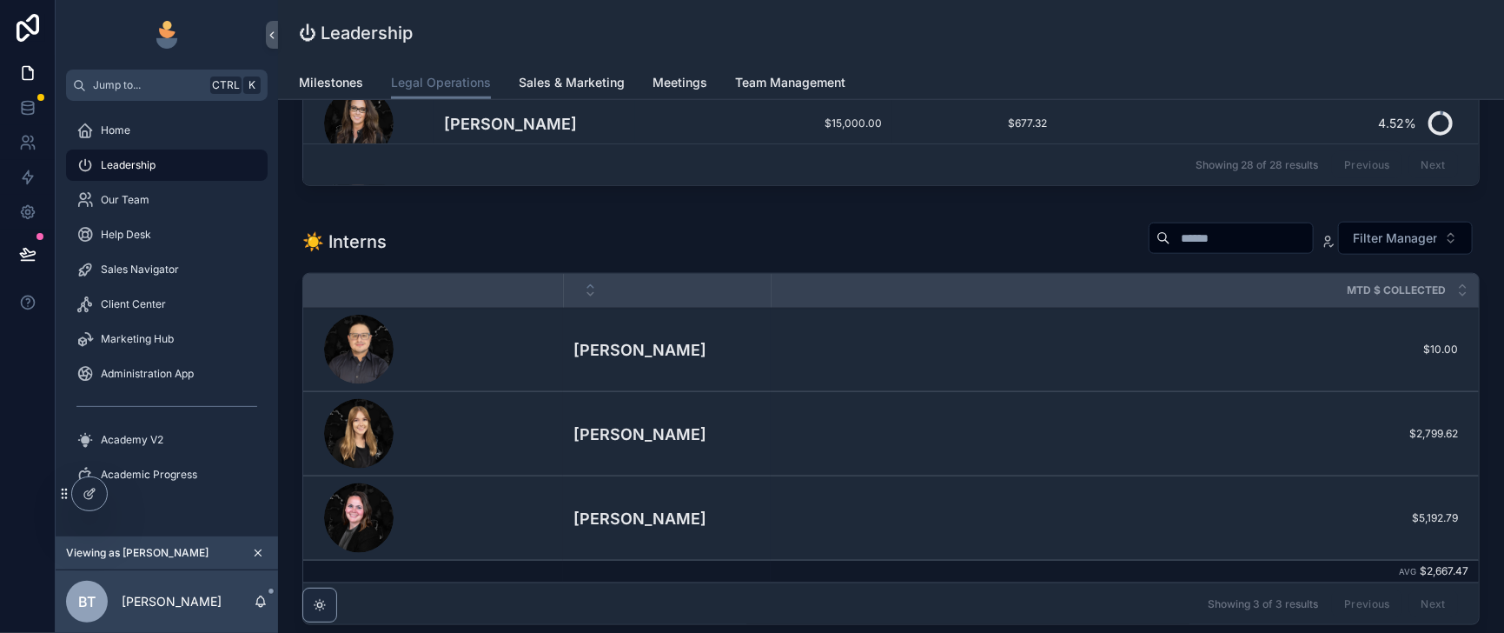
scroll to position [651, 0]
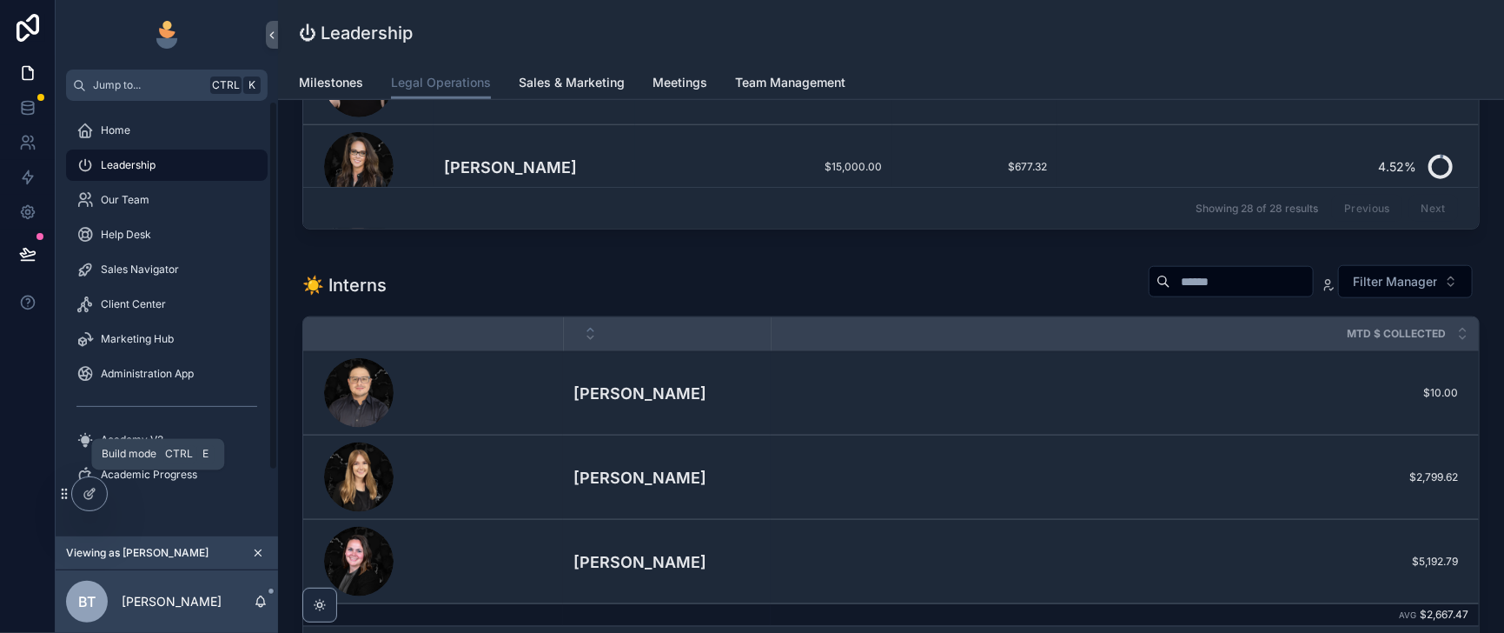
click at [96, 496] on icon at bounding box center [90, 494] width 14 height 14
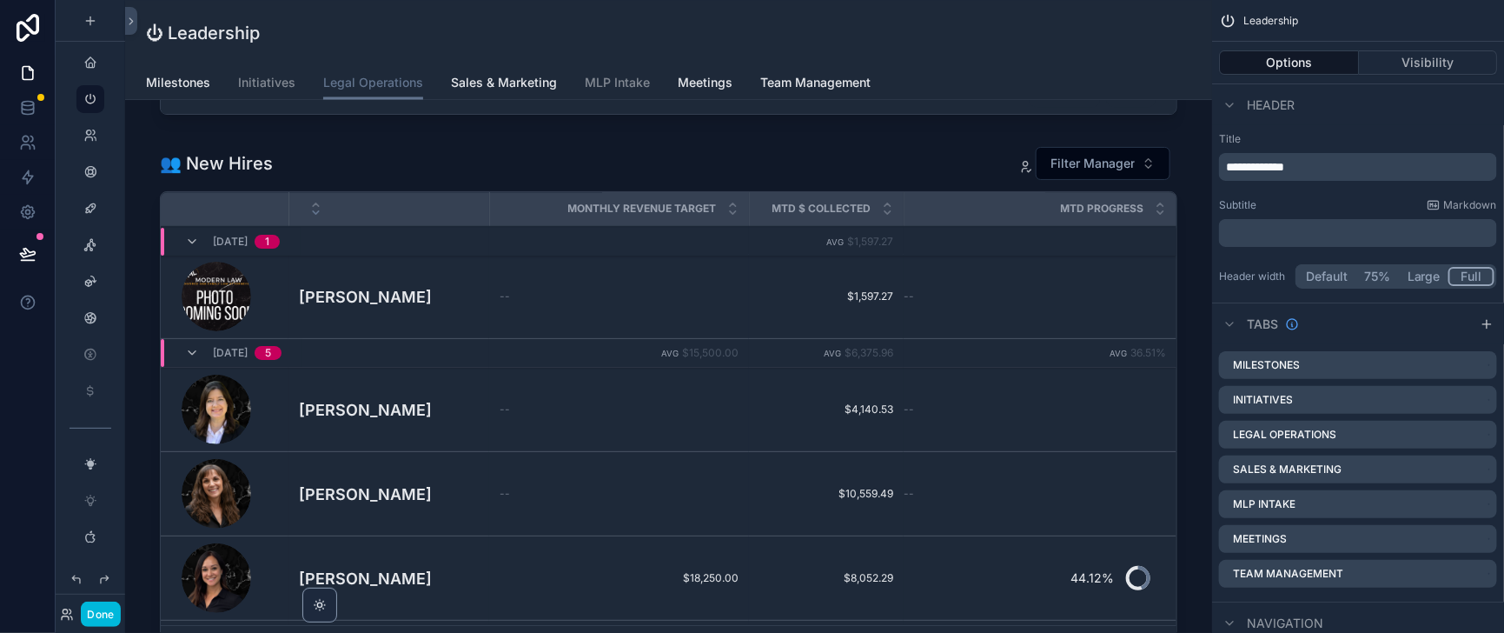
scroll to position [1520, 0]
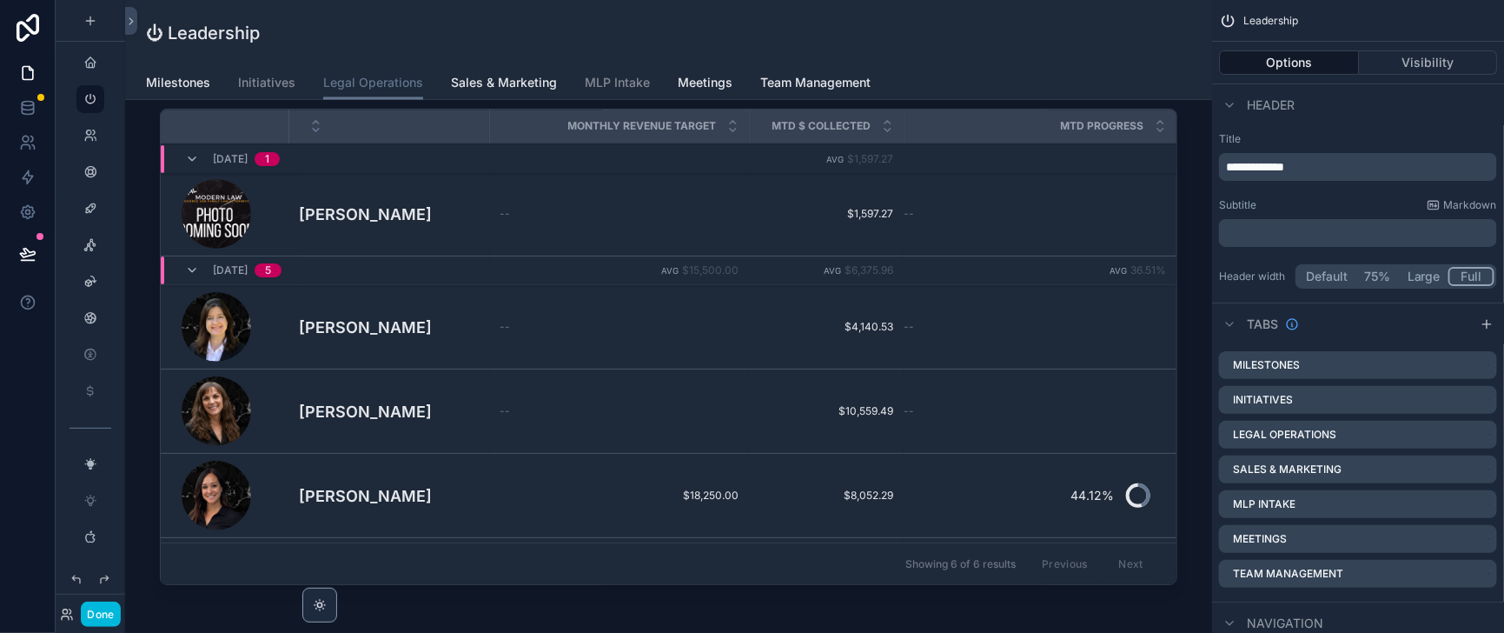
scroll to position [1520, 0]
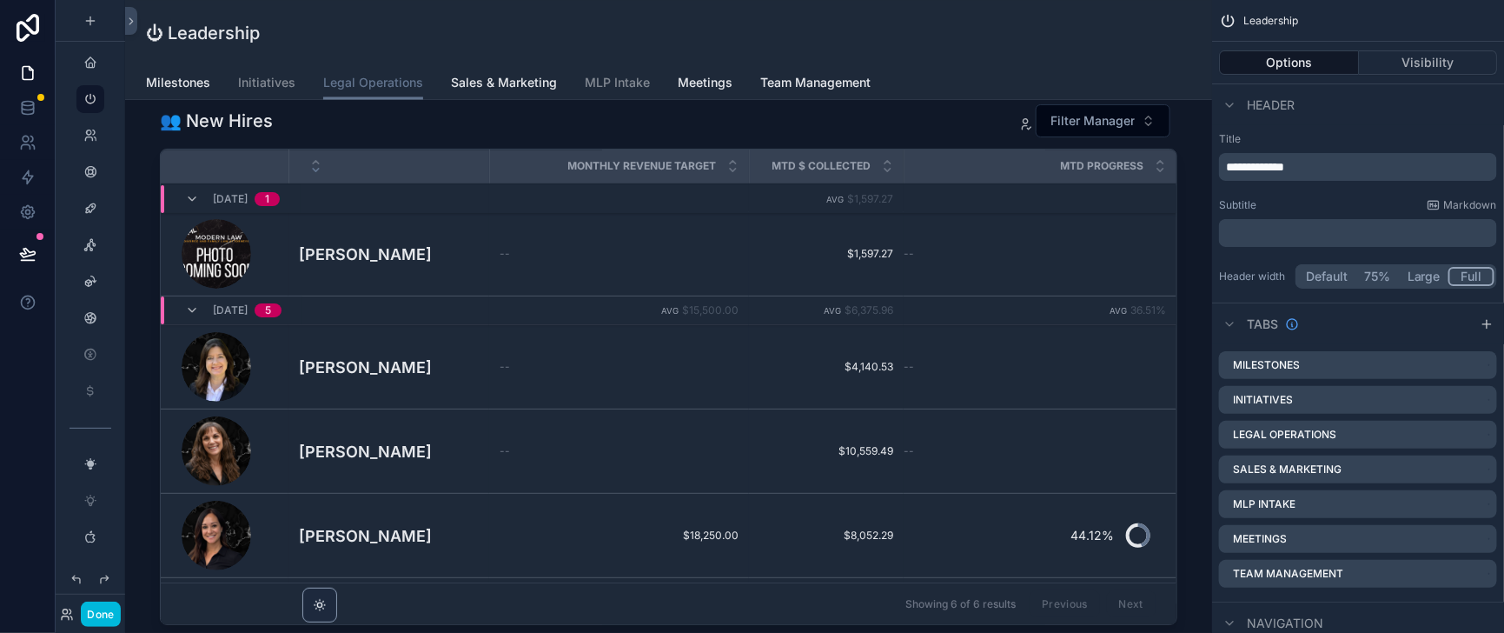
click at [1026, 381] on div "scrollable content" at bounding box center [668, 150] width 1059 height 999
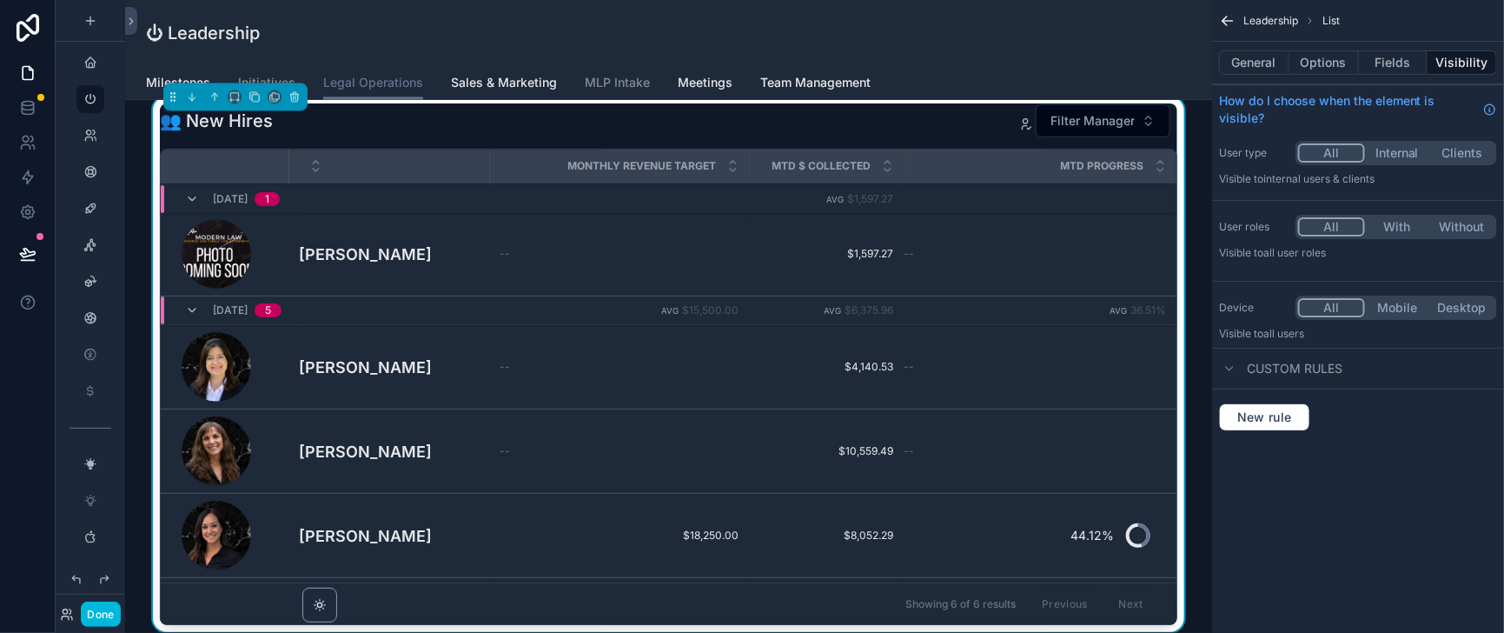
click at [1312, 64] on button "Options" at bounding box center [1325, 62] width 70 height 24
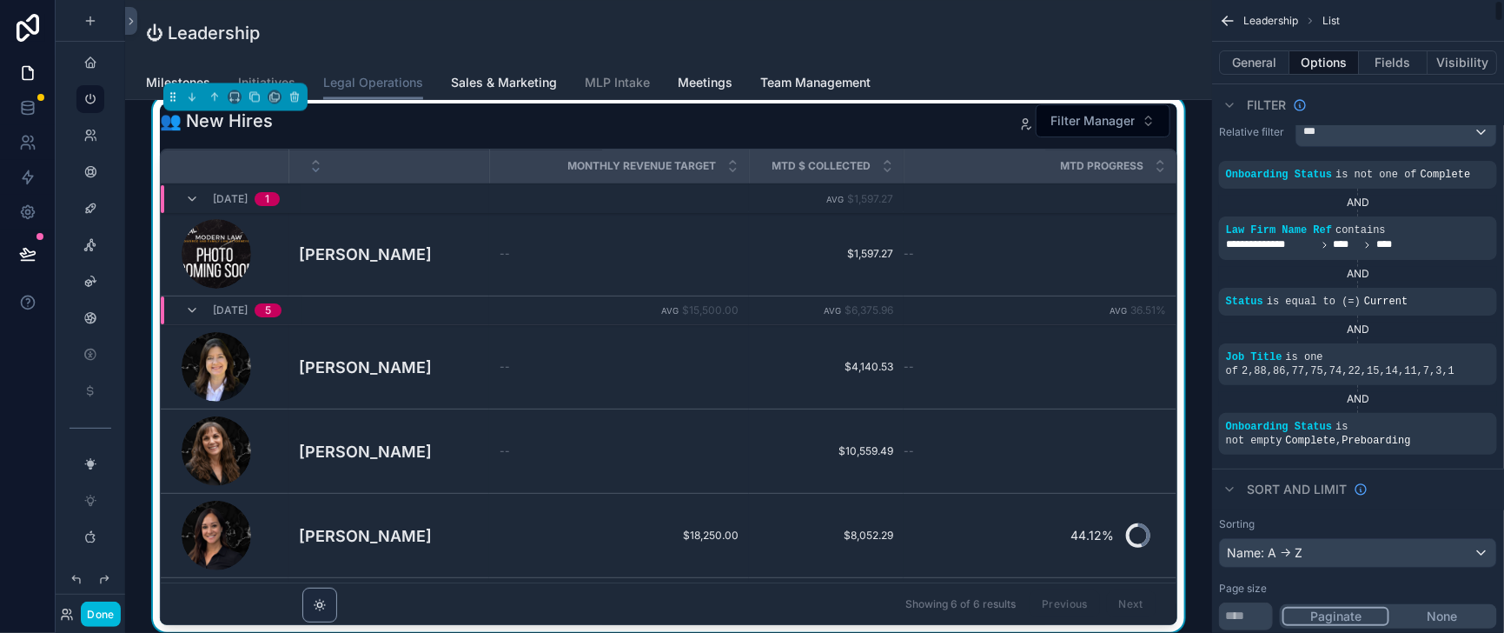
scroll to position [0, 0]
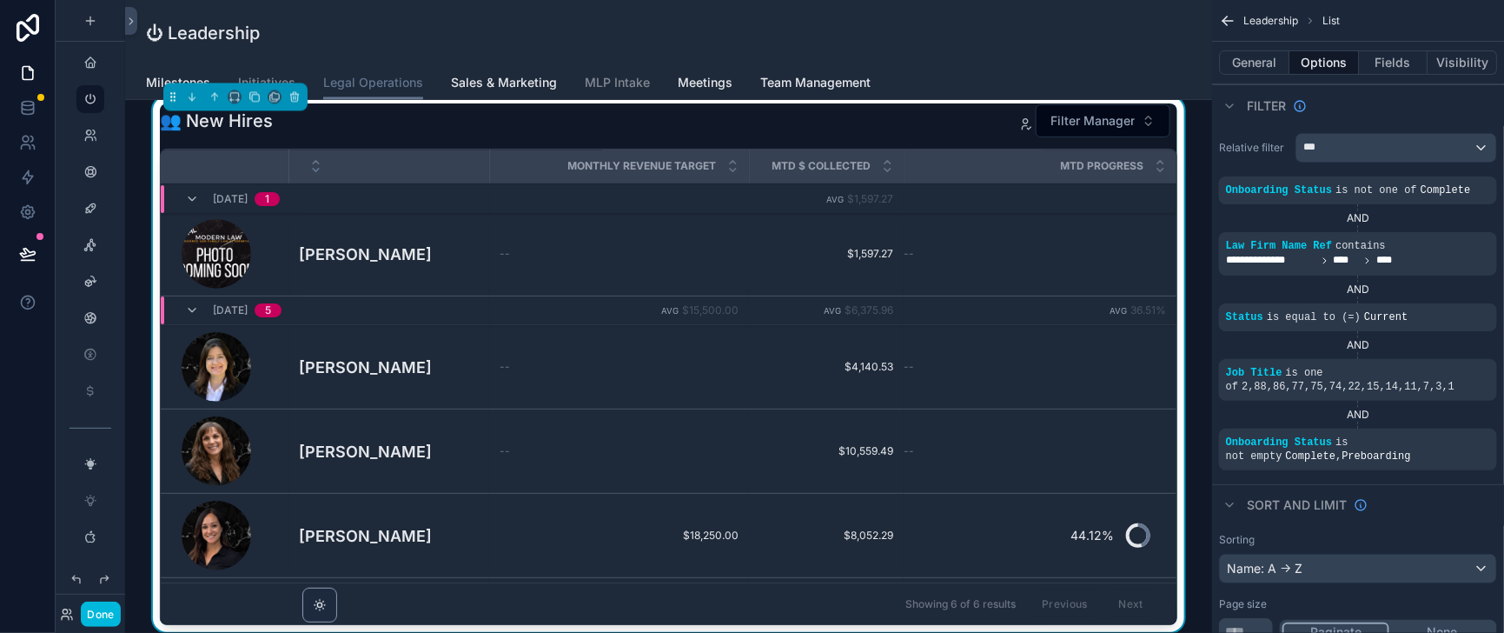
click at [1225, 61] on button "General" at bounding box center [1254, 62] width 70 height 24
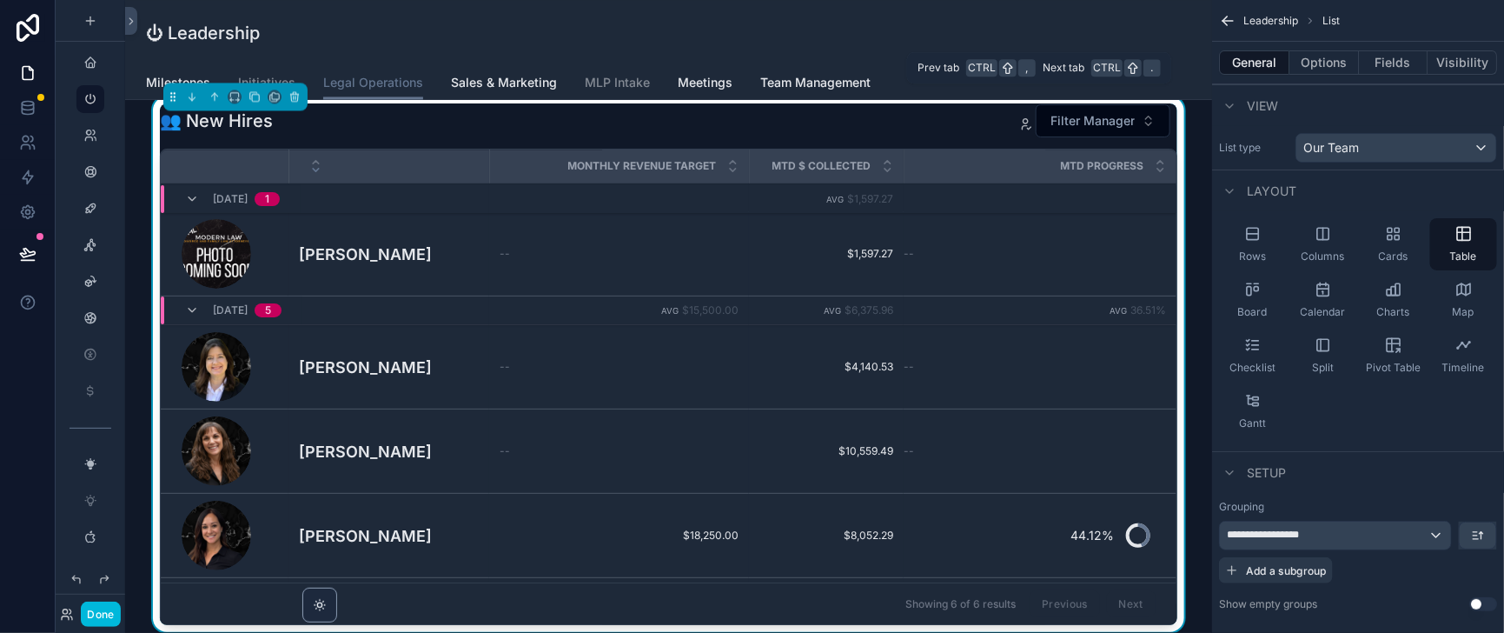
click at [1294, 70] on button "Options" at bounding box center [1325, 62] width 70 height 24
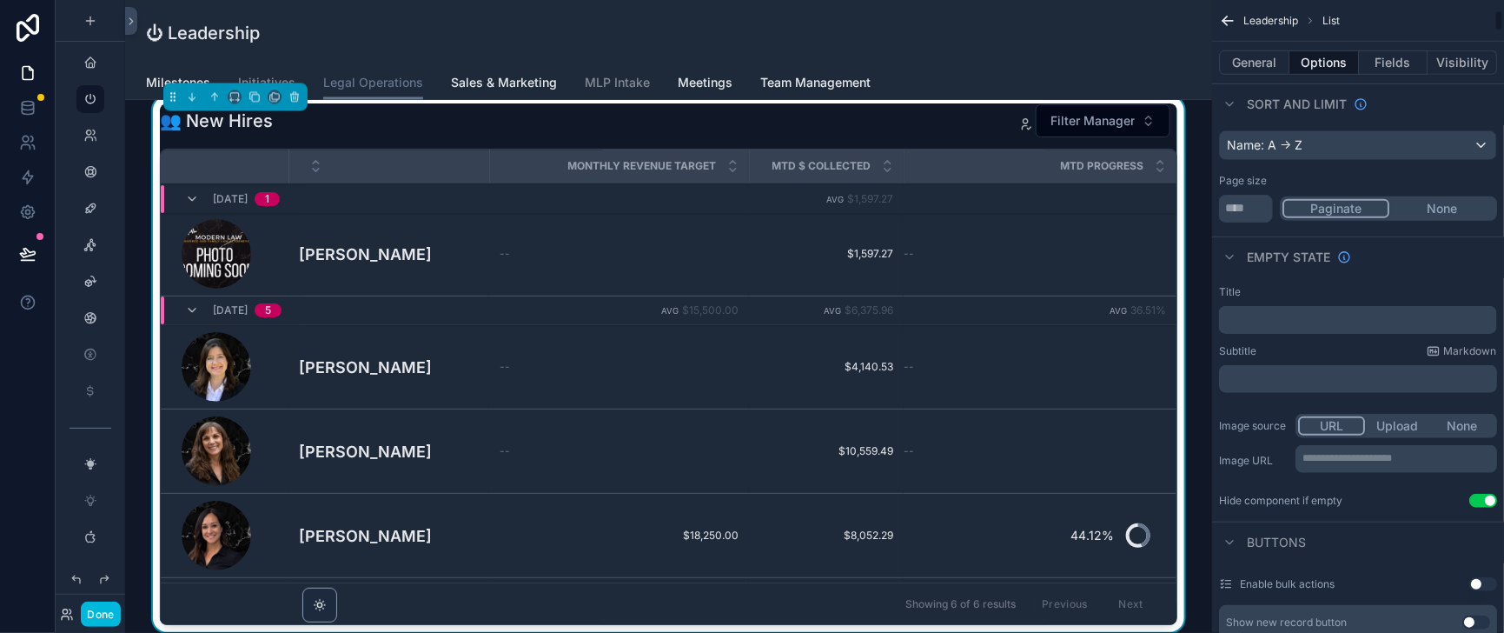
scroll to position [435, 0]
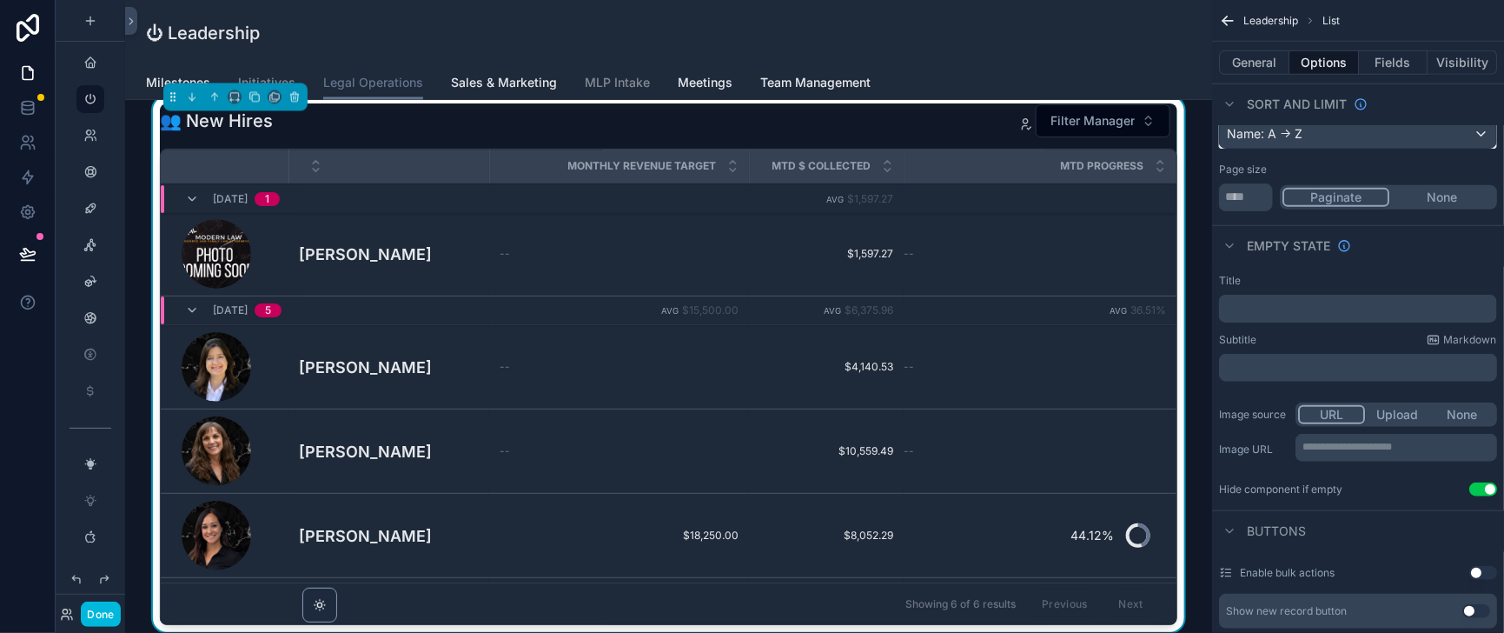
click at [1310, 148] on div "Name: A -> Z" at bounding box center [1358, 134] width 276 height 28
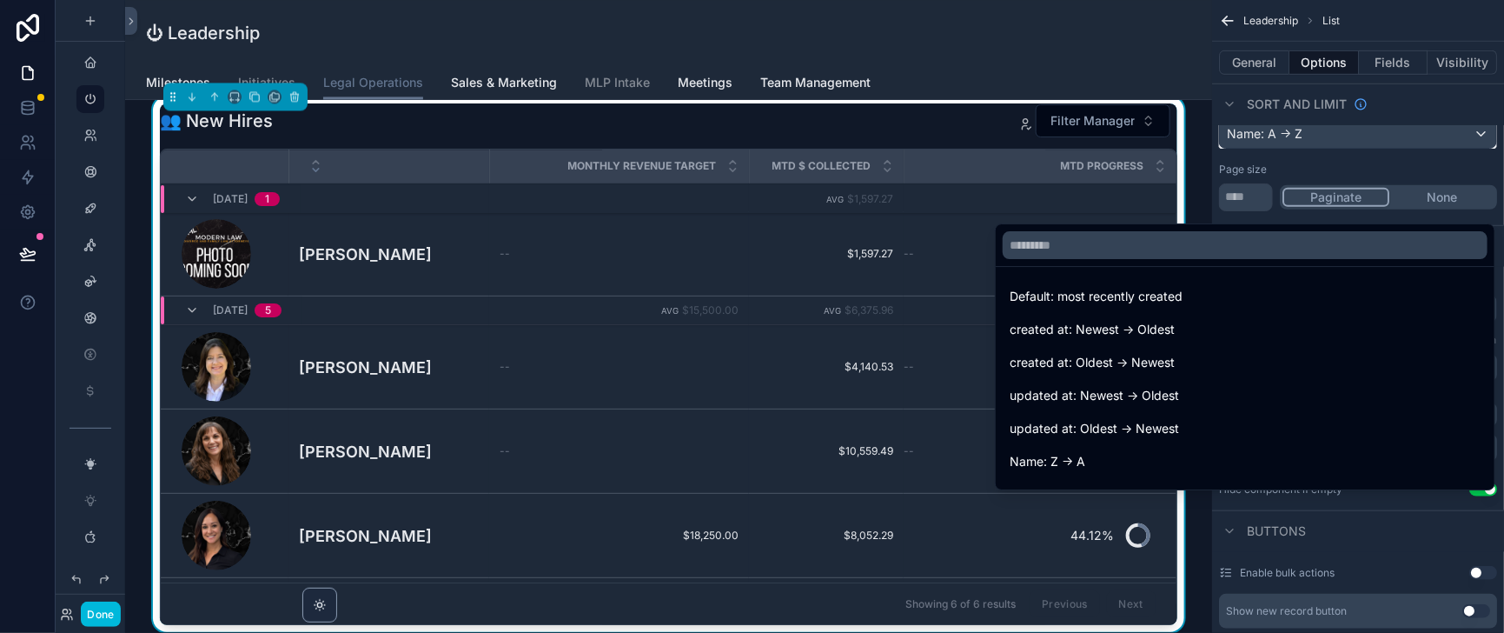
scroll to position [216, 0]
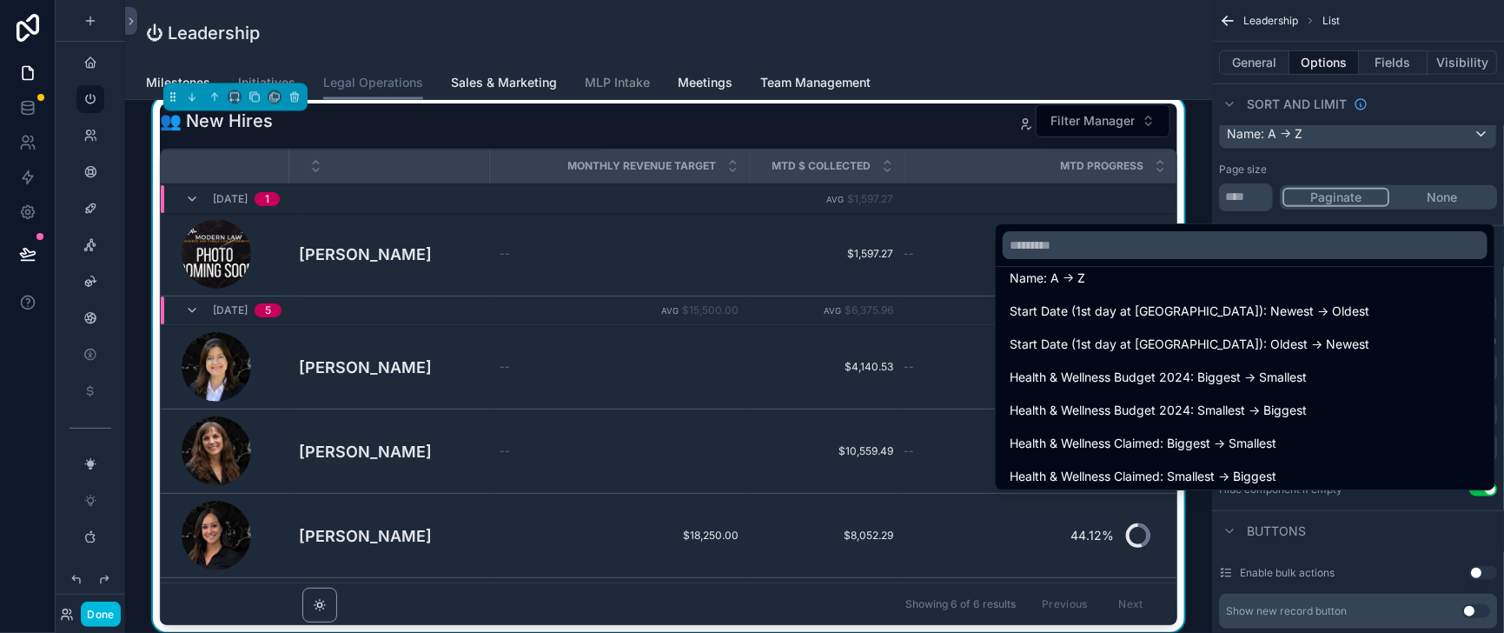
click at [1022, 289] on span "Name: A -> Z" at bounding box center [1048, 278] width 76 height 21
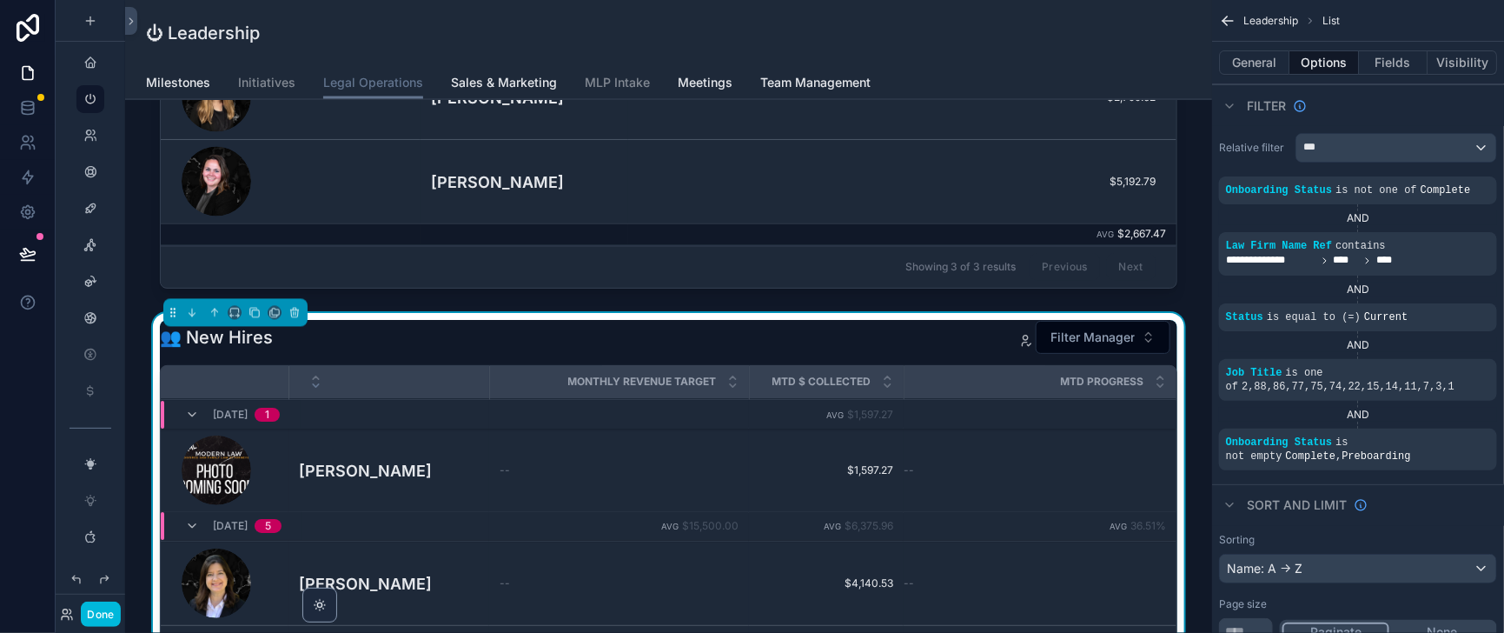
scroll to position [1085, 0]
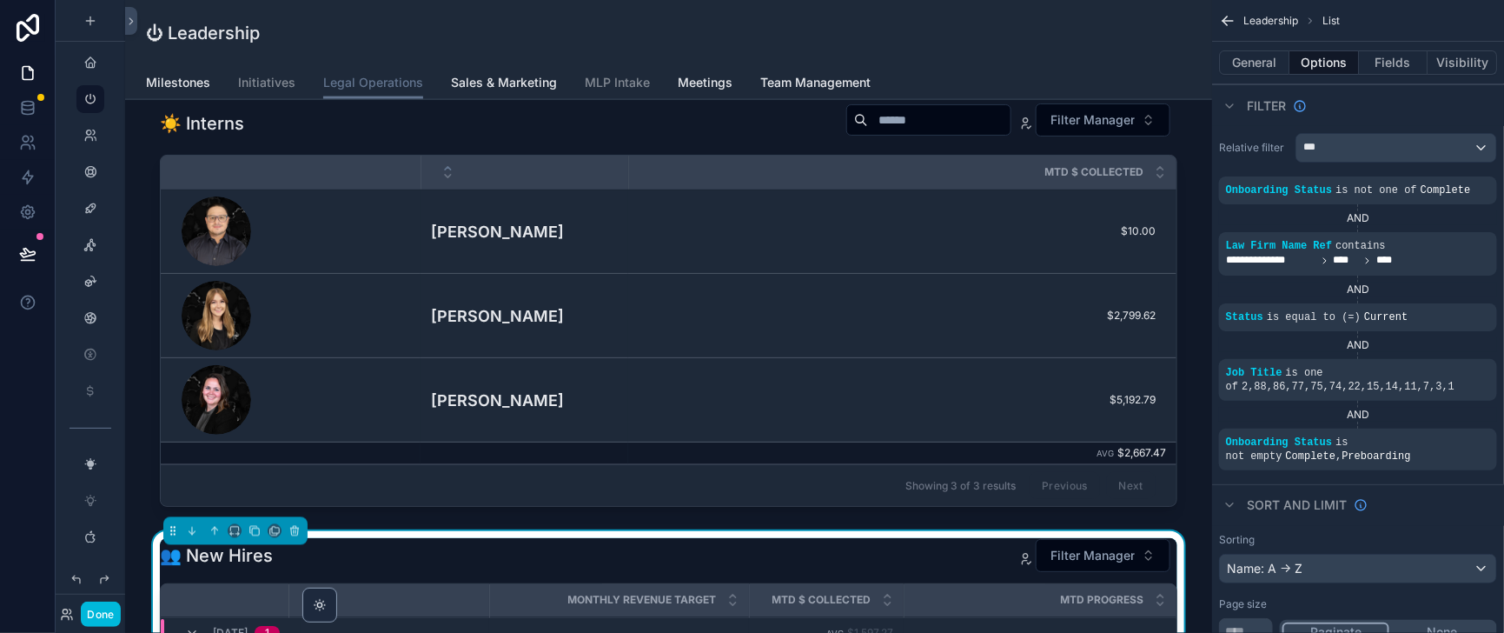
click at [890, 300] on div "scrollable content" at bounding box center [668, 308] width 1038 height 425
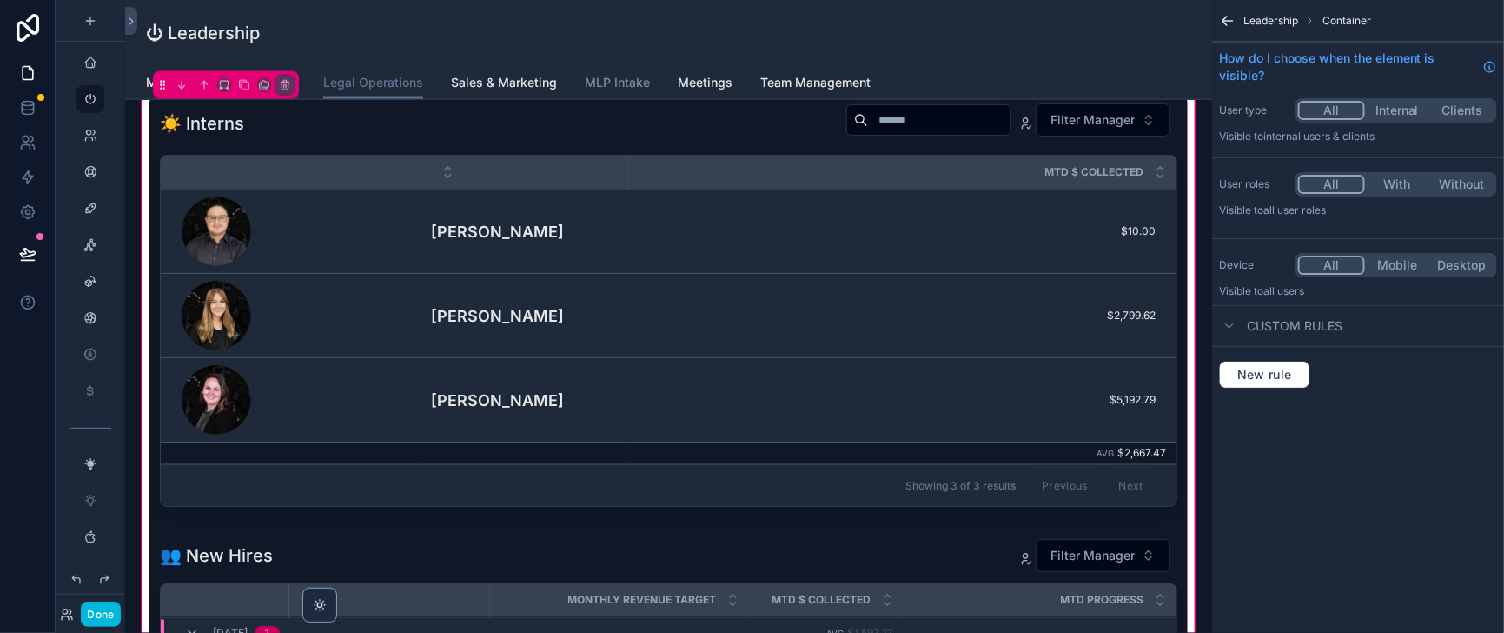
click at [888, 302] on div "scrollable content" at bounding box center [668, 308] width 1038 height 425
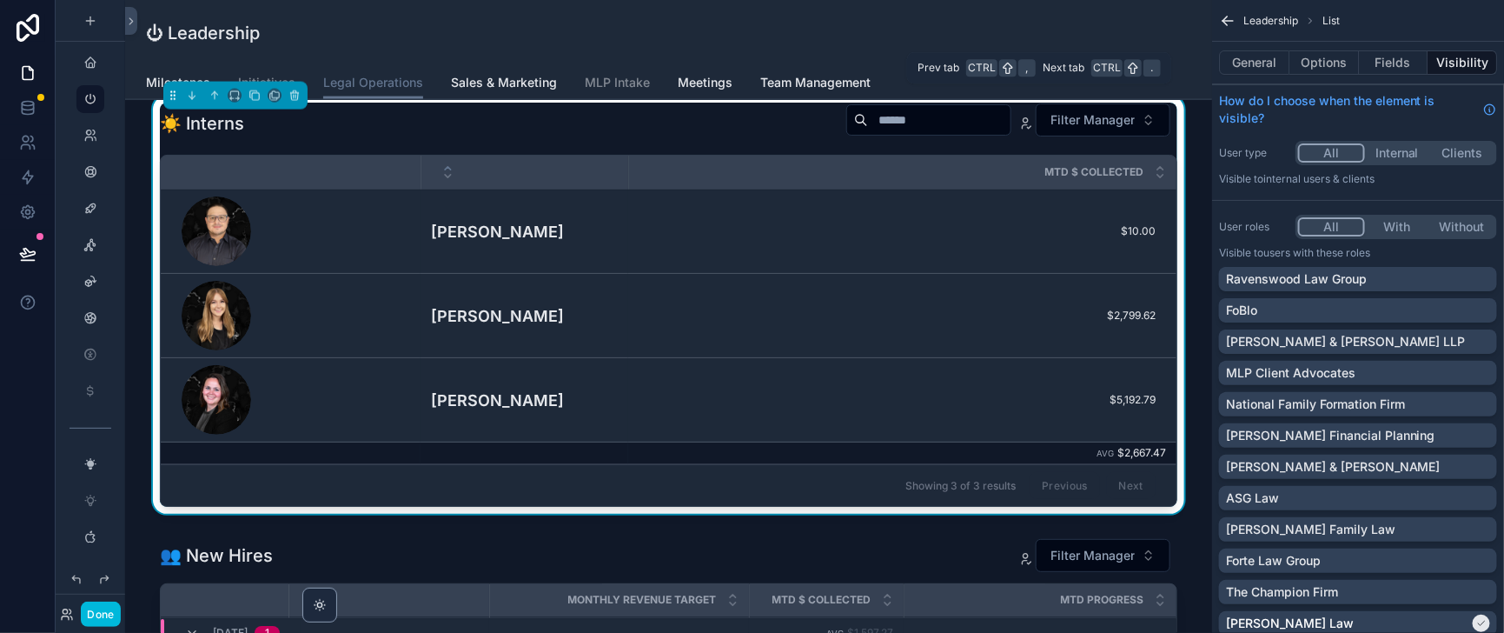
click at [1302, 69] on button "Options" at bounding box center [1325, 62] width 70 height 24
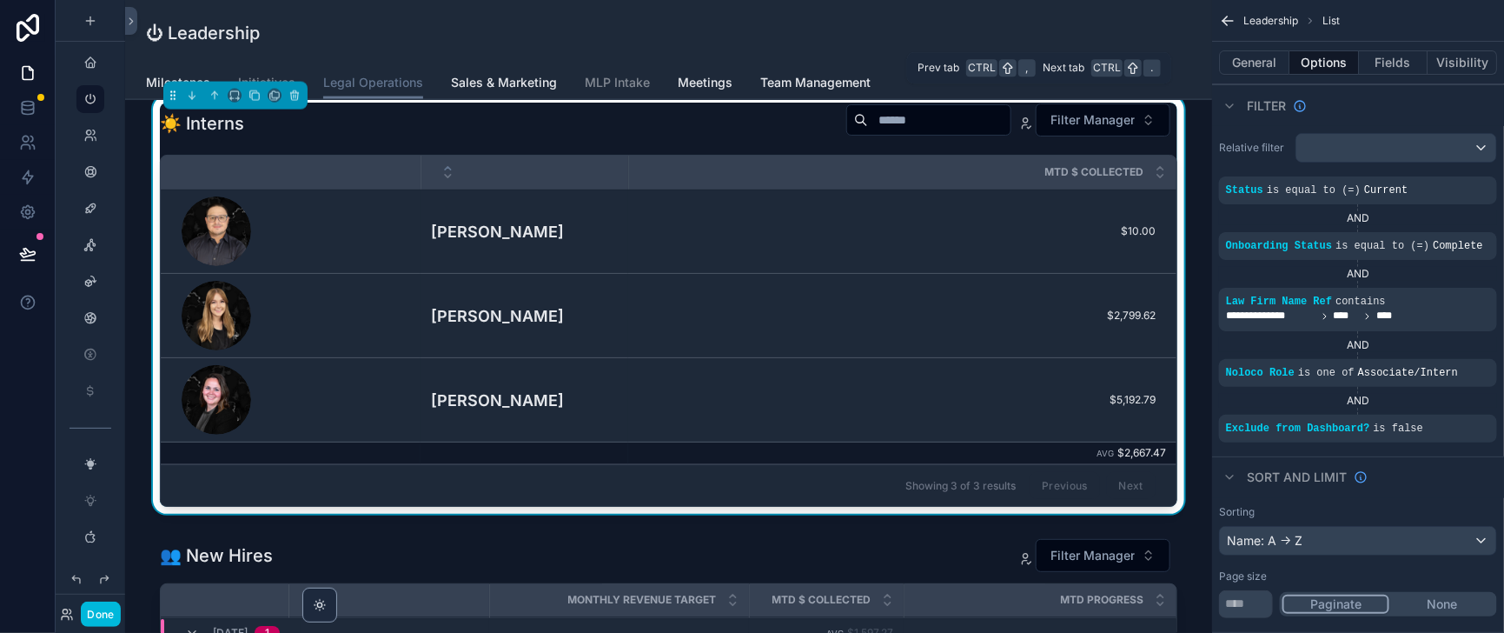
click at [1380, 67] on button "Fields" at bounding box center [1394, 62] width 70 height 24
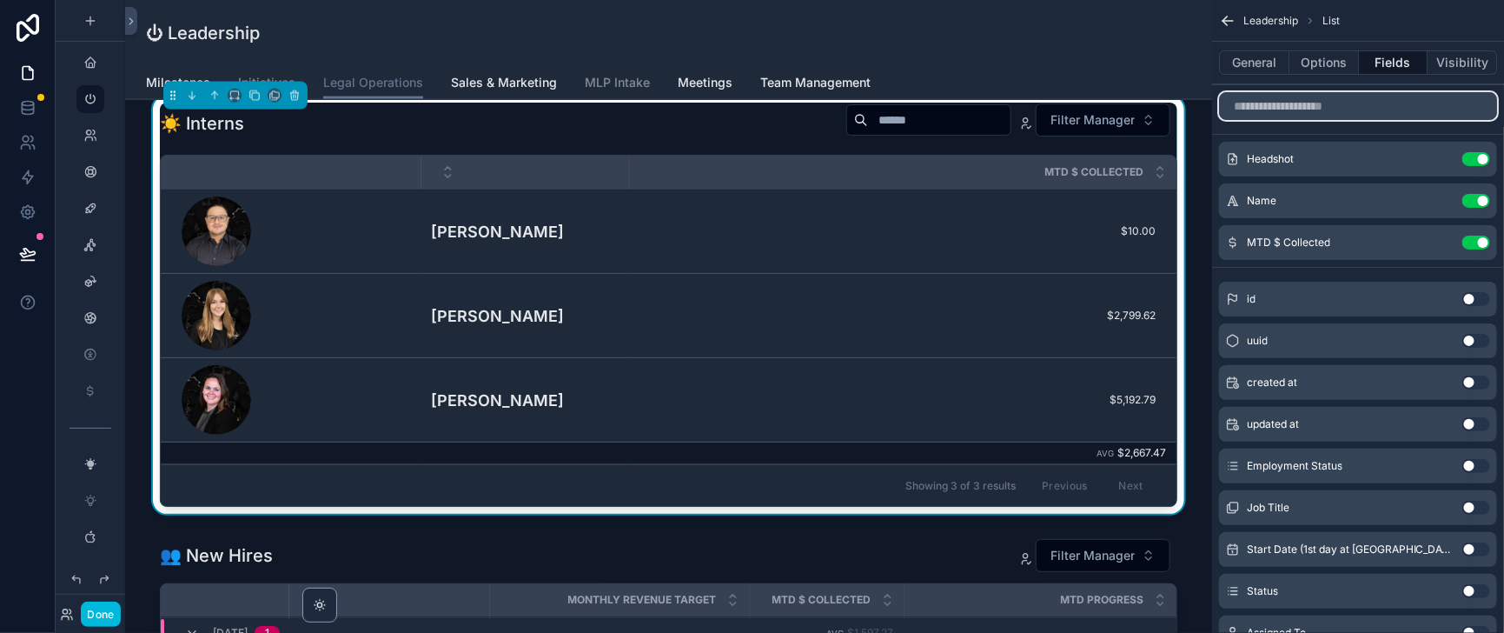
click at [1251, 119] on input "scrollable content" at bounding box center [1358, 106] width 278 height 28
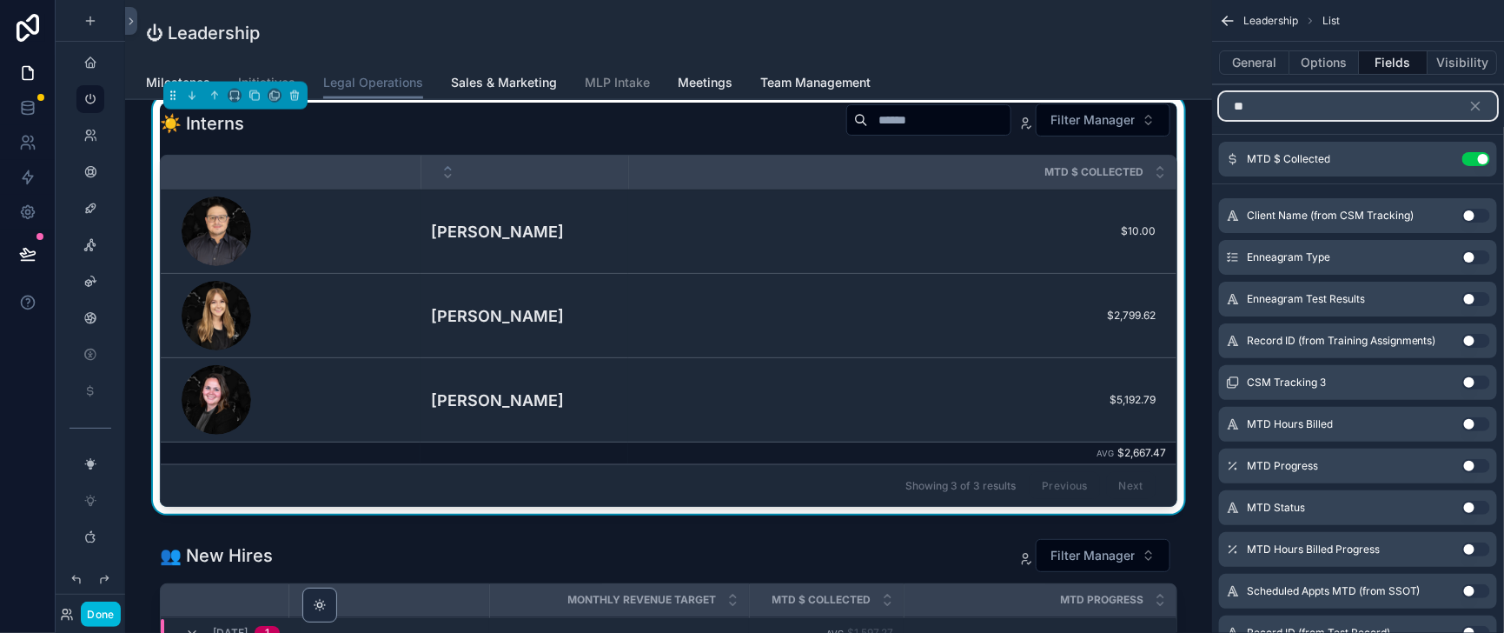
type input "*"
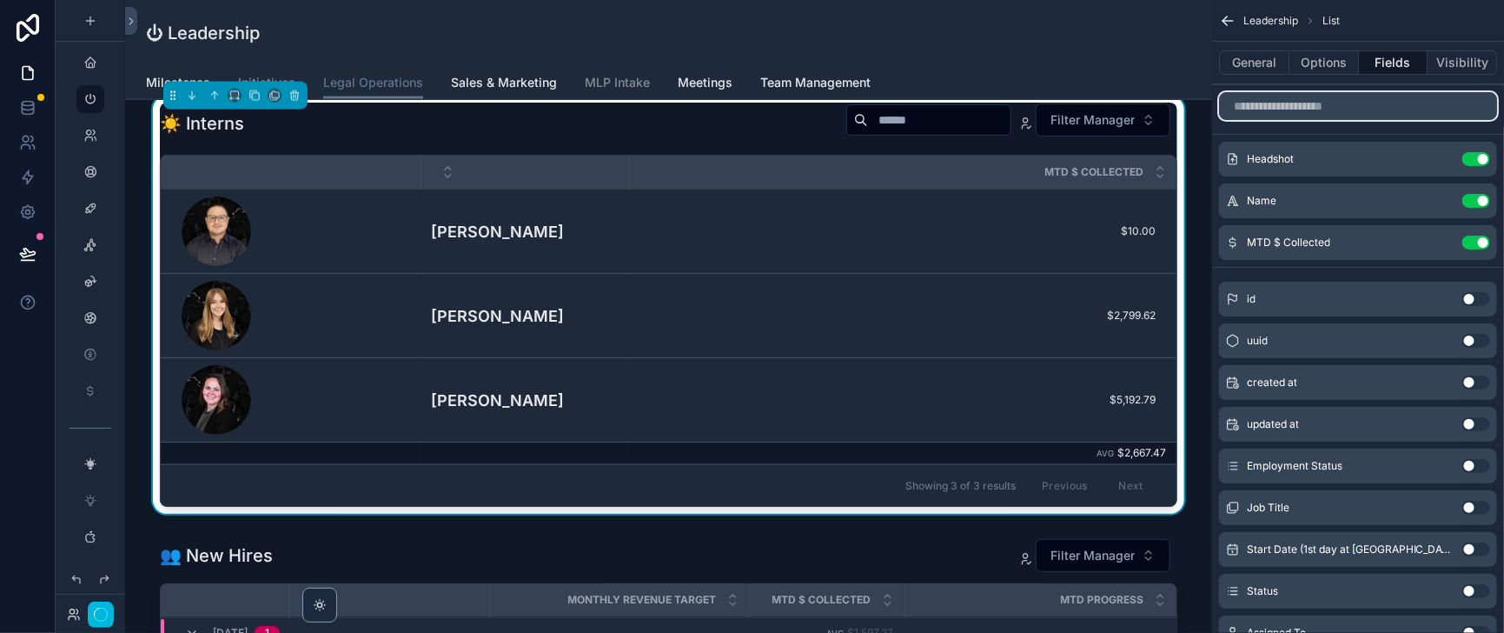
click at [1259, 117] on input "scrollable content" at bounding box center [1358, 106] width 278 height 28
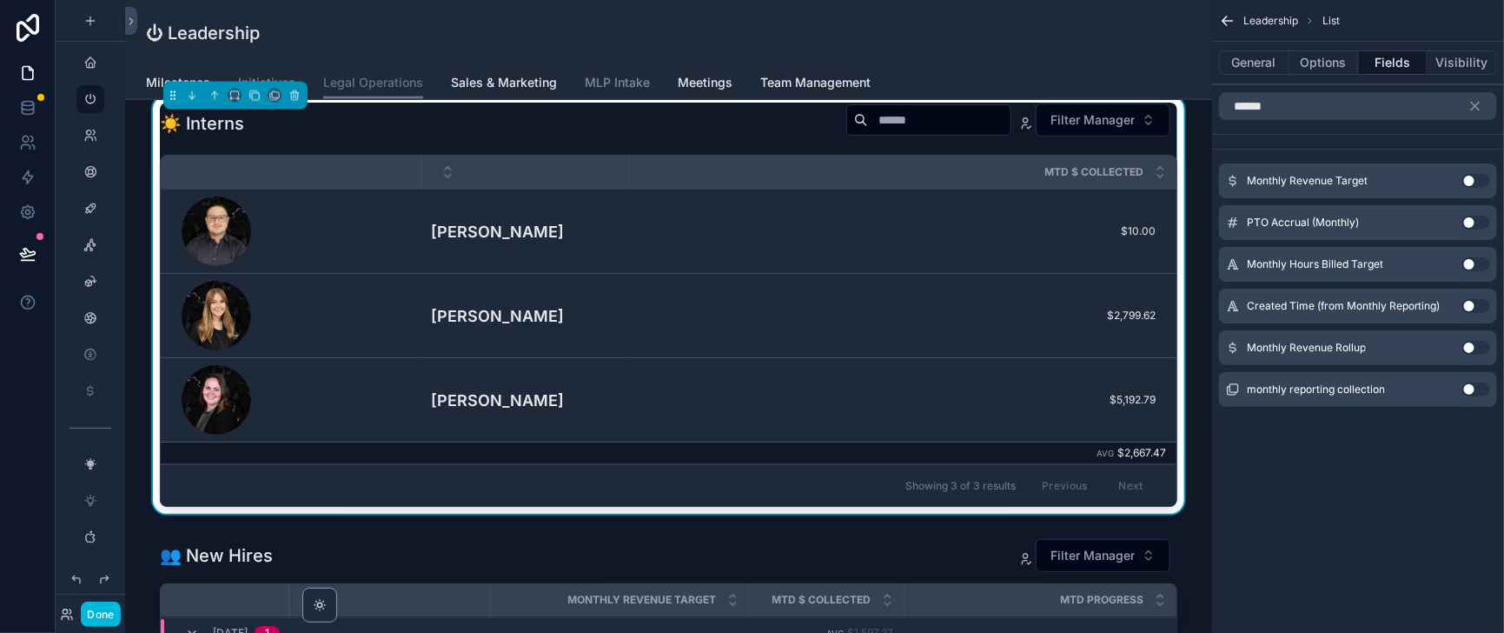
click at [1463, 188] on button "Use setting" at bounding box center [1477, 181] width 28 height 14
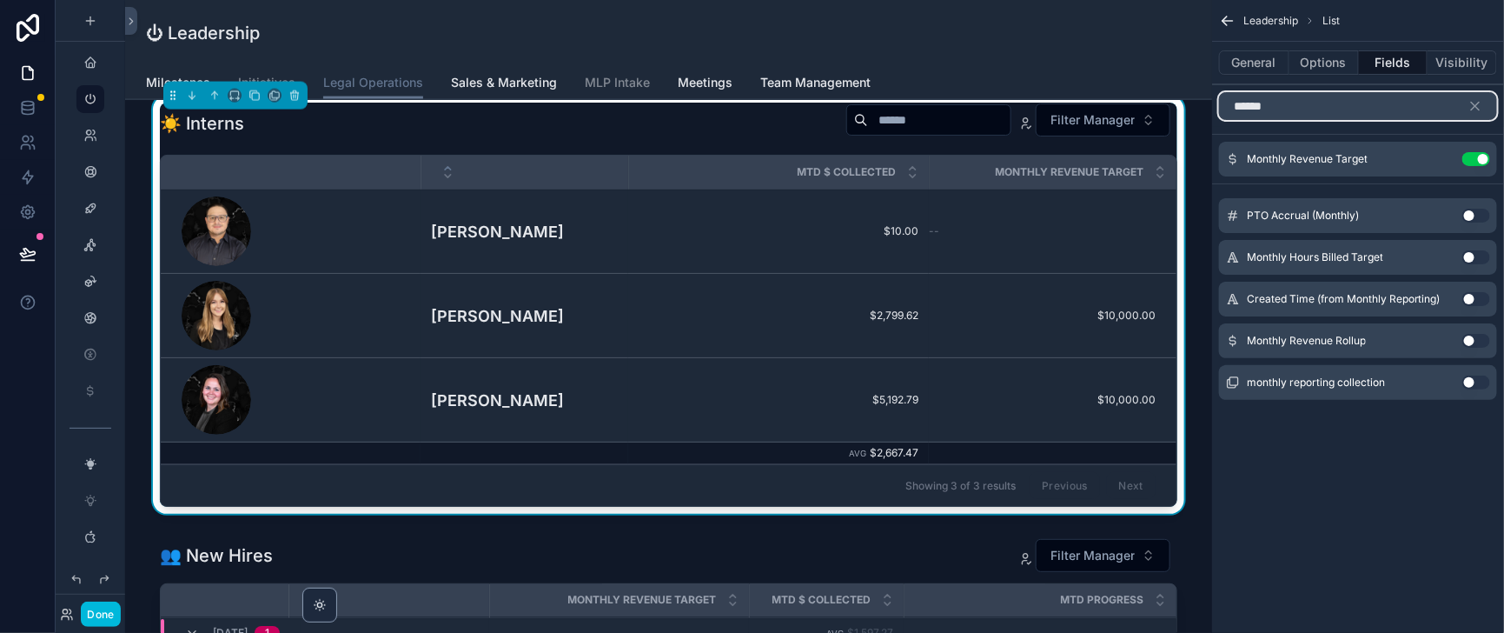
drag, startPoint x: 1268, startPoint y: 113, endPoint x: 1195, endPoint y: 116, distance: 73.1
click at [1219, 116] on input "******" at bounding box center [1358, 106] width 278 height 28
type input "***"
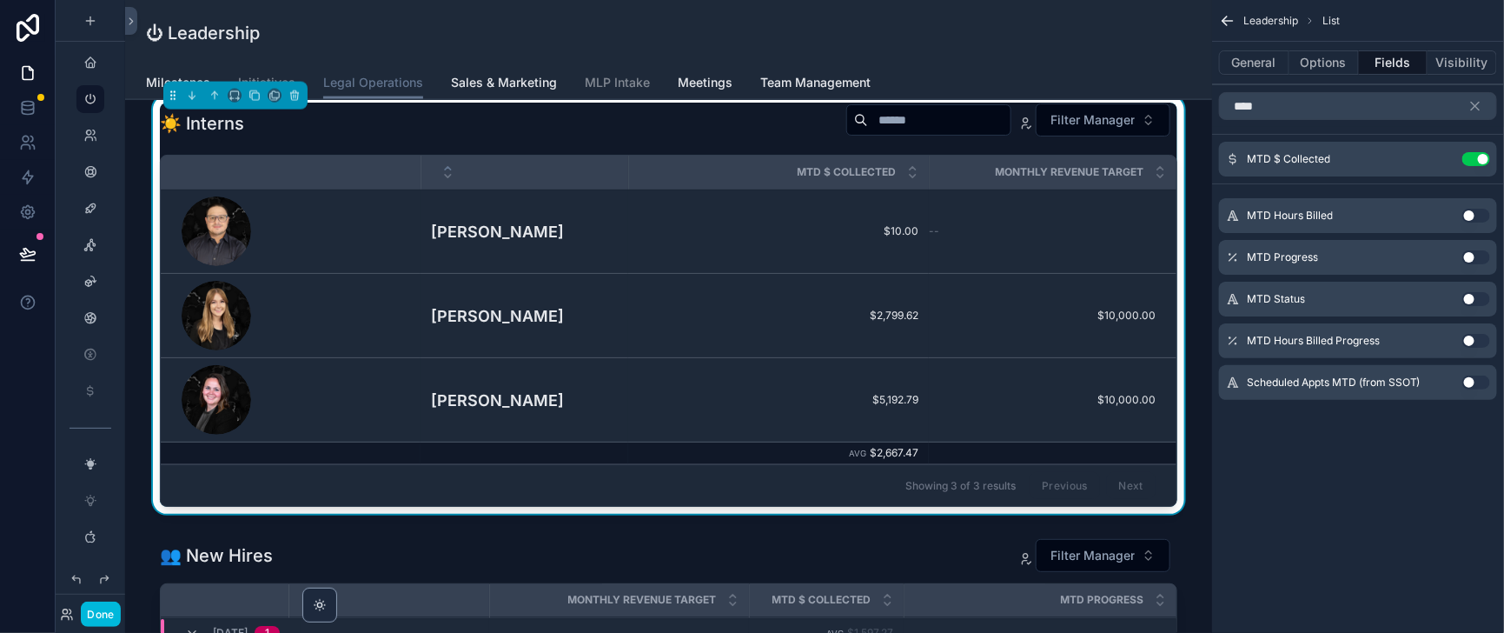
click at [1468, 264] on button "Use setting" at bounding box center [1477, 257] width 28 height 14
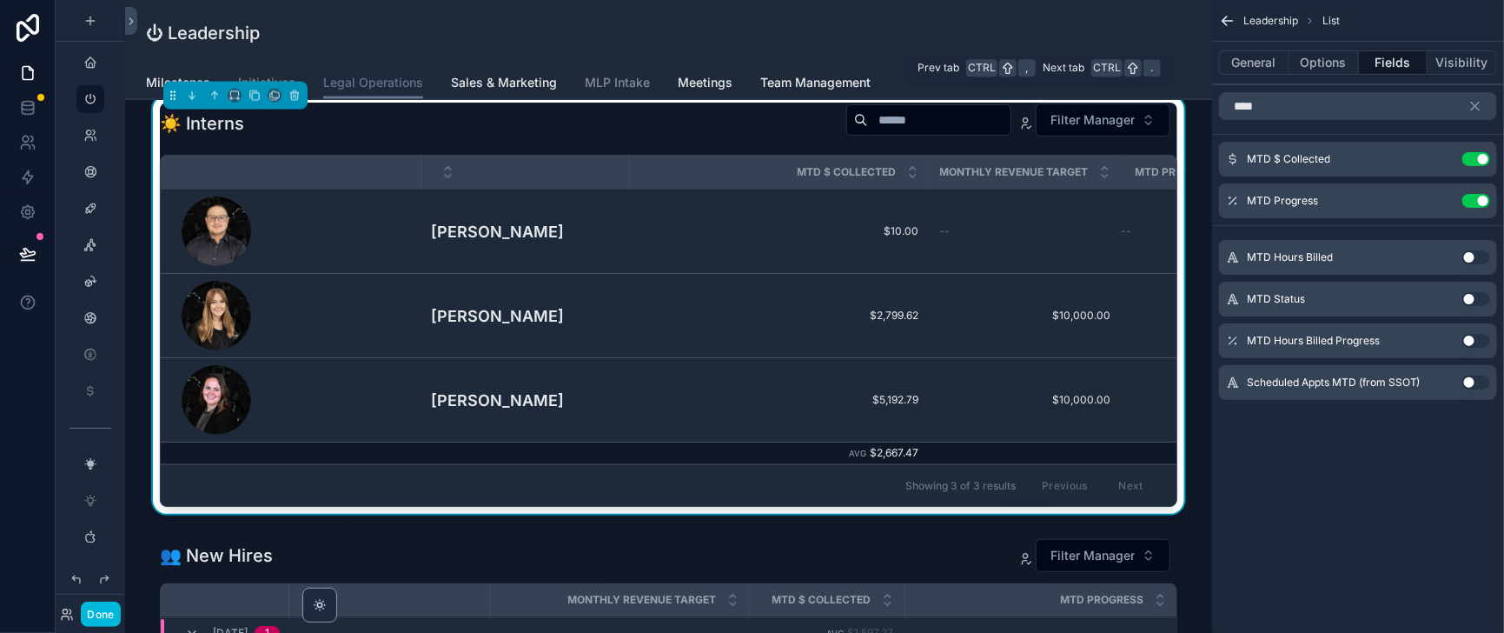
click at [1305, 71] on button "Options" at bounding box center [1325, 62] width 70 height 24
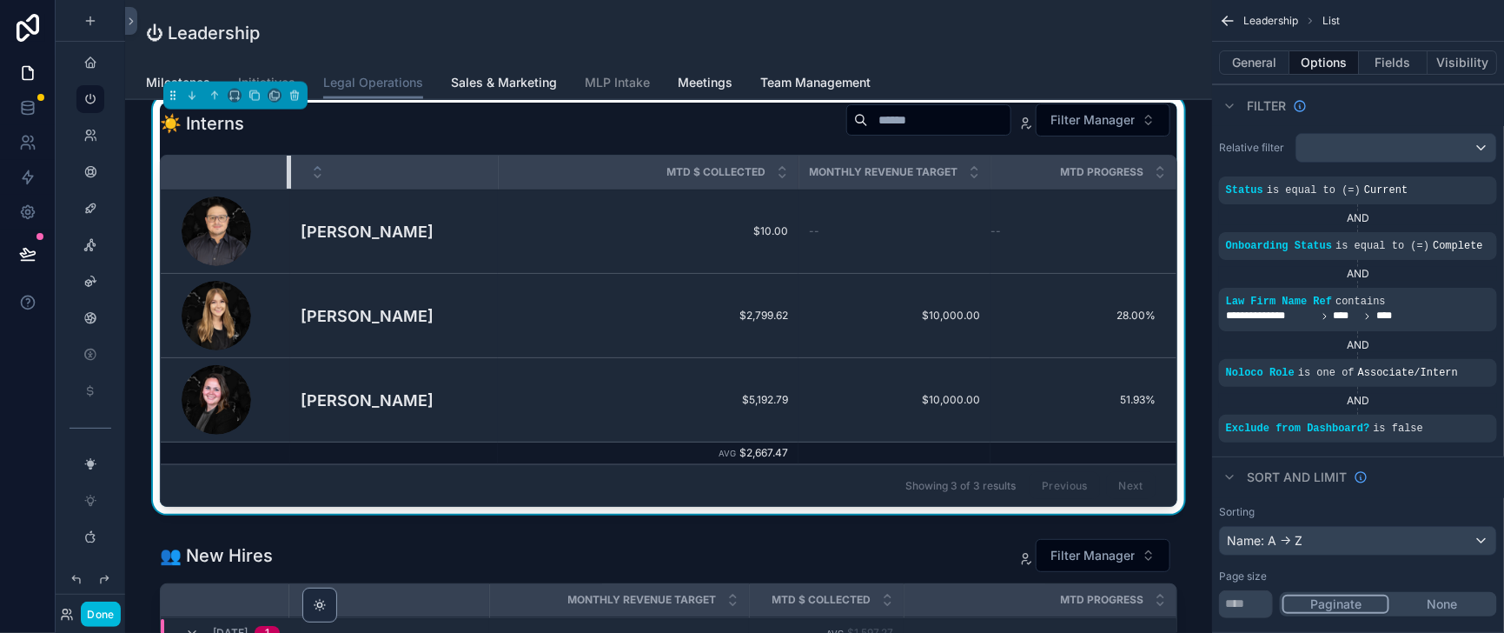
drag, startPoint x: 439, startPoint y: 262, endPoint x: 308, endPoint y: 263, distance: 131.2
click at [294, 189] on div "scrollable content" at bounding box center [290, 172] width 7 height 33
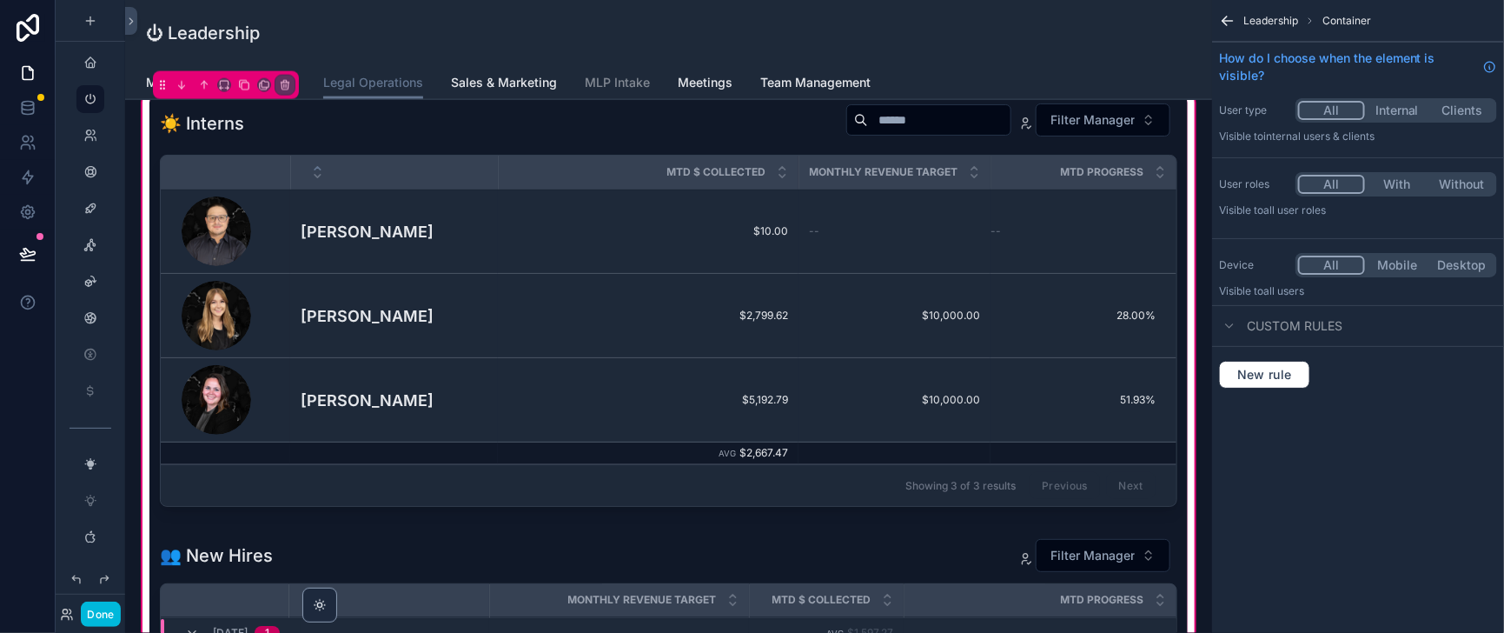
click at [1101, 237] on div "scrollable content" at bounding box center [668, 308] width 1038 height 425
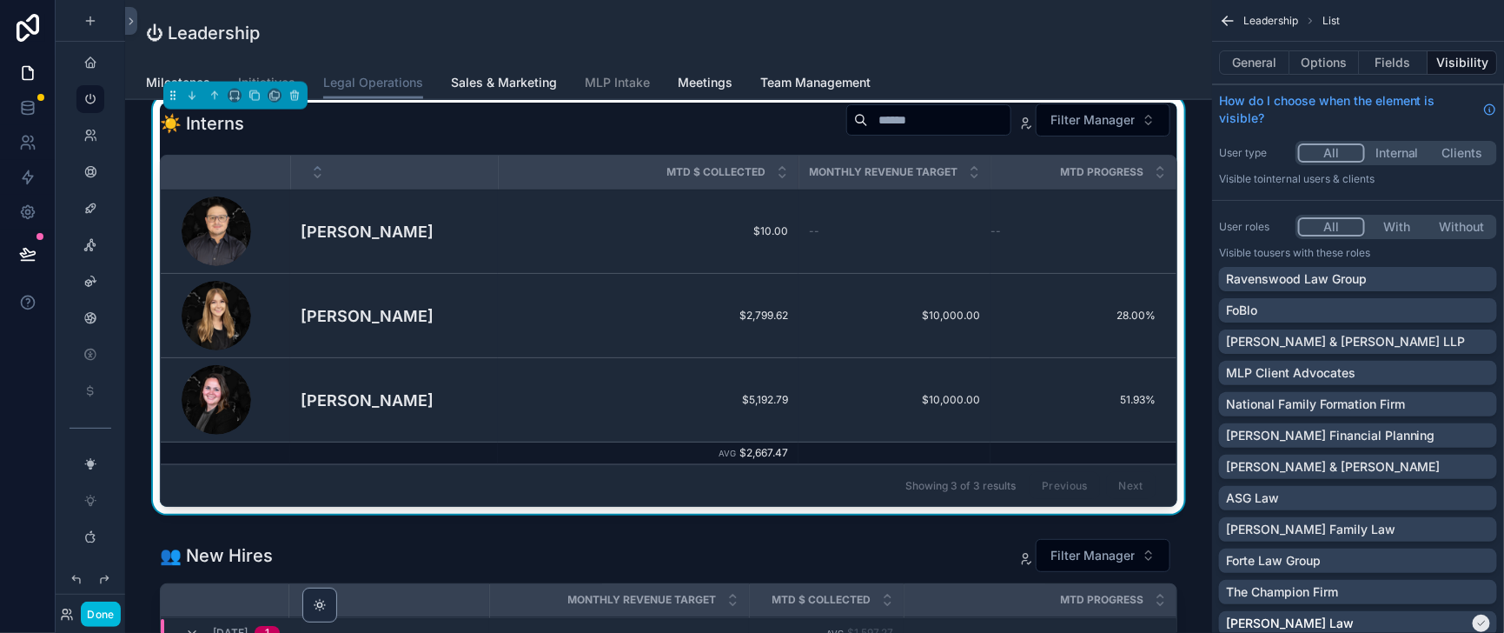
click at [1374, 68] on button "Fields" at bounding box center [1394, 62] width 70 height 24
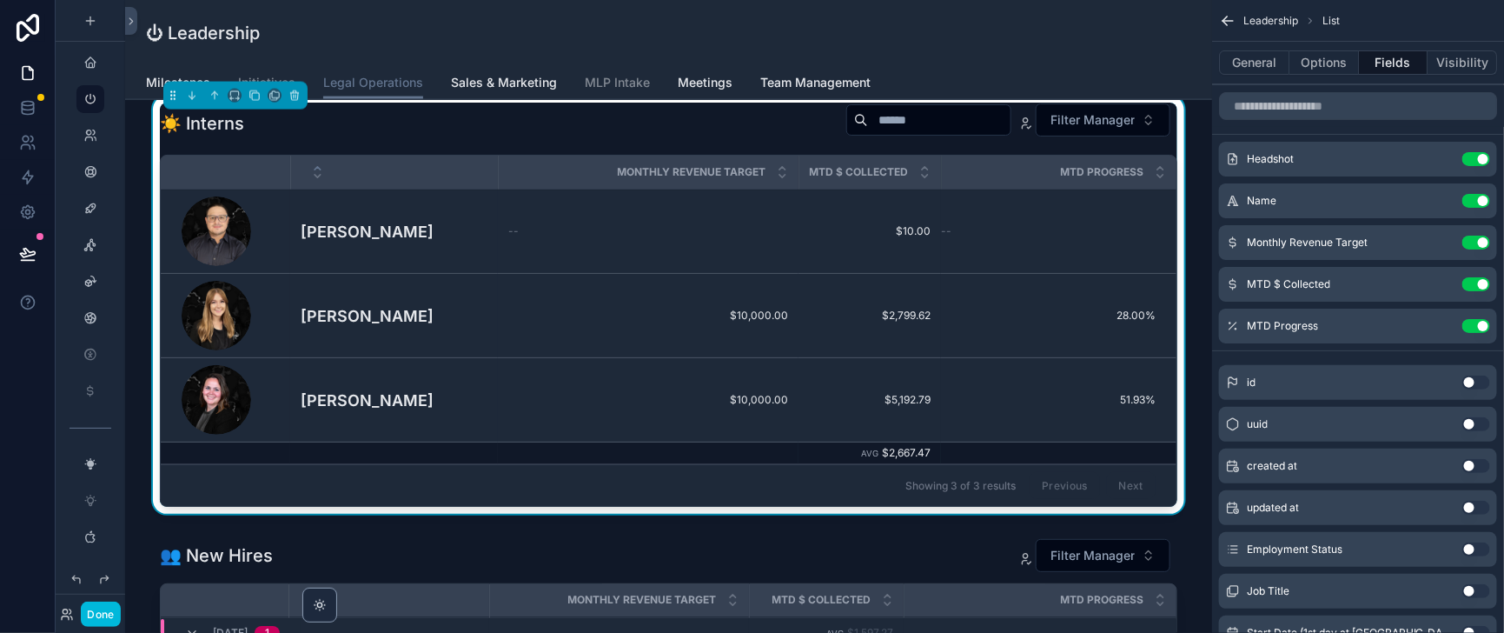
click at [0, 0] on icon "scrollable content" at bounding box center [0, 0] width 0 height 0
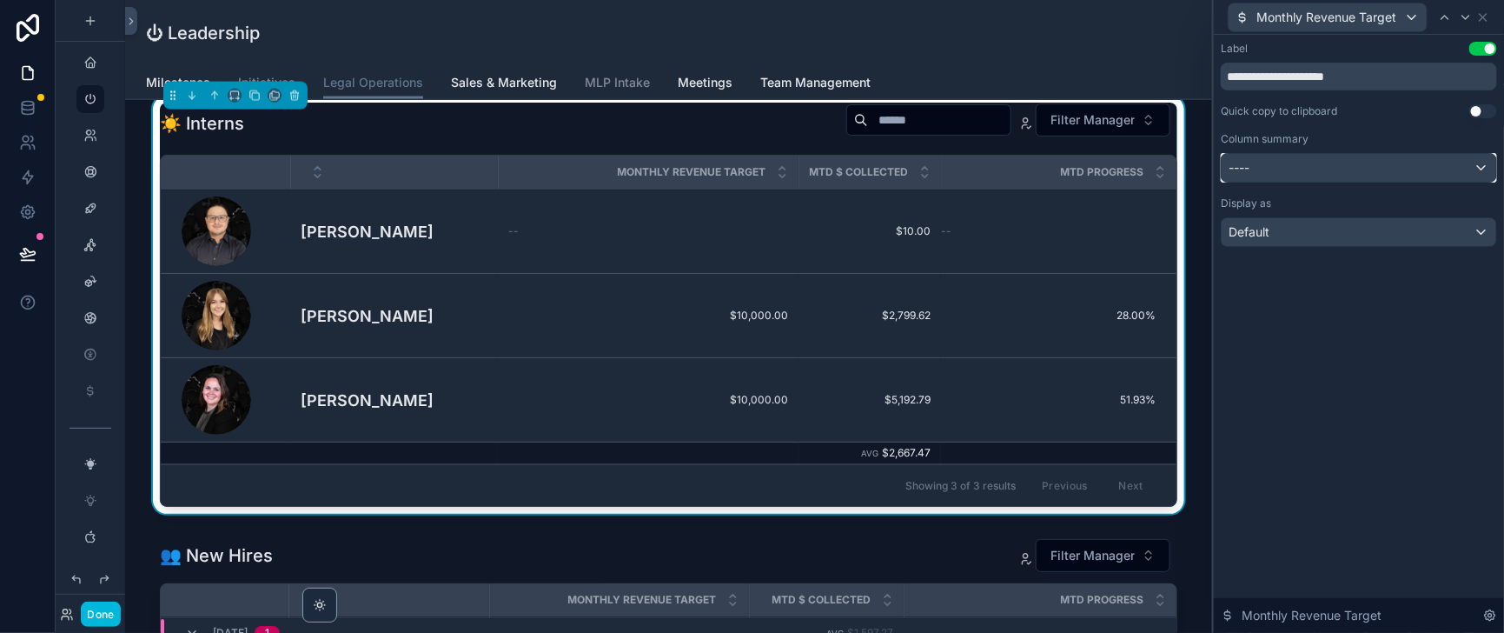
click at [1331, 182] on div "----" at bounding box center [1359, 168] width 275 height 28
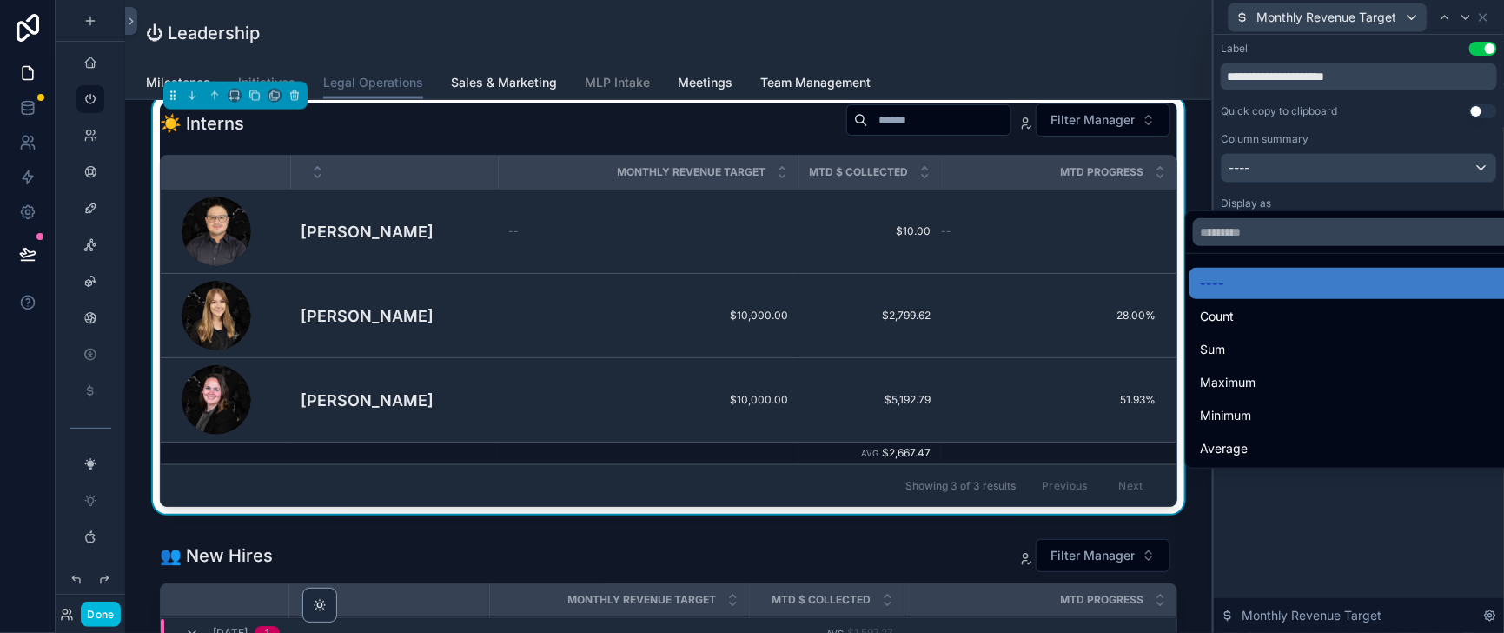
click at [1264, 459] on div "Average" at bounding box center [1361, 448] width 322 height 21
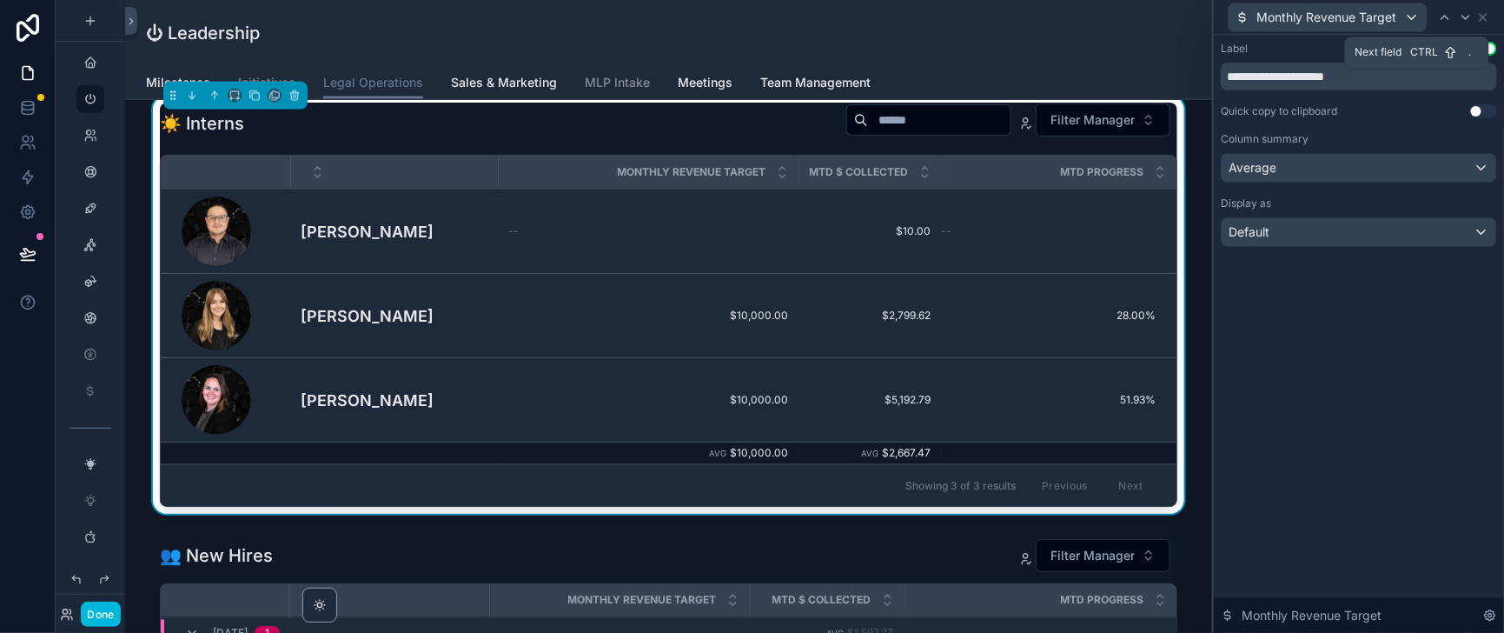
click at [1469, 20] on icon at bounding box center [1466, 17] width 14 height 14
click at [1463, 17] on icon at bounding box center [1466, 17] width 7 height 3
click at [1357, 246] on div "Default" at bounding box center [1359, 232] width 275 height 28
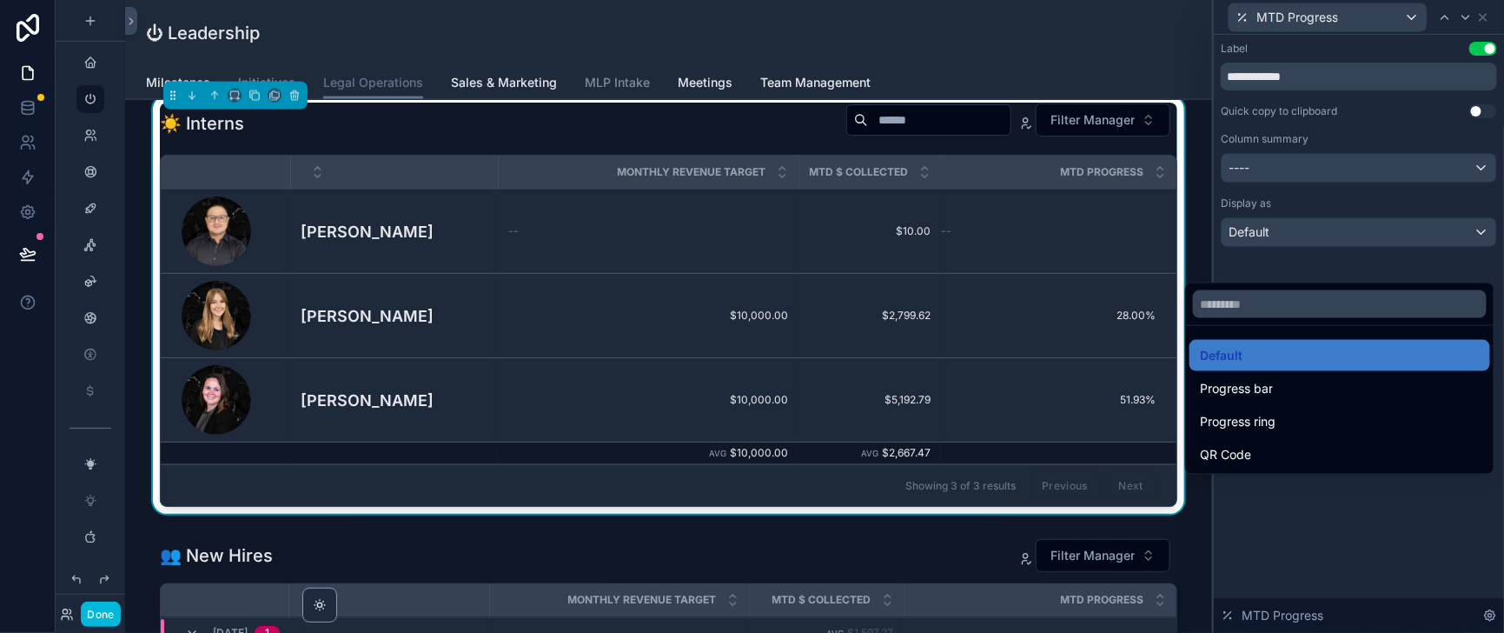
click at [1293, 432] on div "Progress ring" at bounding box center [1340, 421] width 280 height 21
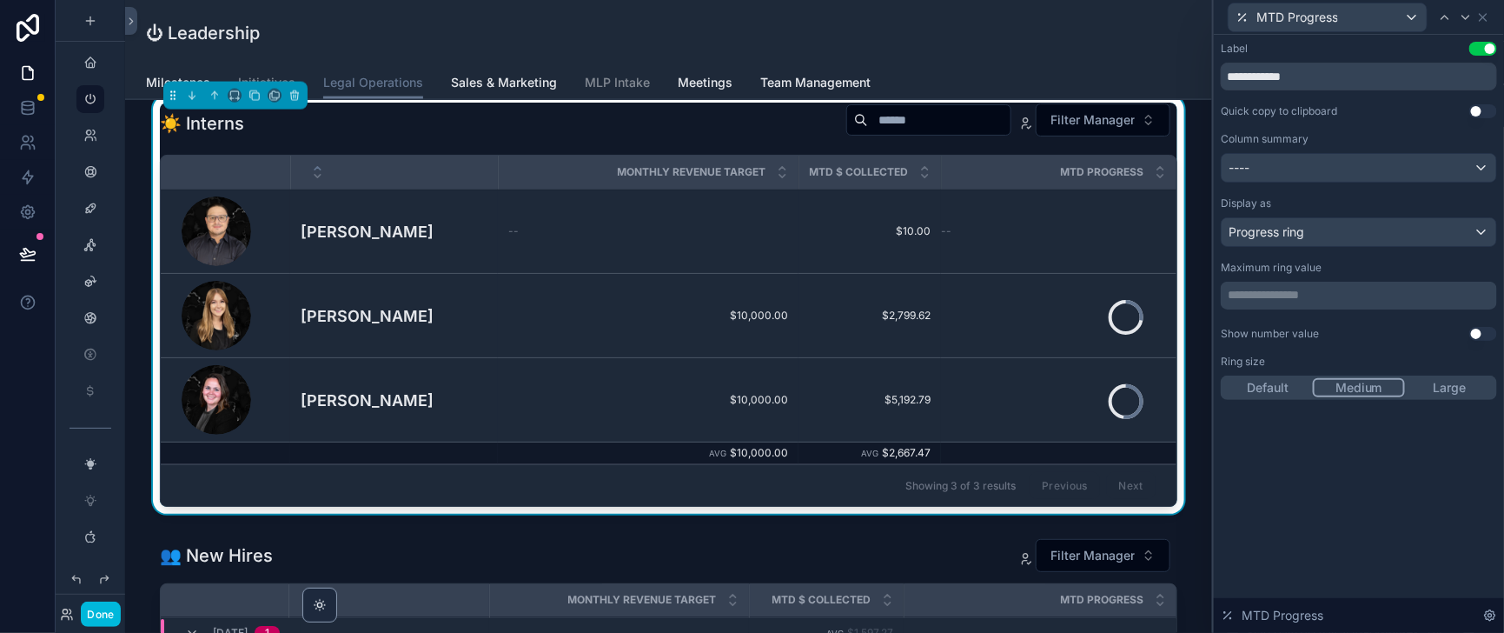
click at [1237, 397] on button "Default" at bounding box center [1269, 387] width 90 height 19
click at [1478, 341] on button "Use setting" at bounding box center [1484, 334] width 28 height 14
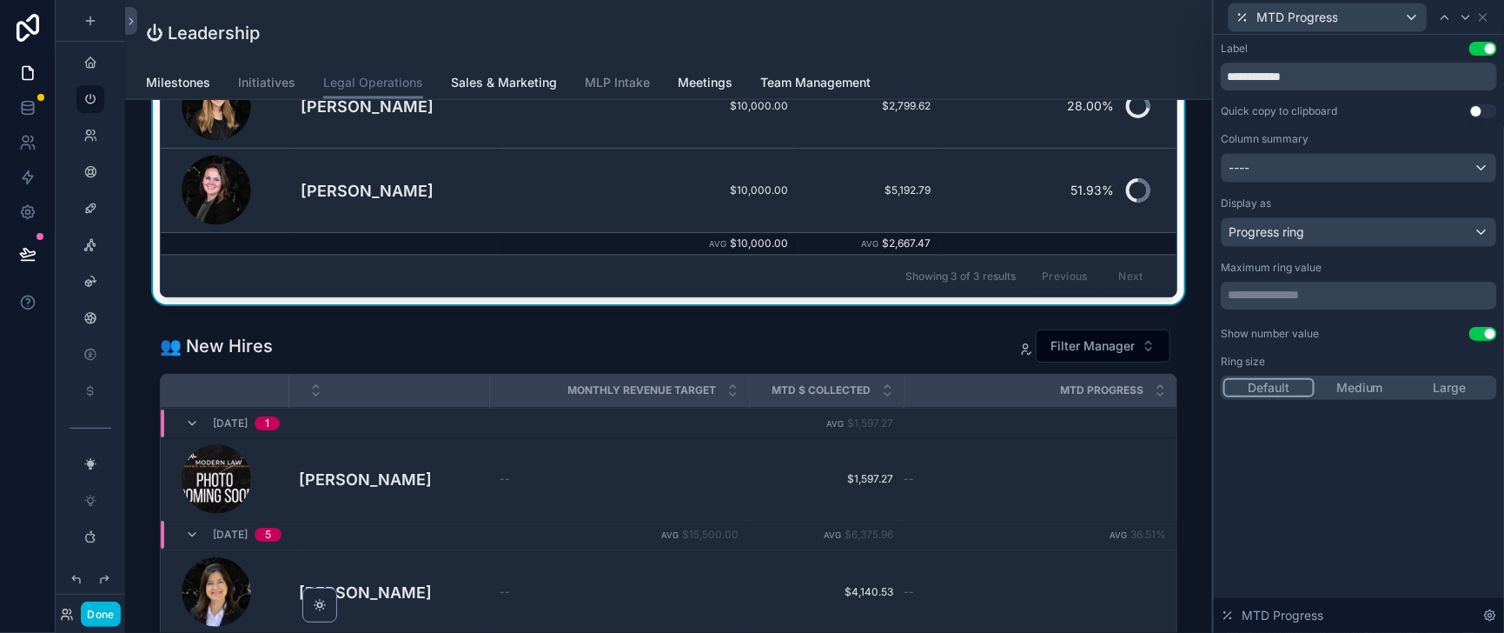
scroll to position [1304, 0]
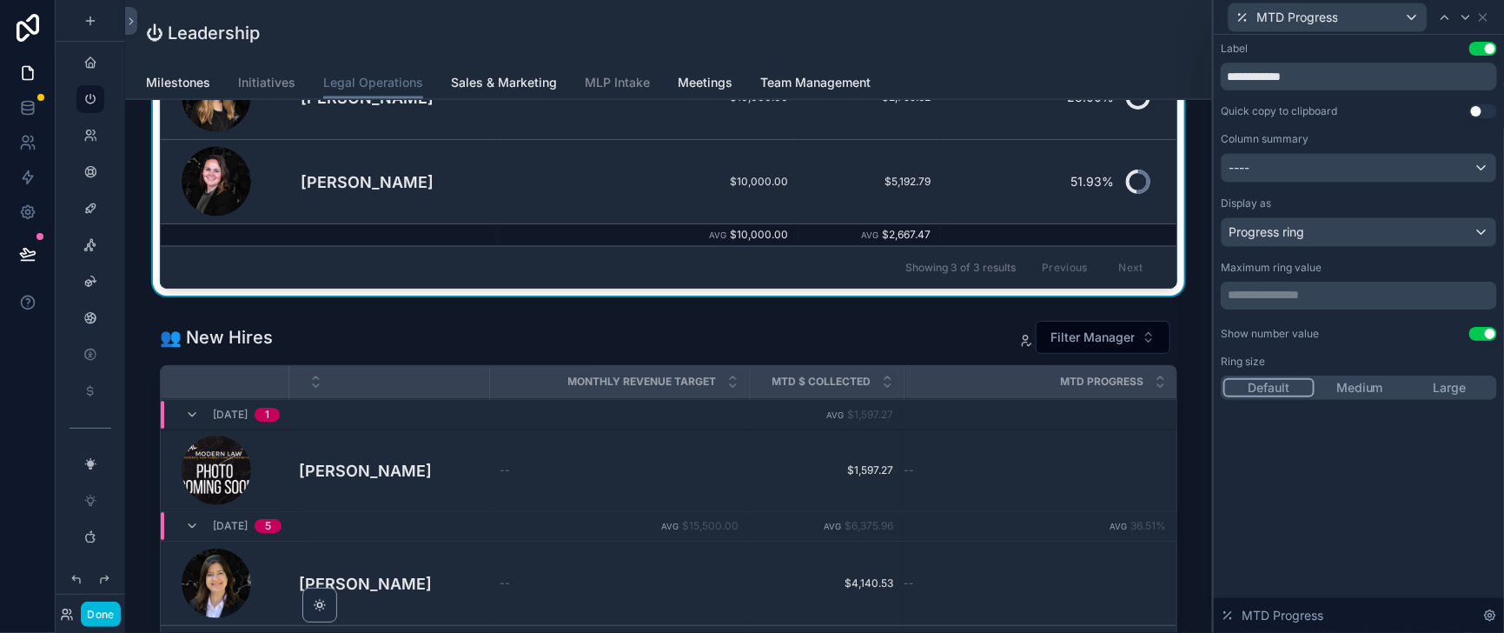
click at [101, 607] on button "Done" at bounding box center [100, 613] width 39 height 25
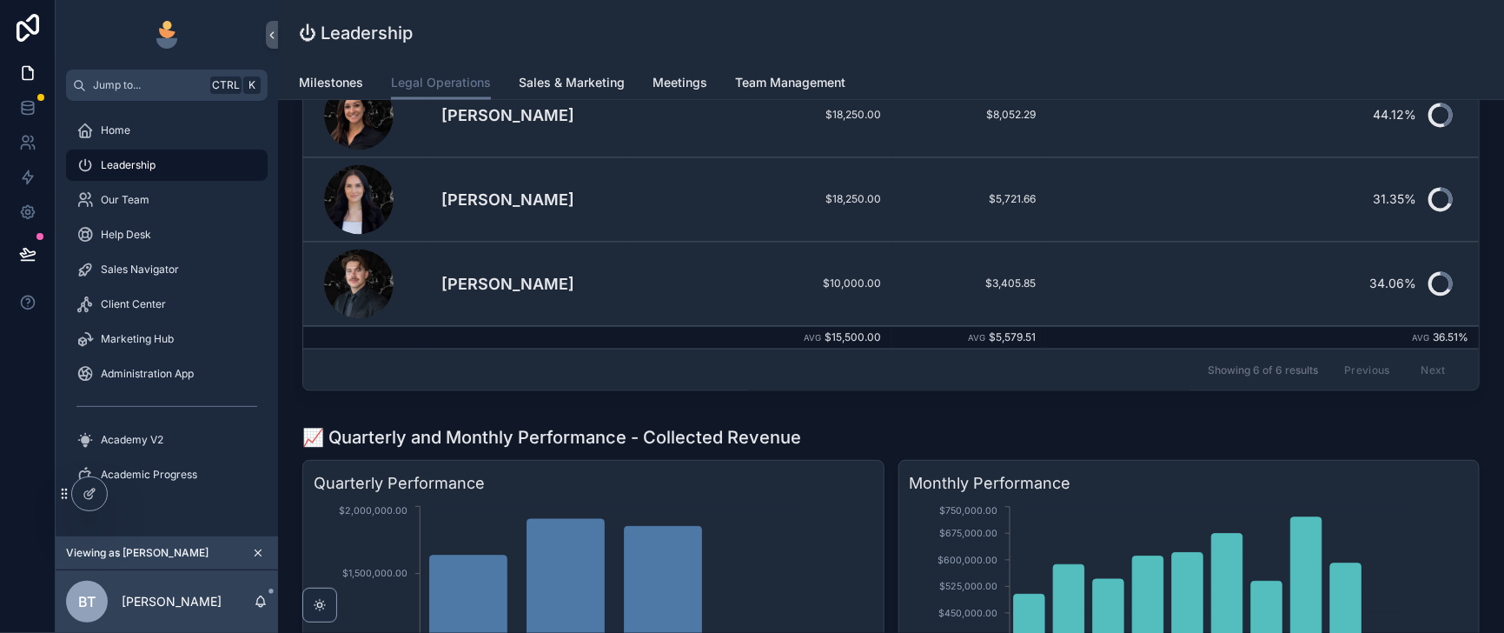
scroll to position [1520, 0]
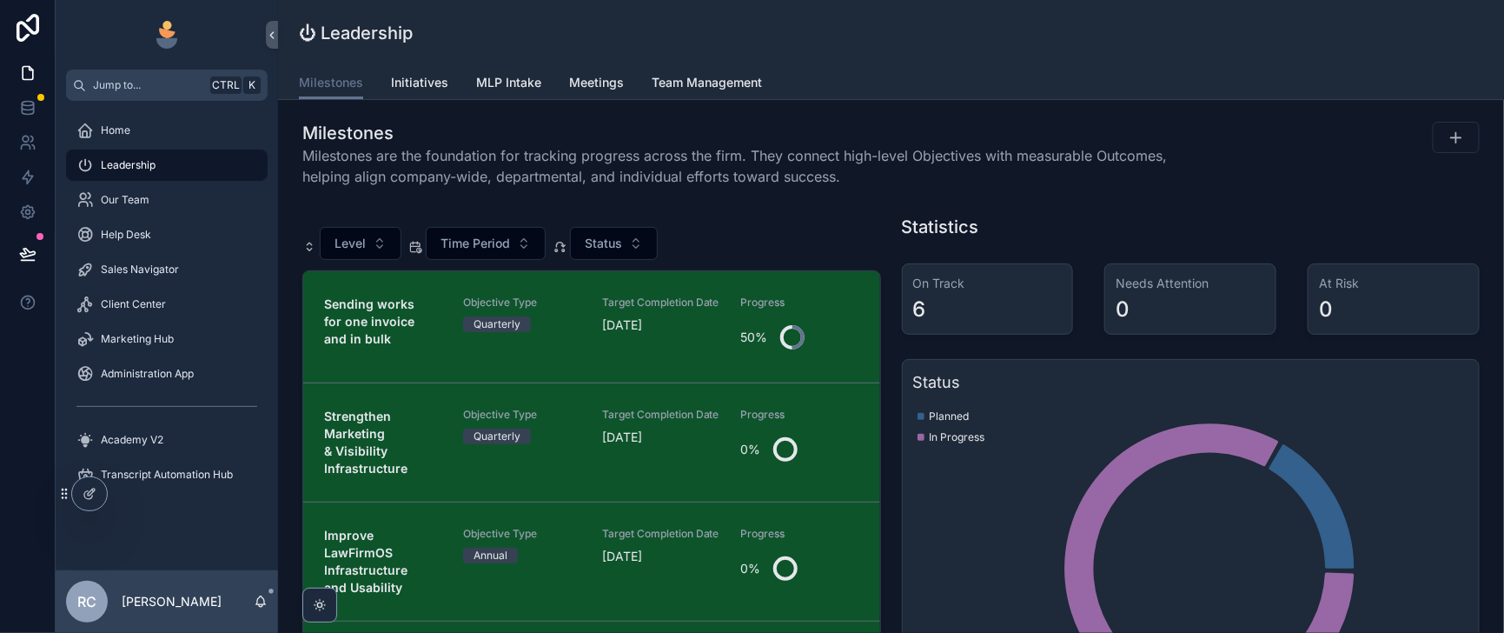
drag, startPoint x: 459, startPoint y: 101, endPoint x: 263, endPoint y: 449, distance: 399.6
click at [448, 91] on span "Initiatives" at bounding box center [419, 82] width 57 height 17
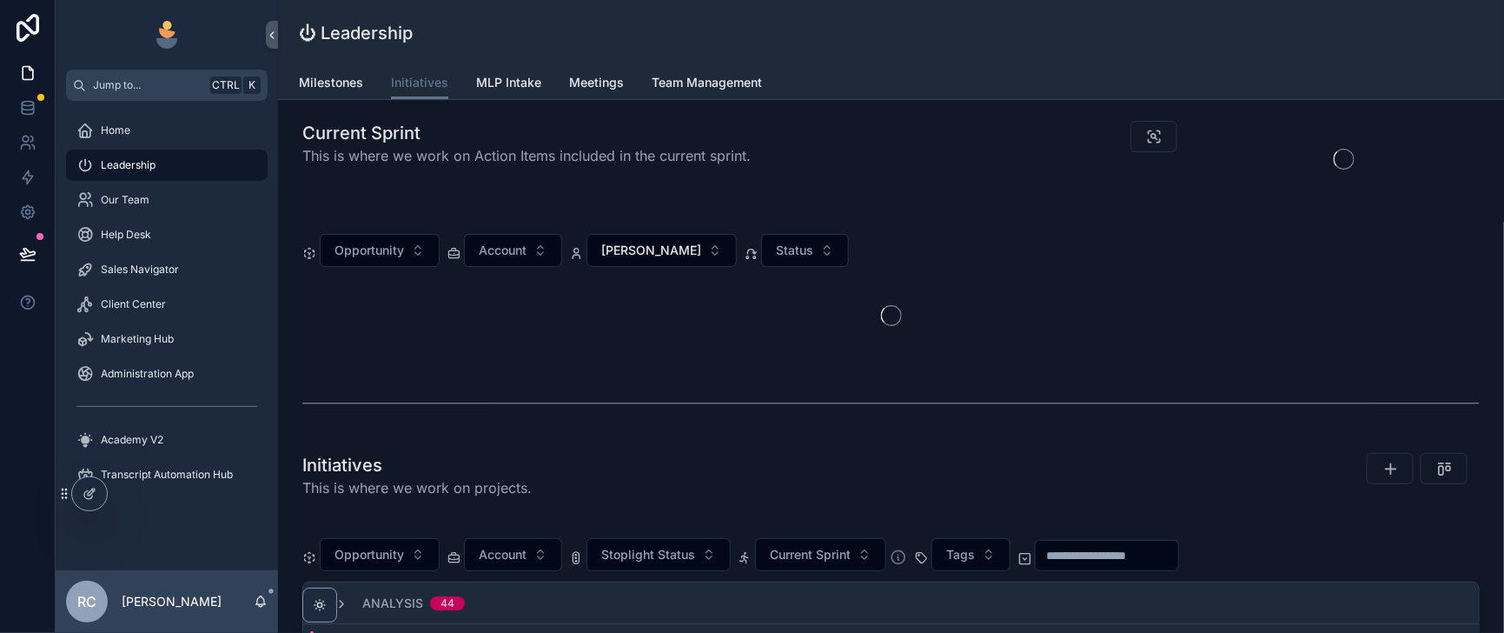
click at [0, 0] on icon at bounding box center [0, 0] width 0 height 0
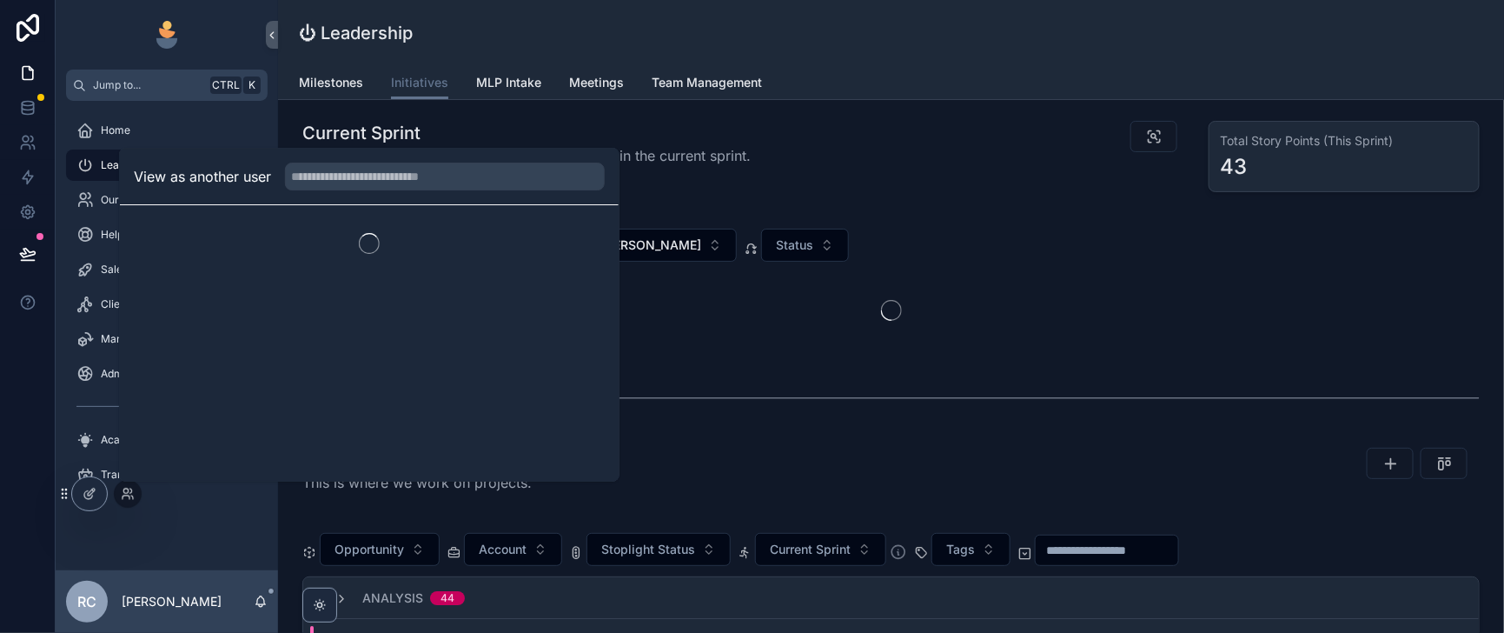
scroll to position [0, 992]
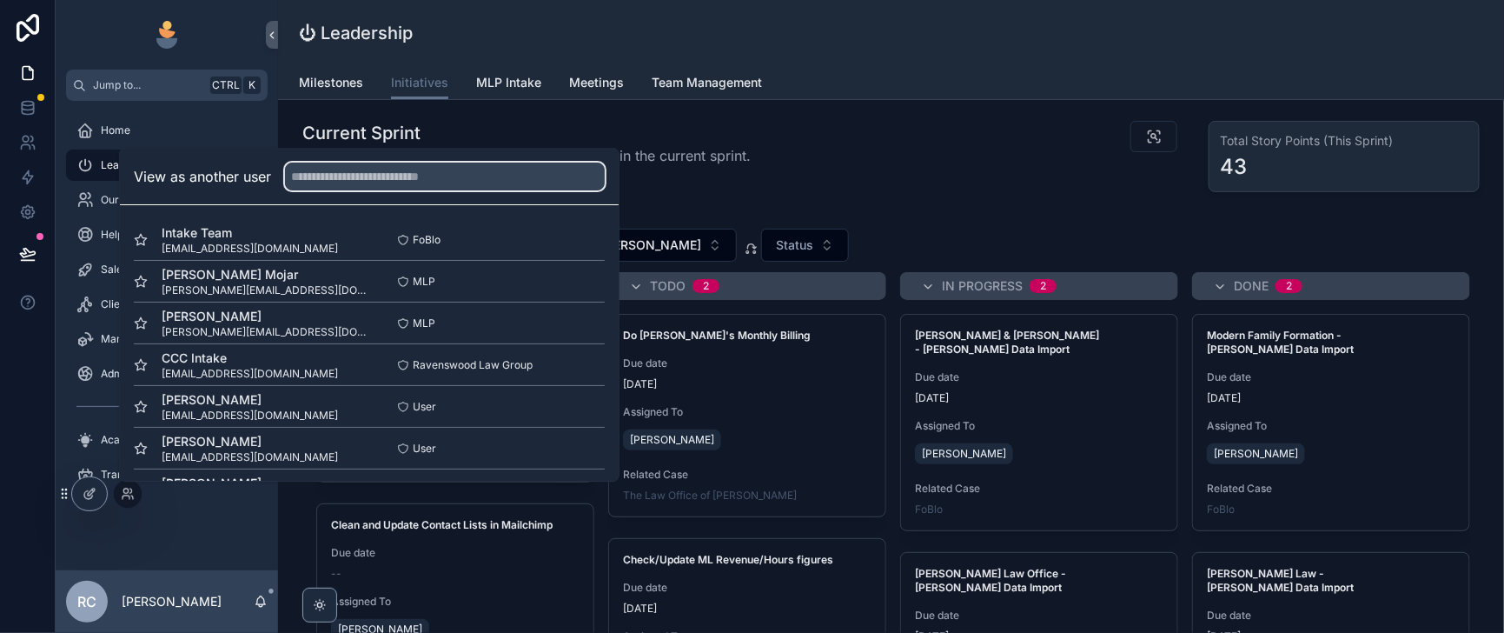
click at [381, 163] on input "text" at bounding box center [445, 177] width 320 height 28
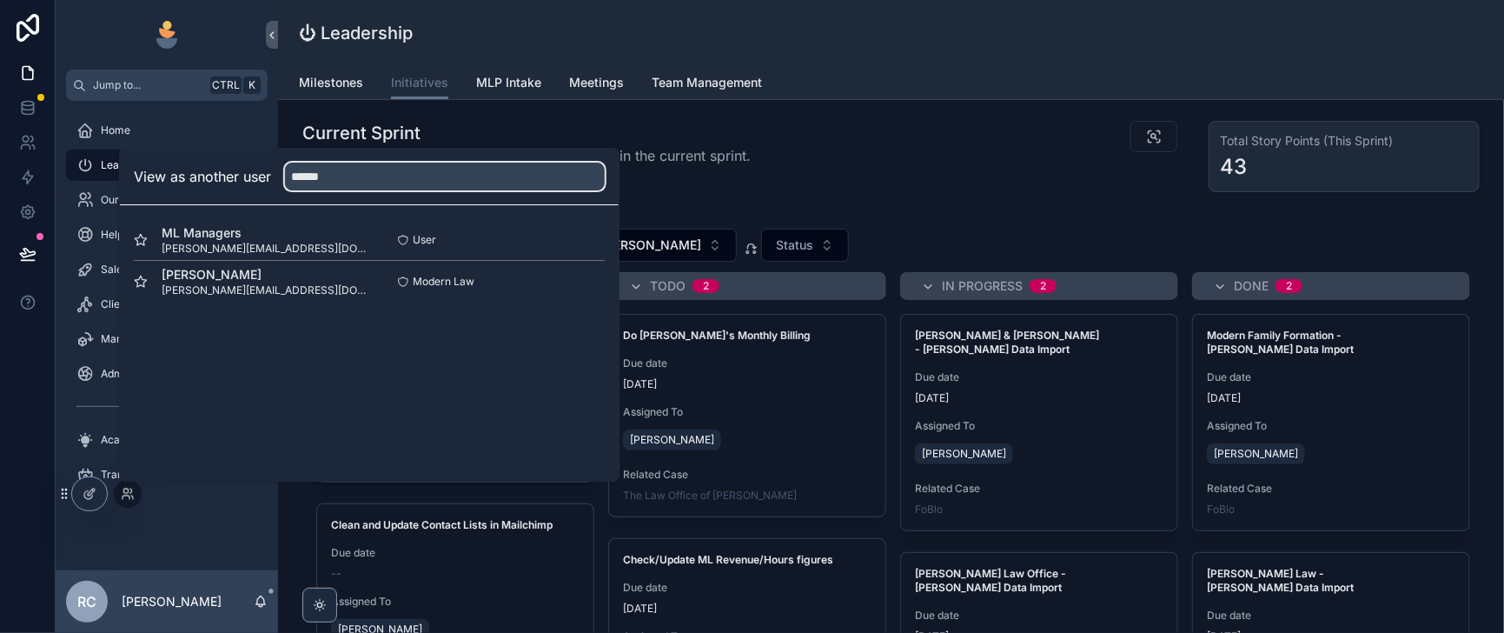
type input "******"
click at [0, 0] on button "Select" at bounding box center [0, 0] width 0 height 0
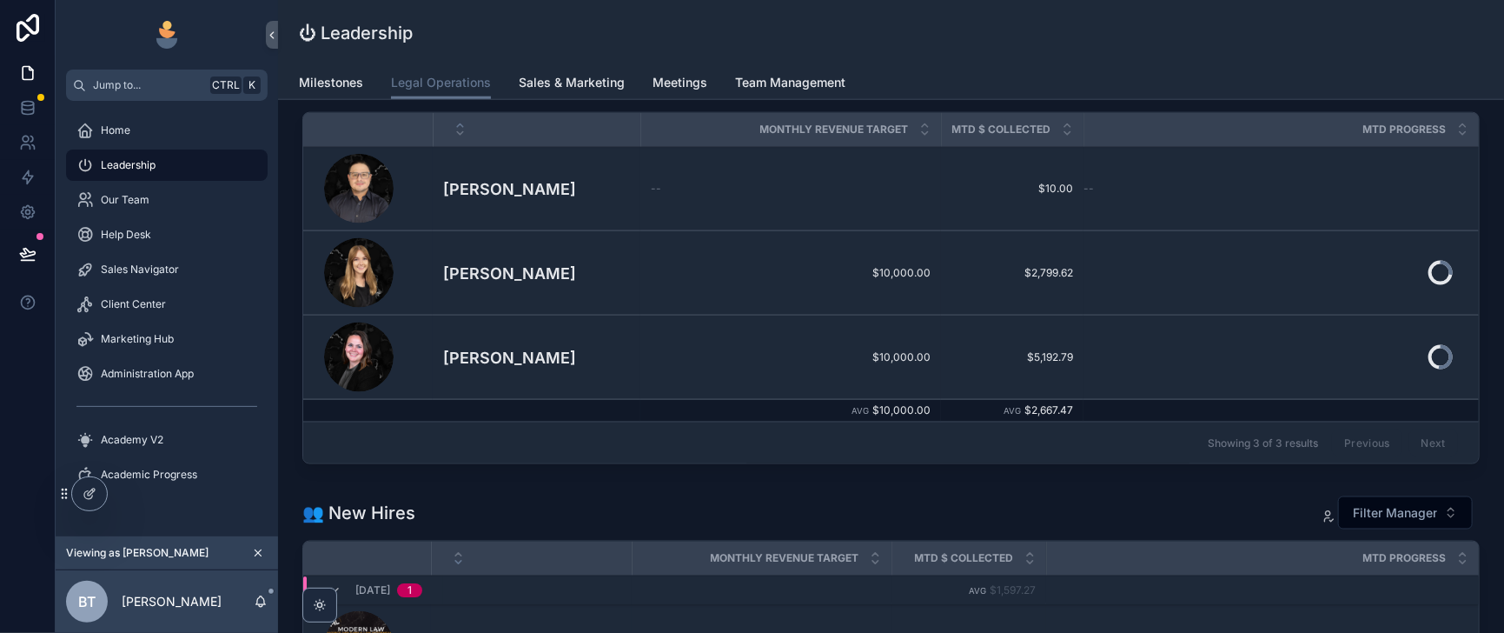
scroll to position [869, 0]
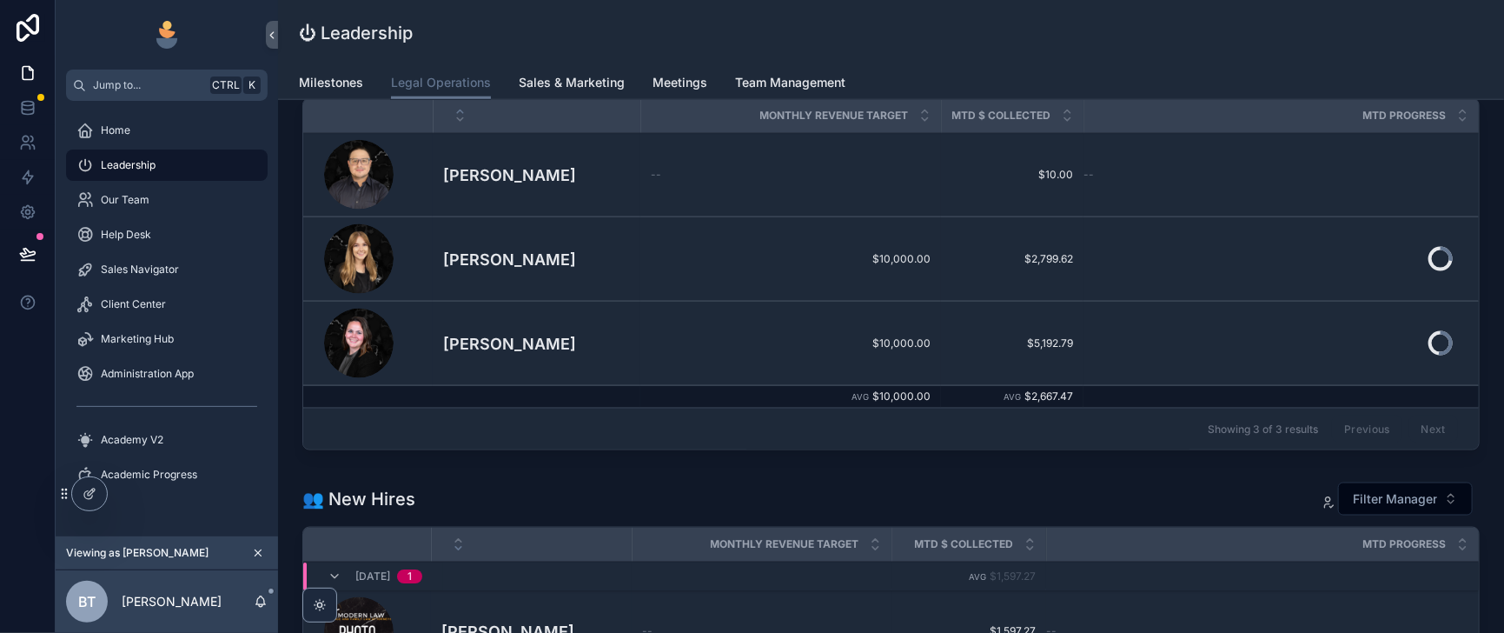
click at [313, 31] on div "⏻ Leadership Legal Operations Milestones Legal Operations Sales & Marketing Mee…" at bounding box center [891, 50] width 1226 height 100
click at [278, 35] on icon "scrollable content" at bounding box center [272, 35] width 12 height 13
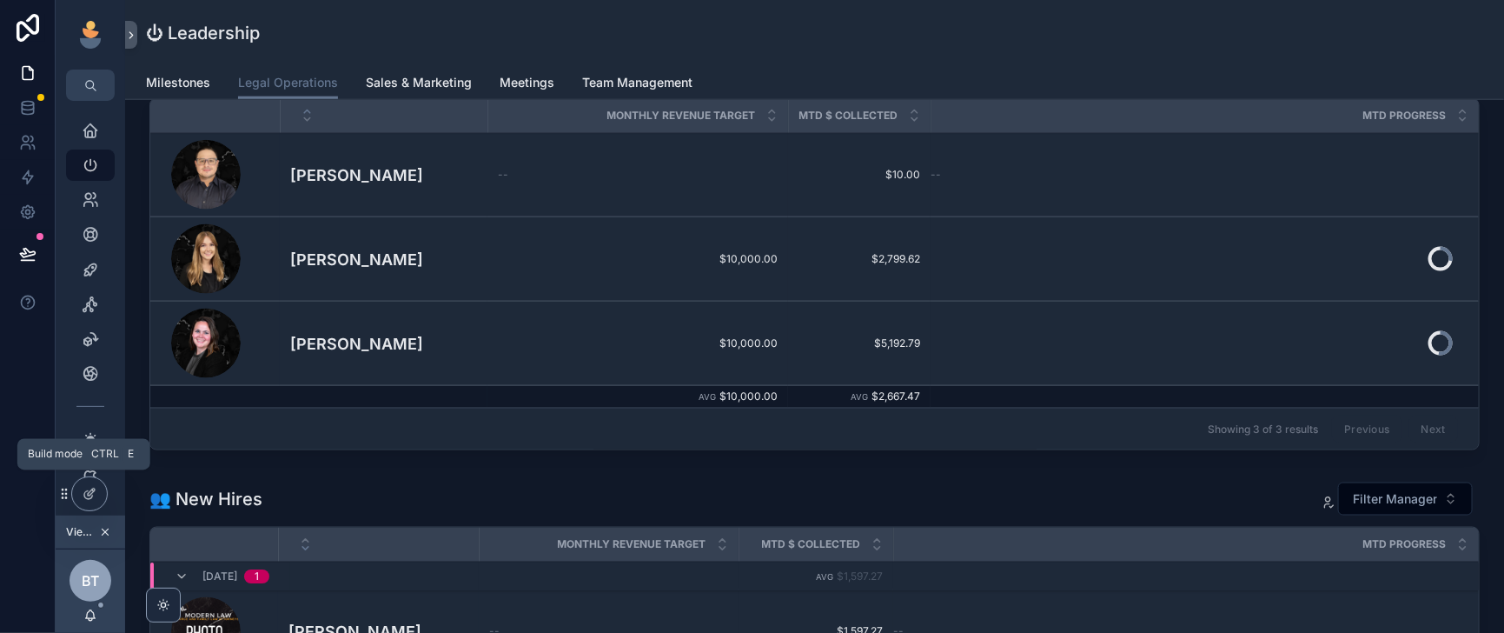
click at [101, 492] on div at bounding box center [89, 493] width 35 height 33
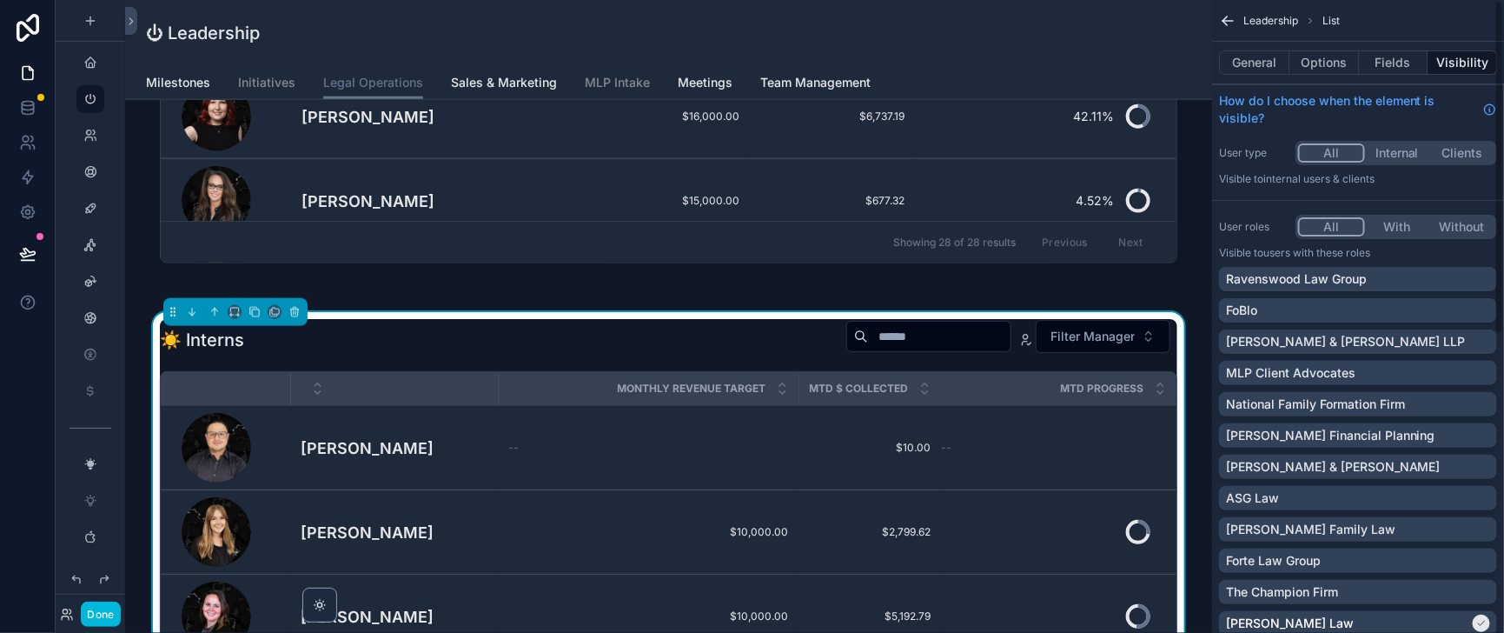
click at [1382, 67] on button "Fields" at bounding box center [1394, 62] width 70 height 24
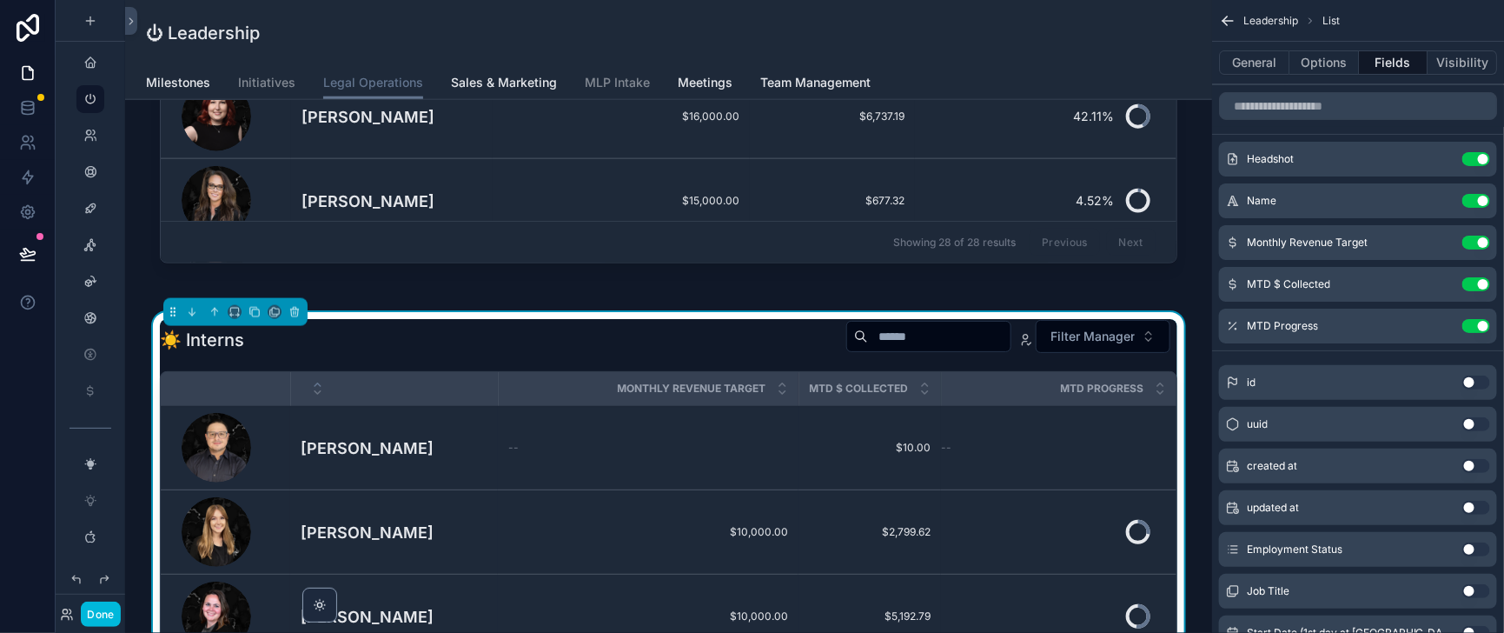
click at [0, 0] on icon "scrollable content" at bounding box center [0, 0] width 0 height 0
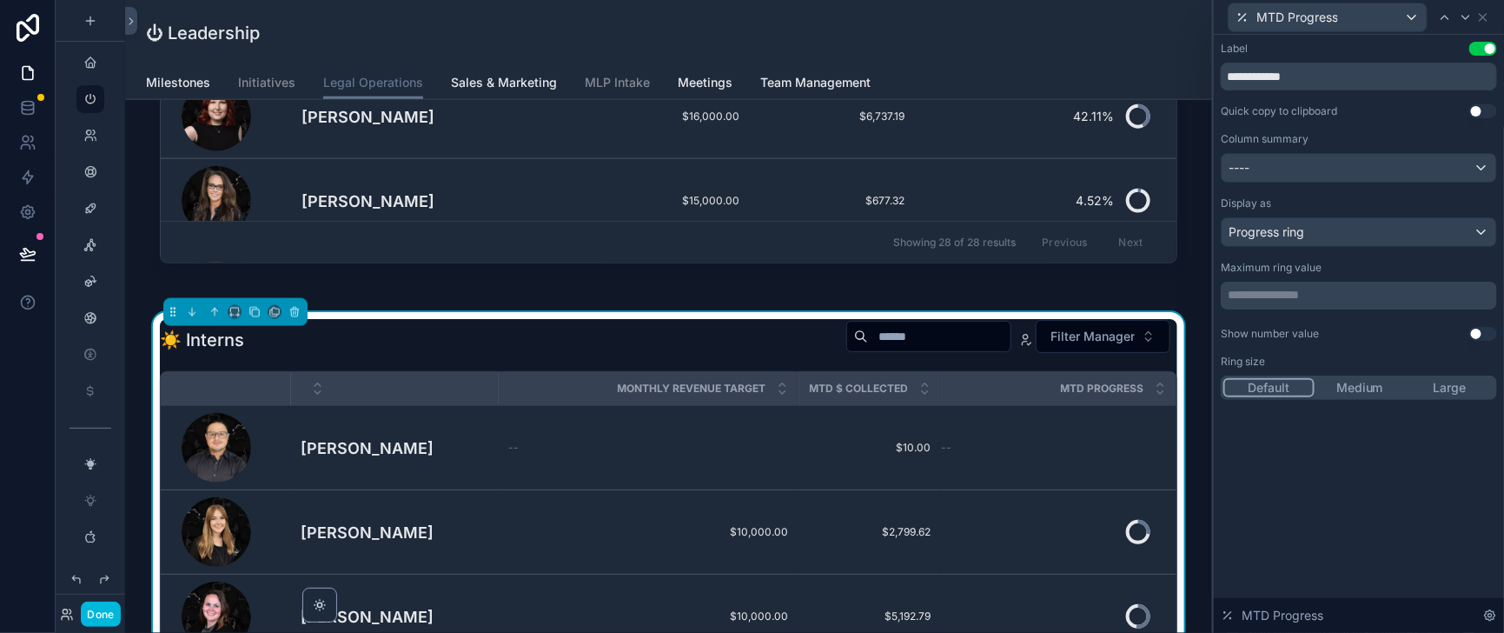
click at [1473, 341] on button "Use setting" at bounding box center [1484, 334] width 28 height 14
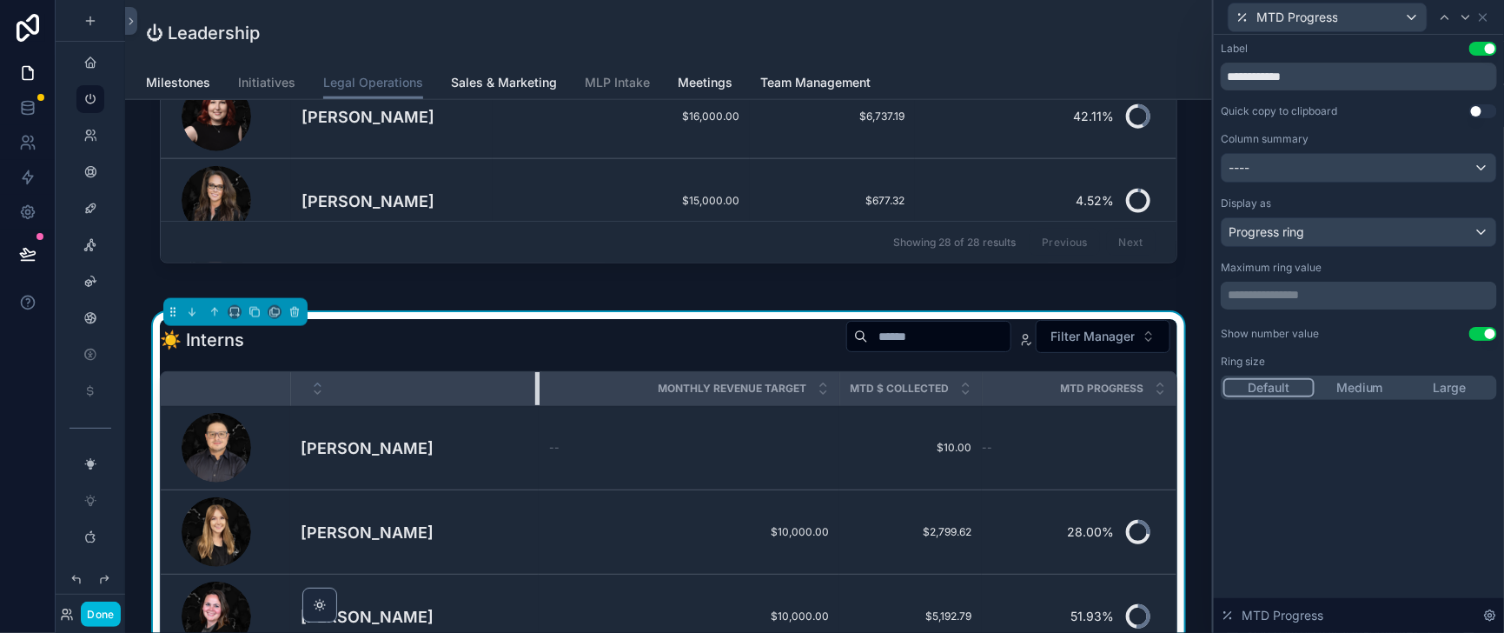
drag, startPoint x: 514, startPoint y: 472, endPoint x: 554, endPoint y: 475, distance: 41.0
click at [542, 405] on div "scrollable content" at bounding box center [538, 388] width 7 height 33
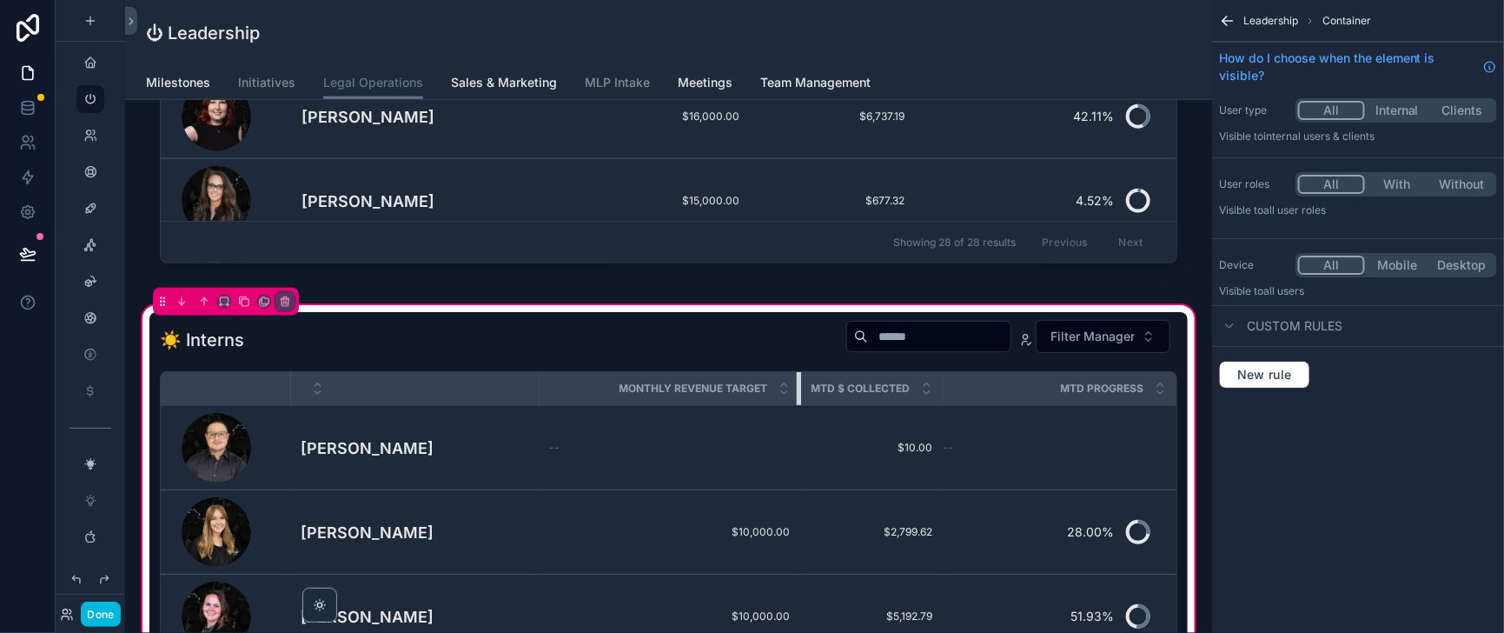
drag, startPoint x: 858, startPoint y: 479, endPoint x: 819, endPoint y: 490, distance: 40.7
click at [804, 405] on div "scrollable content" at bounding box center [800, 388] width 7 height 33
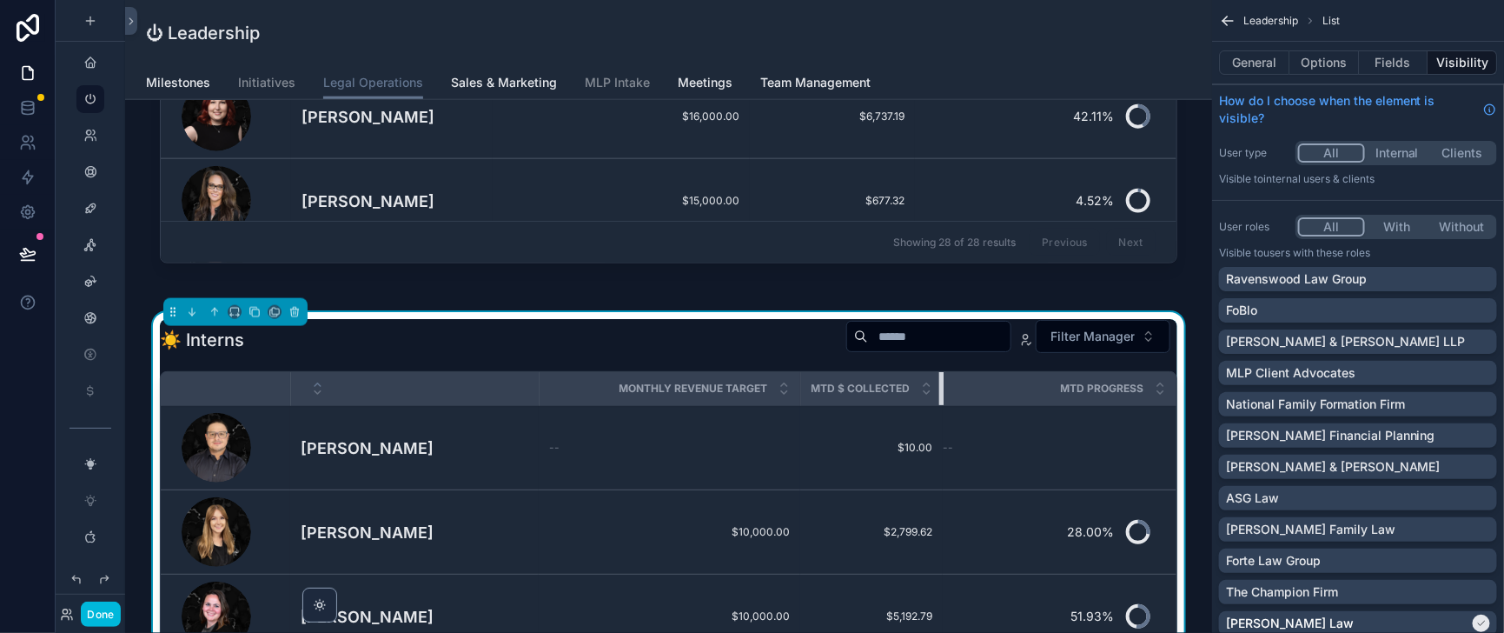
drag, startPoint x: 975, startPoint y: 478, endPoint x: 964, endPoint y: 479, distance: 11.3
click at [943, 406] on th "MTD $ Collected" at bounding box center [871, 389] width 143 height 34
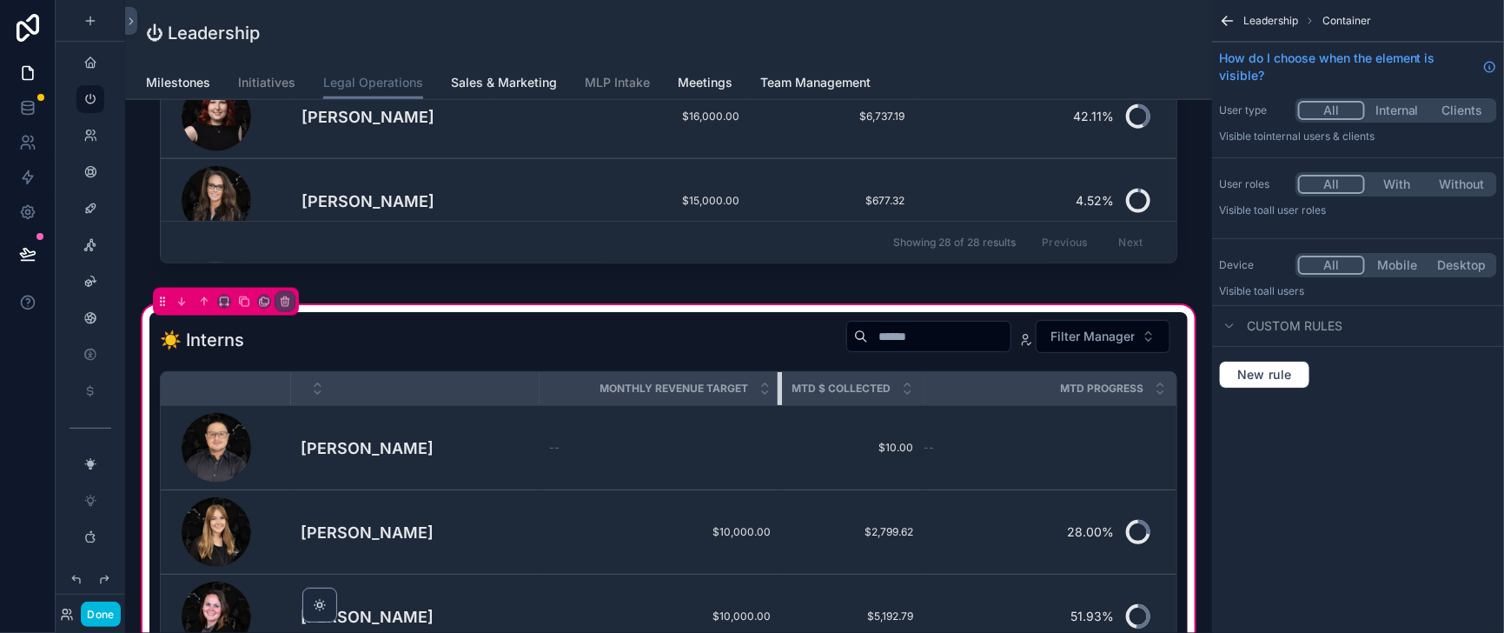
drag, startPoint x: 817, startPoint y: 470, endPoint x: 798, endPoint y: 470, distance: 19.1
click at [785, 405] on div "scrollable content" at bounding box center [781, 388] width 7 height 33
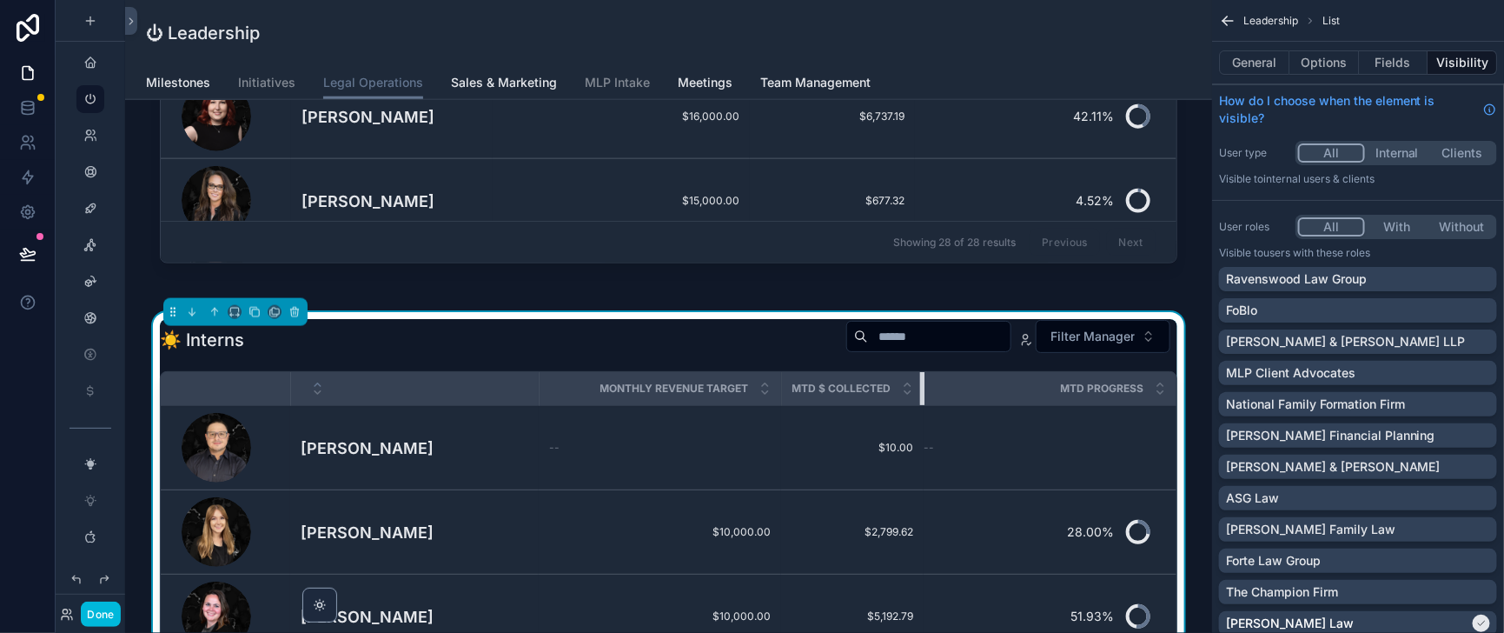
click at [924, 406] on th "MTD $ Collected" at bounding box center [852, 389] width 143 height 34
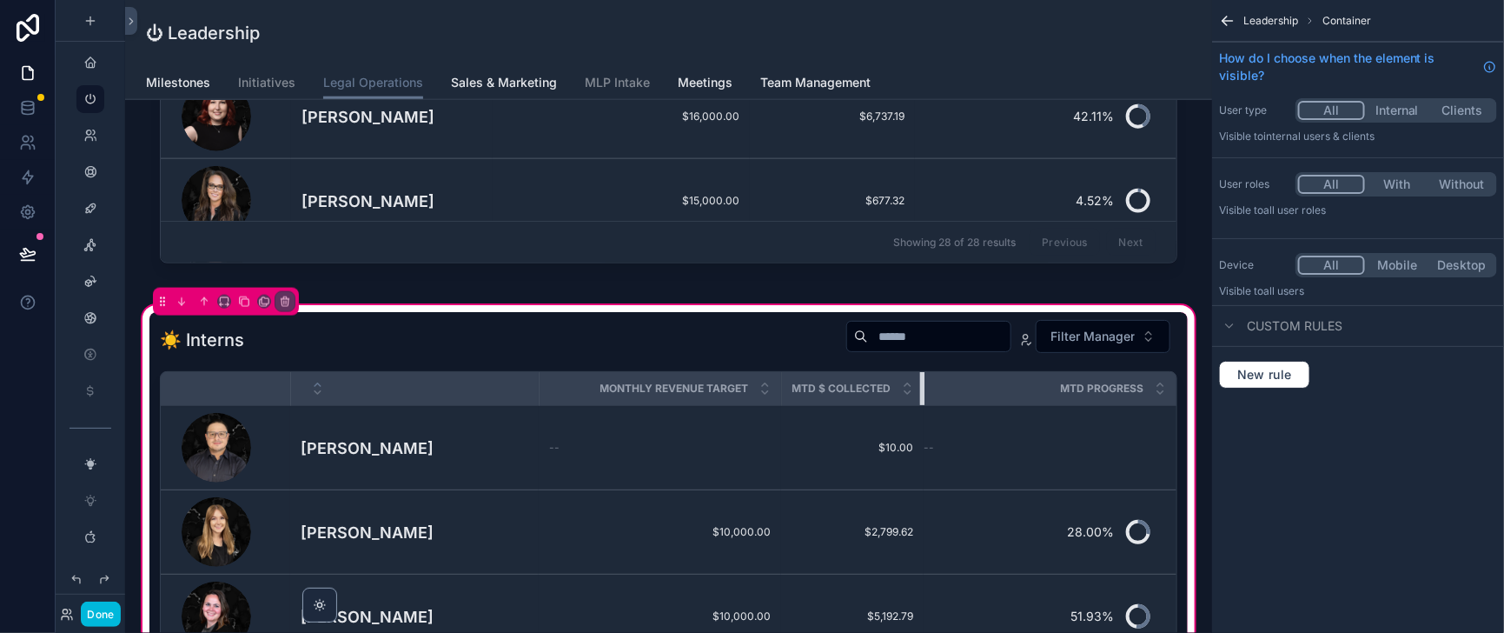
click at [972, 406] on tr "Monthly Revenue Target MTD $ Collected MTD Progress" at bounding box center [669, 389] width 1016 height 34
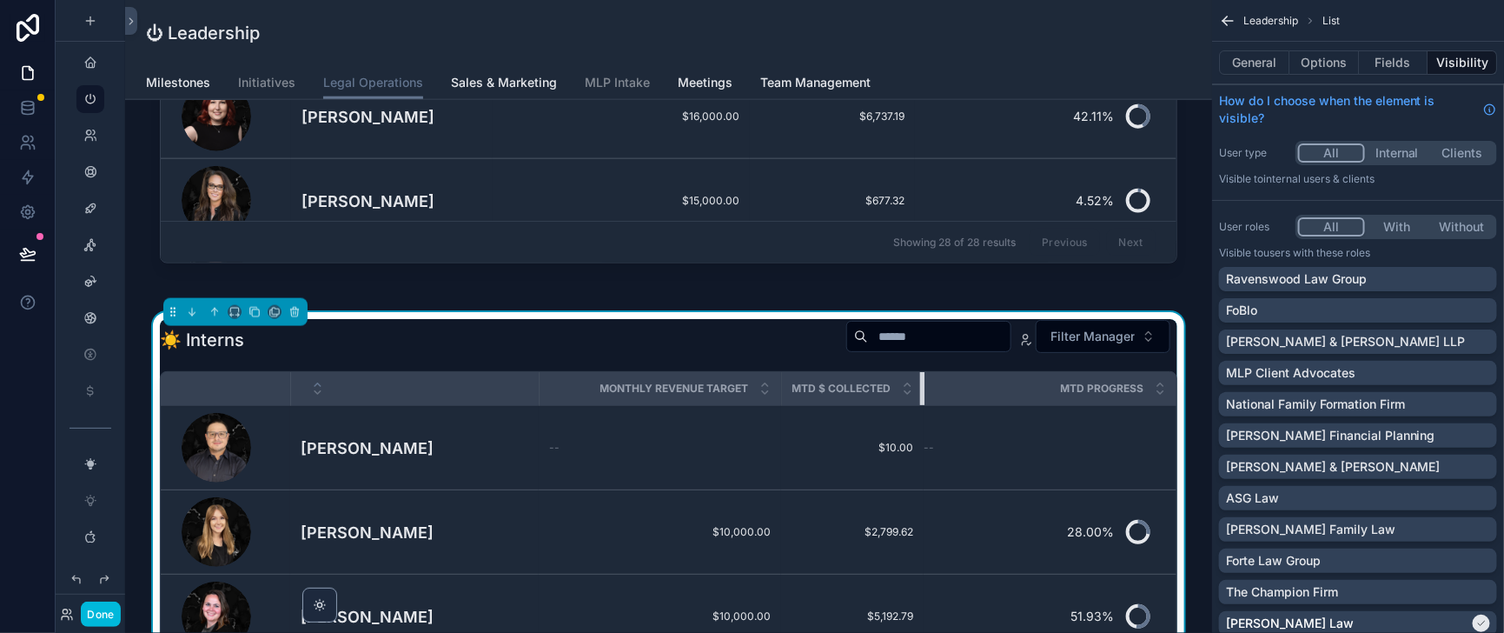
drag, startPoint x: 955, startPoint y: 477, endPoint x: 941, endPoint y: 478, distance: 13.9
click at [924, 406] on th "MTD $ Collected" at bounding box center [852, 389] width 143 height 34
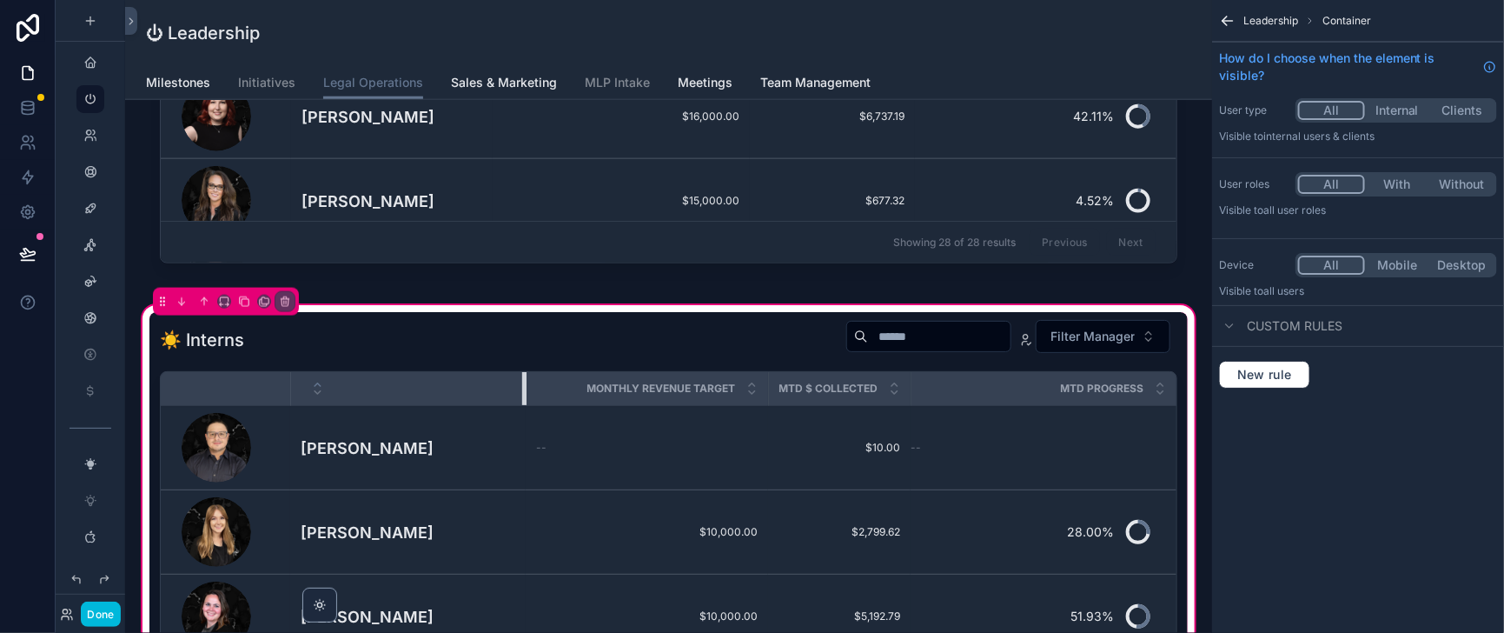
drag, startPoint x: 557, startPoint y: 479, endPoint x: 544, endPoint y: 479, distance: 13.0
click at [529, 405] on div "scrollable content" at bounding box center [525, 388] width 7 height 33
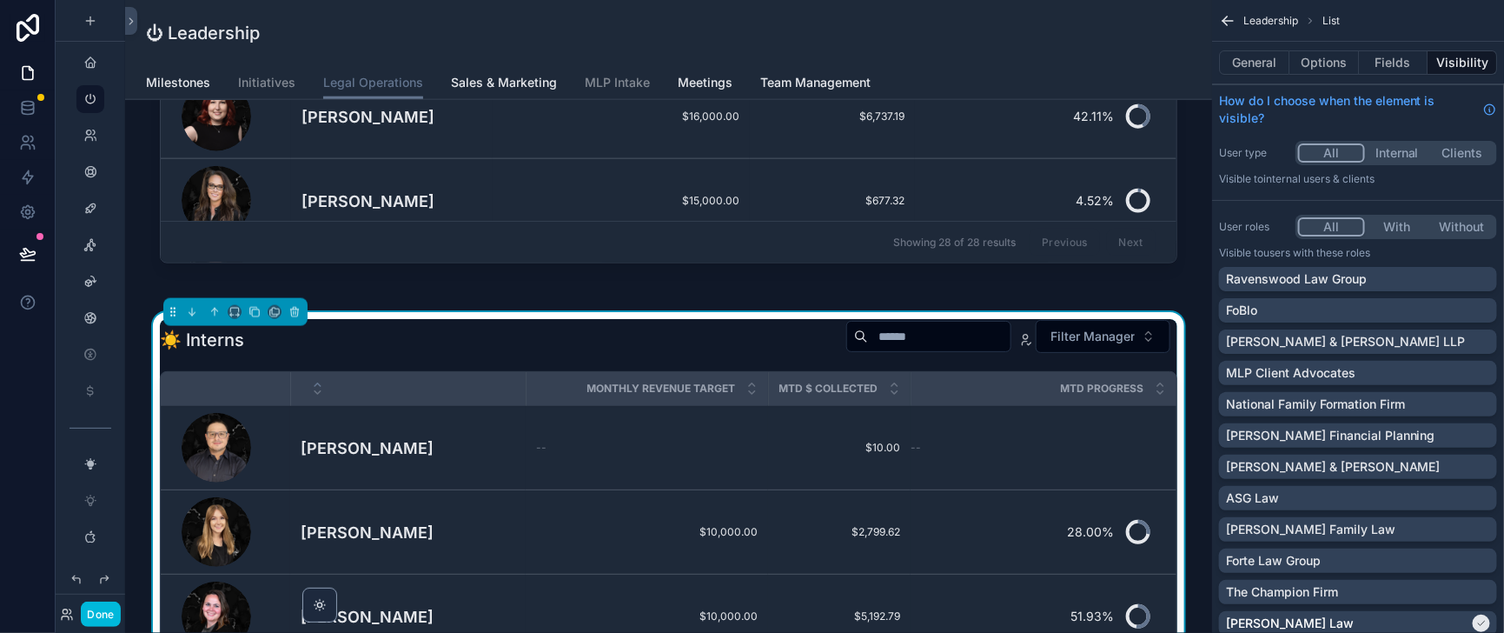
scroll to position [1085, 0]
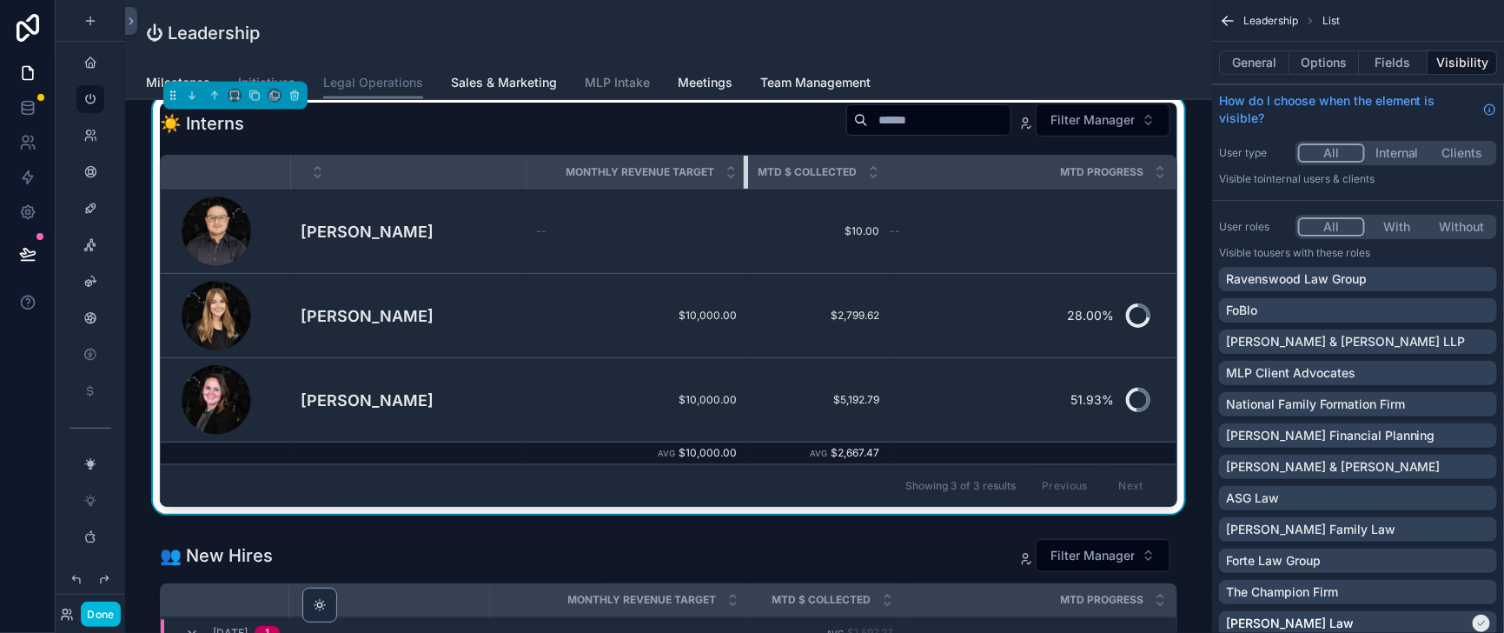
drag, startPoint x: 784, startPoint y: 260, endPoint x: 763, endPoint y: 267, distance: 22.0
click at [751, 189] on div "scrollable content" at bounding box center [747, 172] width 7 height 33
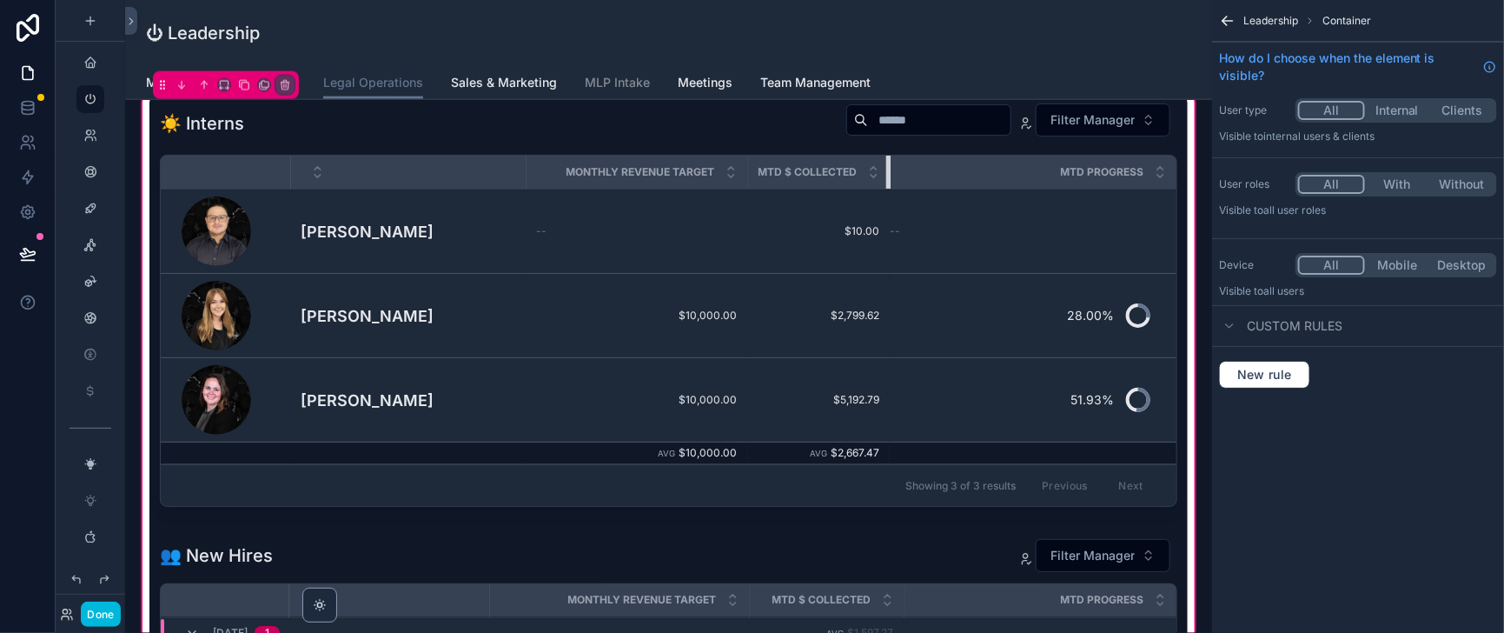
drag, startPoint x: 920, startPoint y: 248, endPoint x: 934, endPoint y: 249, distance: 13.9
click at [934, 189] on tr "Monthly Revenue Target MTD $ Collected MTD Progress" at bounding box center [669, 173] width 1016 height 34
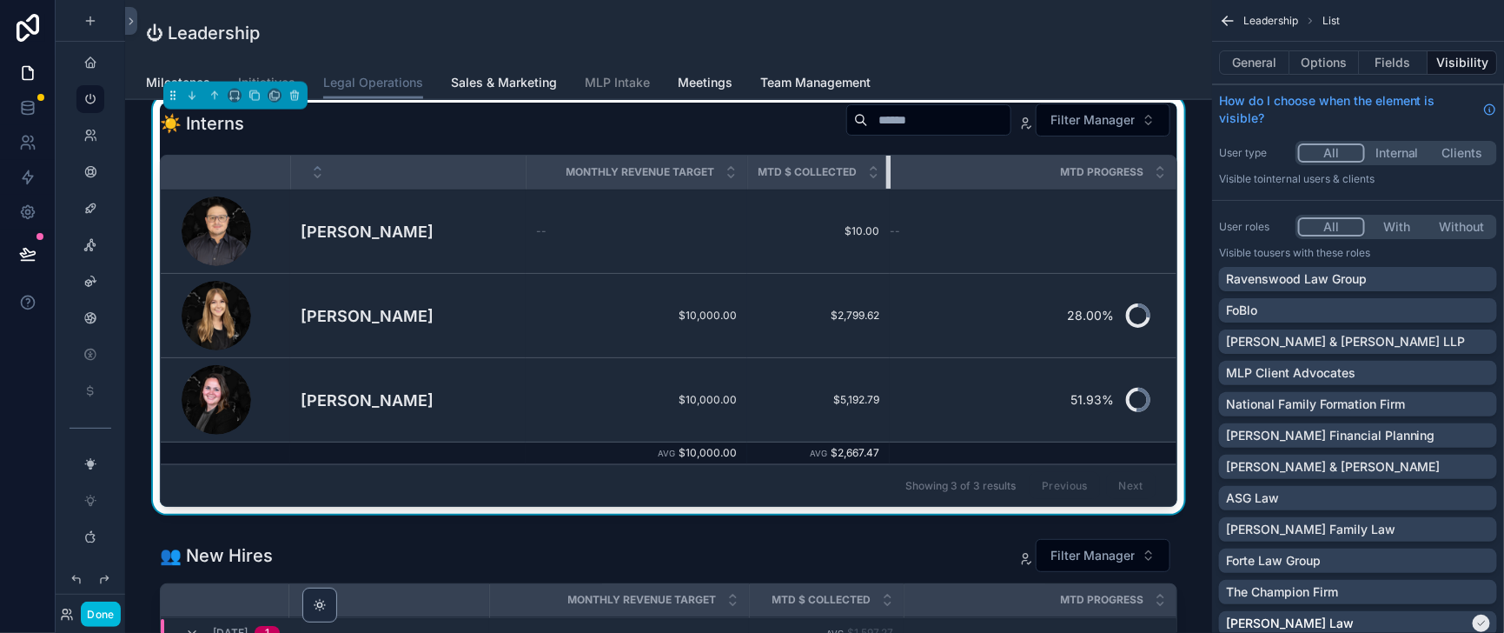
drag, startPoint x: 922, startPoint y: 266, endPoint x: 937, endPoint y: 266, distance: 14.8
click at [937, 189] on tr "Monthly Revenue Target MTD $ Collected MTD Progress" at bounding box center [669, 173] width 1016 height 34
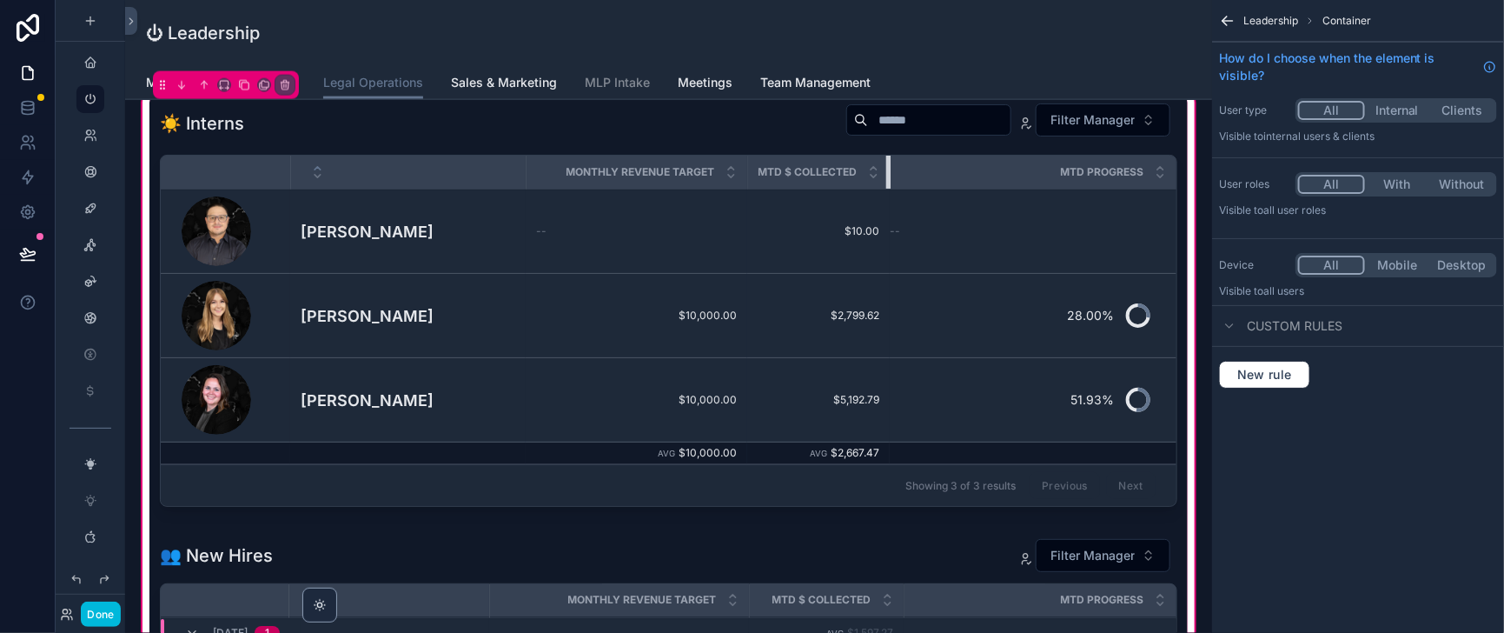
drag, startPoint x: 921, startPoint y: 267, endPoint x: 769, endPoint y: 265, distance: 152.1
click at [890, 189] on th "MTD $ Collected" at bounding box center [818, 173] width 143 height 34
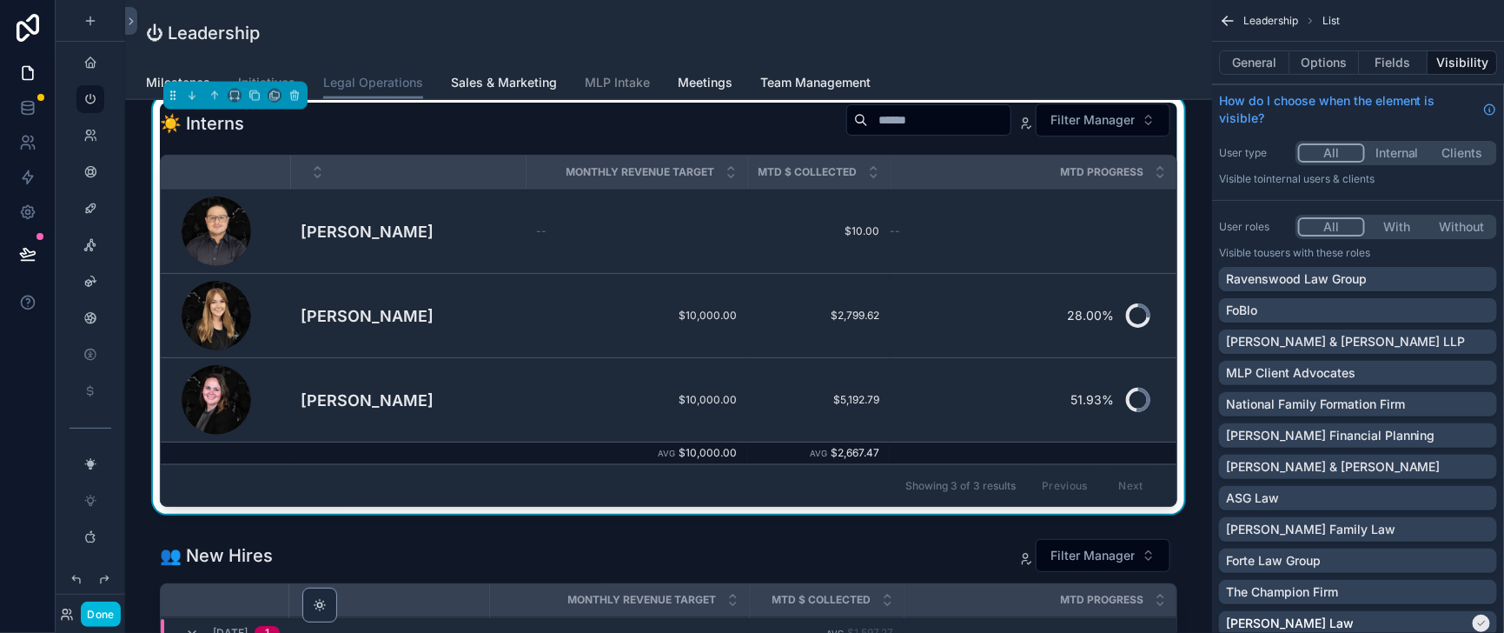
drag, startPoint x: 761, startPoint y: 262, endPoint x: 752, endPoint y: 263, distance: 9.6
click at [747, 189] on div "Monthly Revenue Target" at bounding box center [637, 172] width 221 height 33
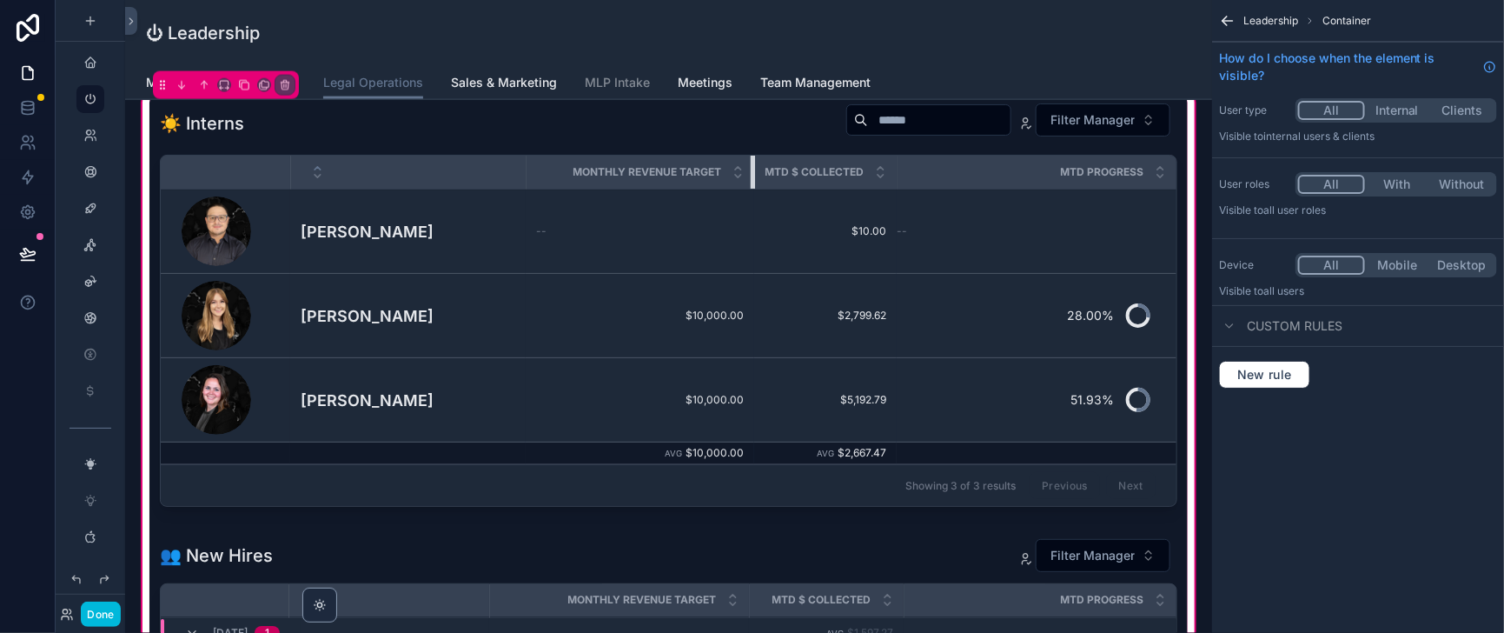
click at [758, 189] on div "scrollable content" at bounding box center [754, 172] width 7 height 33
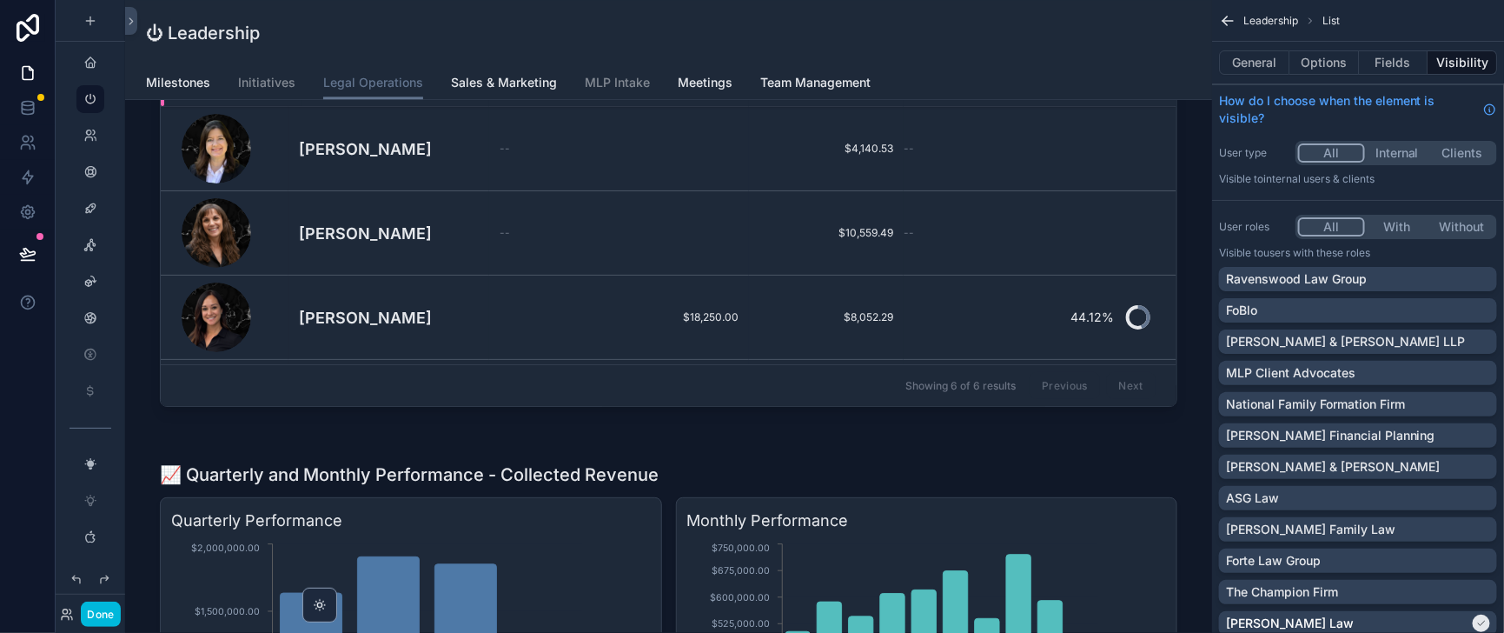
scroll to position [1520, 0]
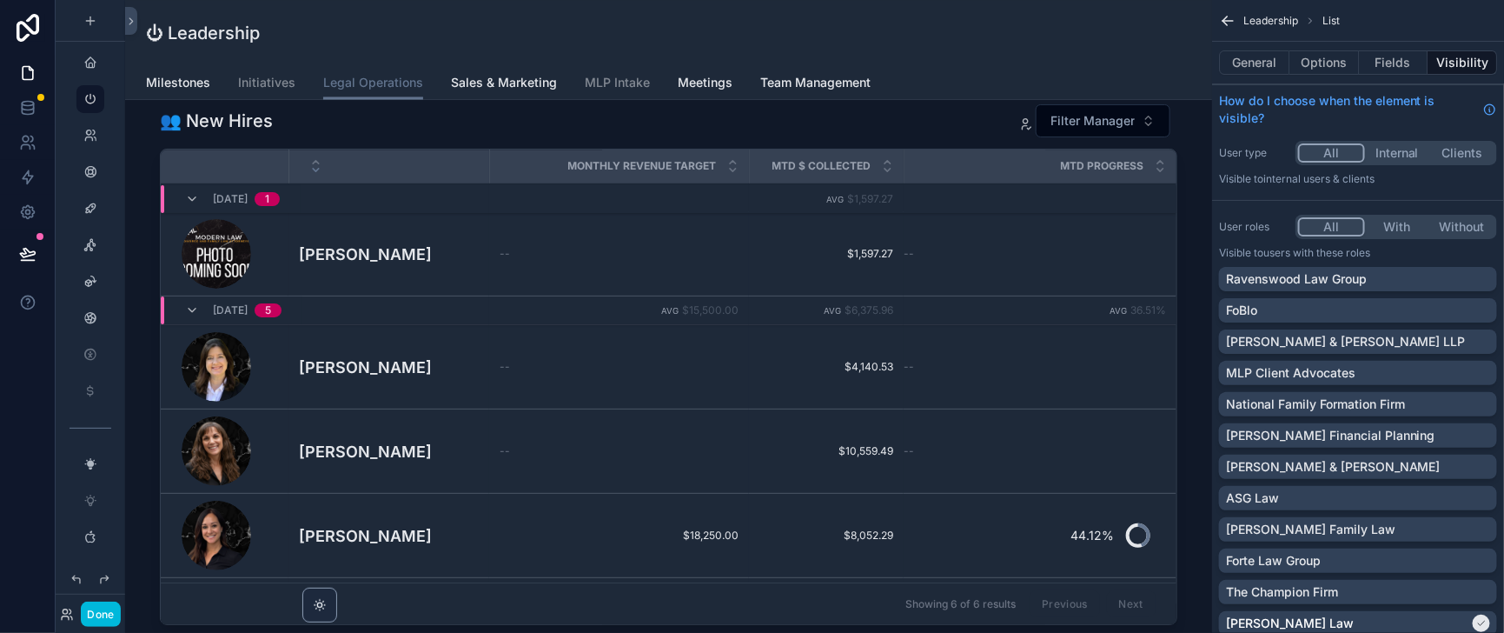
click at [763, 271] on div "scrollable content" at bounding box center [668, 367] width 1038 height 542
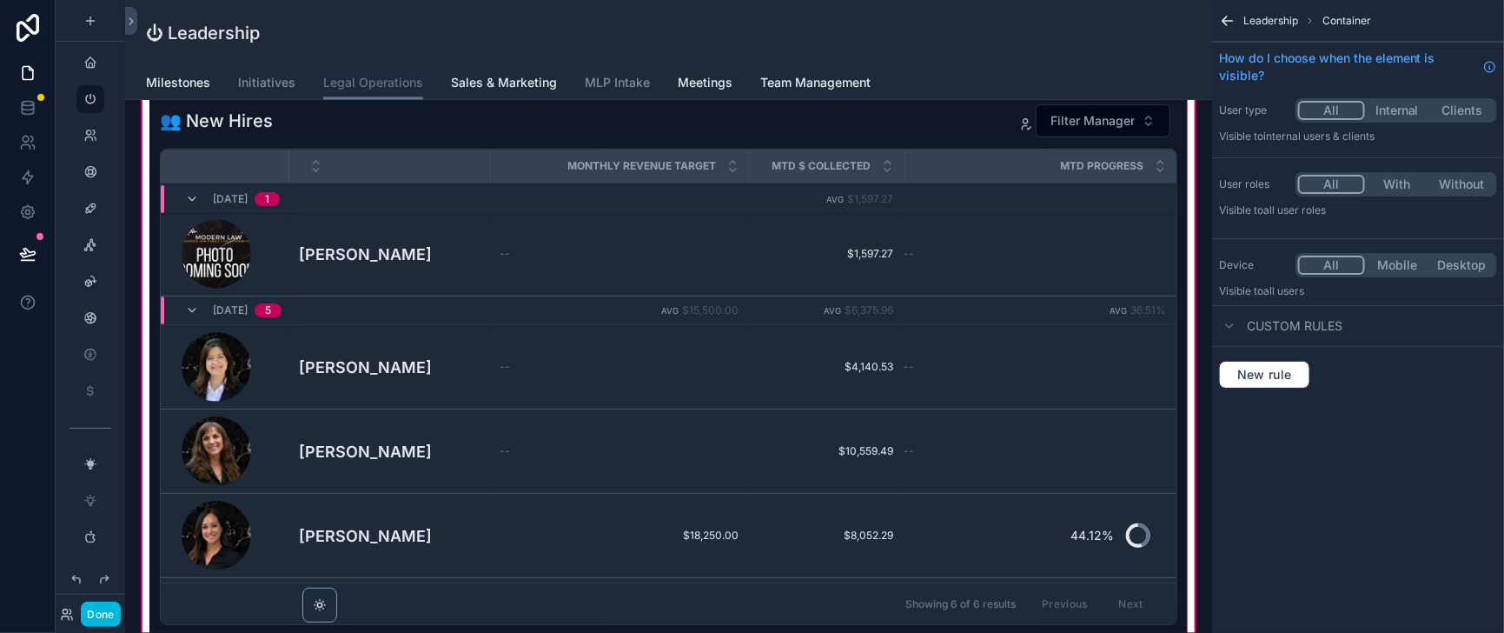
click at [768, 264] on div "scrollable content" at bounding box center [668, 367] width 1038 height 542
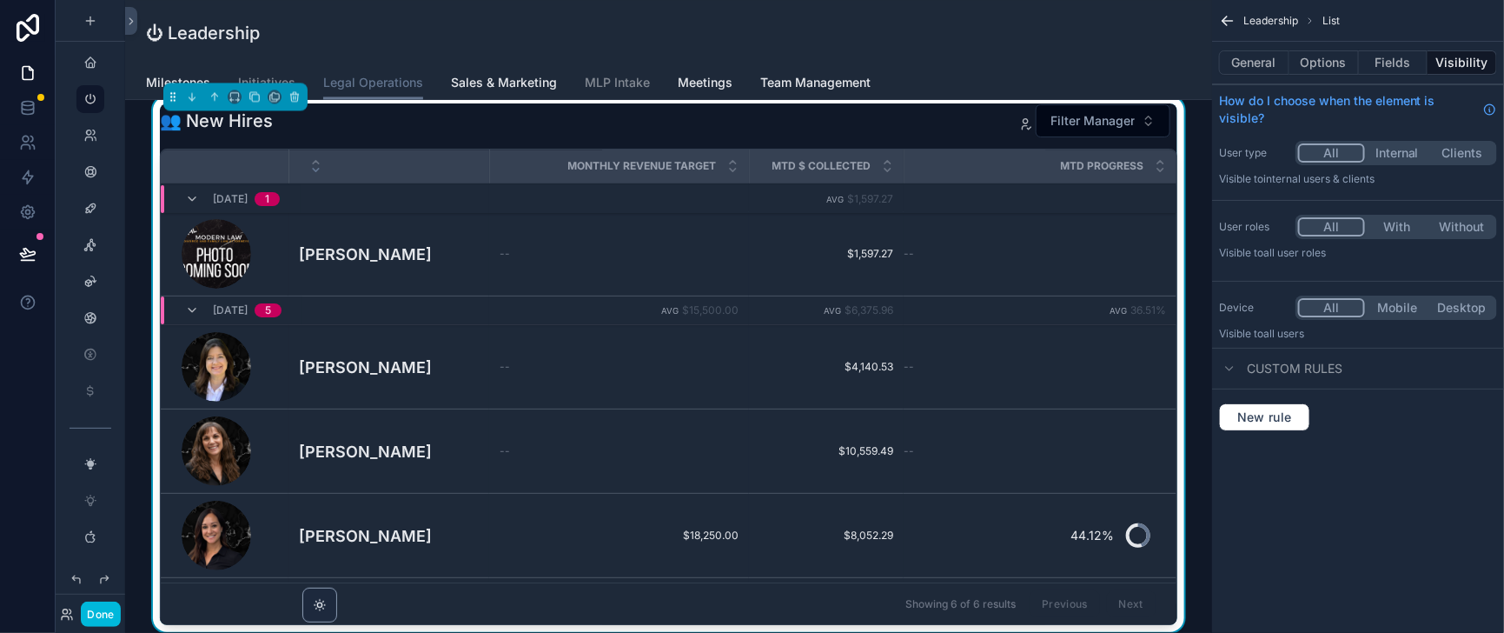
click at [1312, 67] on button "Options" at bounding box center [1325, 62] width 70 height 24
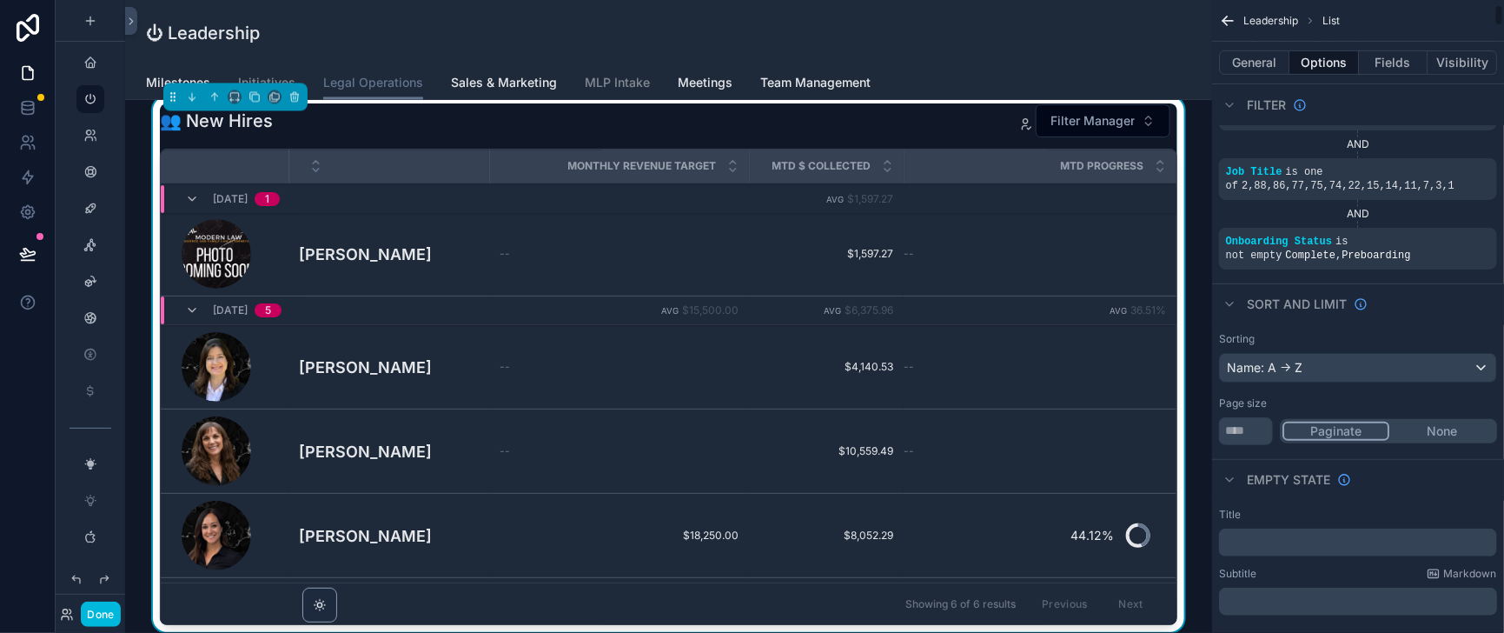
scroll to position [216, 0]
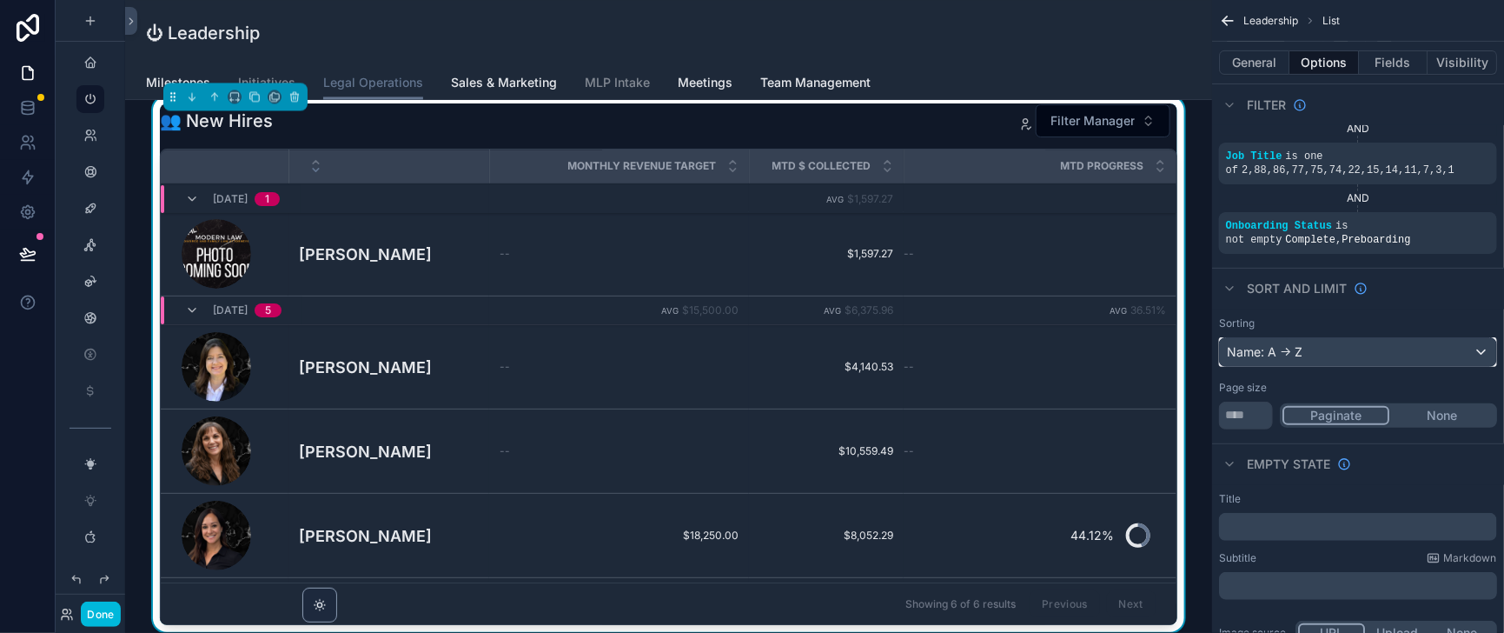
click at [1296, 366] on div "Name: A -> Z" at bounding box center [1358, 352] width 276 height 28
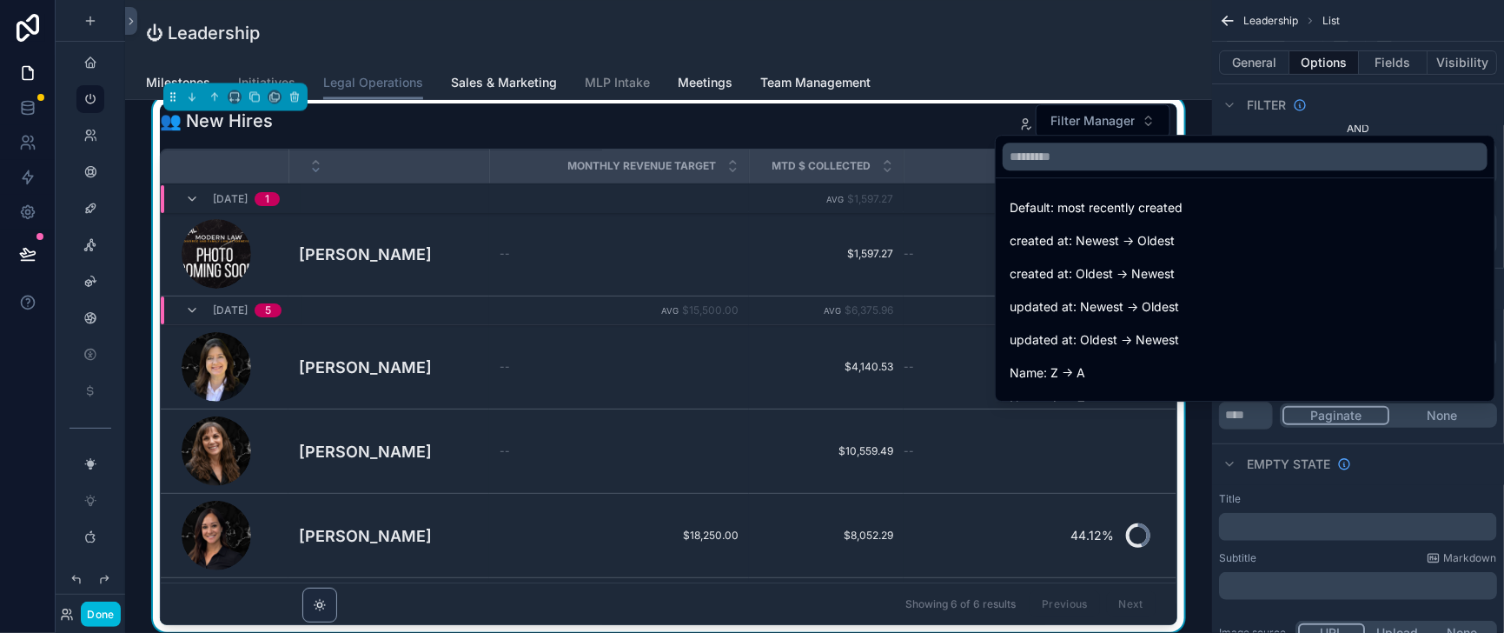
click at [1111, 230] on span "created at: Newest -> Oldest" at bounding box center [1092, 240] width 165 height 21
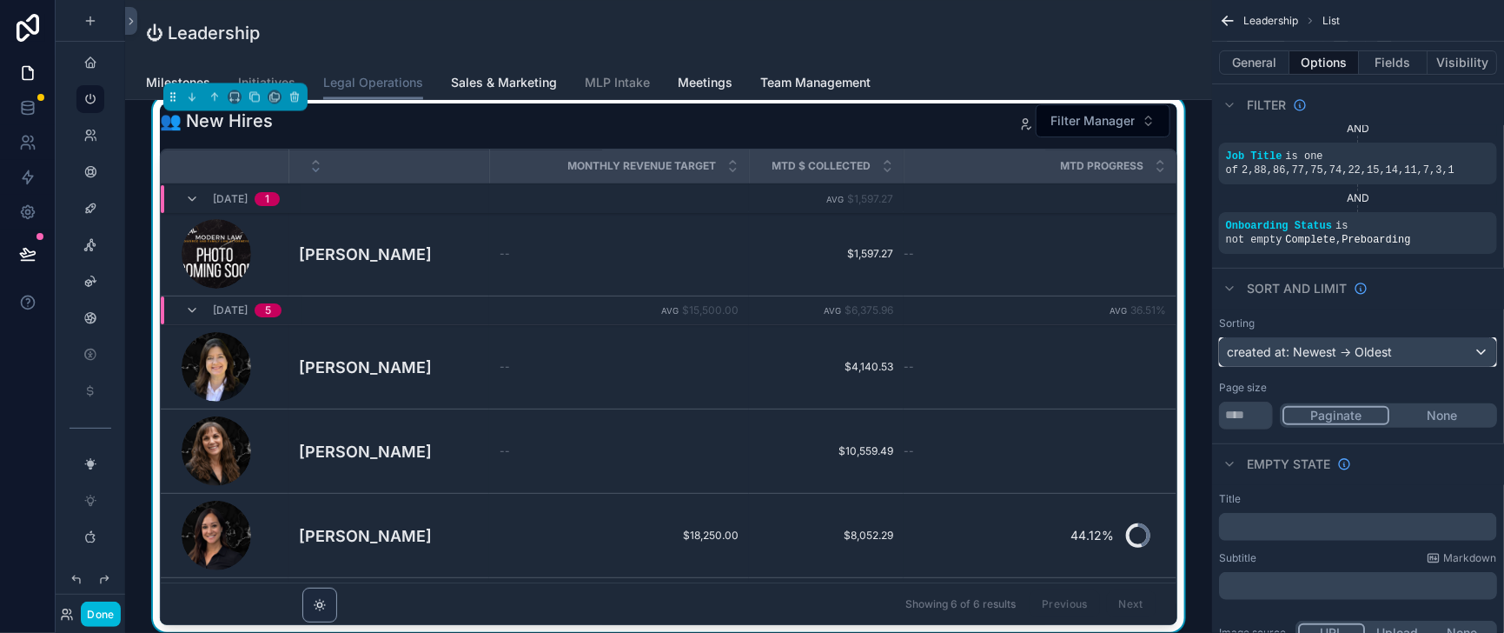
click at [1304, 366] on div "created at: Newest -> Oldest" at bounding box center [1358, 352] width 276 height 28
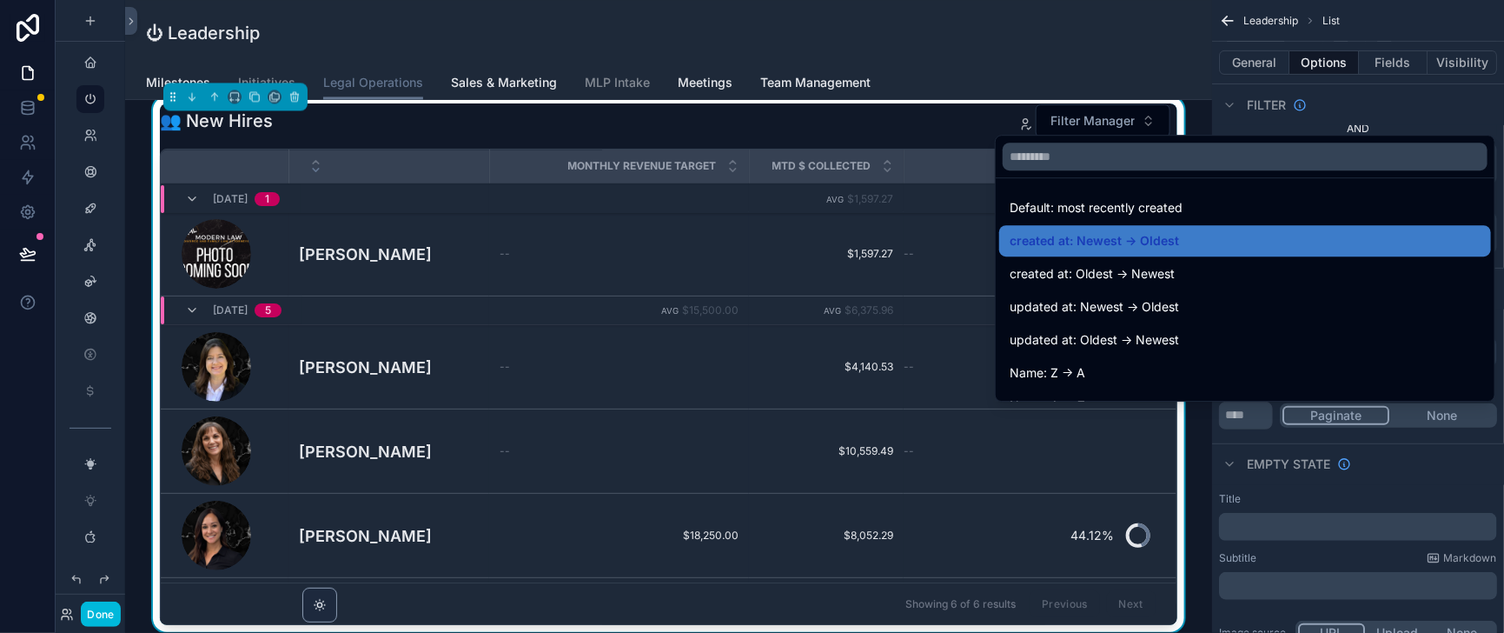
click at [1121, 368] on div "Name: Z -> A" at bounding box center [1245, 372] width 471 height 21
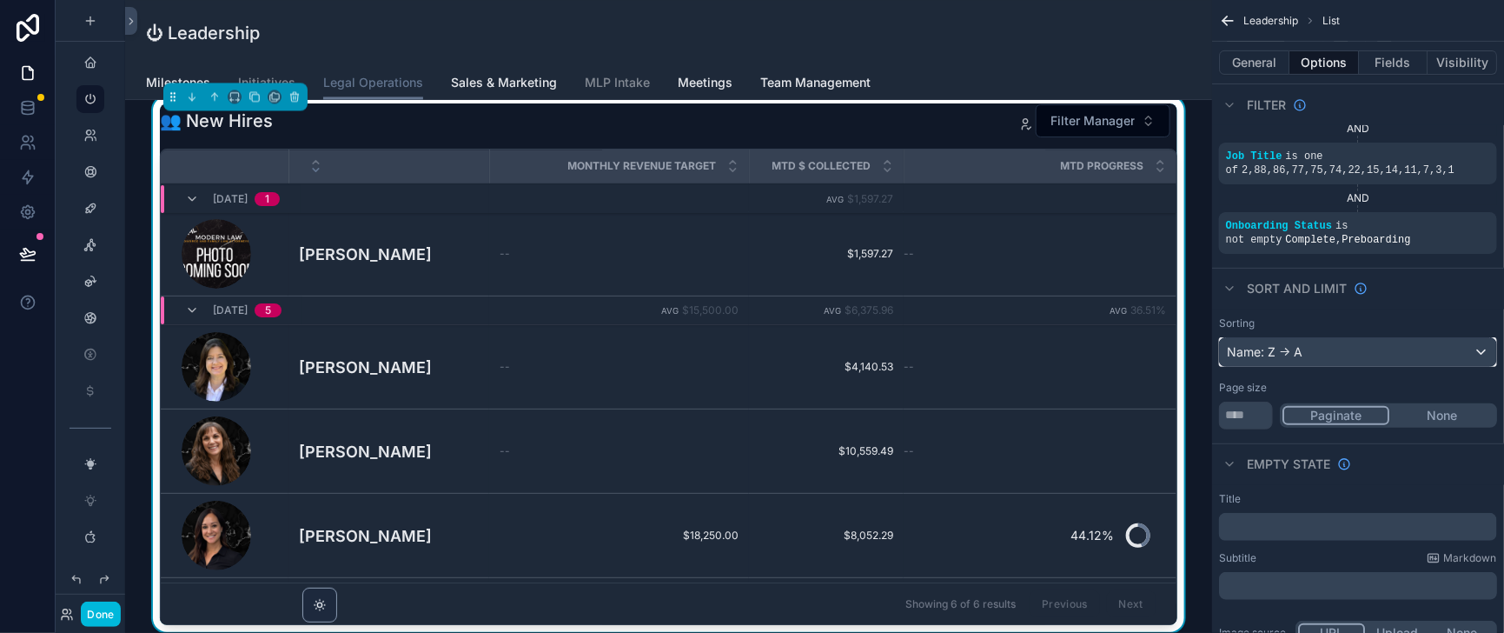
click at [1296, 366] on div "Name: Z -> A" at bounding box center [1358, 352] width 276 height 28
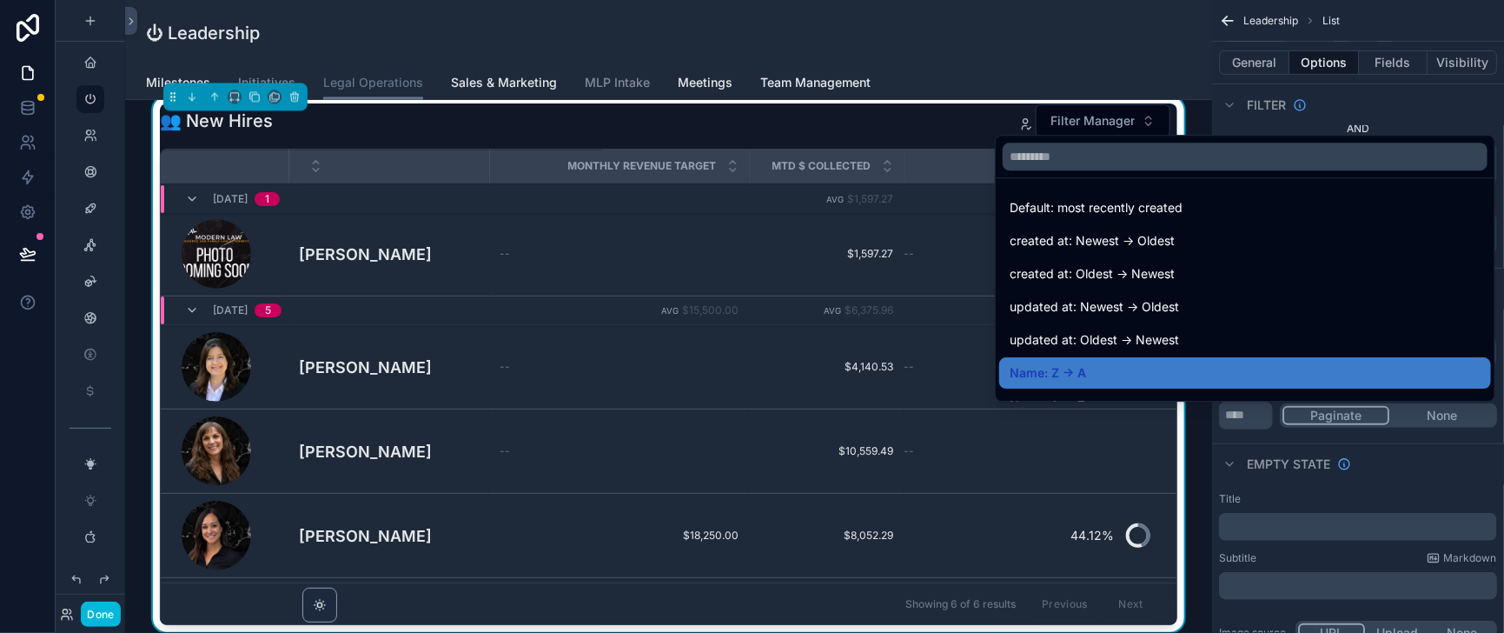
click at [1066, 197] on span "Default: most recently created" at bounding box center [1096, 207] width 173 height 21
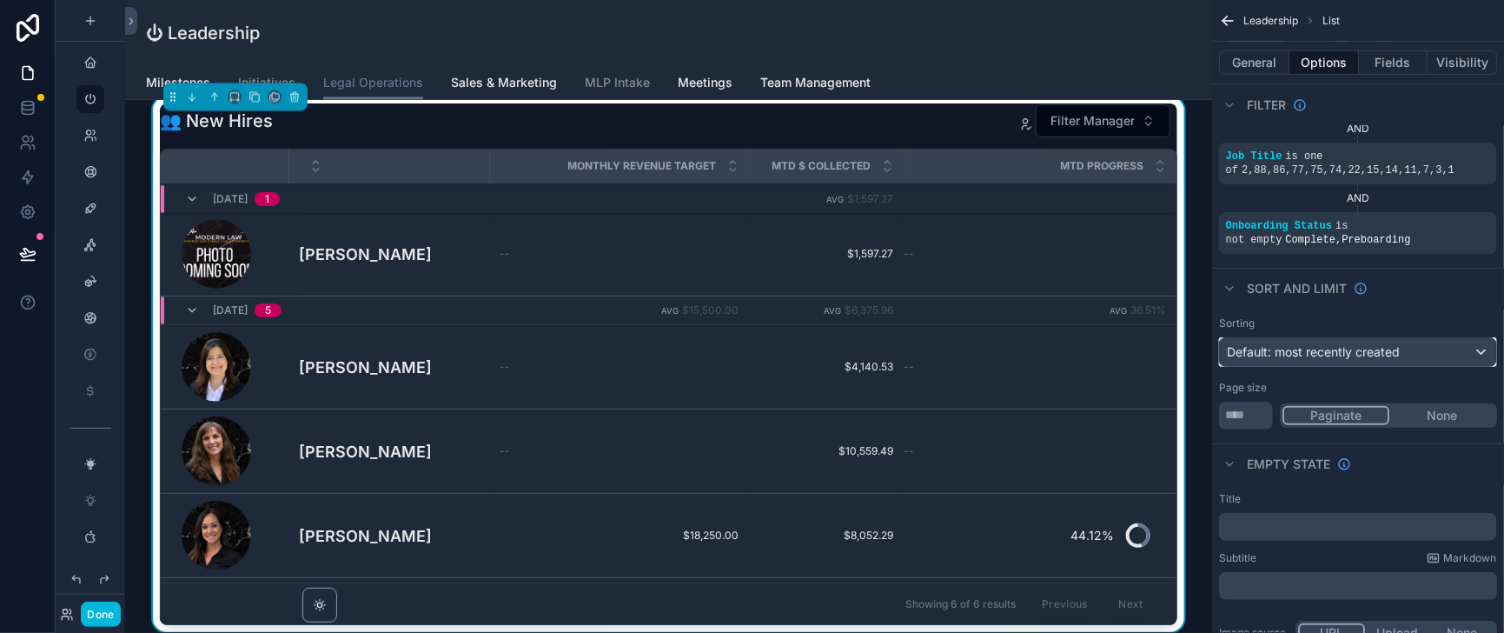
click at [1304, 359] on span "Default: most recently created" at bounding box center [1313, 351] width 173 height 15
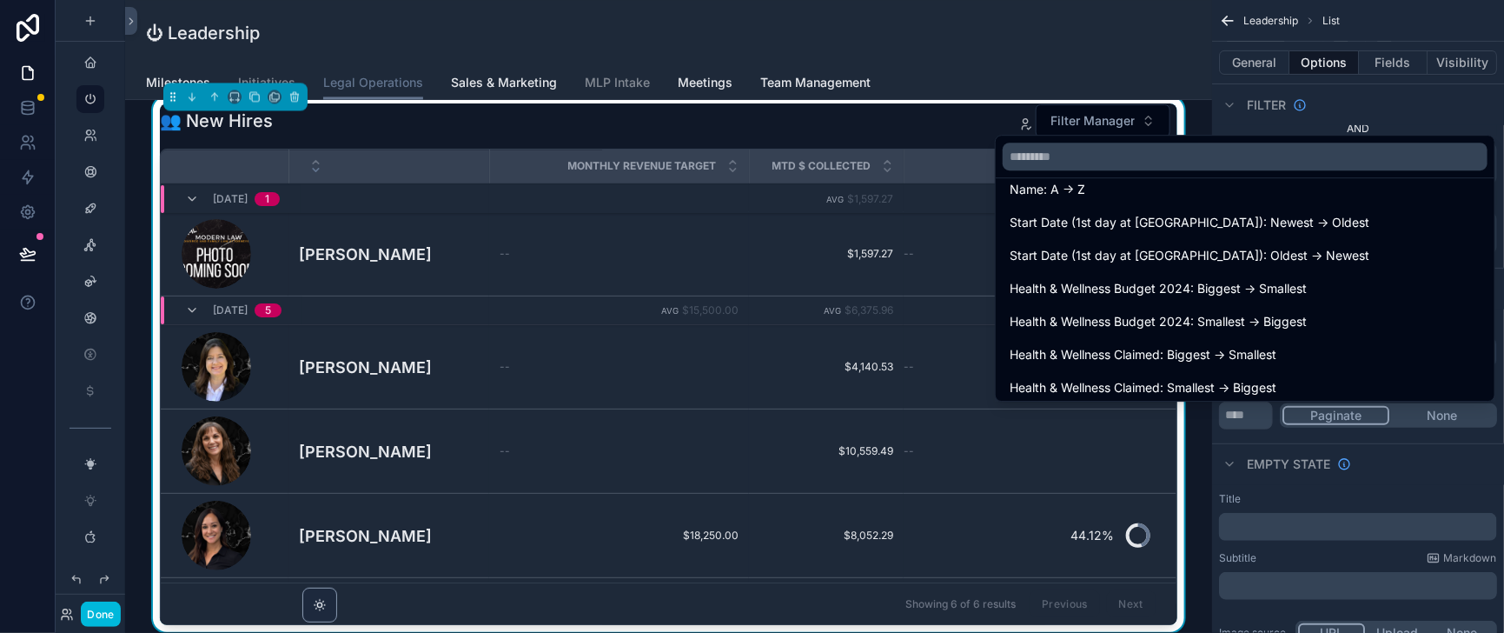
click at [1028, 196] on span "Name: A -> Z" at bounding box center [1048, 189] width 76 height 21
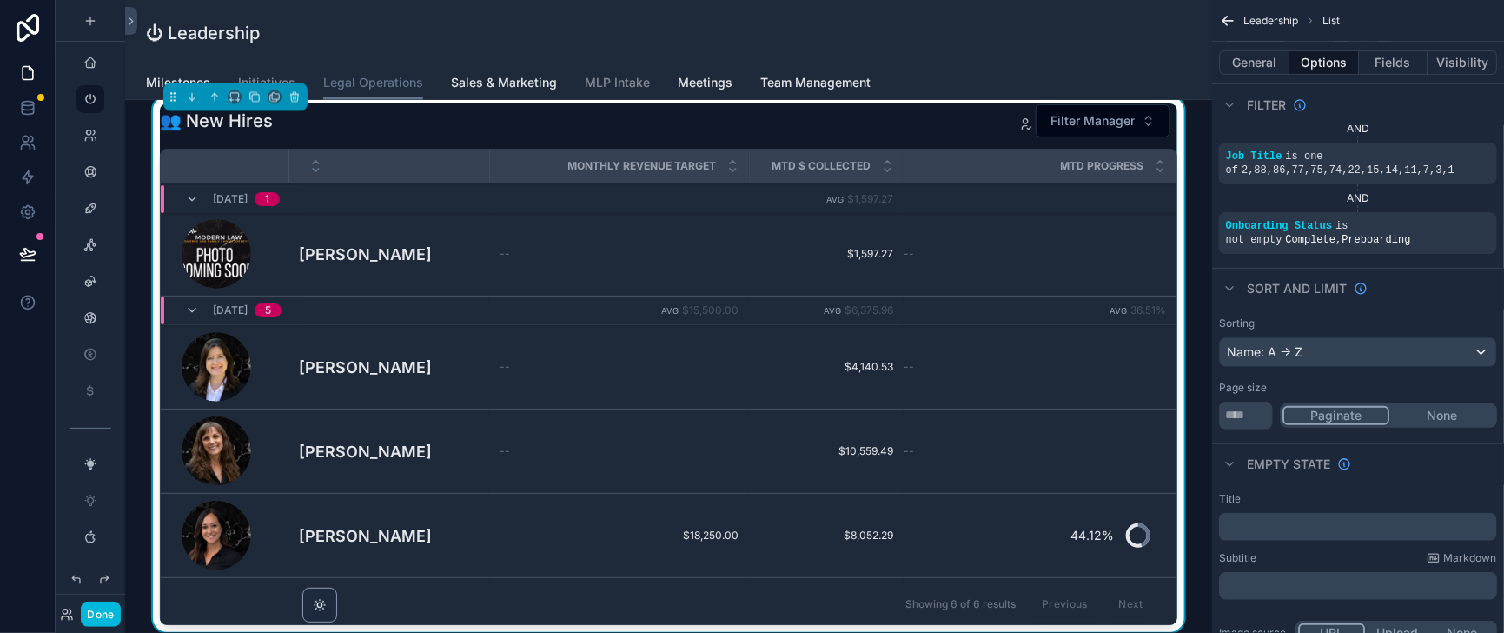
click at [1380, 61] on button "Fields" at bounding box center [1394, 62] width 70 height 24
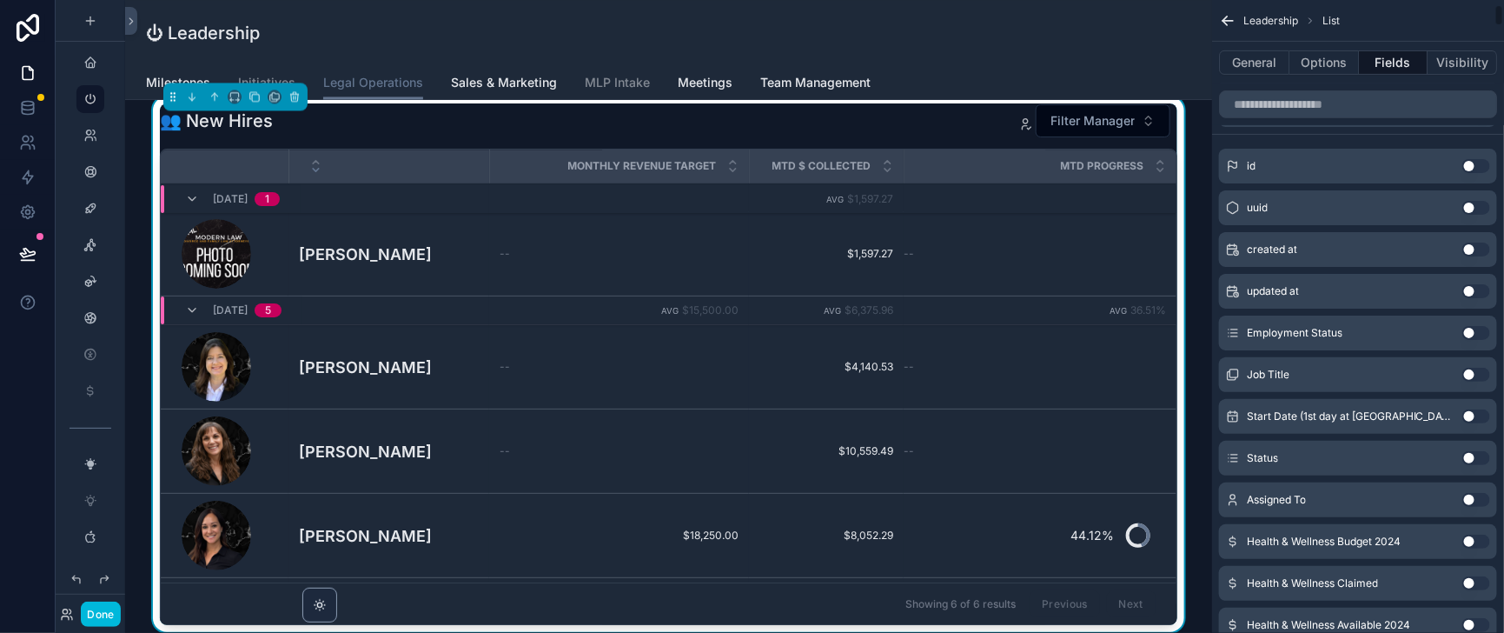
scroll to position [0, 0]
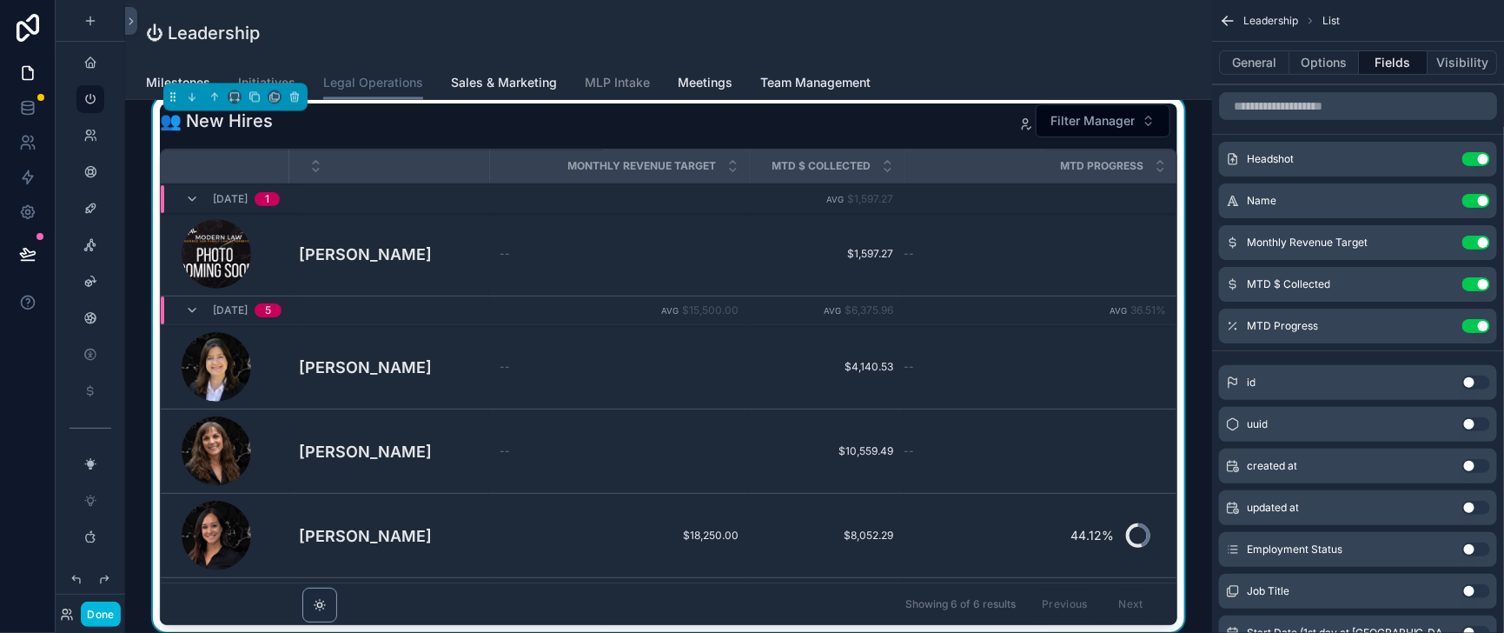
click at [0, 0] on icon "scrollable content" at bounding box center [0, 0] width 0 height 0
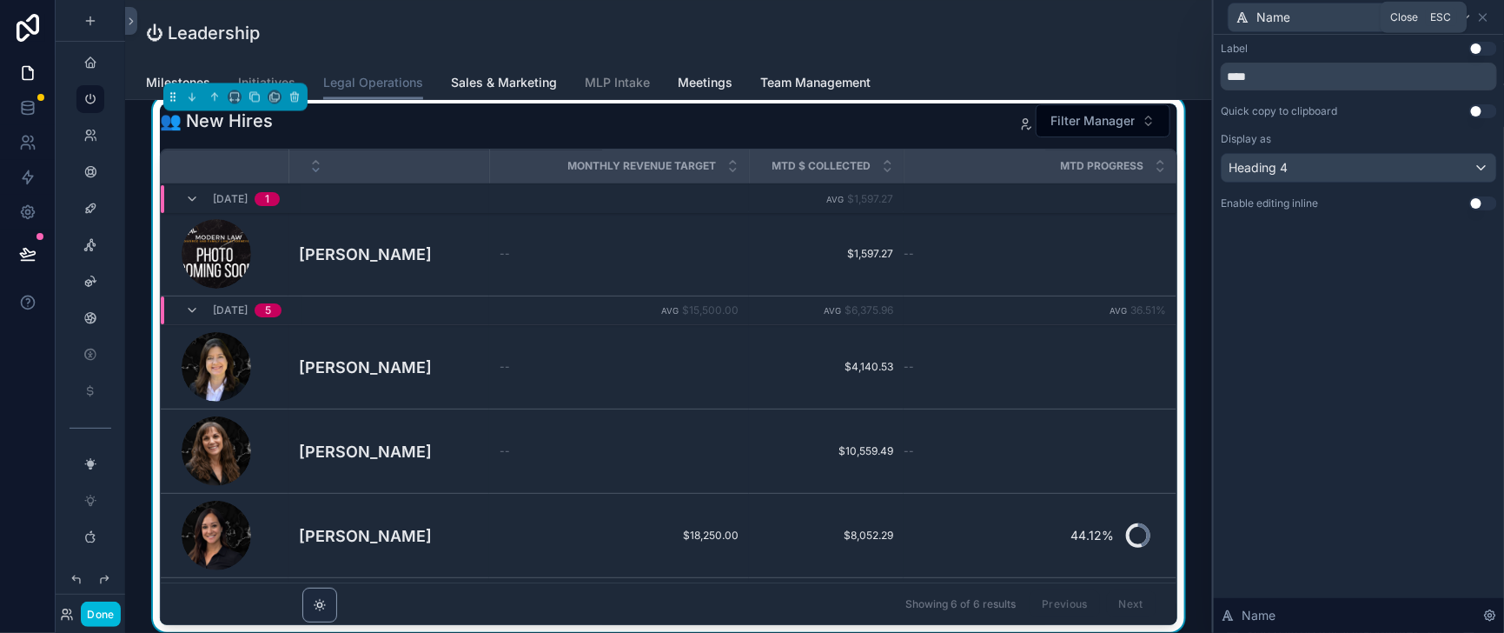
click at [1485, 20] on icon at bounding box center [1483, 17] width 14 height 14
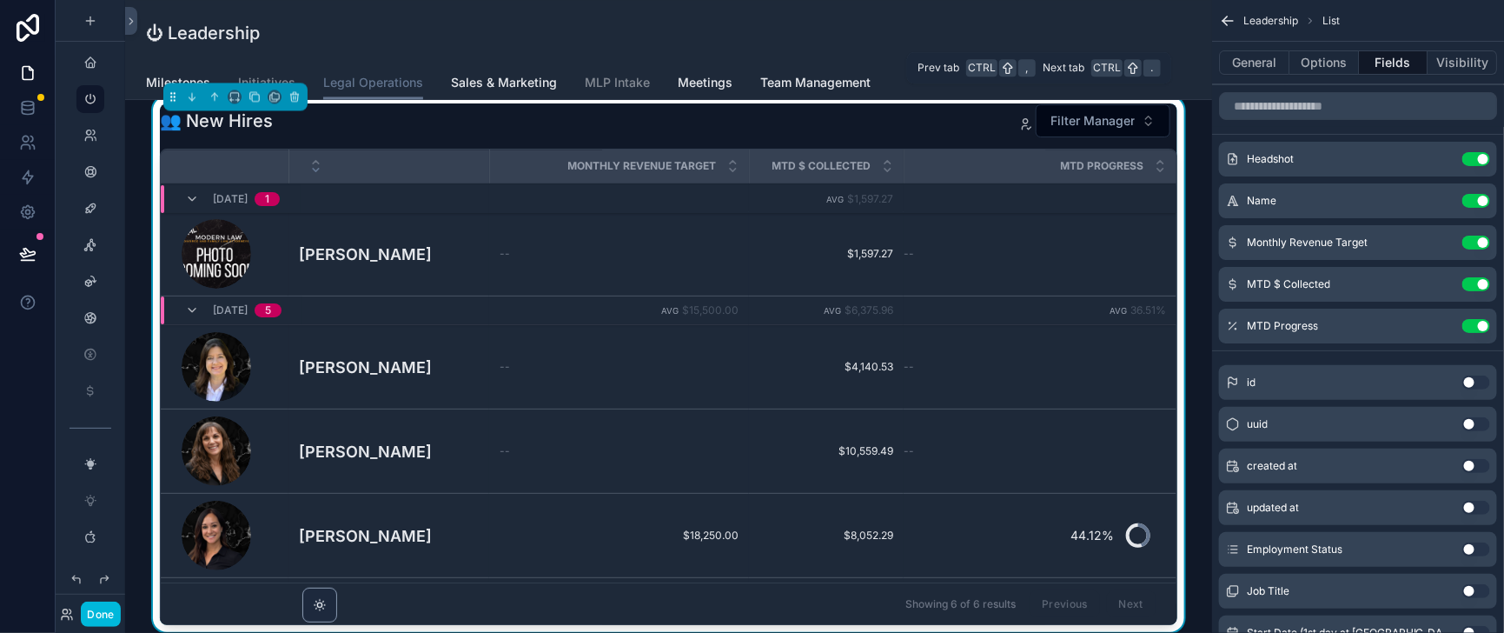
click at [1224, 71] on button "General" at bounding box center [1254, 62] width 70 height 24
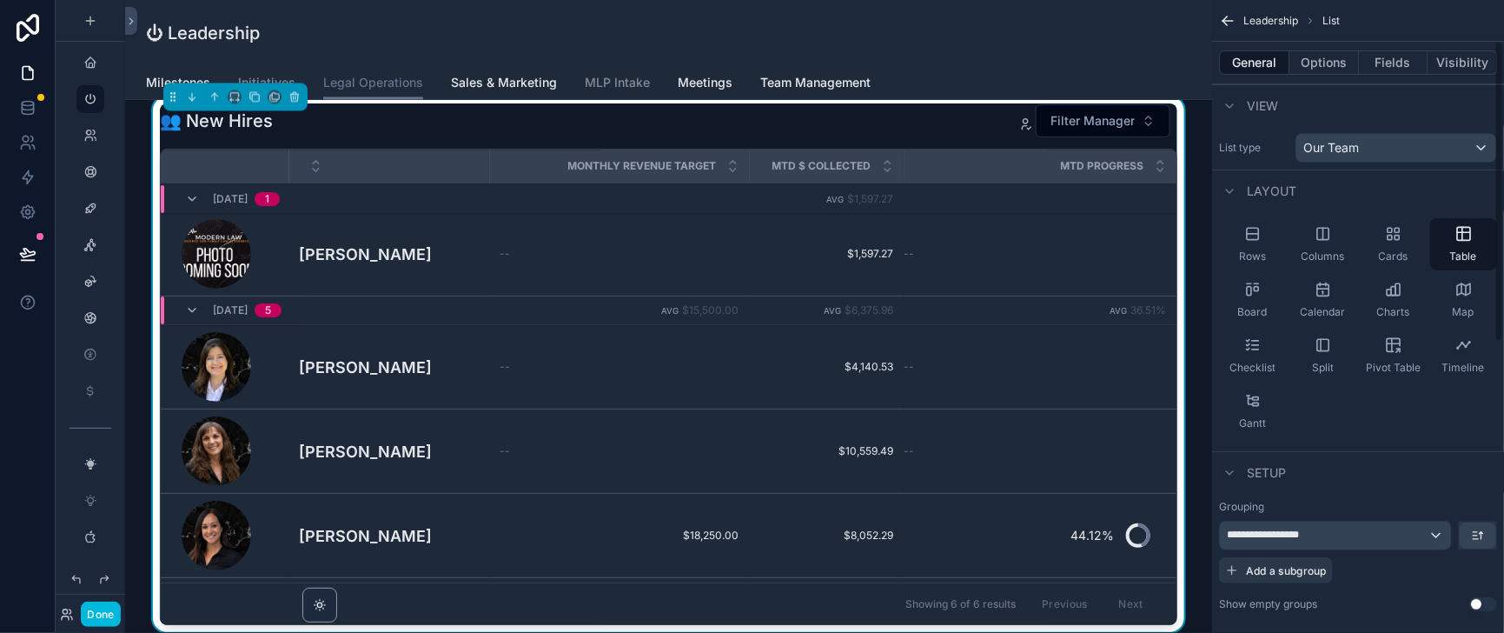
scroll to position [216, 0]
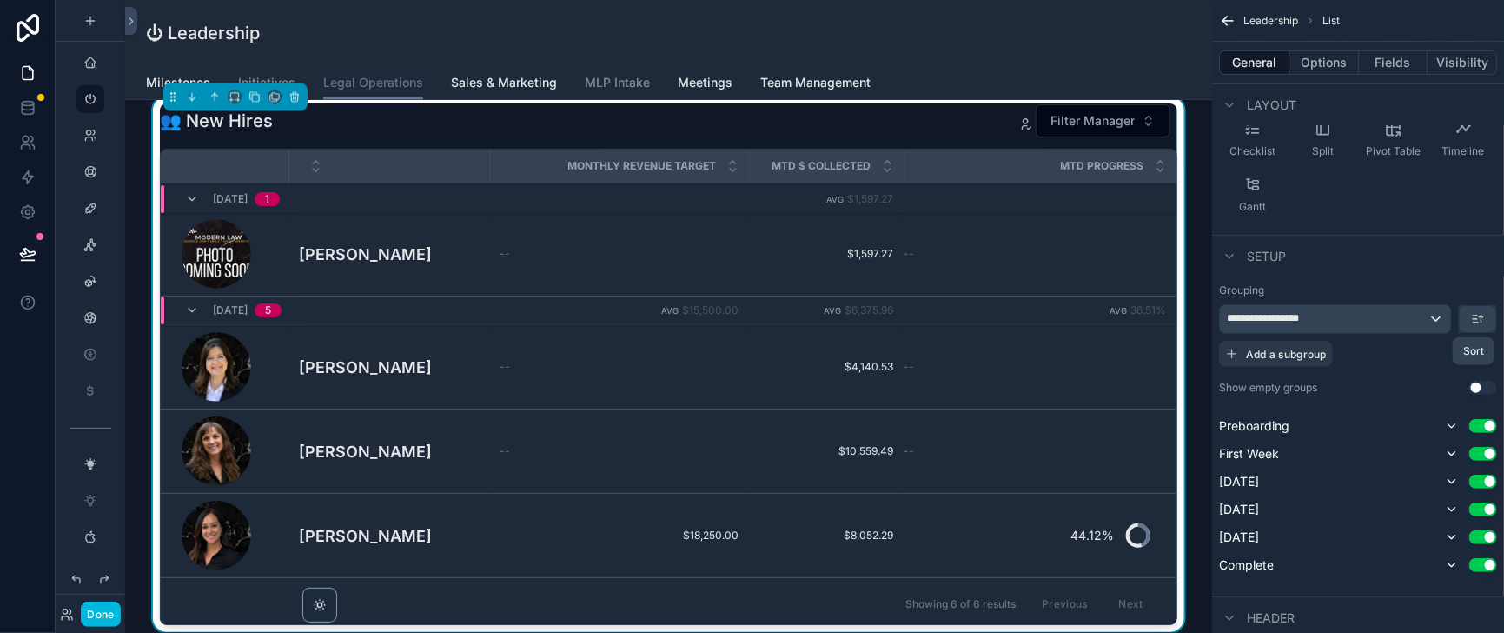
click at [1474, 326] on icon "scrollable content" at bounding box center [1478, 319] width 14 height 14
click at [1446, 453] on span "Last -> First" at bounding box center [1443, 447] width 67 height 21
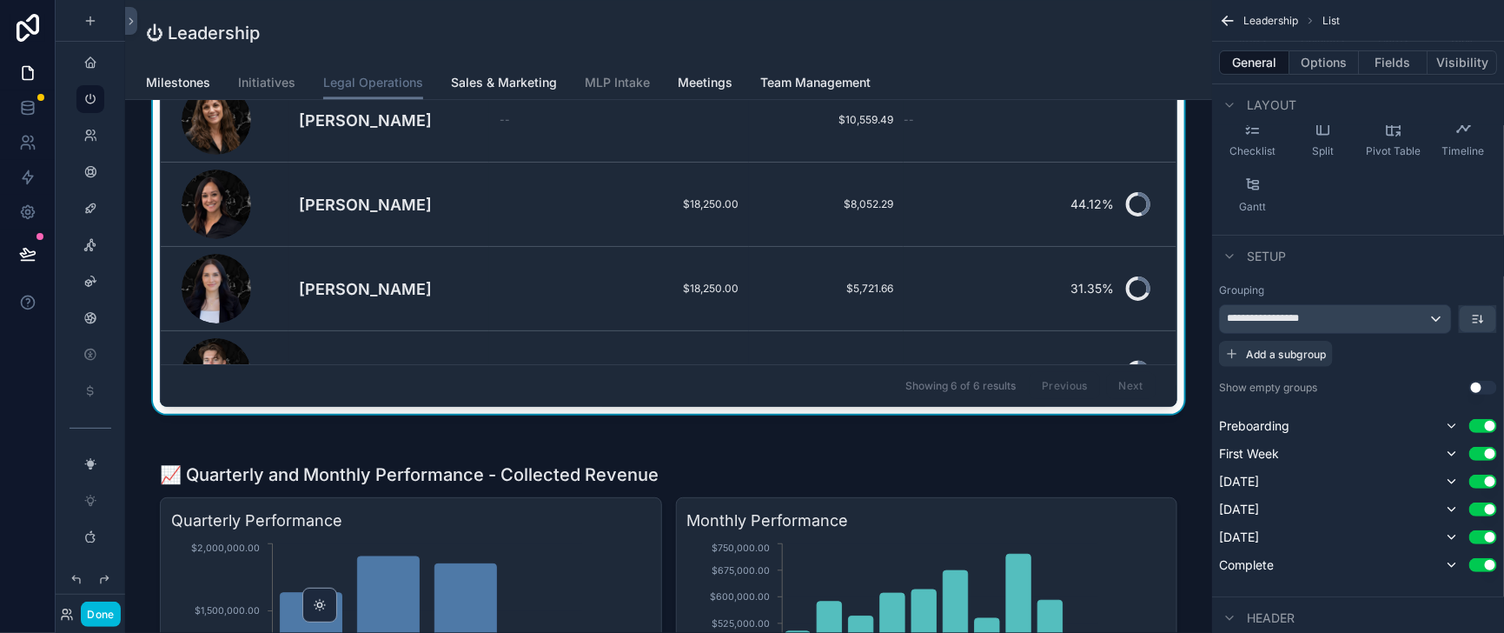
click at [1304, 70] on button "Options" at bounding box center [1325, 62] width 70 height 24
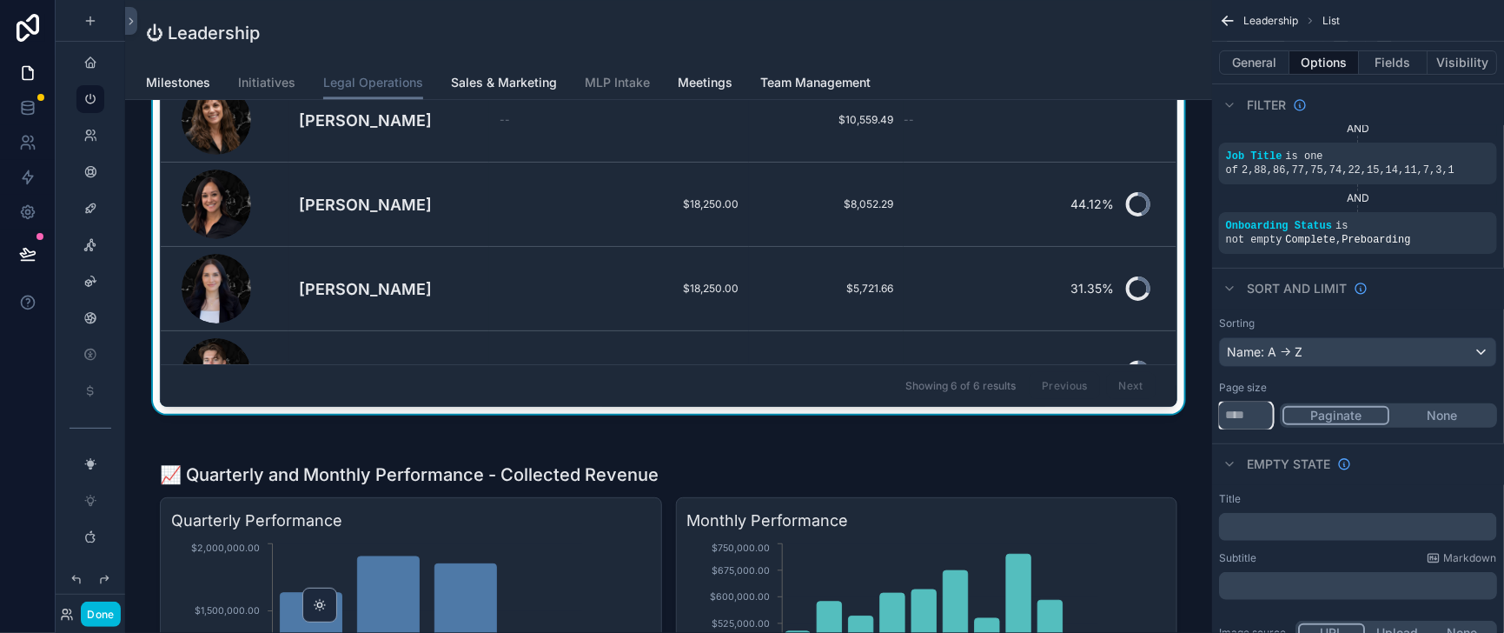
click at [1222, 429] on input "**" at bounding box center [1246, 415] width 54 height 28
type input "*"
click at [1219, 429] on input "**" at bounding box center [1246, 415] width 54 height 28
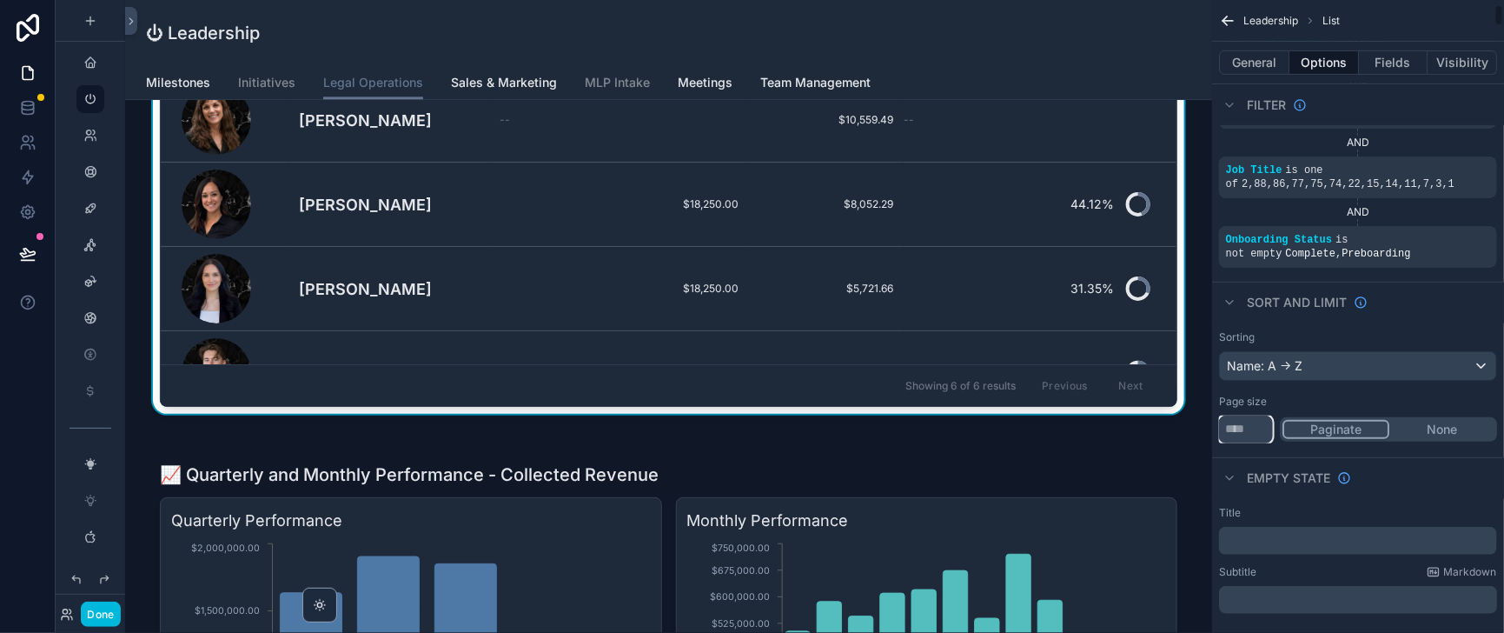
scroll to position [216, 0]
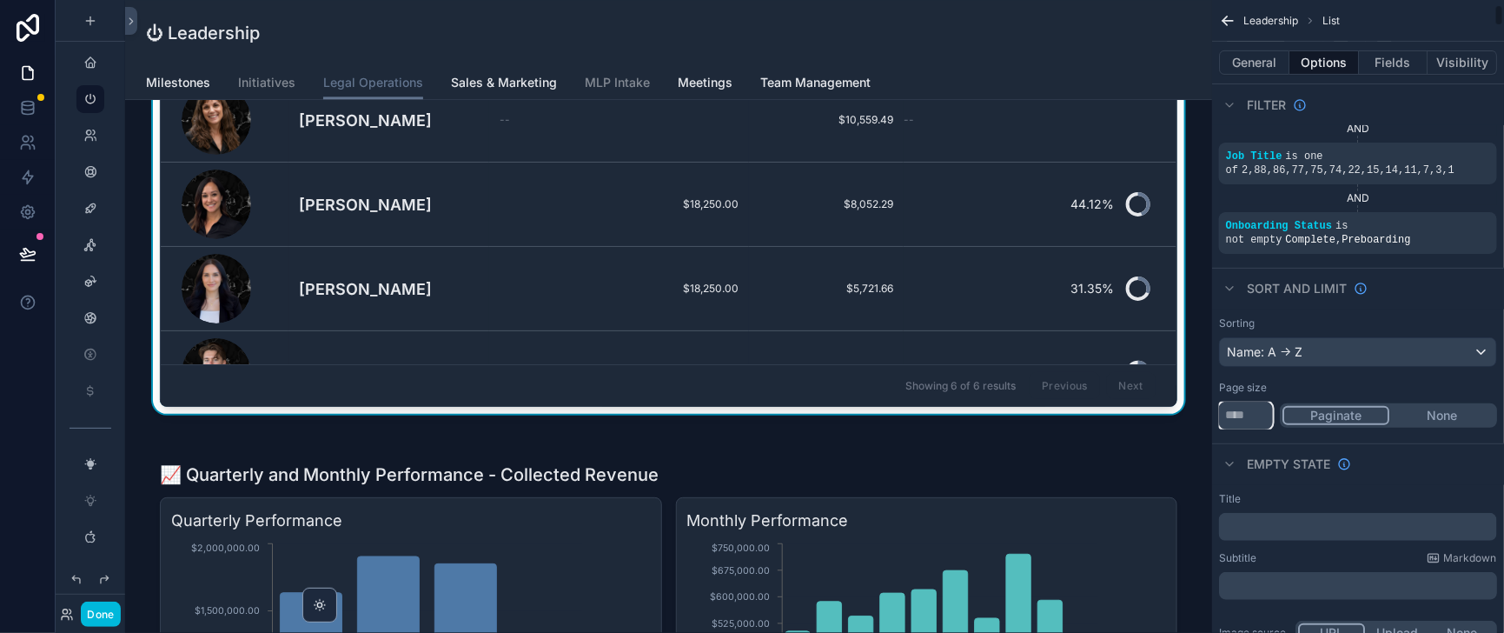
type input "**"
click at [1286, 366] on div "Name: A -> Z" at bounding box center [1358, 352] width 276 height 28
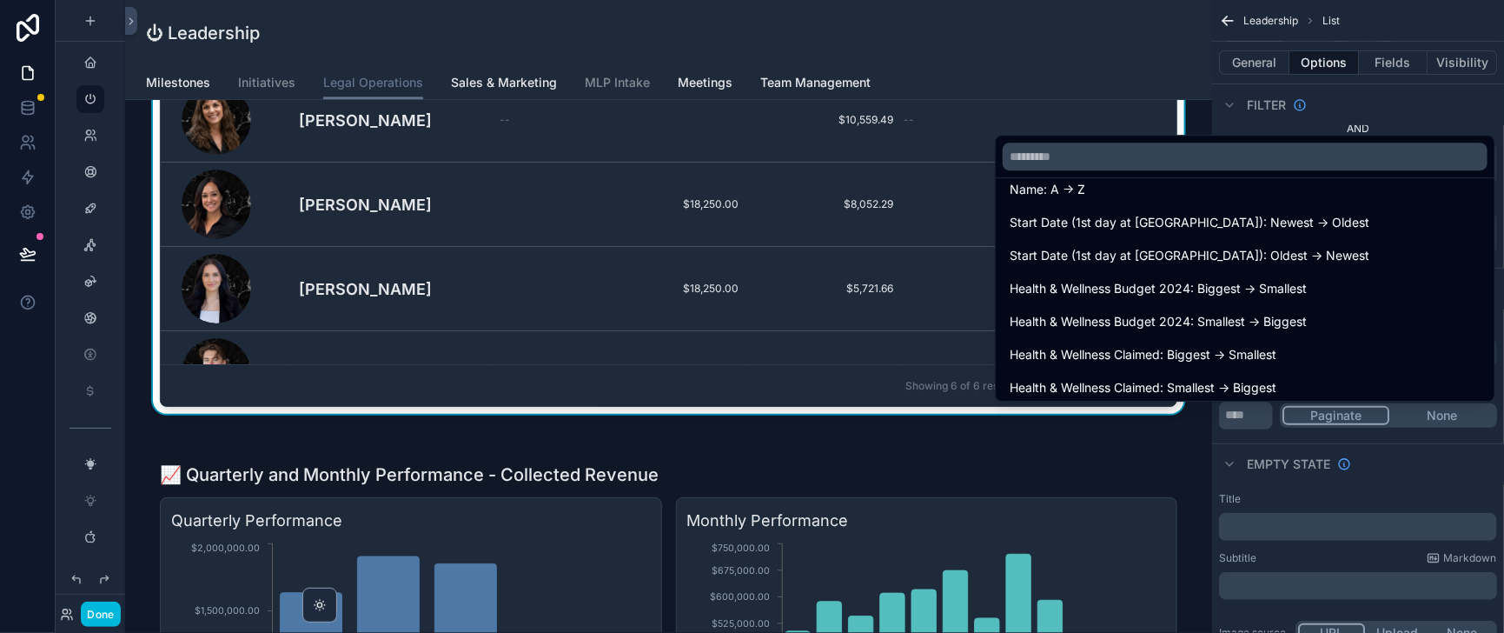
click at [1032, 163] on span "Name: Z -> A" at bounding box center [1048, 156] width 76 height 21
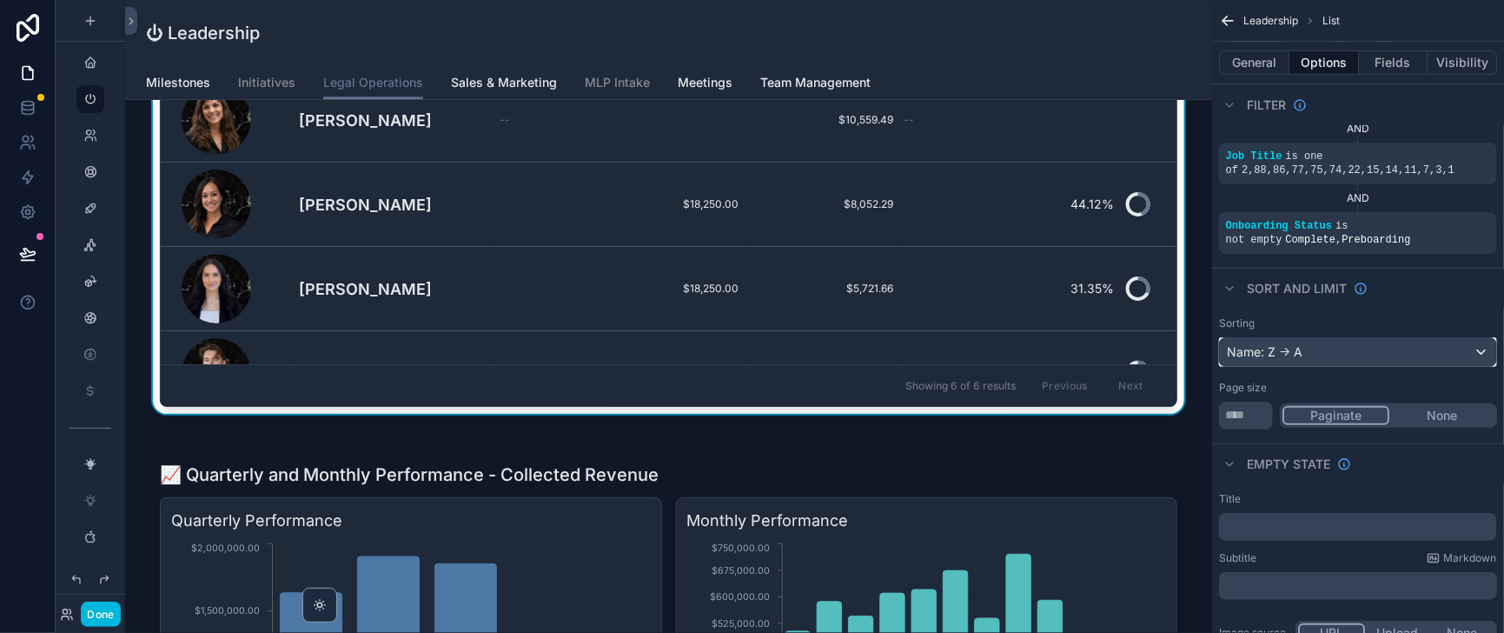
click at [1317, 366] on div "Name: Z -> A" at bounding box center [1358, 352] width 276 height 28
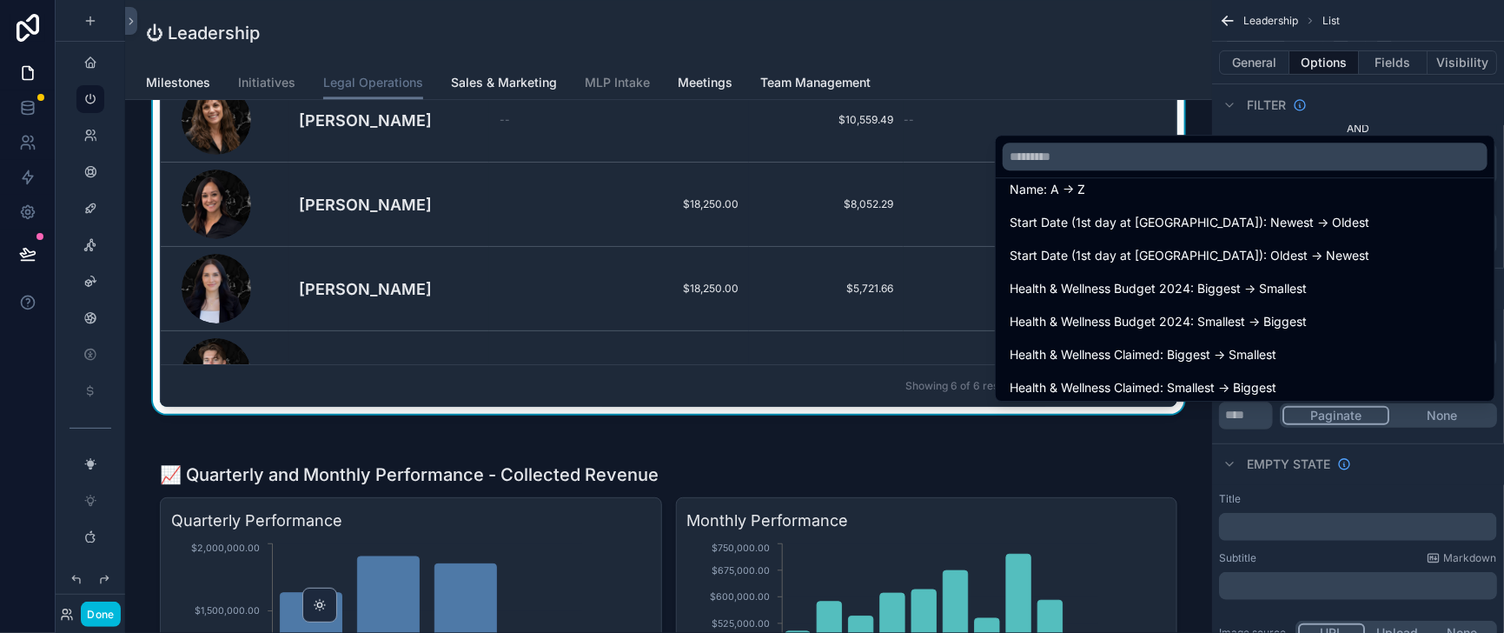
click at [1104, 196] on div "Name: A -> Z" at bounding box center [1245, 189] width 471 height 21
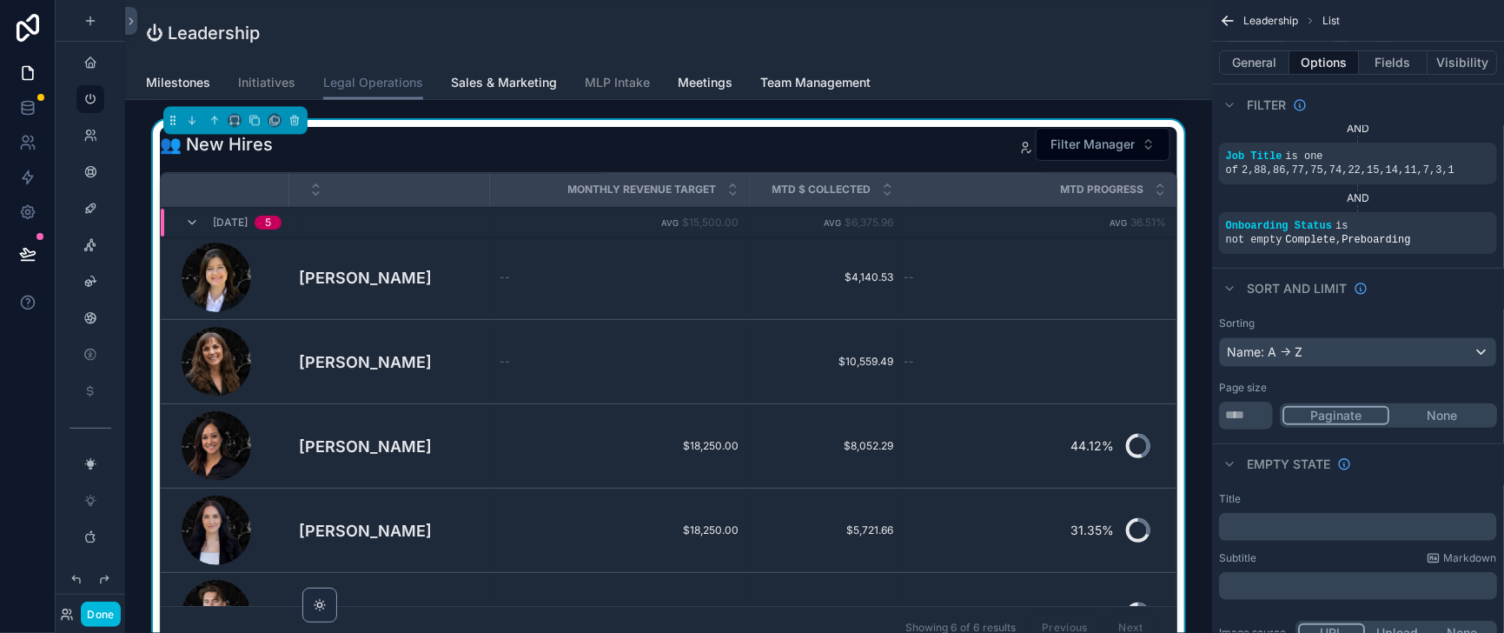
scroll to position [1520, 0]
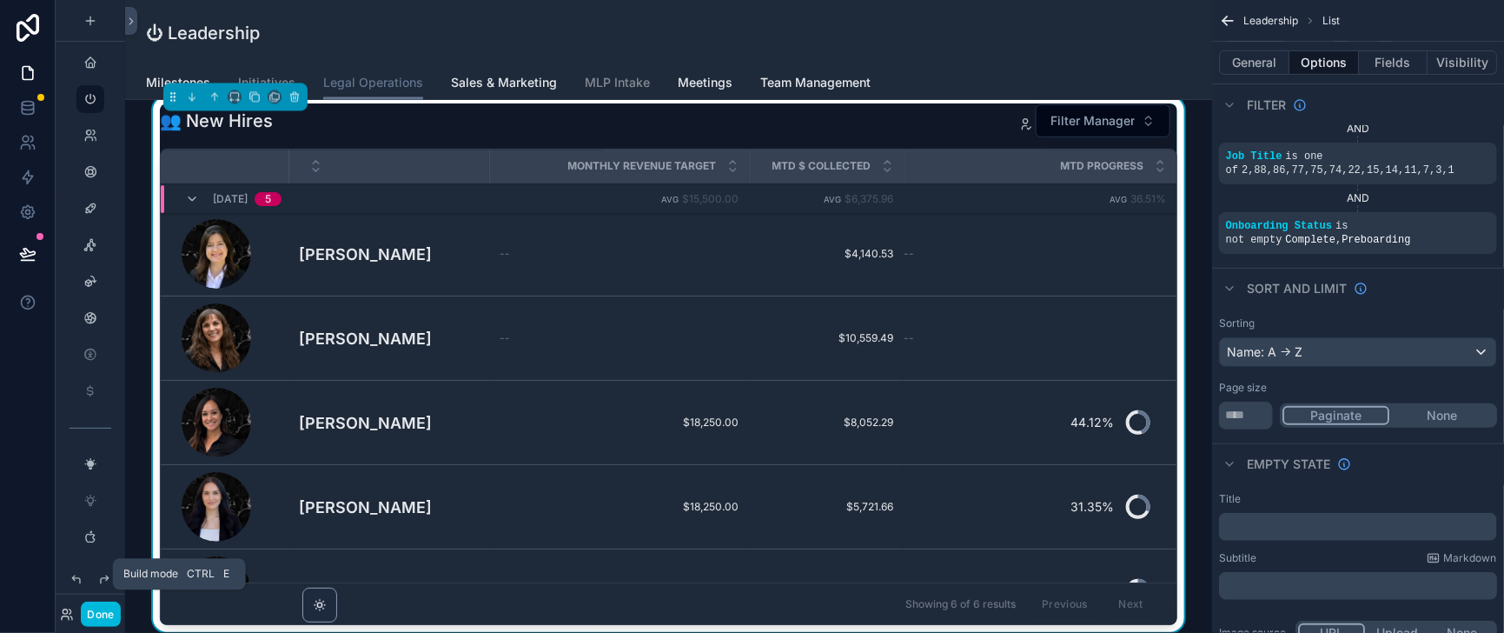
click at [118, 611] on button "Done" at bounding box center [100, 613] width 39 height 25
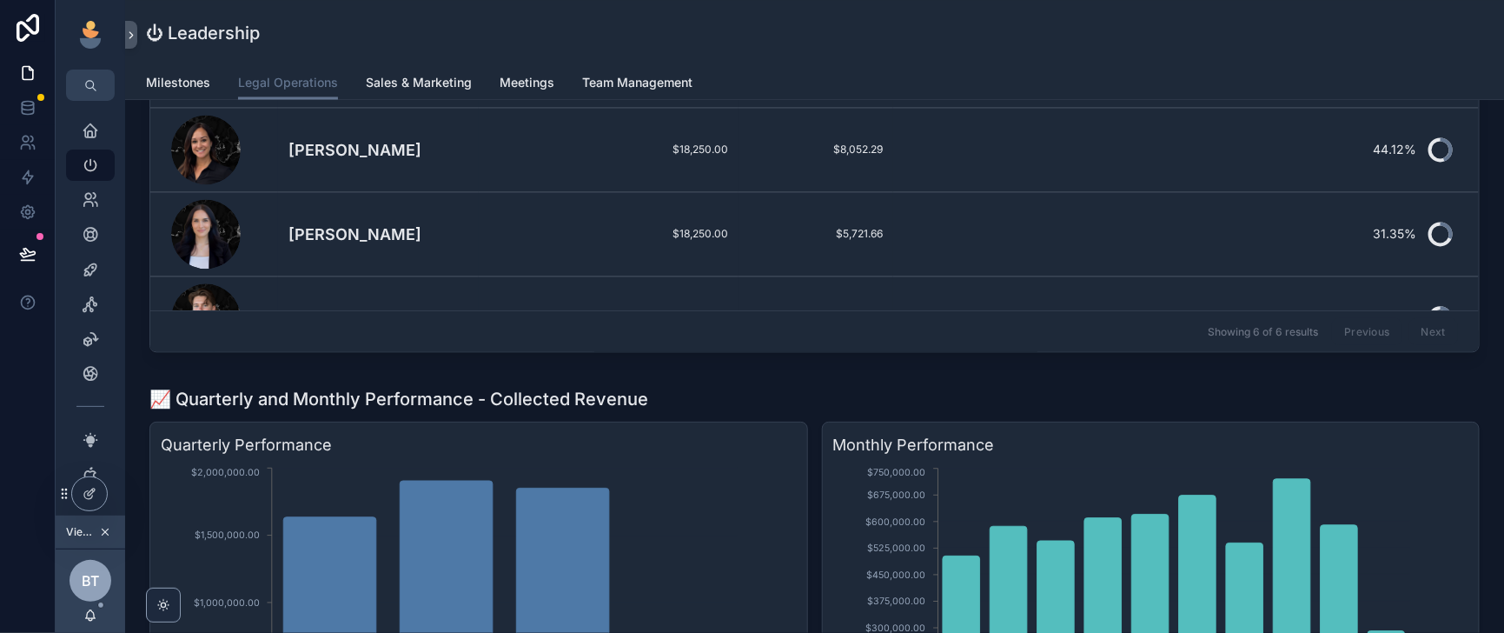
click at [1155, 192] on td "44.12%" at bounding box center [1186, 150] width 586 height 84
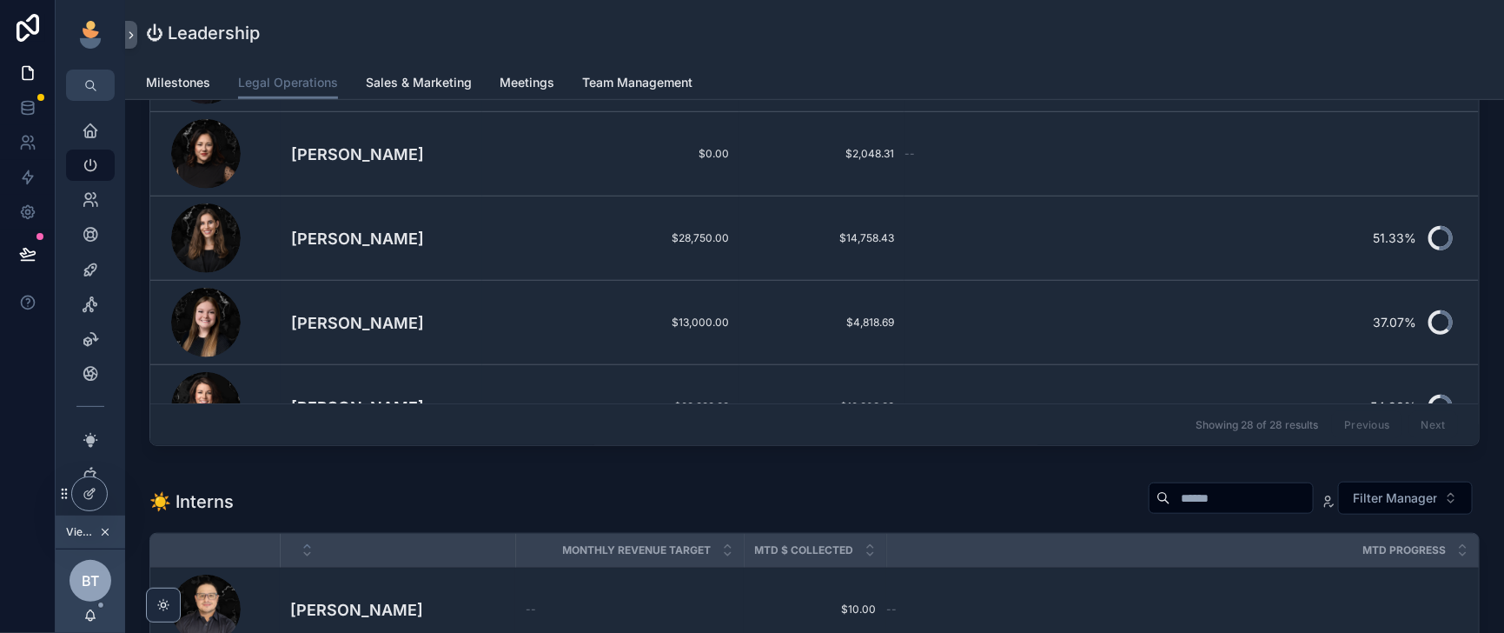
scroll to position [869, 0]
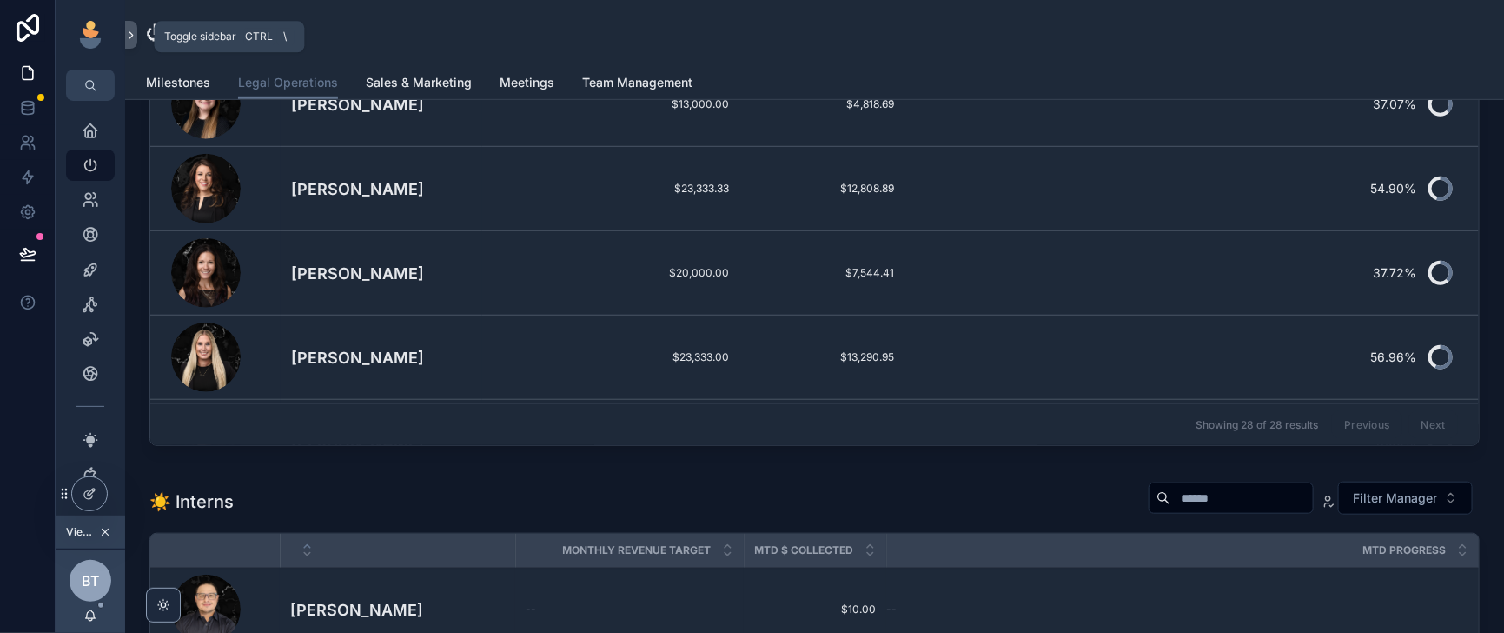
click at [133, 38] on icon "scrollable content" at bounding box center [130, 35] width 3 height 6
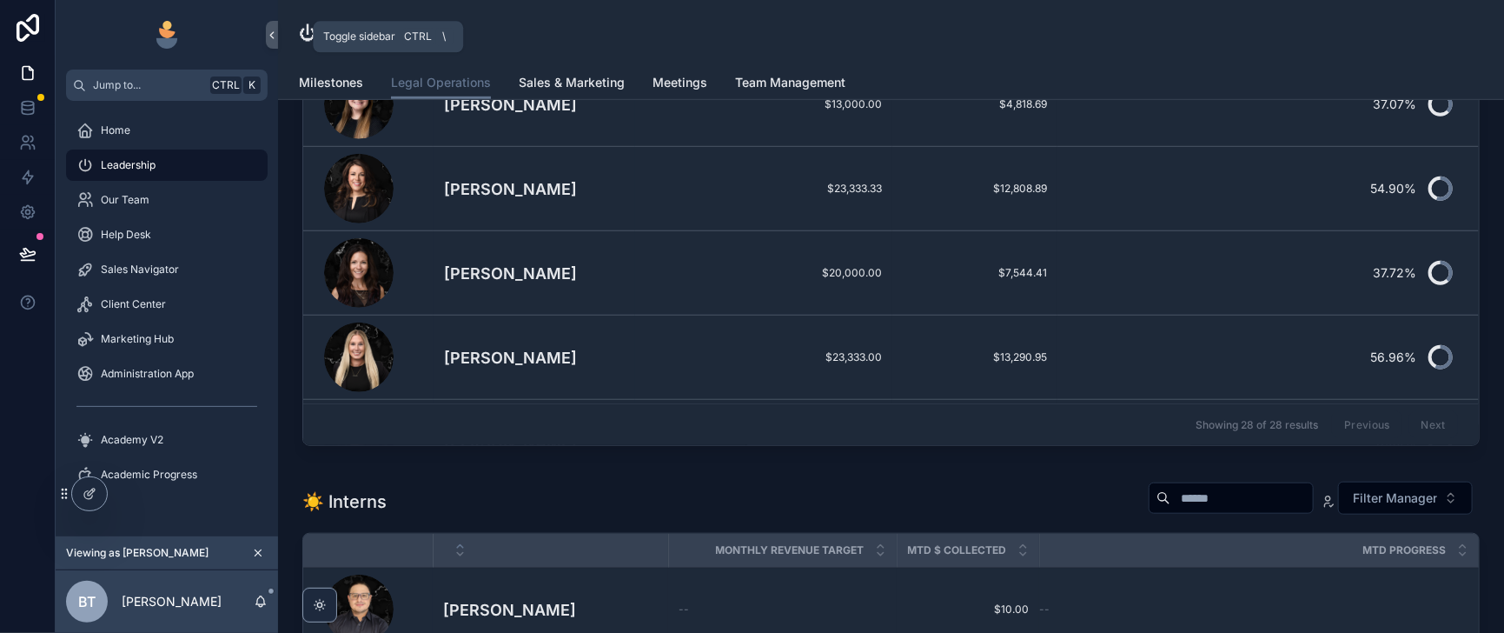
click at [278, 42] on icon "scrollable content" at bounding box center [272, 35] width 12 height 13
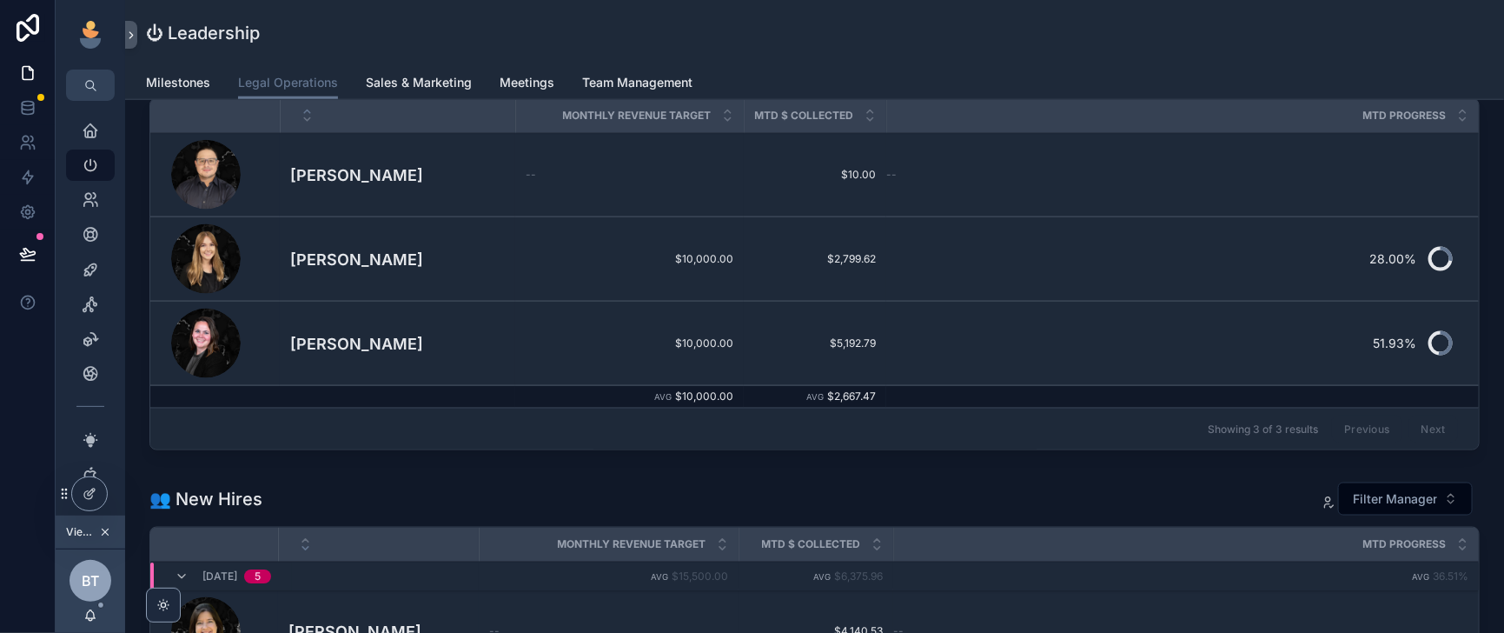
click at [1034, 516] on div "👥 New Hires Filter Manager" at bounding box center [814, 498] width 1330 height 35
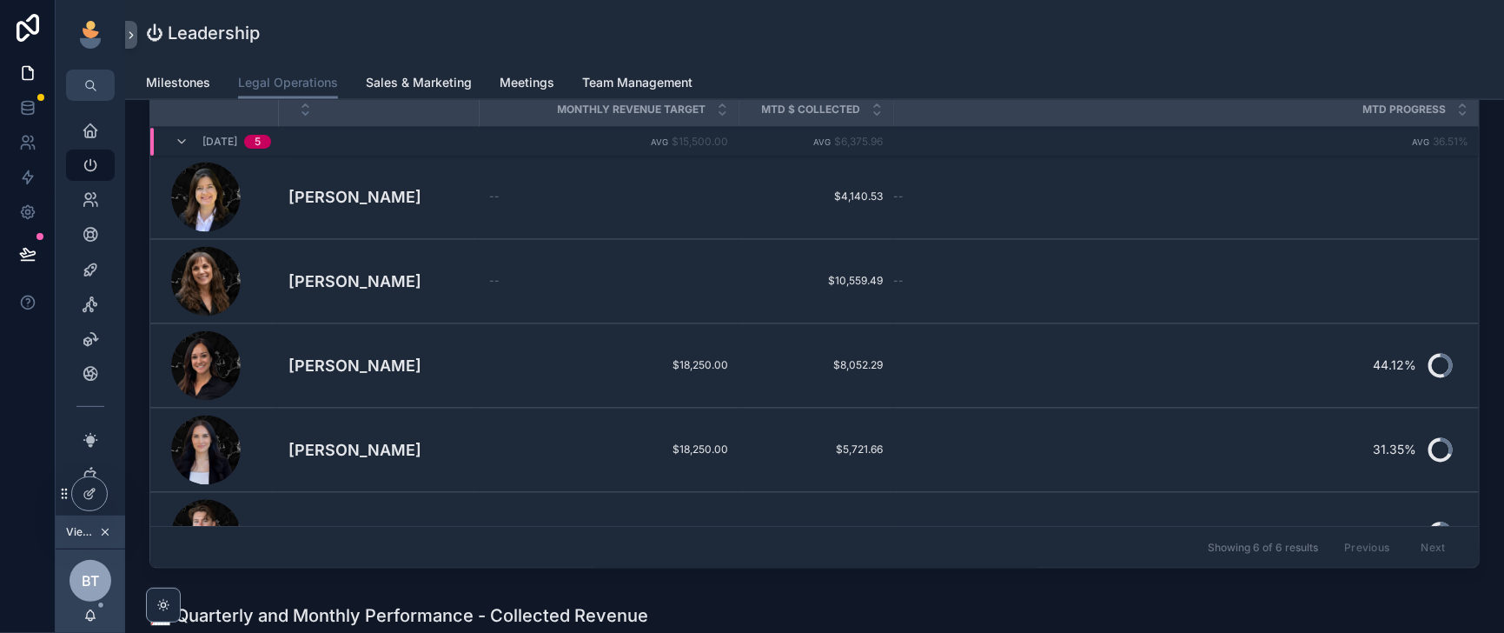
scroll to position [216, 0]
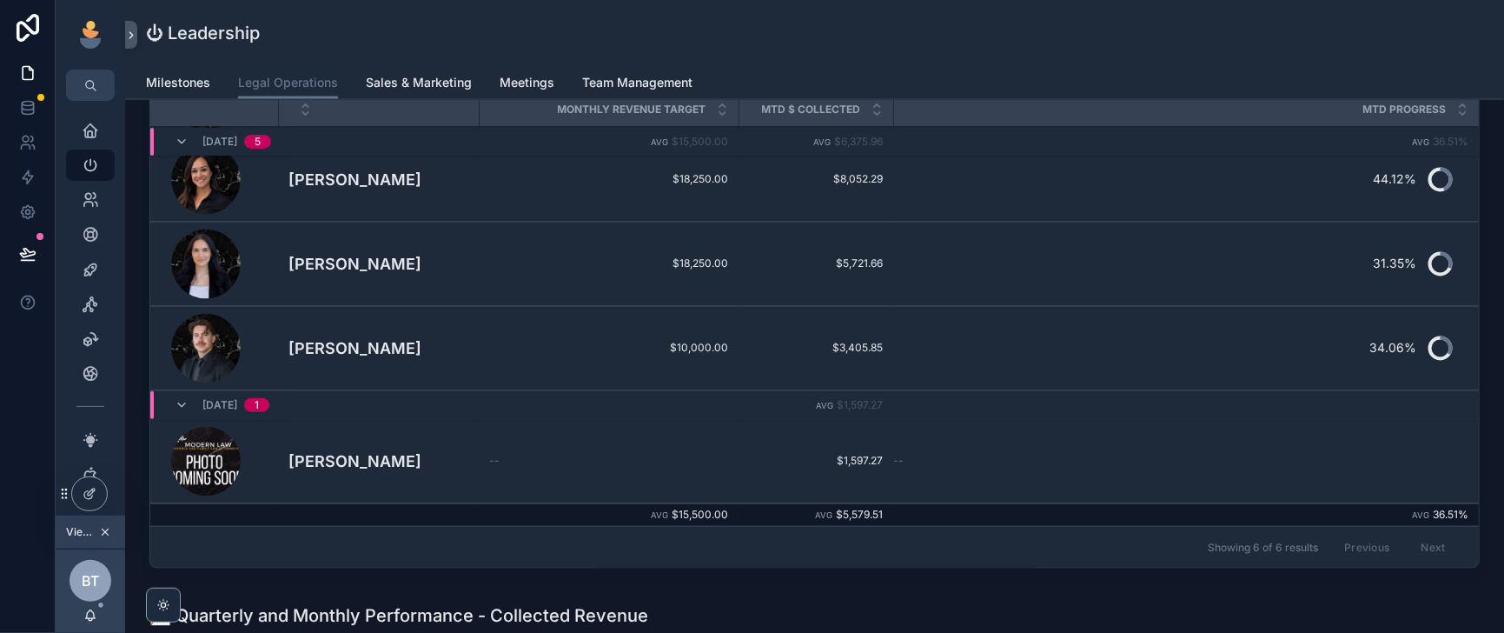
click at [1058, 82] on div "👥 New Hires Filter Manager" at bounding box center [814, 64] width 1330 height 35
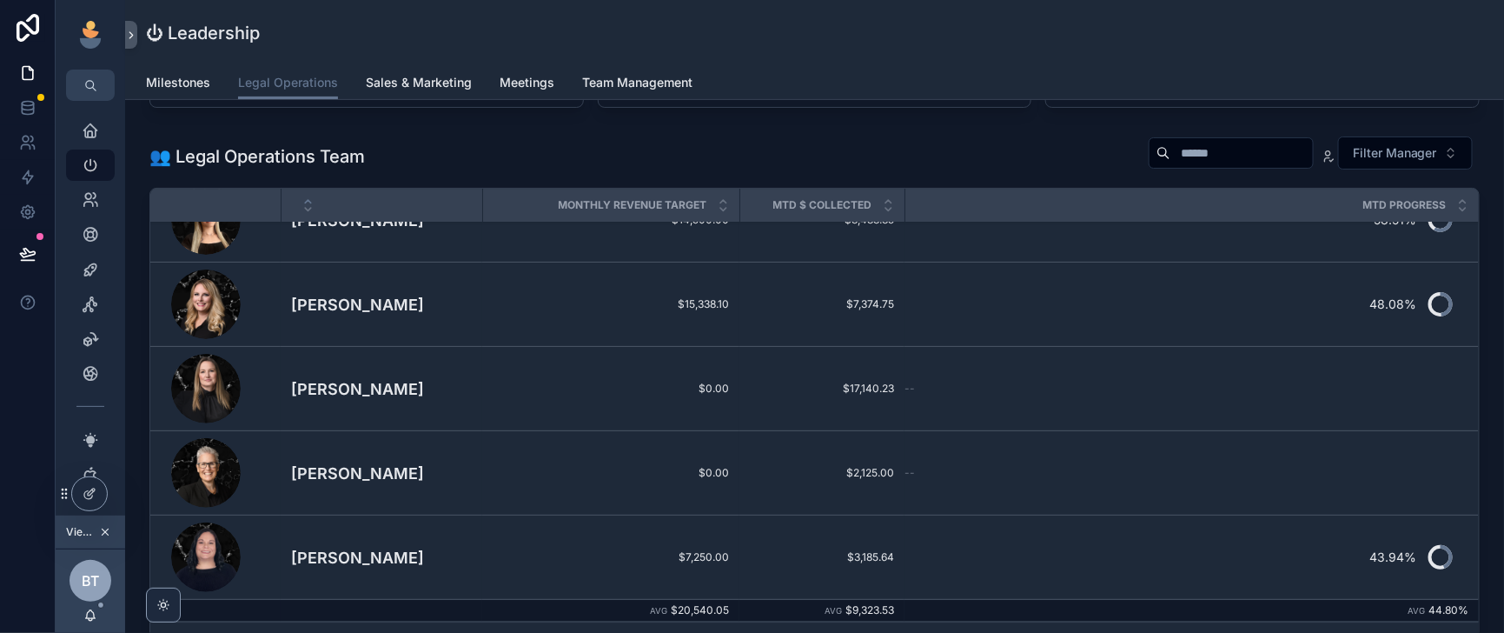
scroll to position [435, 0]
